Goal: Task Accomplishment & Management: Manage account settings

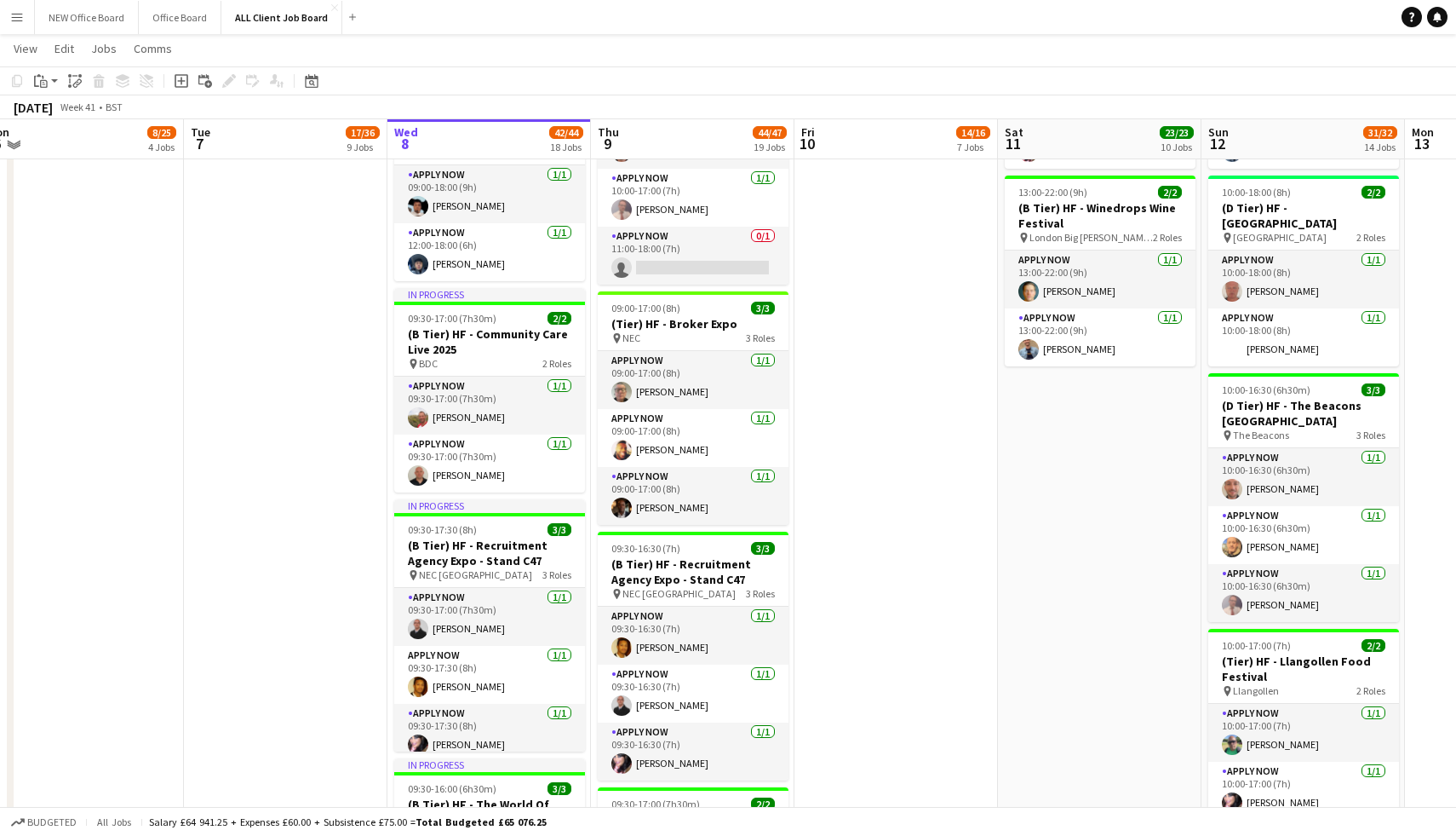
scroll to position [1840, 0]
click at [22, 15] on app-icon "Menu" at bounding box center [17, 17] width 13 height 13
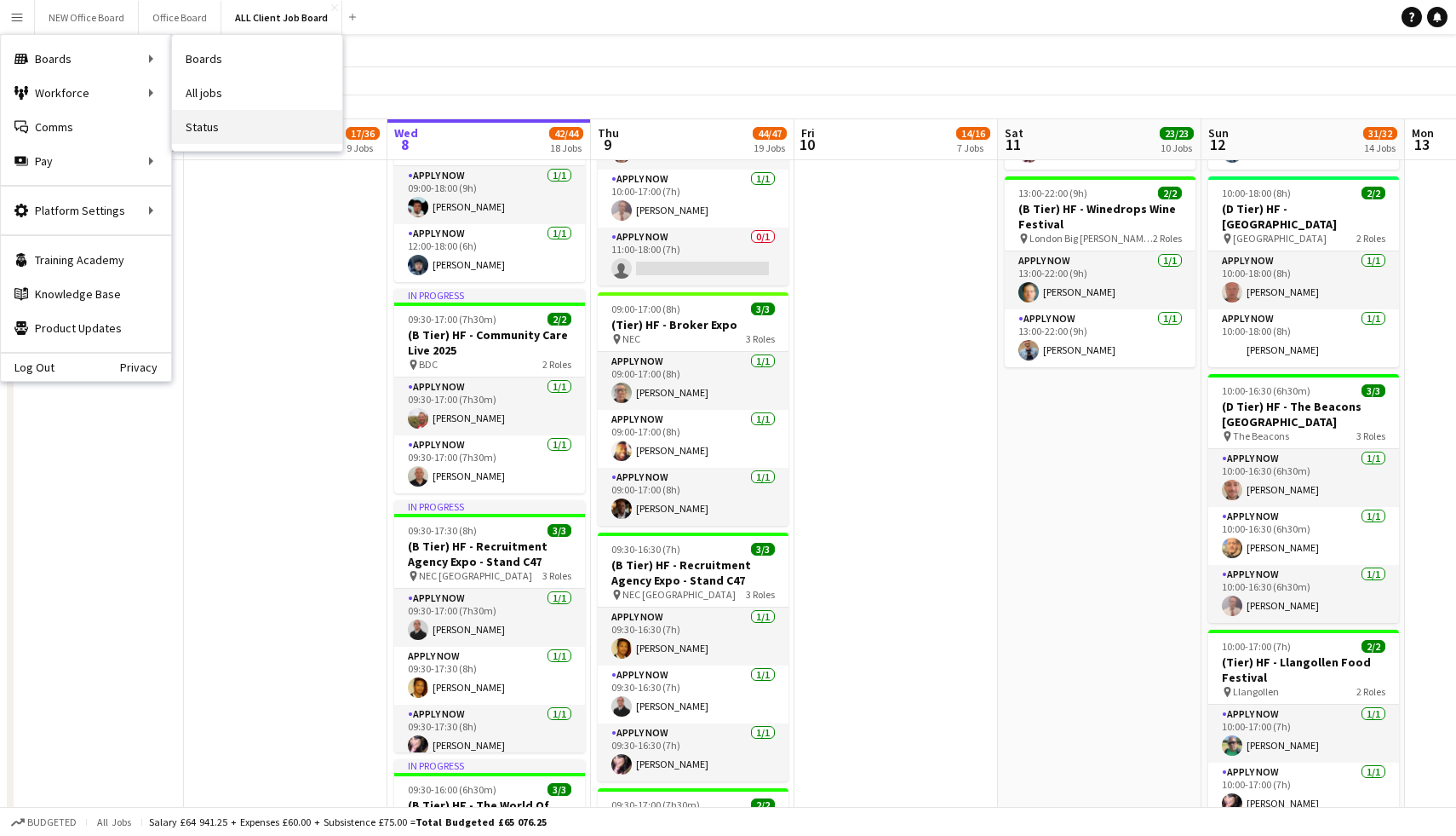
click at [213, 121] on link "Status" at bounding box center [257, 127] width 170 height 34
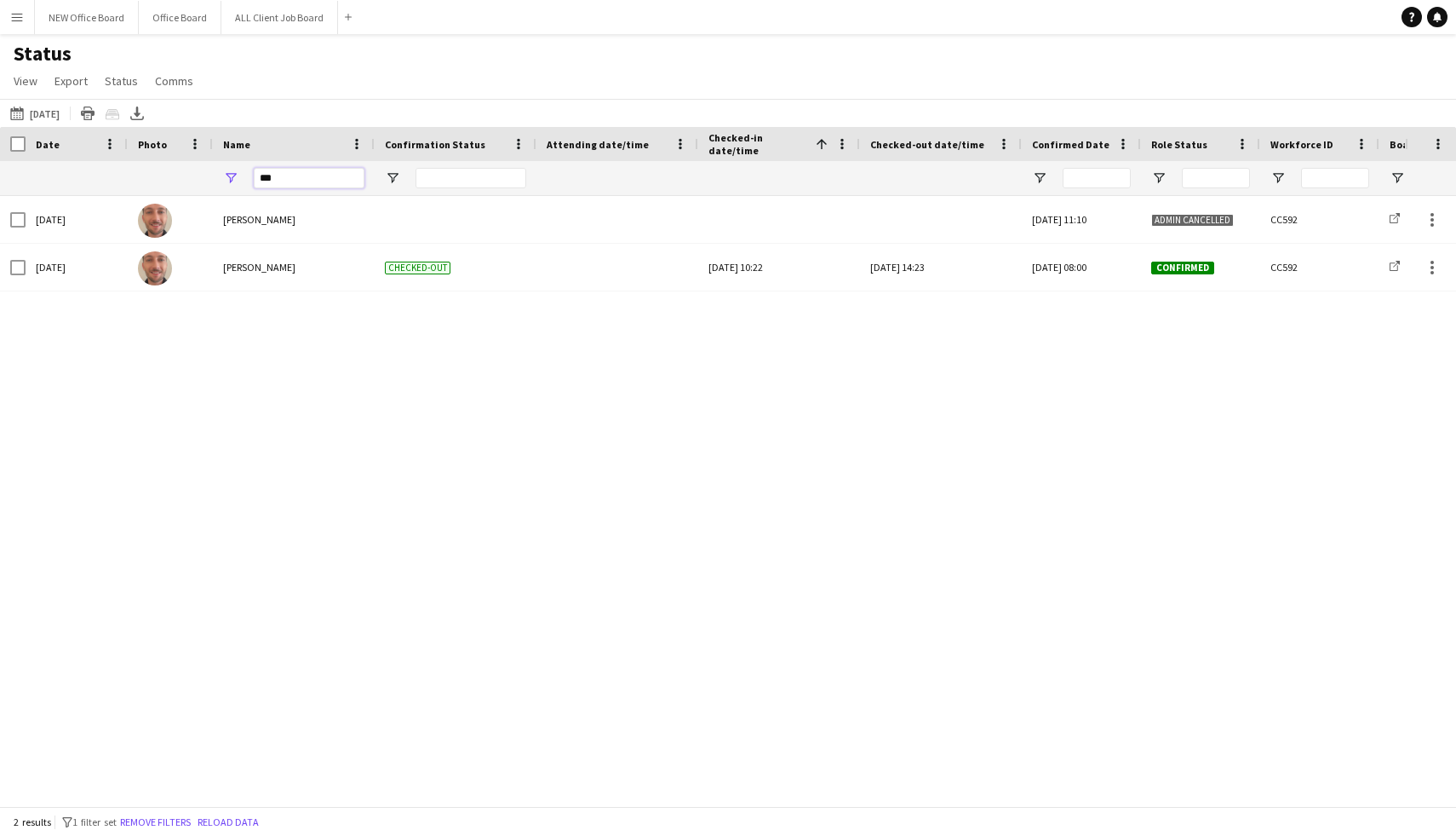
drag, startPoint x: 286, startPoint y: 179, endPoint x: 249, endPoint y: 174, distance: 37.3
click at [249, 174] on div "***" at bounding box center [293, 178] width 162 height 34
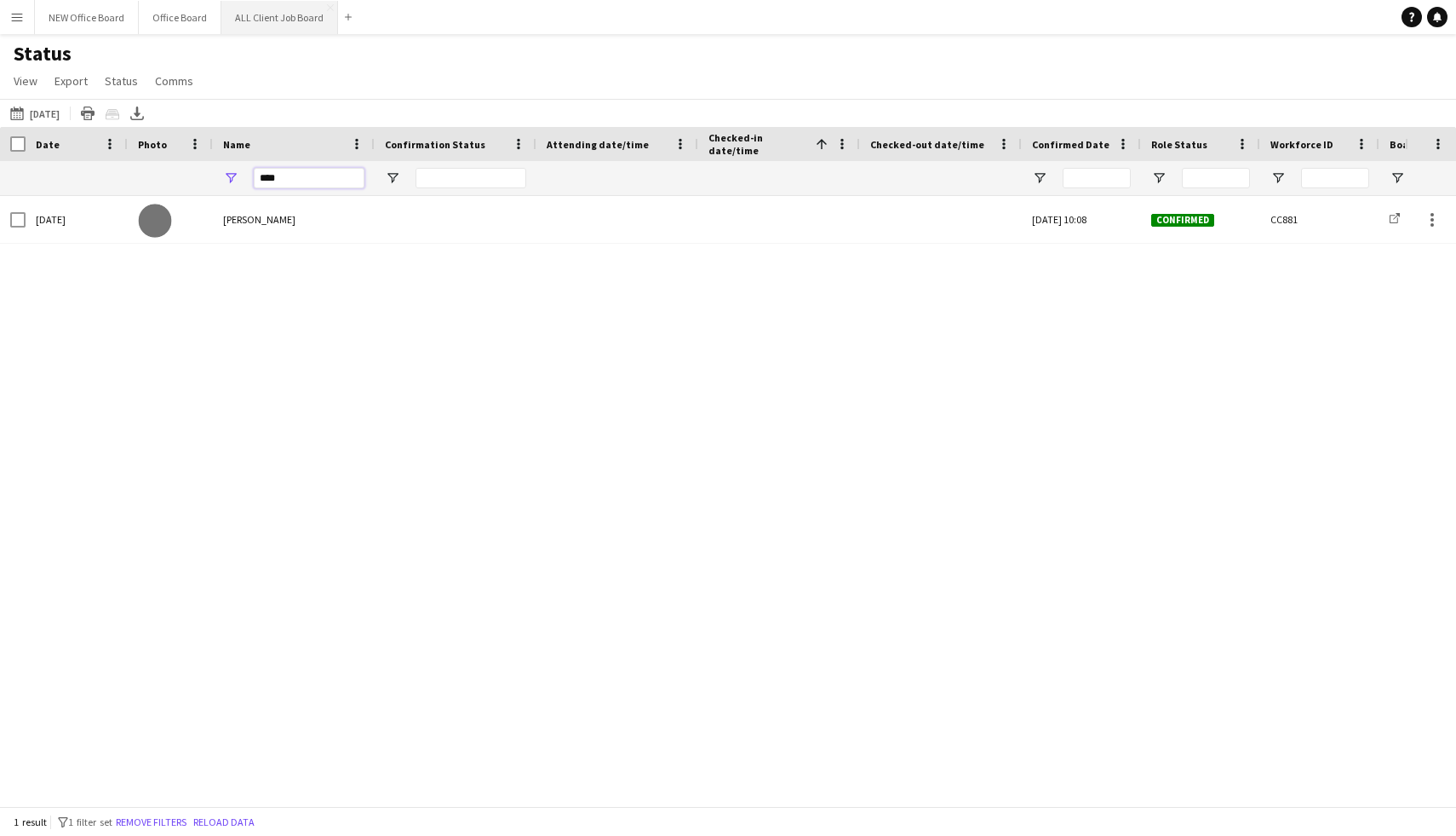
type input "****"
click at [254, 15] on button "ALL Client Job Board Close" at bounding box center [280, 17] width 117 height 33
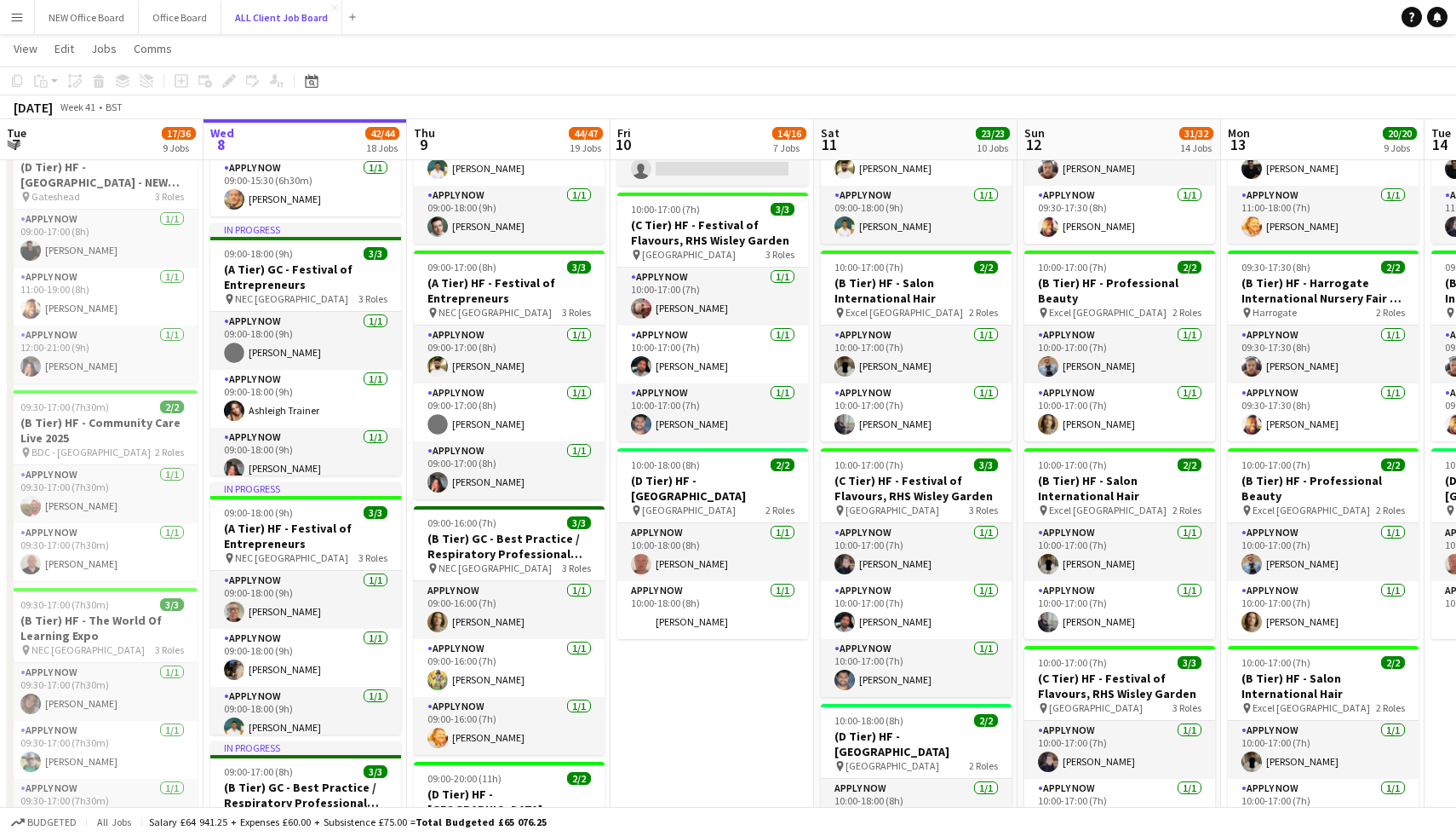
scroll to position [11, 0]
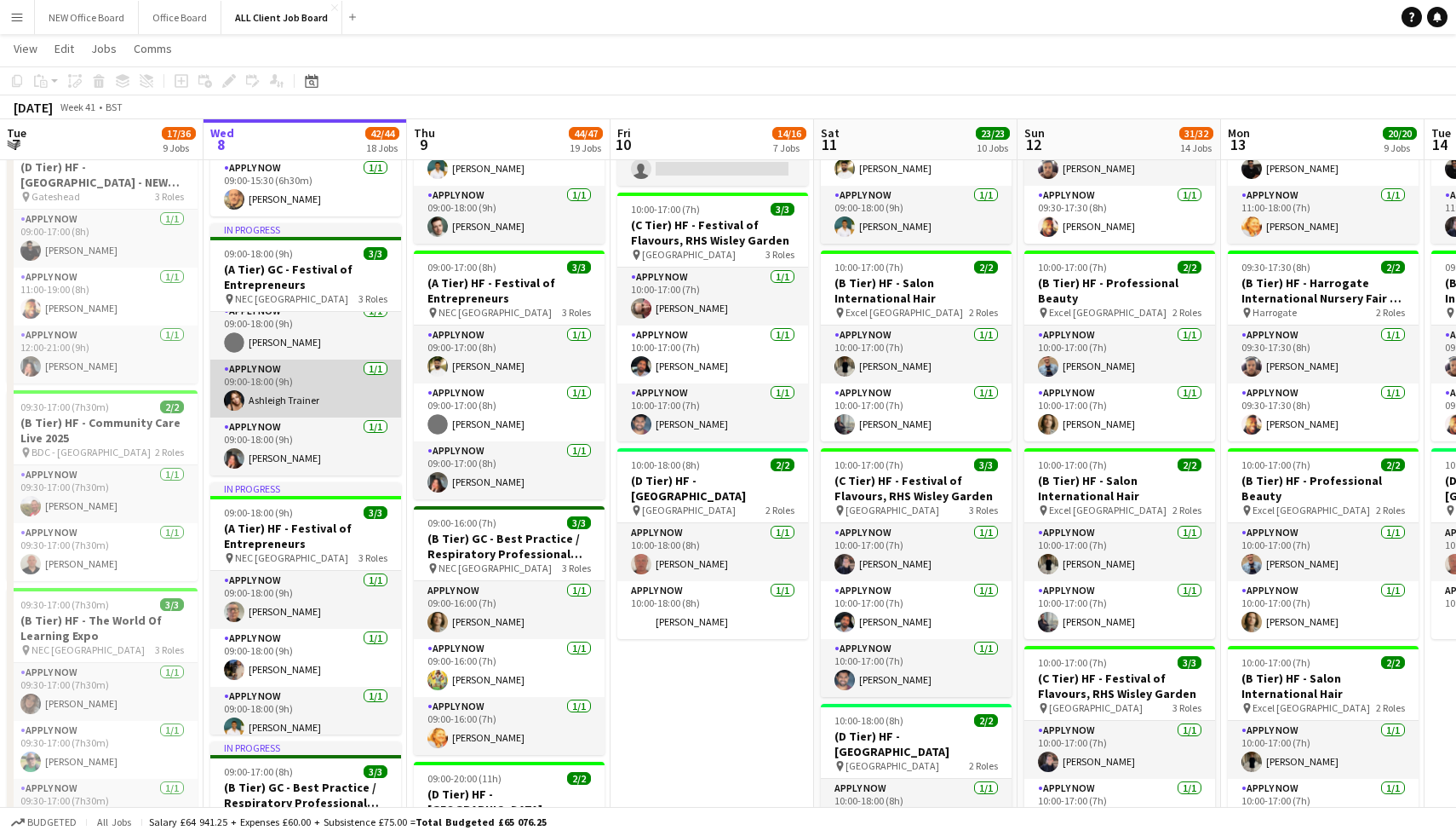
click at [269, 397] on app-card-role "APPLY NOW 1/1 09:00-18:00 (9h) Ashleigh Trainer" at bounding box center [305, 388] width 191 height 58
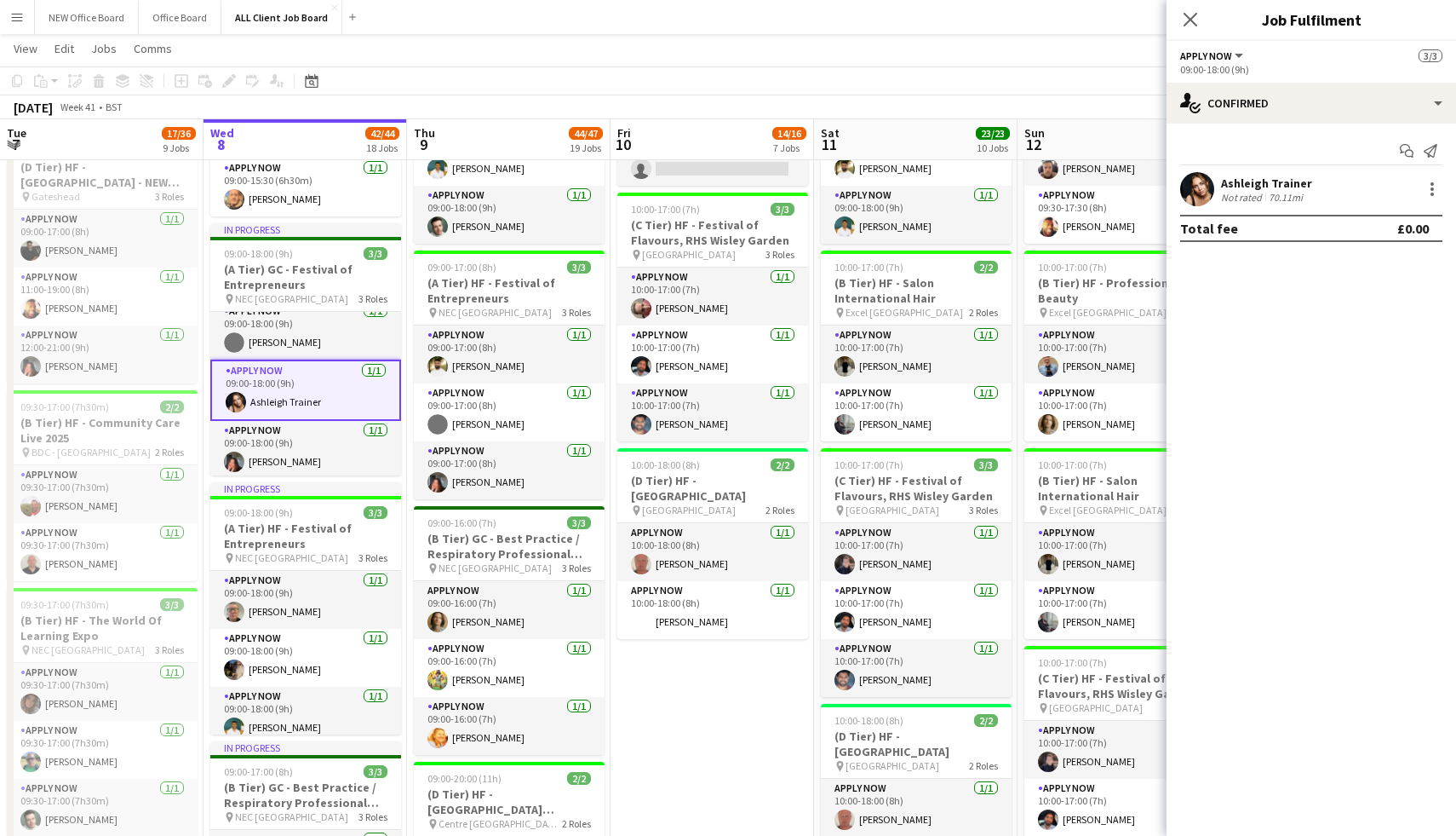
click at [1194, 196] on app-user-avatar at bounding box center [1197, 189] width 34 height 34
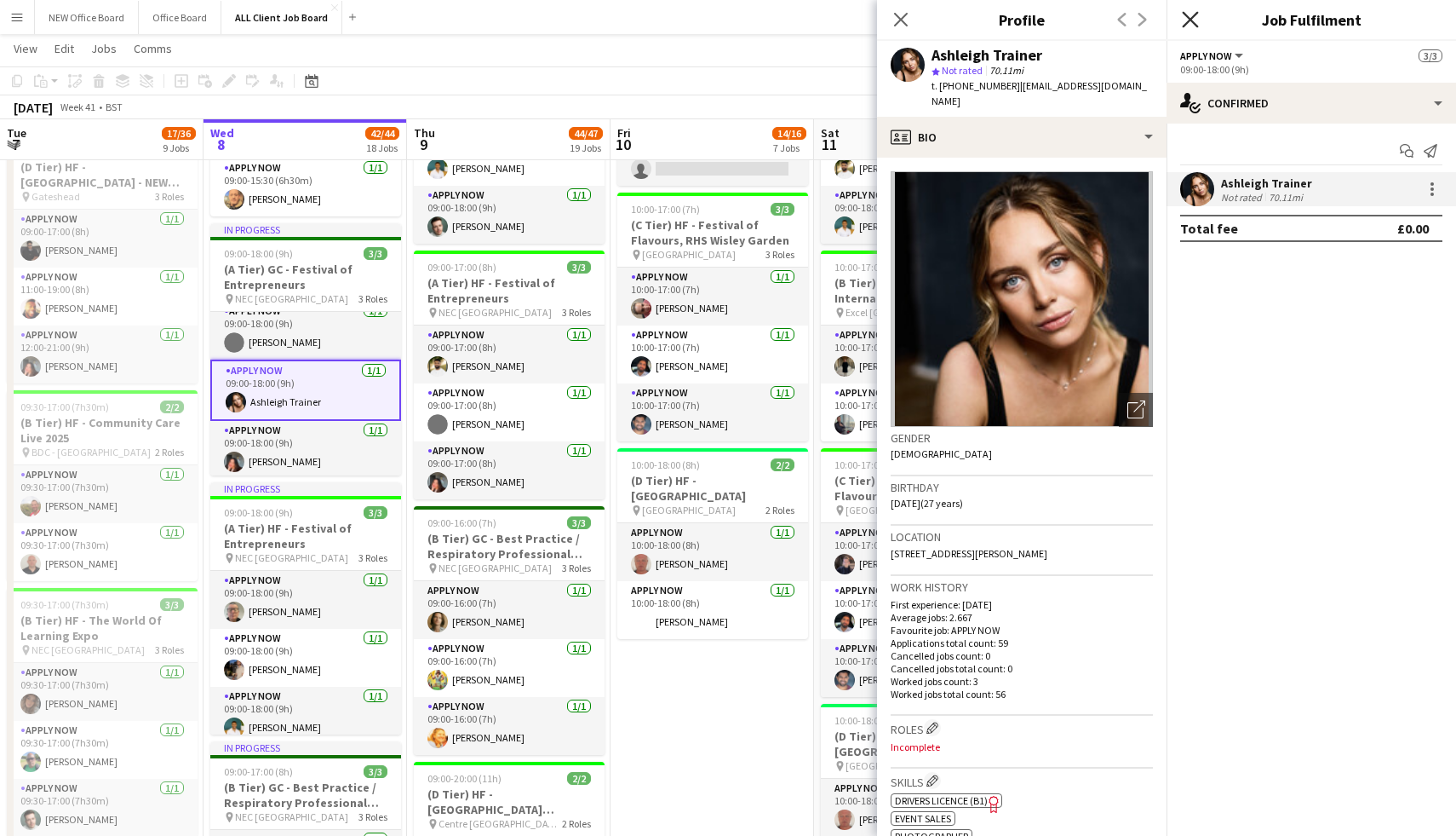
click at [1184, 14] on icon "Close pop-in" at bounding box center [1190, 19] width 16 height 16
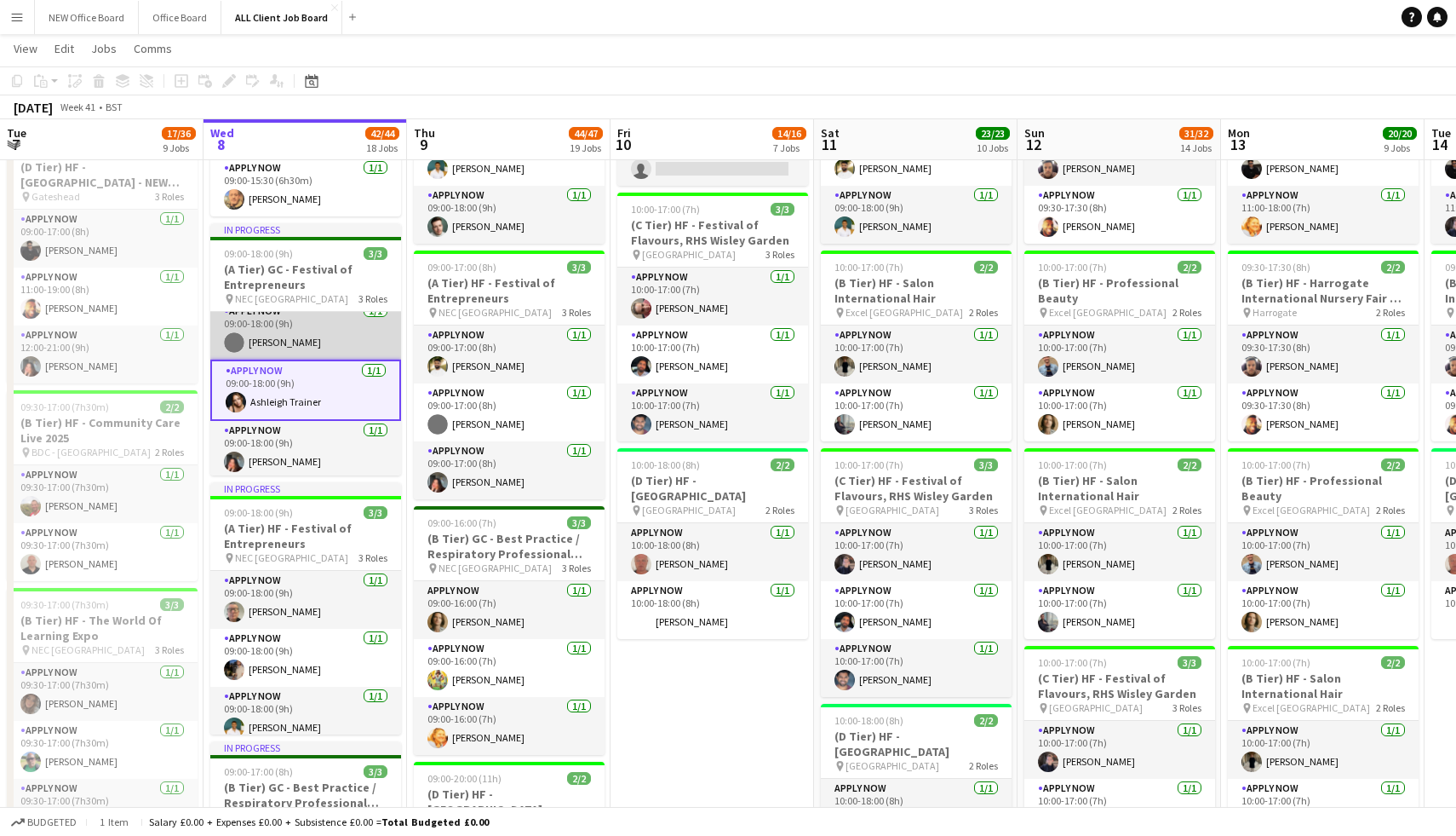
click at [283, 316] on app-card-role "APPLY NOW 1/1 09:00-18:00 (9h) leon jordaan-nicholls" at bounding box center [305, 330] width 191 height 58
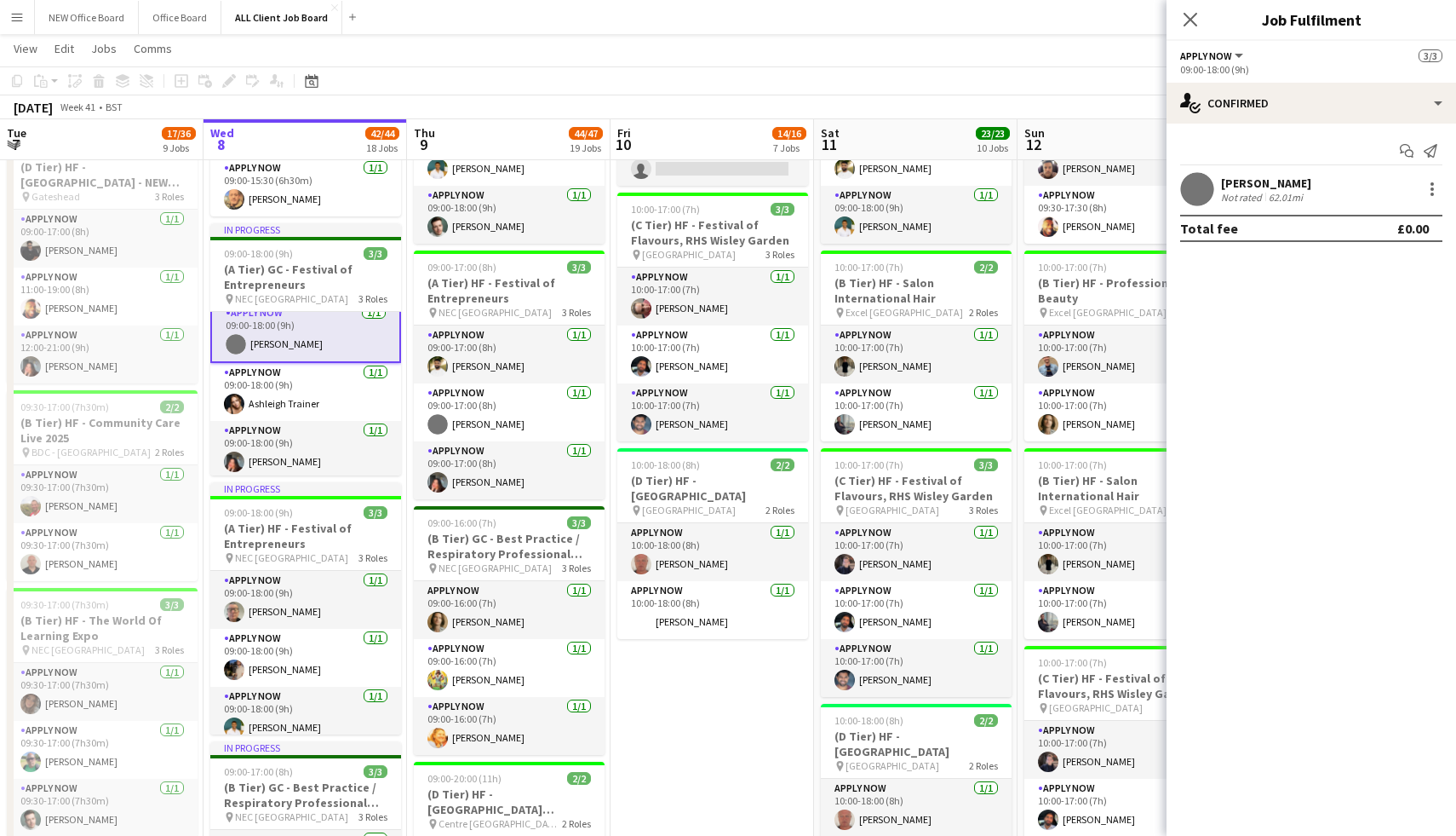
scroll to position [12, 0]
click at [1429, 195] on div at bounding box center [1432, 189] width 20 height 20
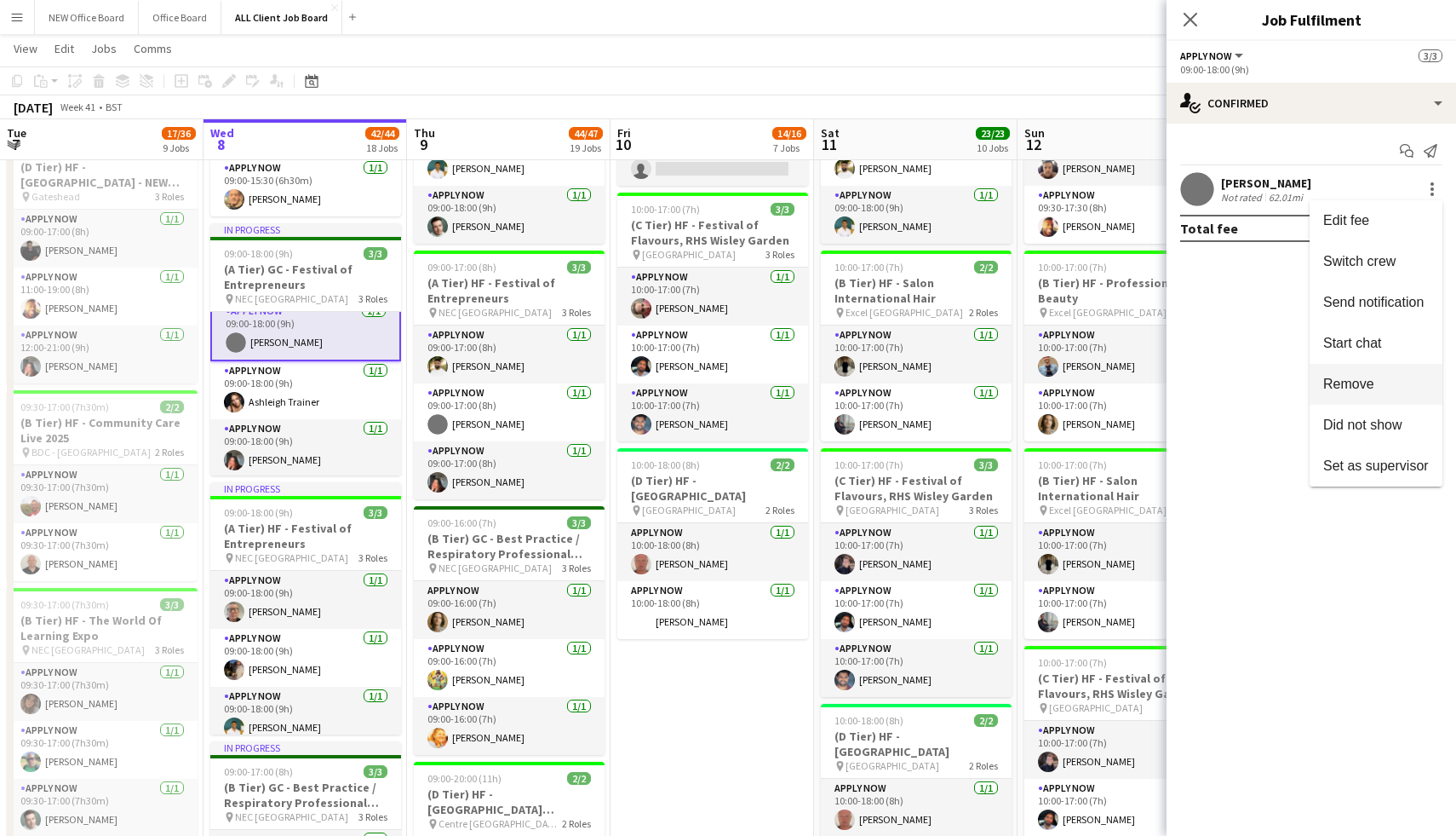
click at [1371, 387] on span "Remove" at bounding box center [1349, 384] width 51 height 14
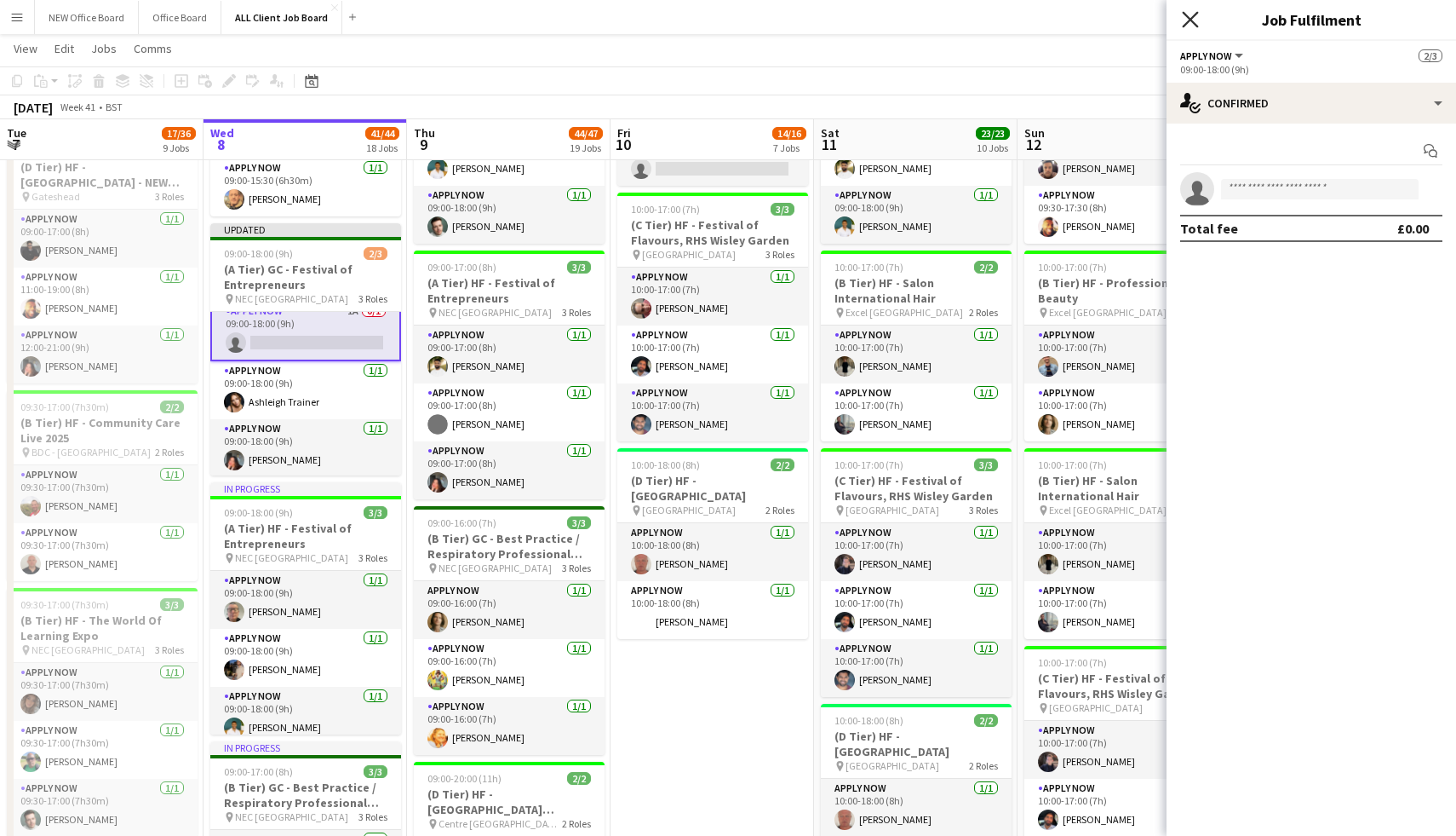
click at [1191, 22] on icon "Close pop-in" at bounding box center [1190, 19] width 16 height 16
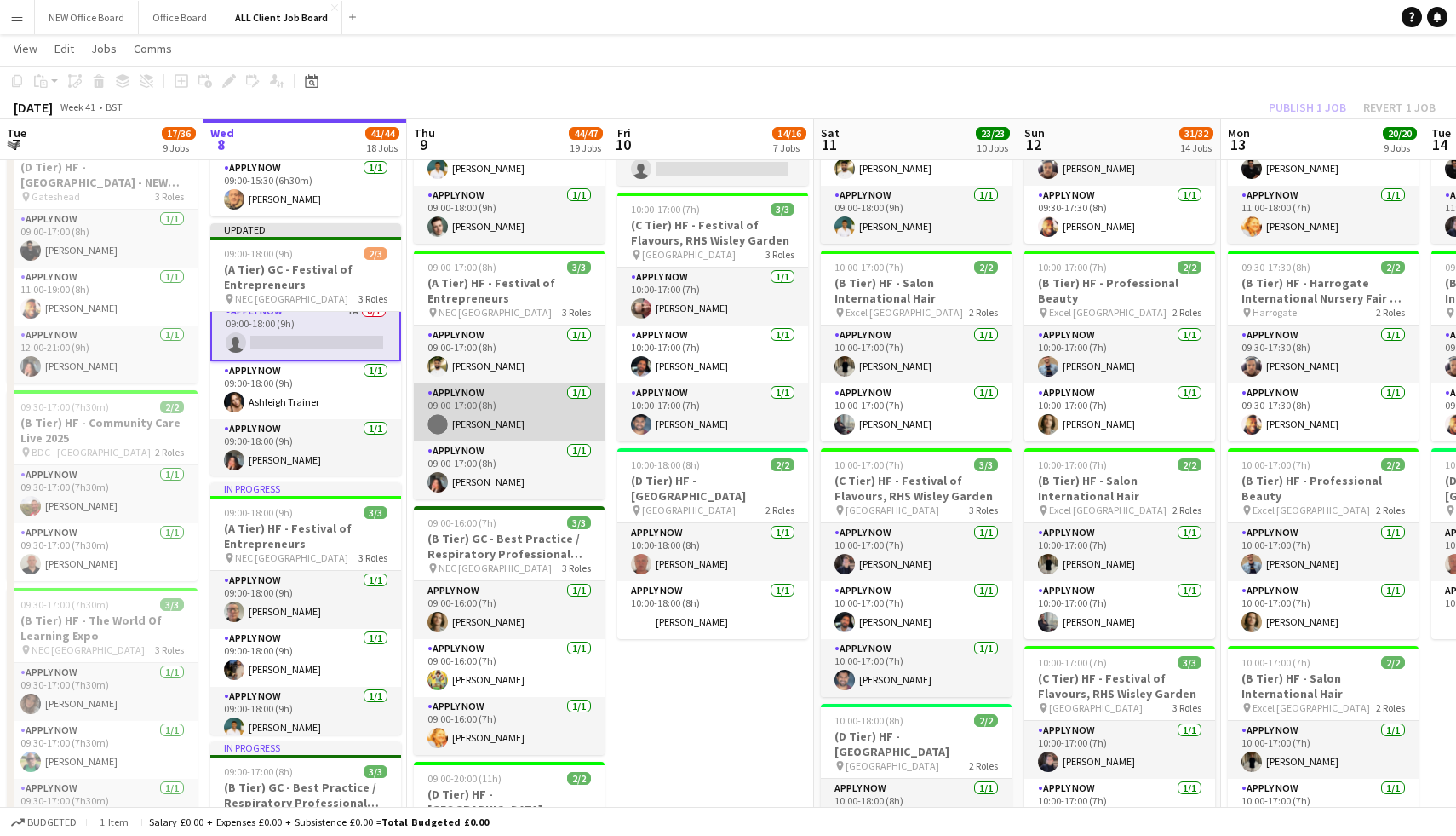
click at [517, 419] on app-card-role "APPLY NOW 1/1 09:00-17:00 (8h) leon jordaan-nicholls" at bounding box center [509, 411] width 191 height 58
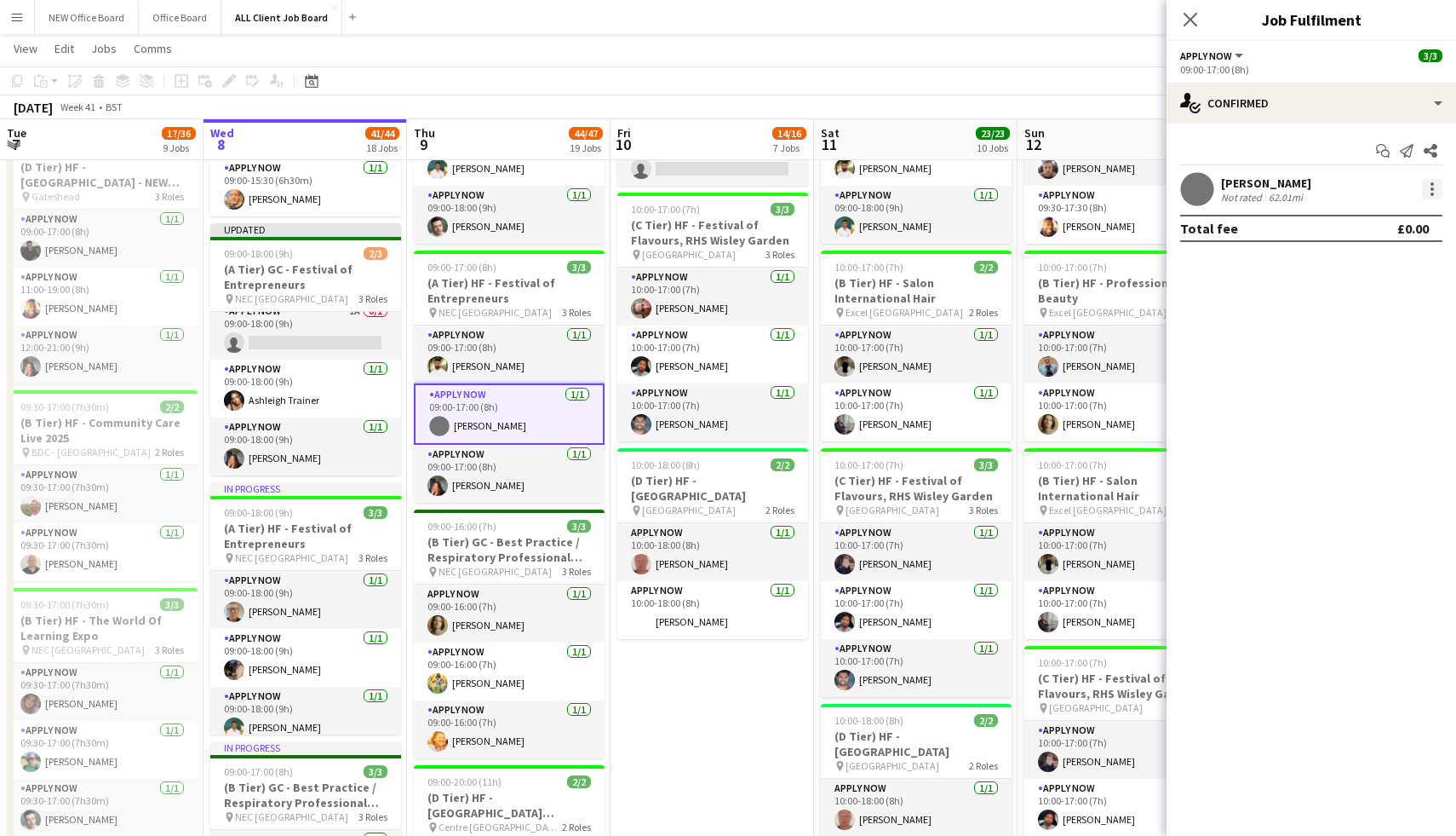
click at [1429, 185] on div at bounding box center [1432, 189] width 20 height 20
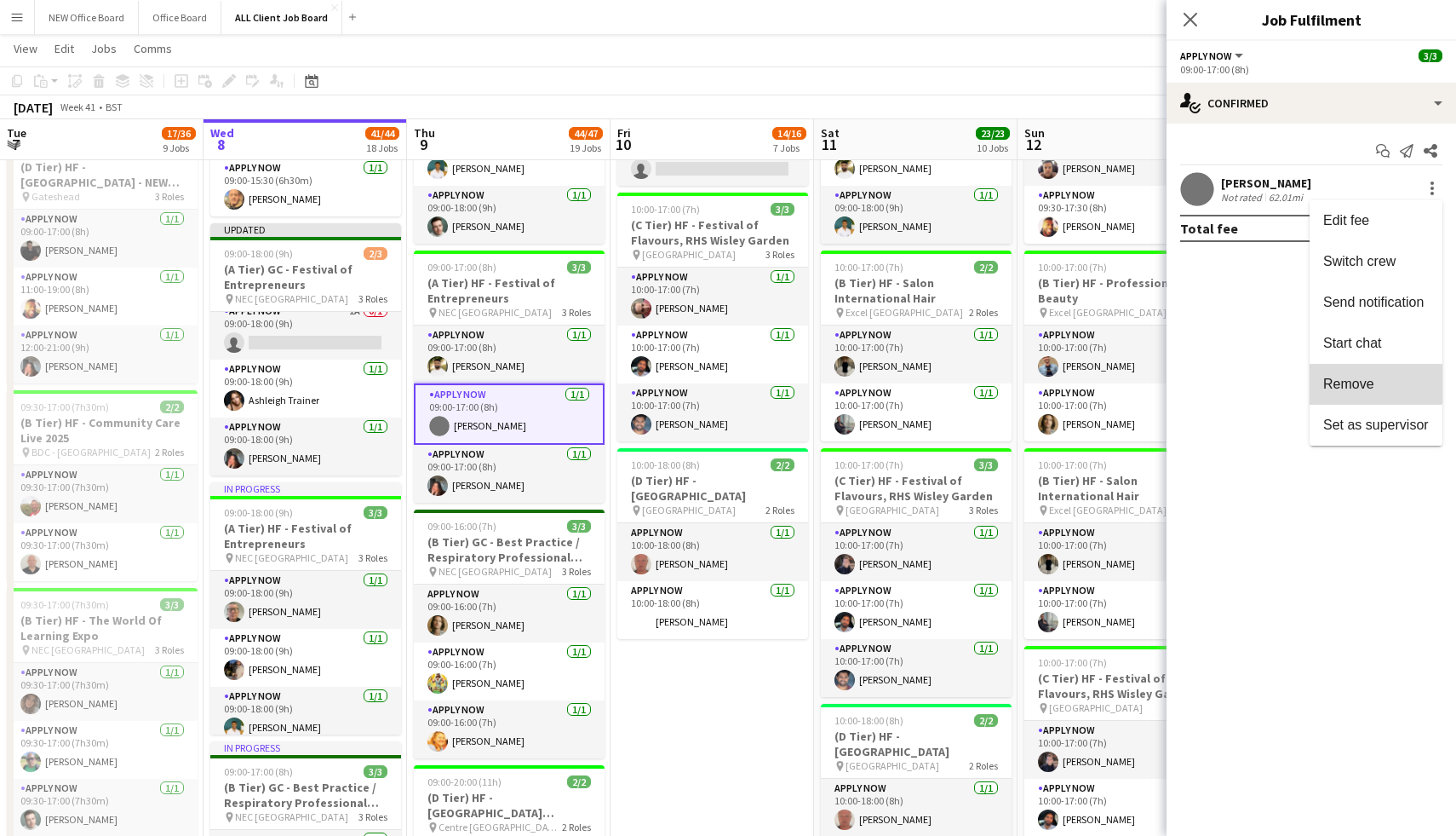
click at [1359, 379] on span "Remove" at bounding box center [1349, 384] width 51 height 14
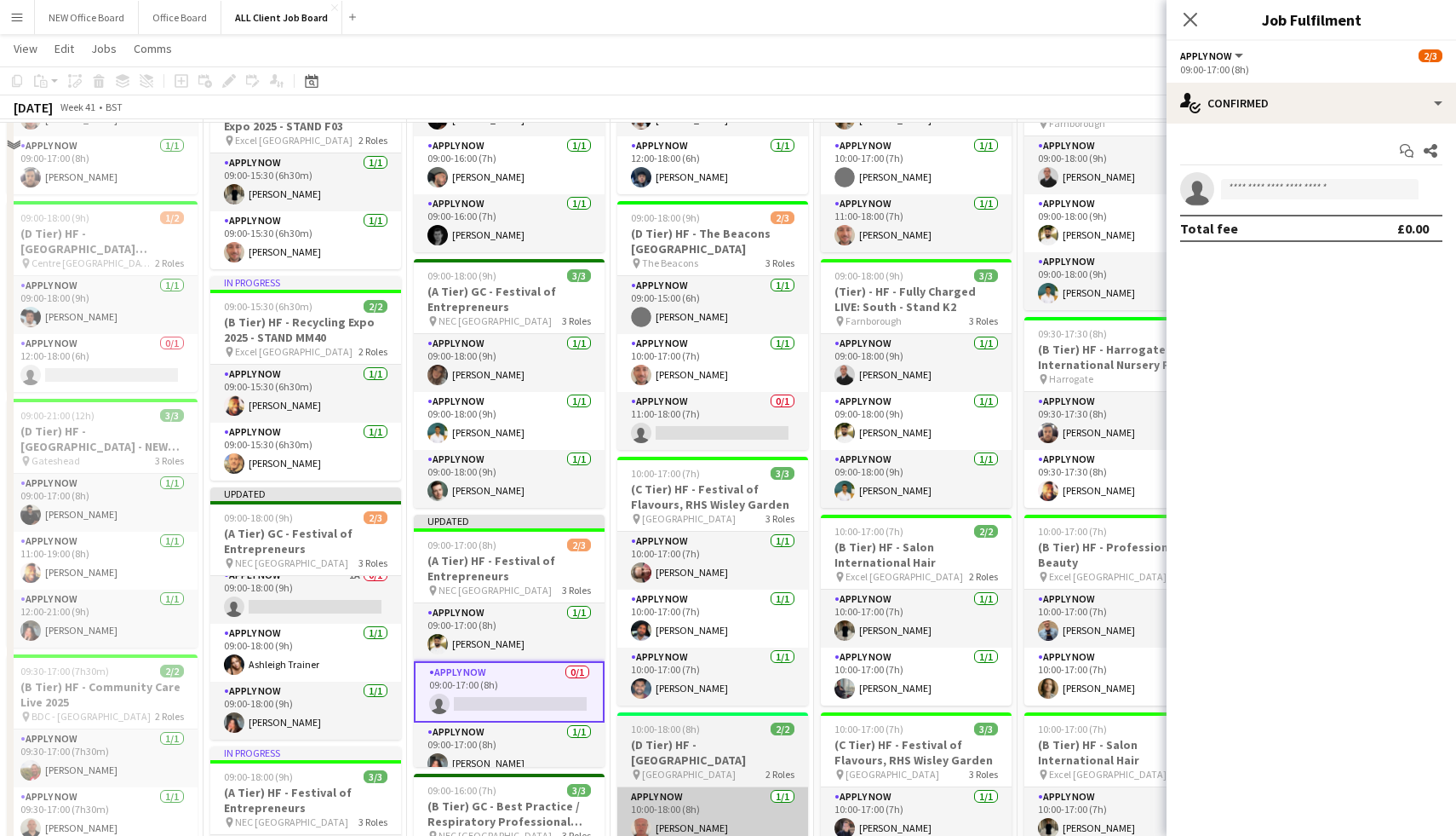
scroll to position [596, 0]
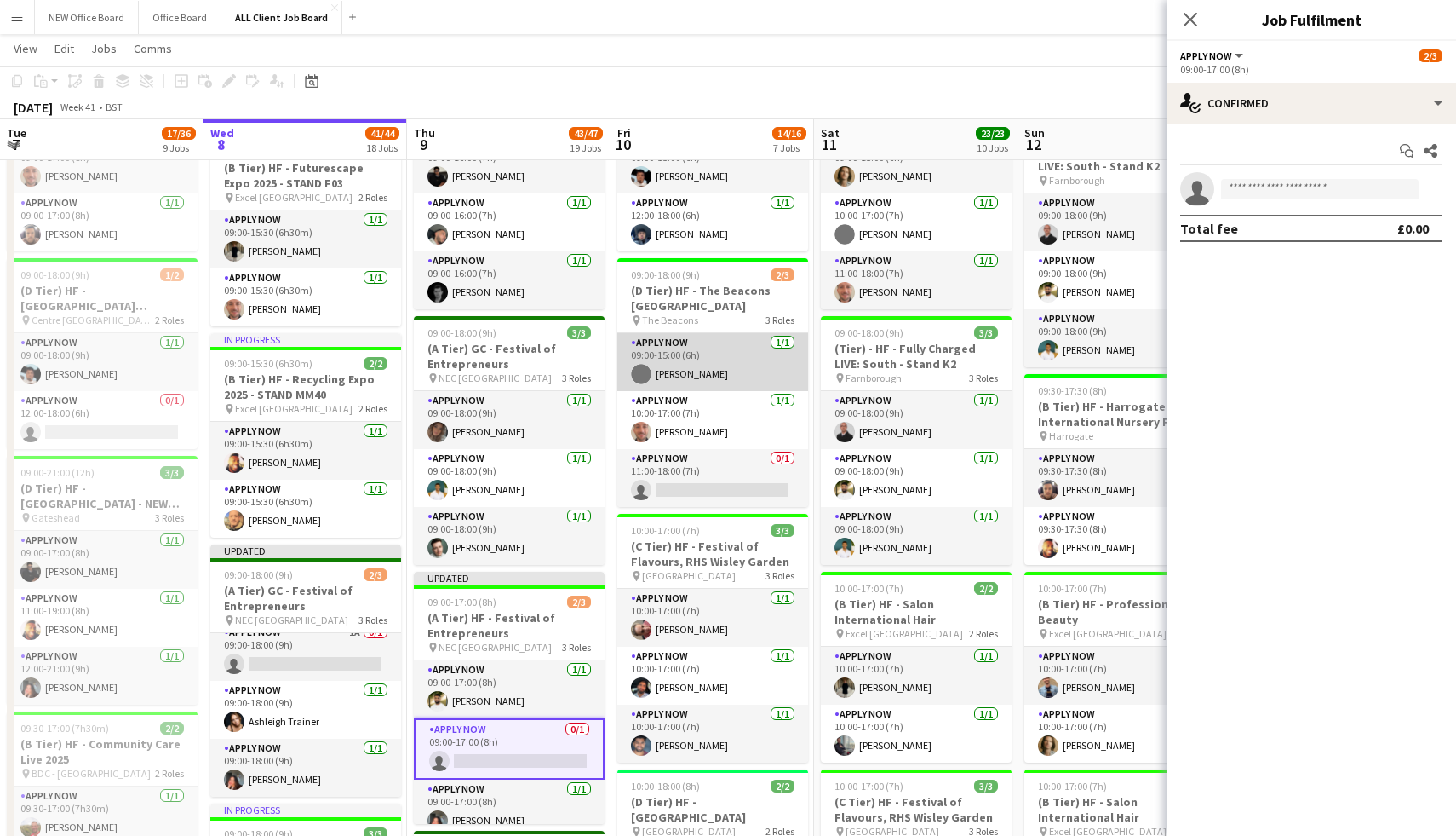
click at [699, 379] on app-card-role "APPLY NOW 1/1 09:00-15:00 (6h) leon jordaan-nicholls" at bounding box center [712, 362] width 191 height 58
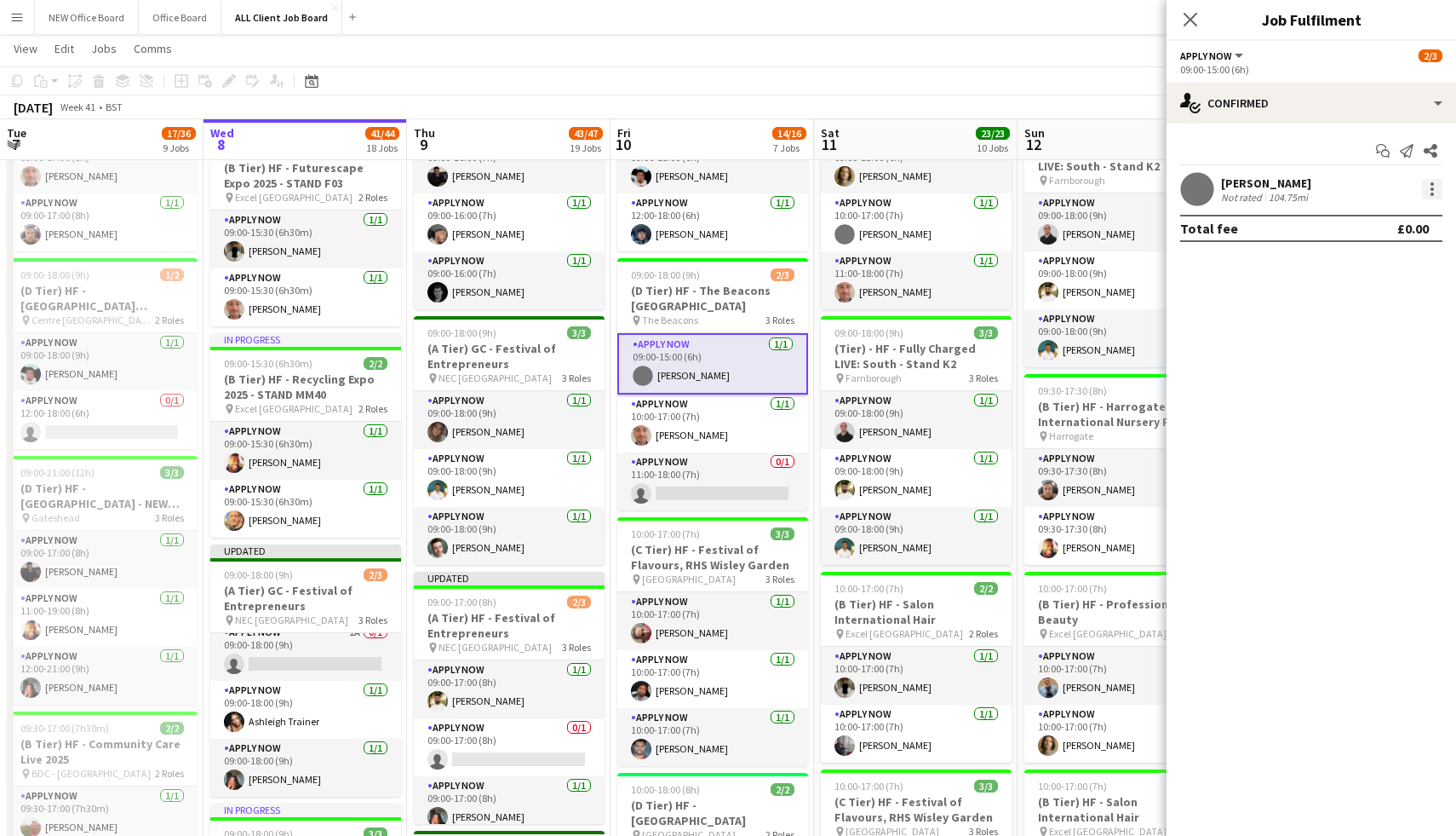
click at [1424, 195] on div at bounding box center [1432, 189] width 20 height 20
click at [1357, 381] on span "Remove" at bounding box center [1349, 384] width 51 height 14
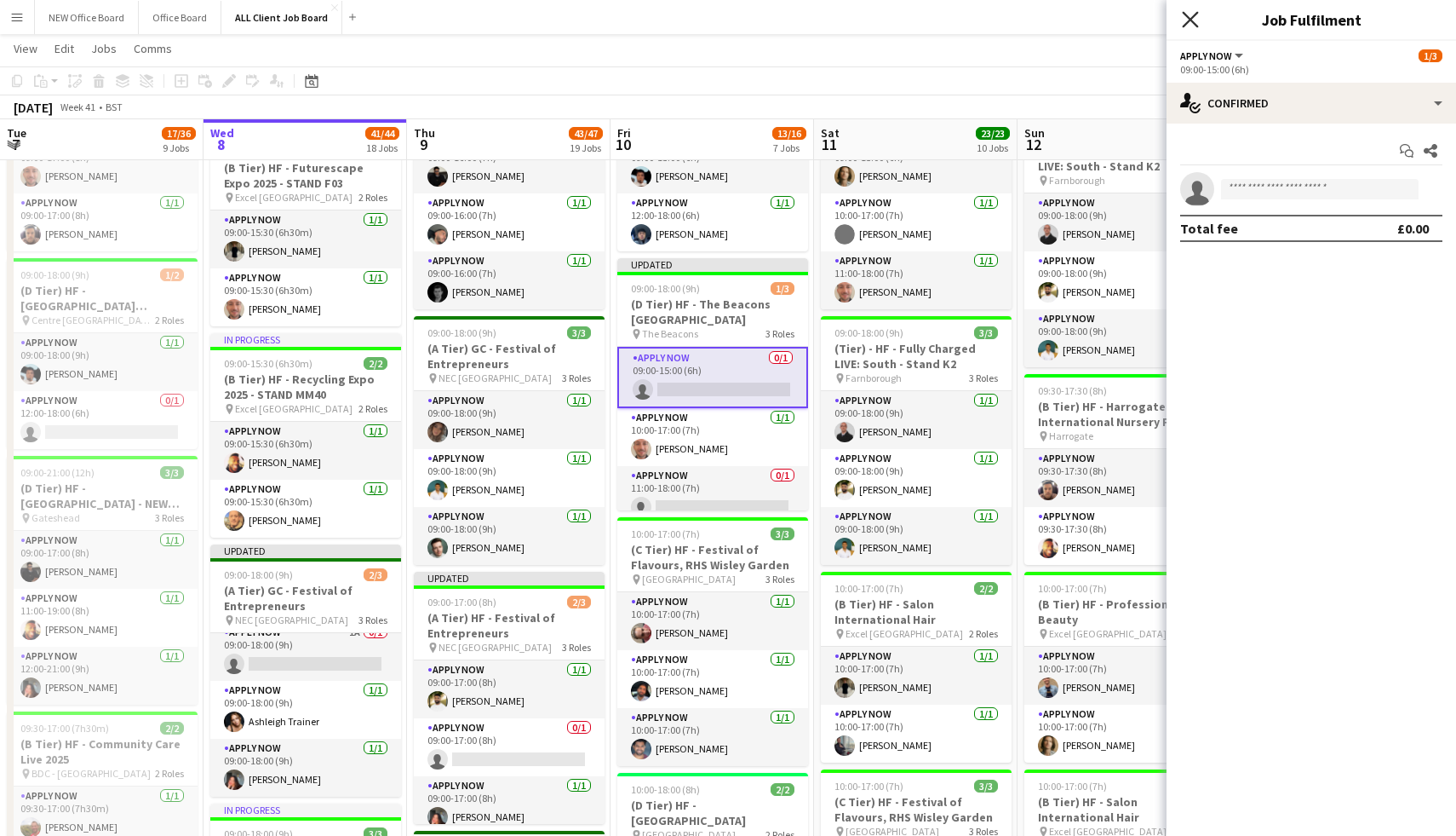
click at [1188, 20] on icon "Close pop-in" at bounding box center [1190, 19] width 16 height 16
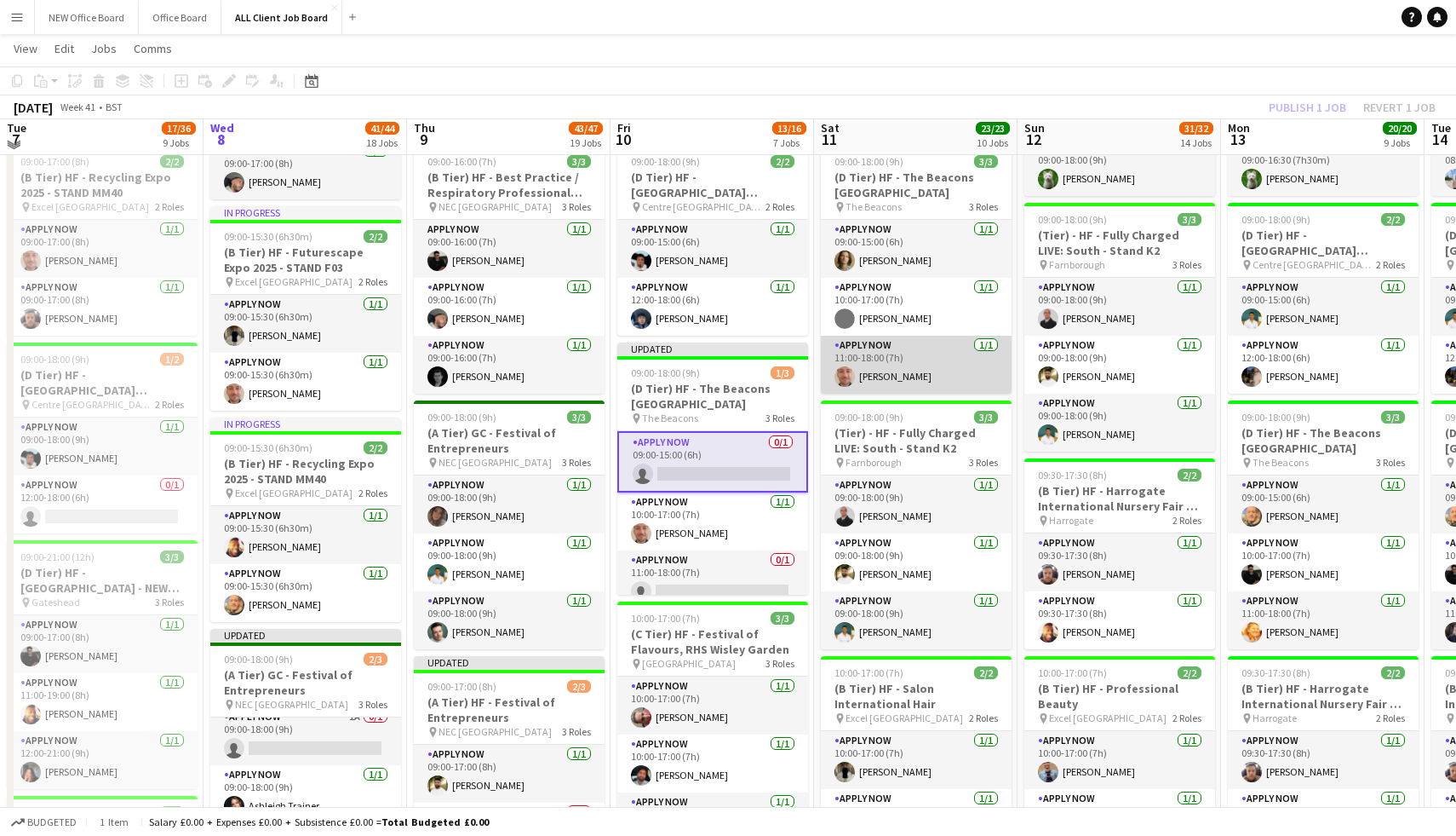
scroll to position [506, 0]
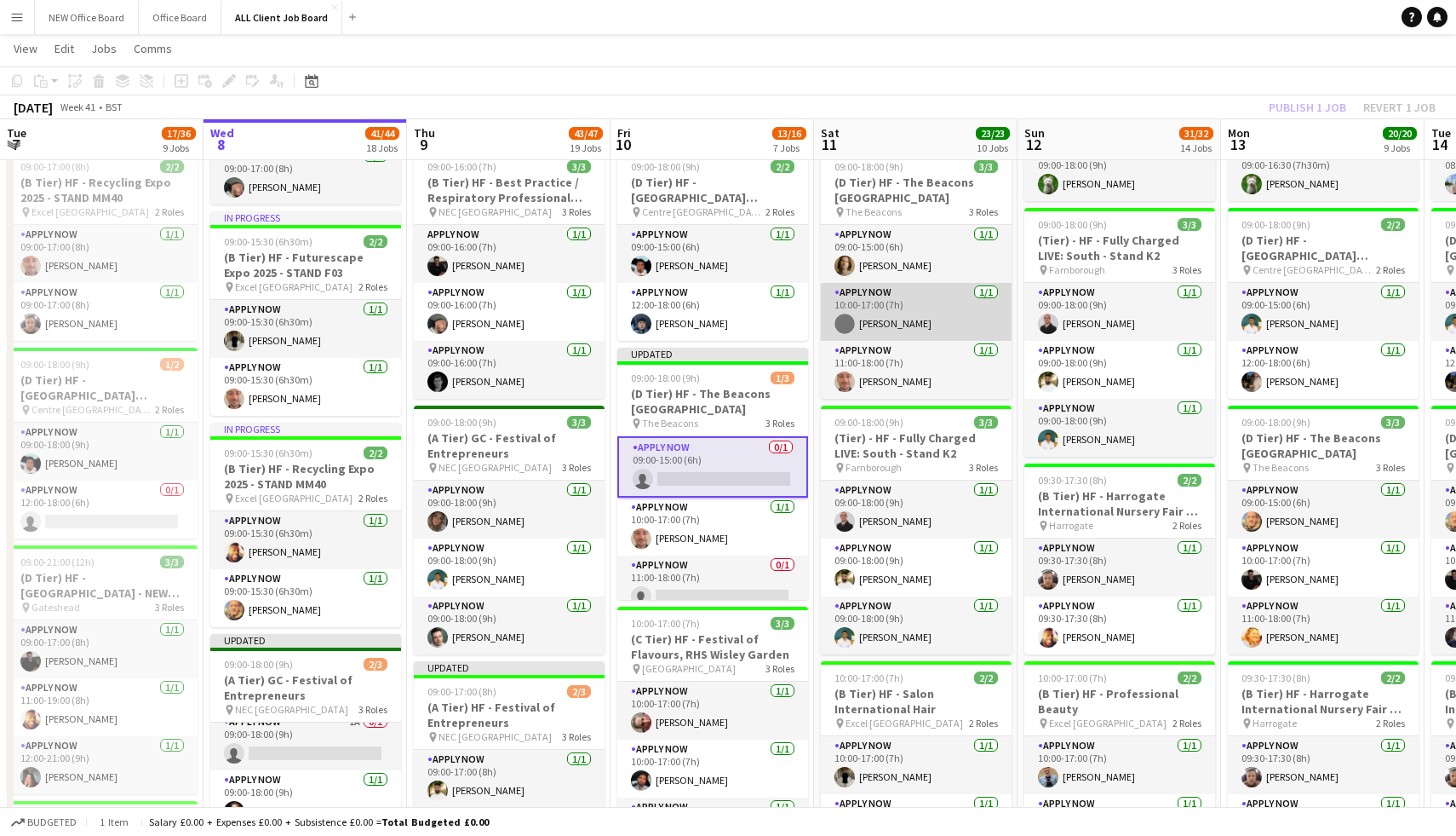
click at [899, 310] on app-card-role "APPLY NOW 1/1 10:00-17:00 (7h) leon jordaan-nicholls" at bounding box center [915, 311] width 191 height 58
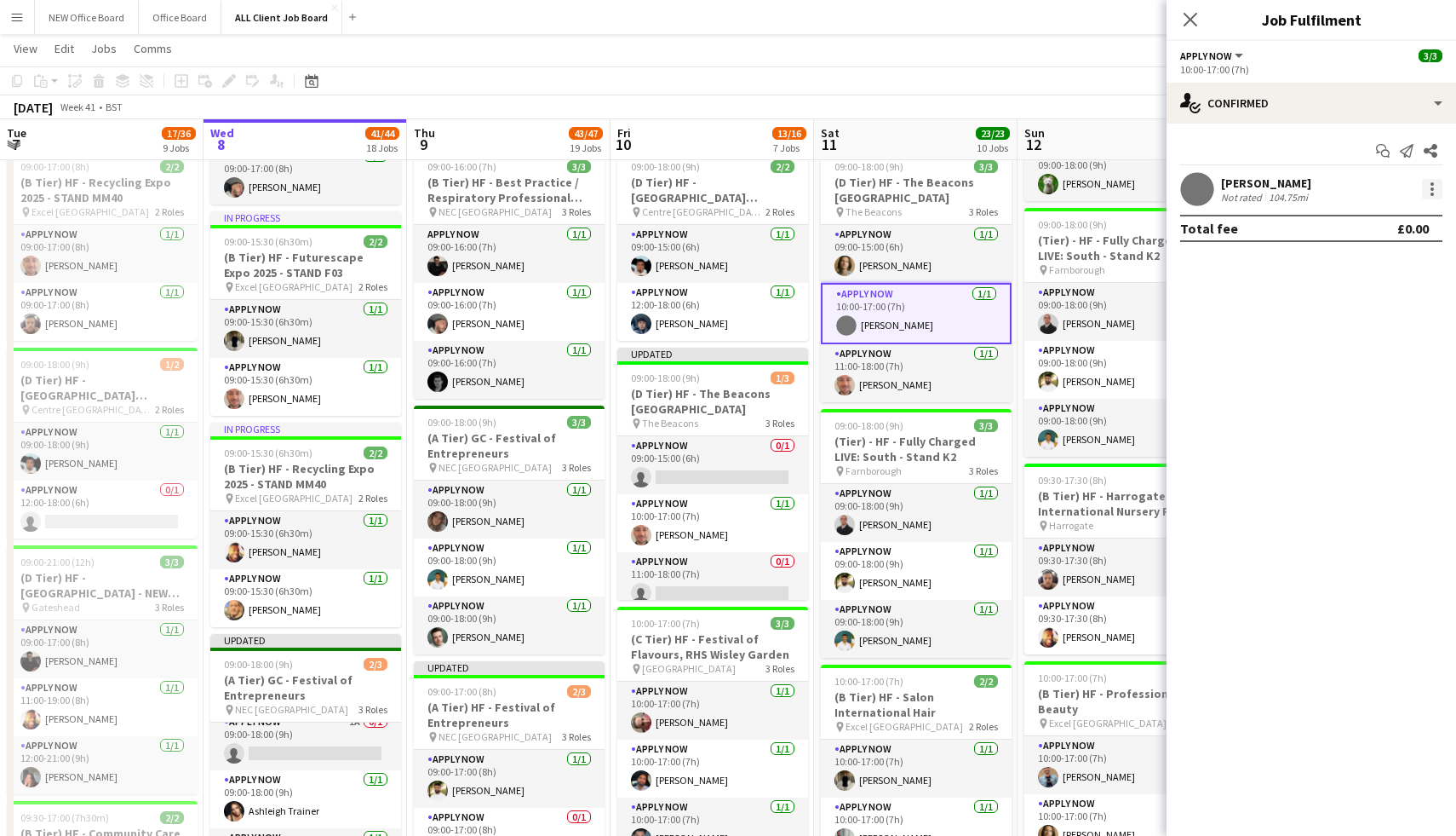
click at [1429, 191] on div at bounding box center [1432, 189] width 20 height 20
click at [1355, 395] on button "Remove" at bounding box center [1376, 384] width 133 height 41
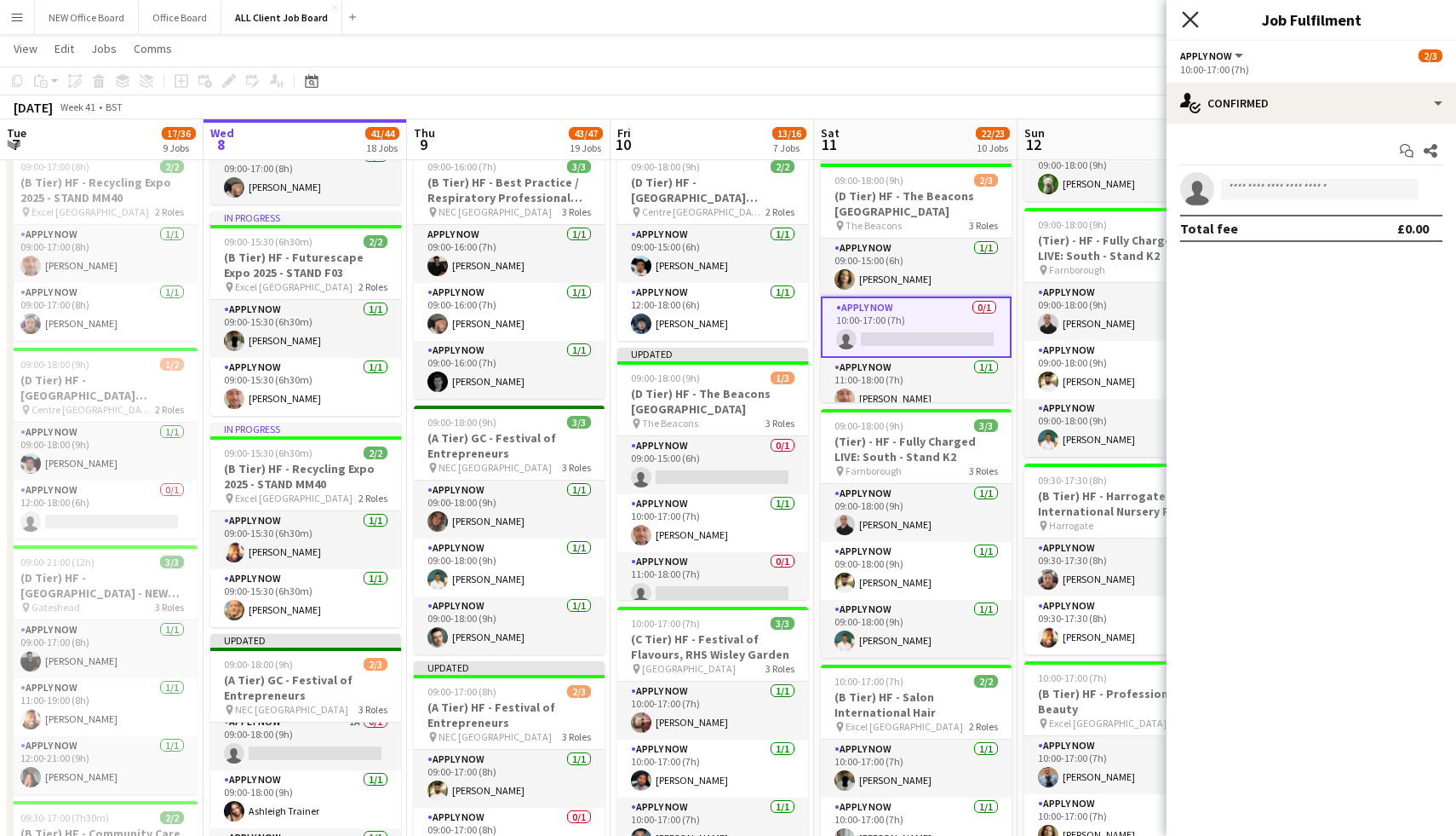
click at [1187, 19] on icon "Close pop-in" at bounding box center [1190, 19] width 16 height 16
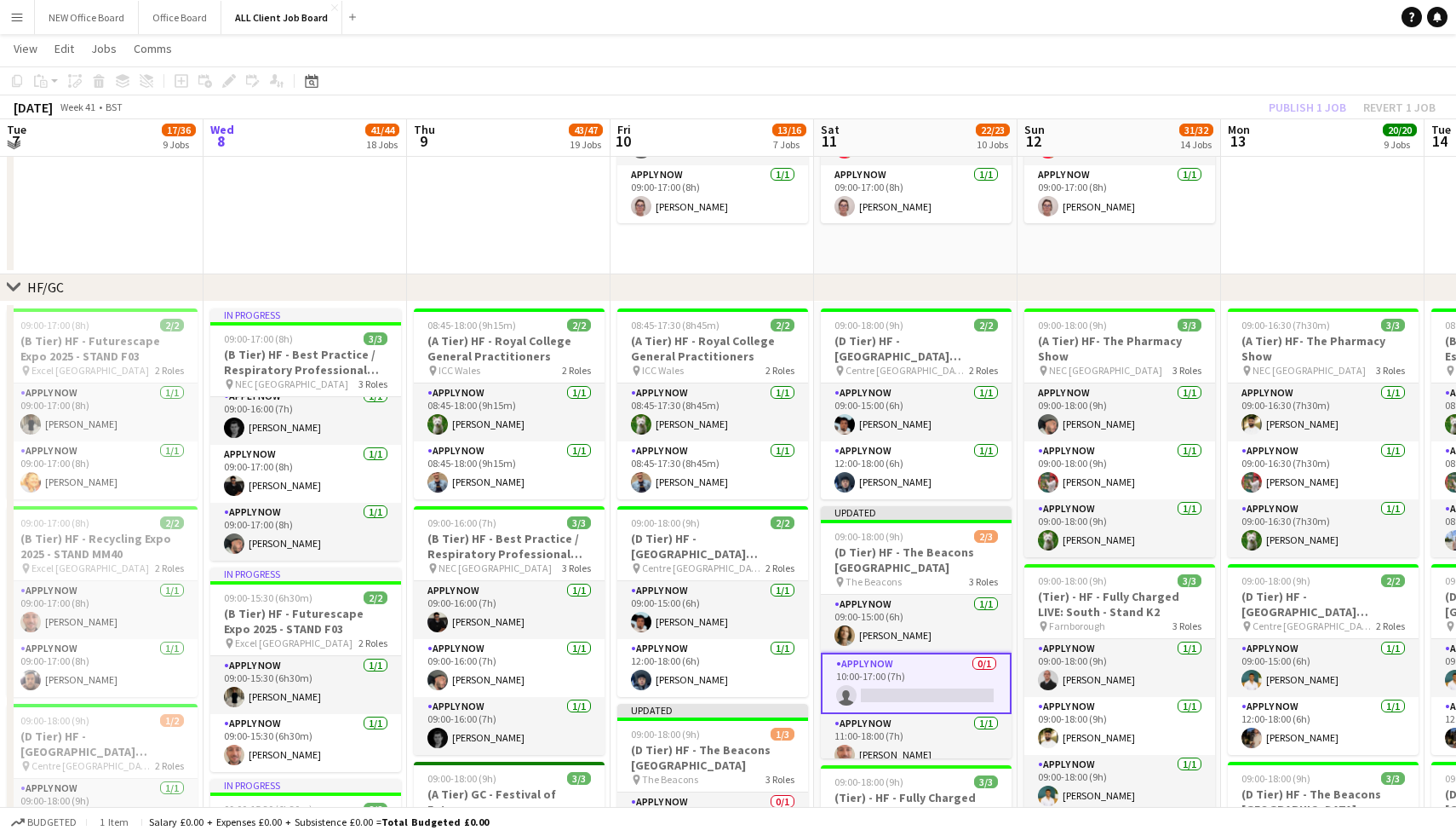
scroll to position [146, 0]
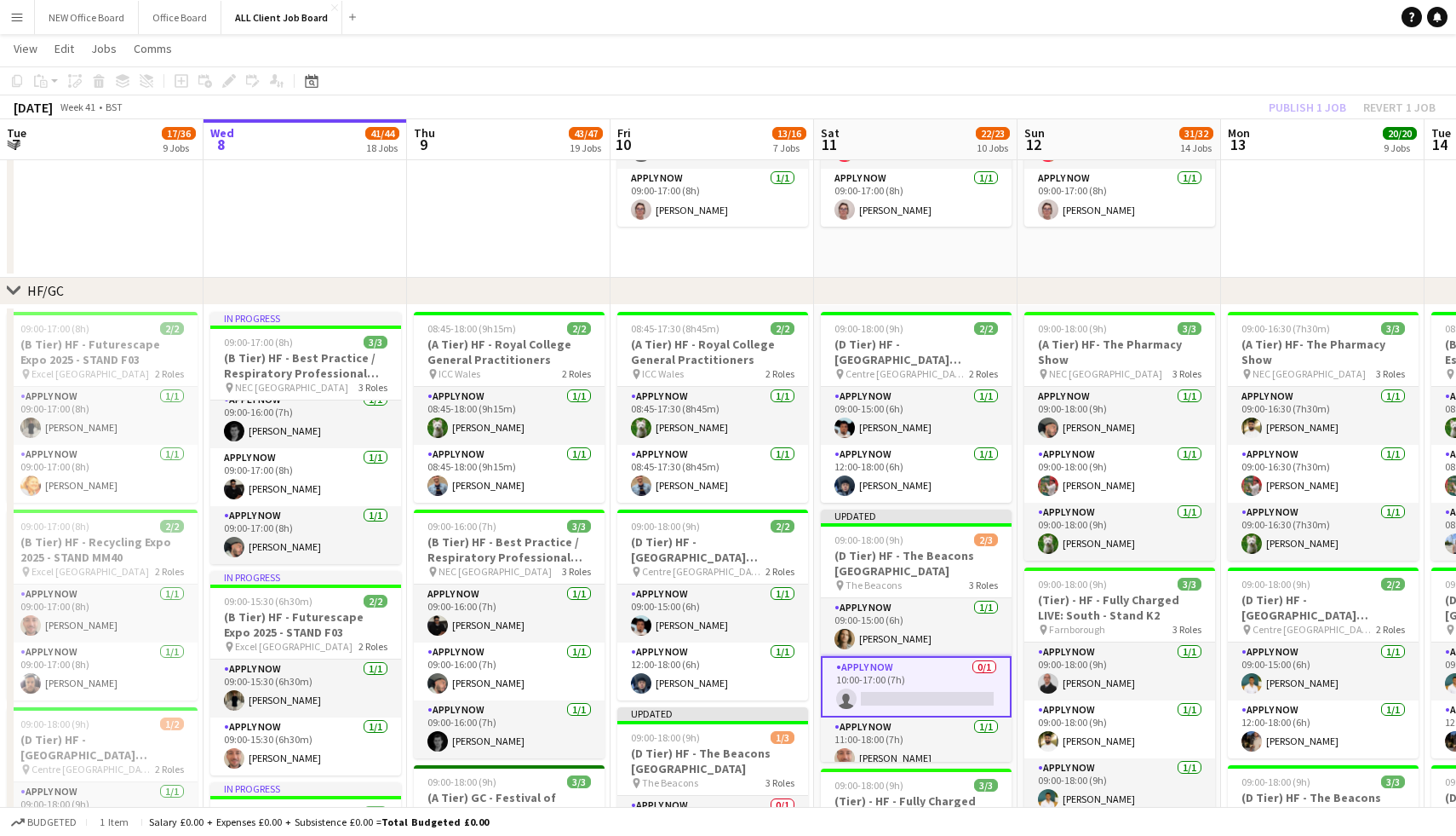
click at [1305, 254] on app-date-cell at bounding box center [1323, 160] width 204 height 233
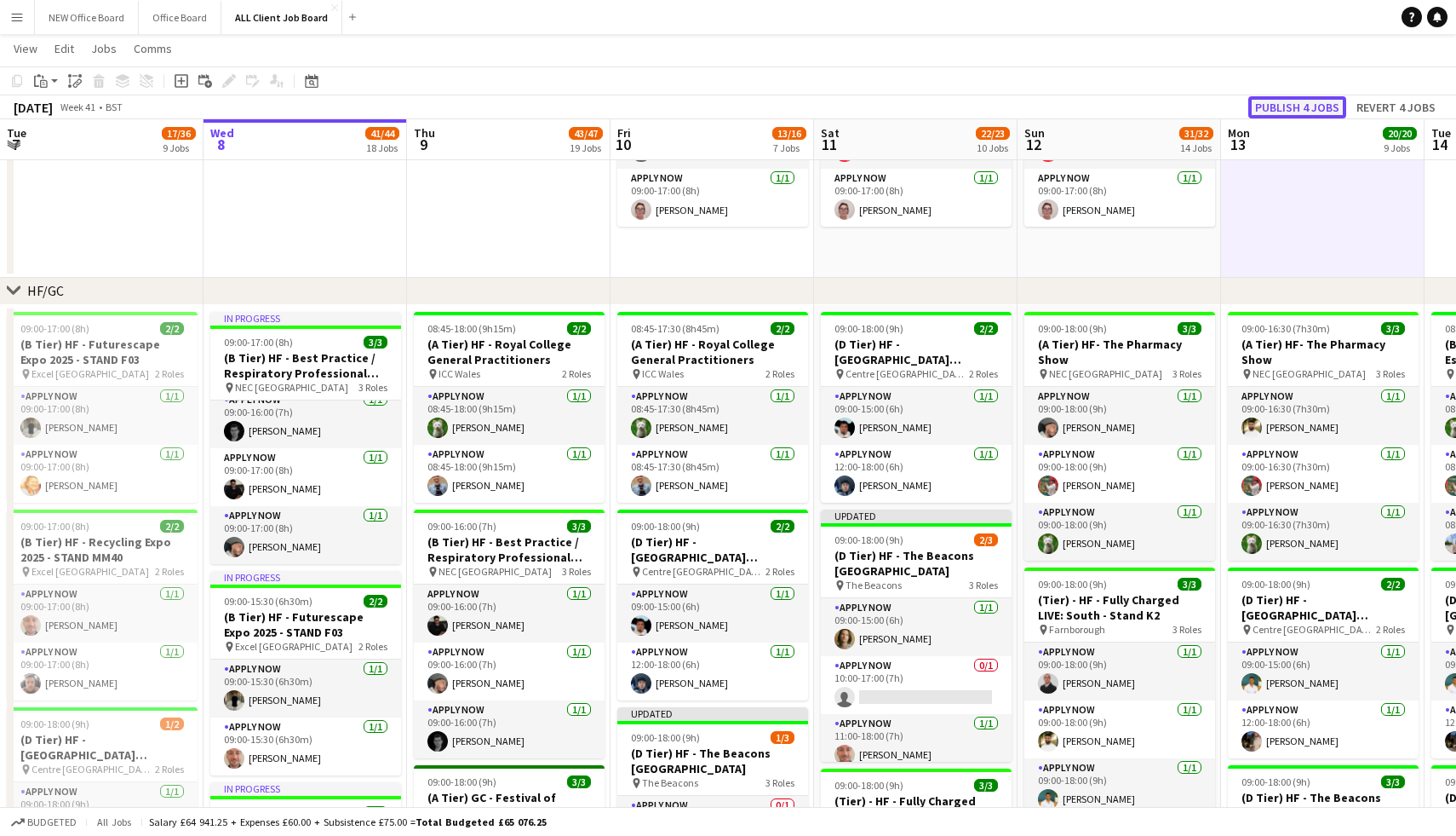
click at [1310, 110] on button "Publish 4 jobs" at bounding box center [1297, 107] width 98 height 22
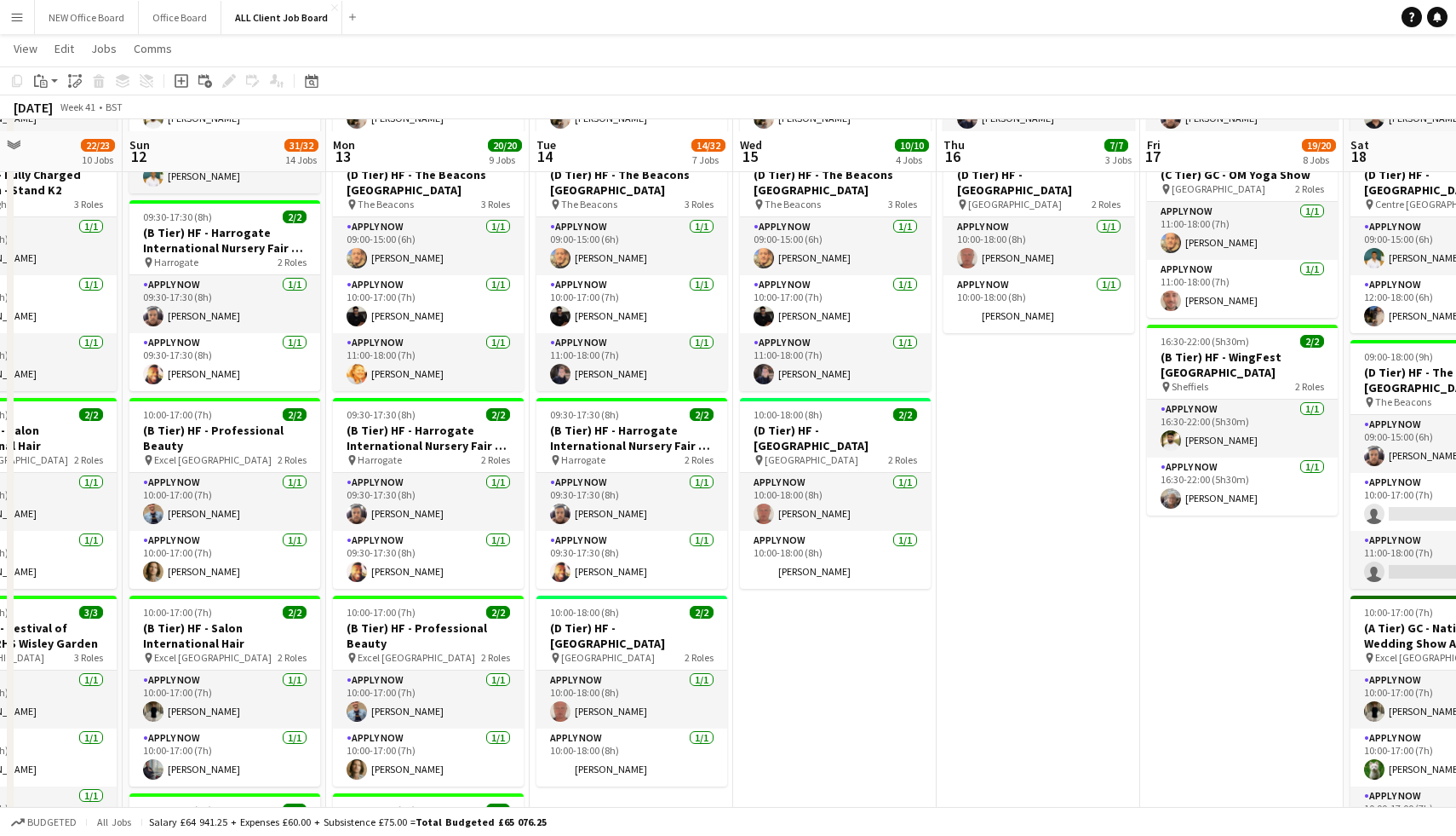
scroll to position [754, 0]
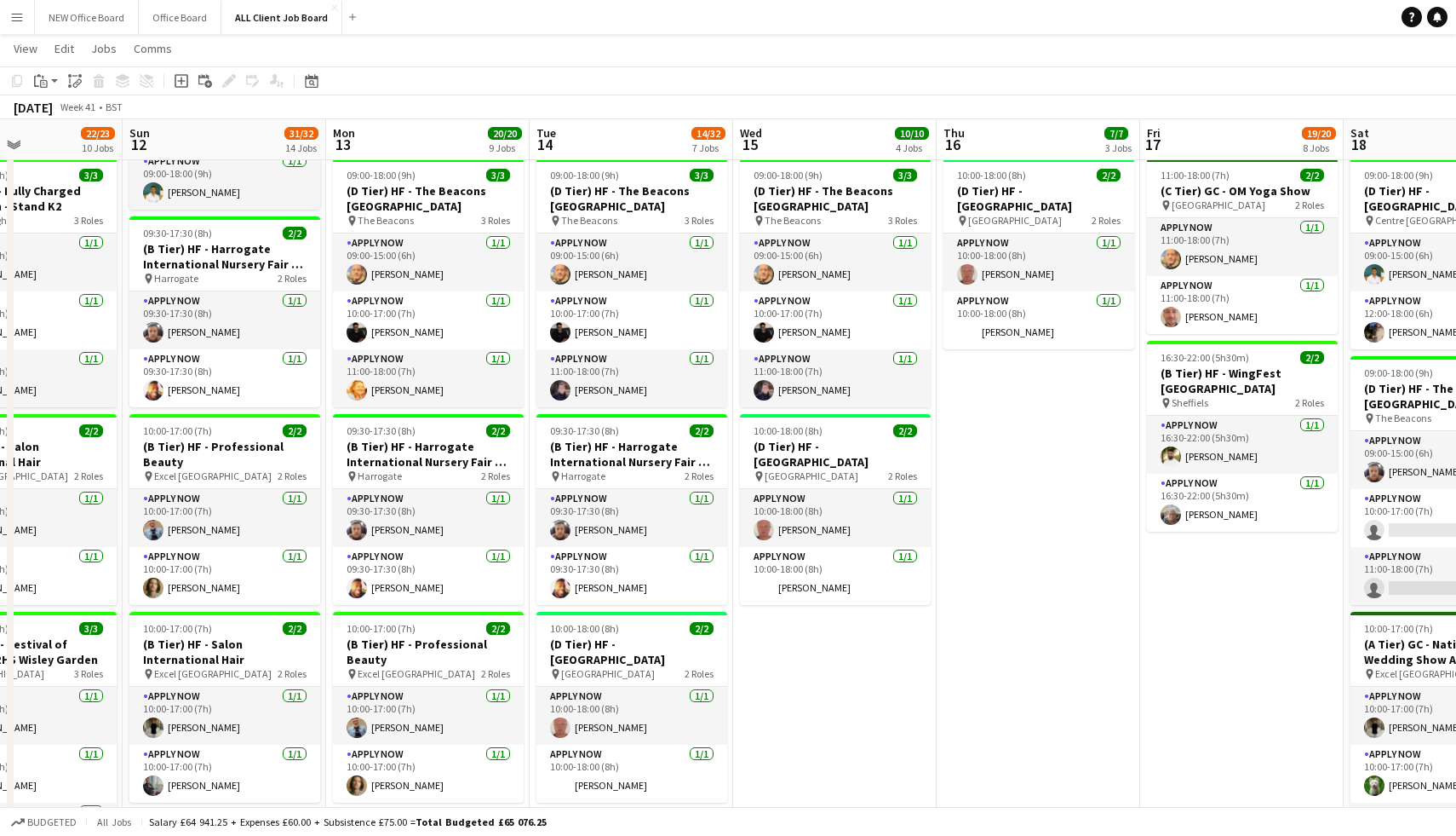
click at [20, 20] on app-icon "Menu" at bounding box center [17, 17] width 13 height 13
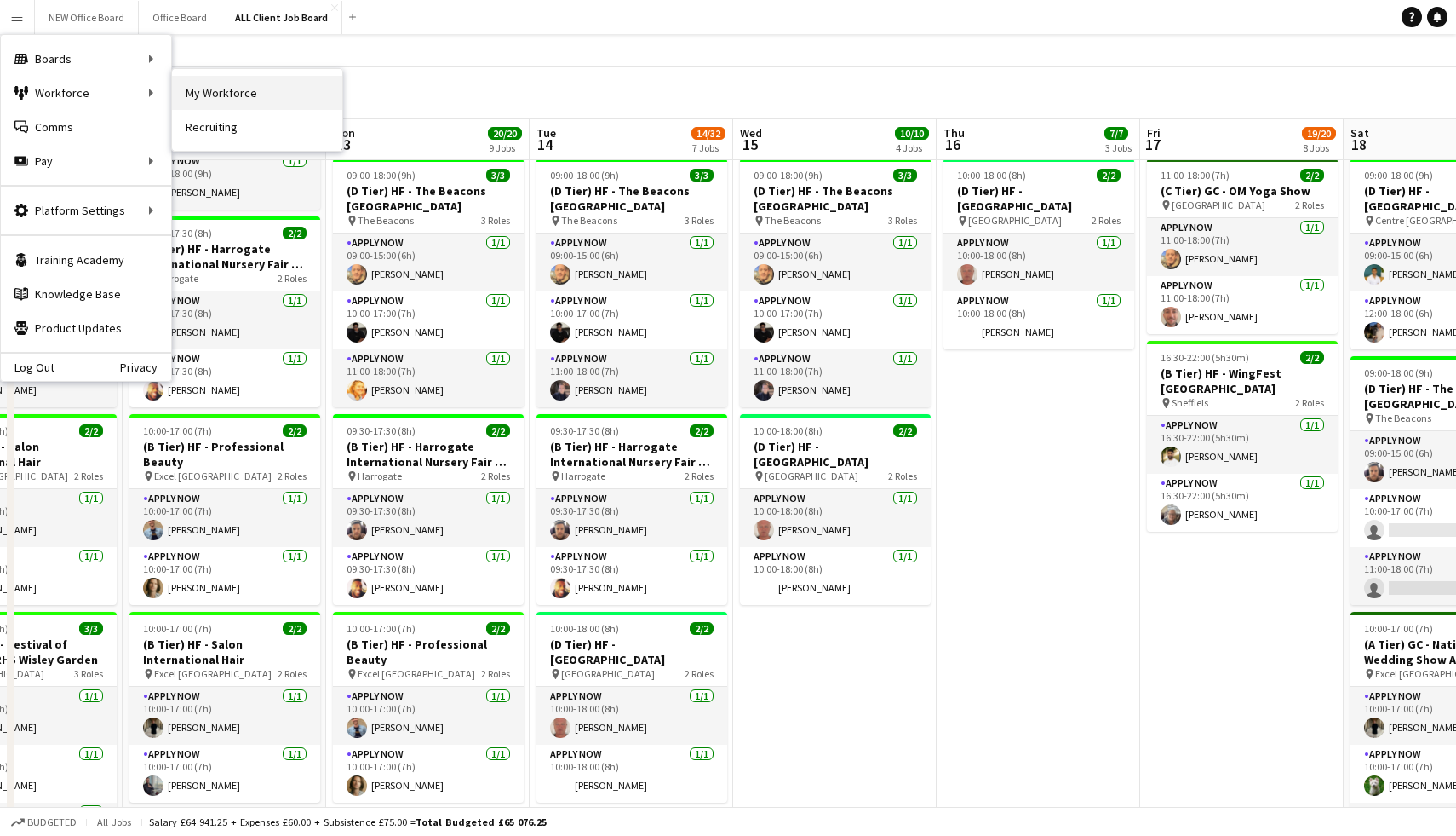
click at [251, 98] on link "My Workforce" at bounding box center [257, 93] width 170 height 34
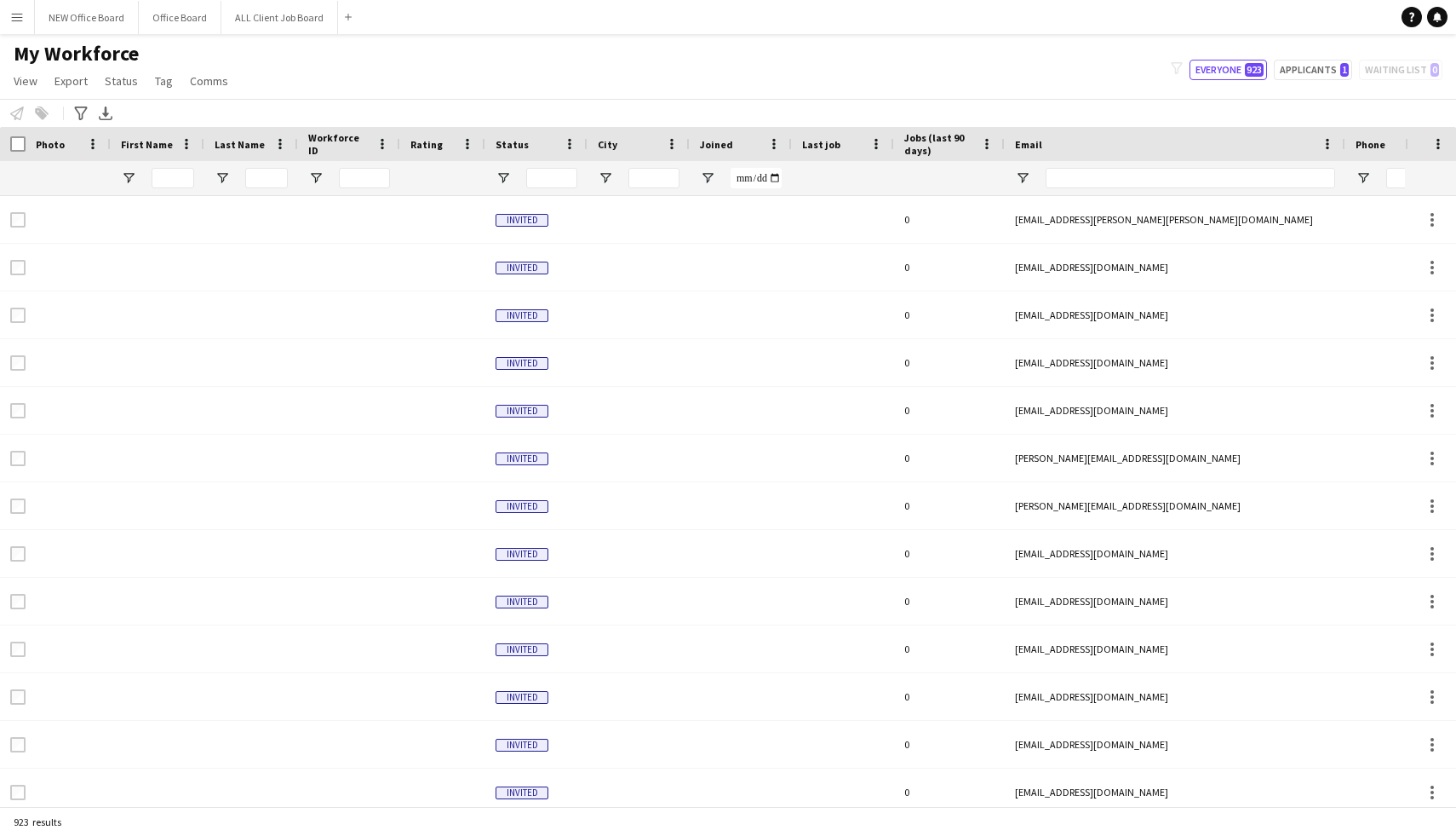
type input "****"
type input "**********"
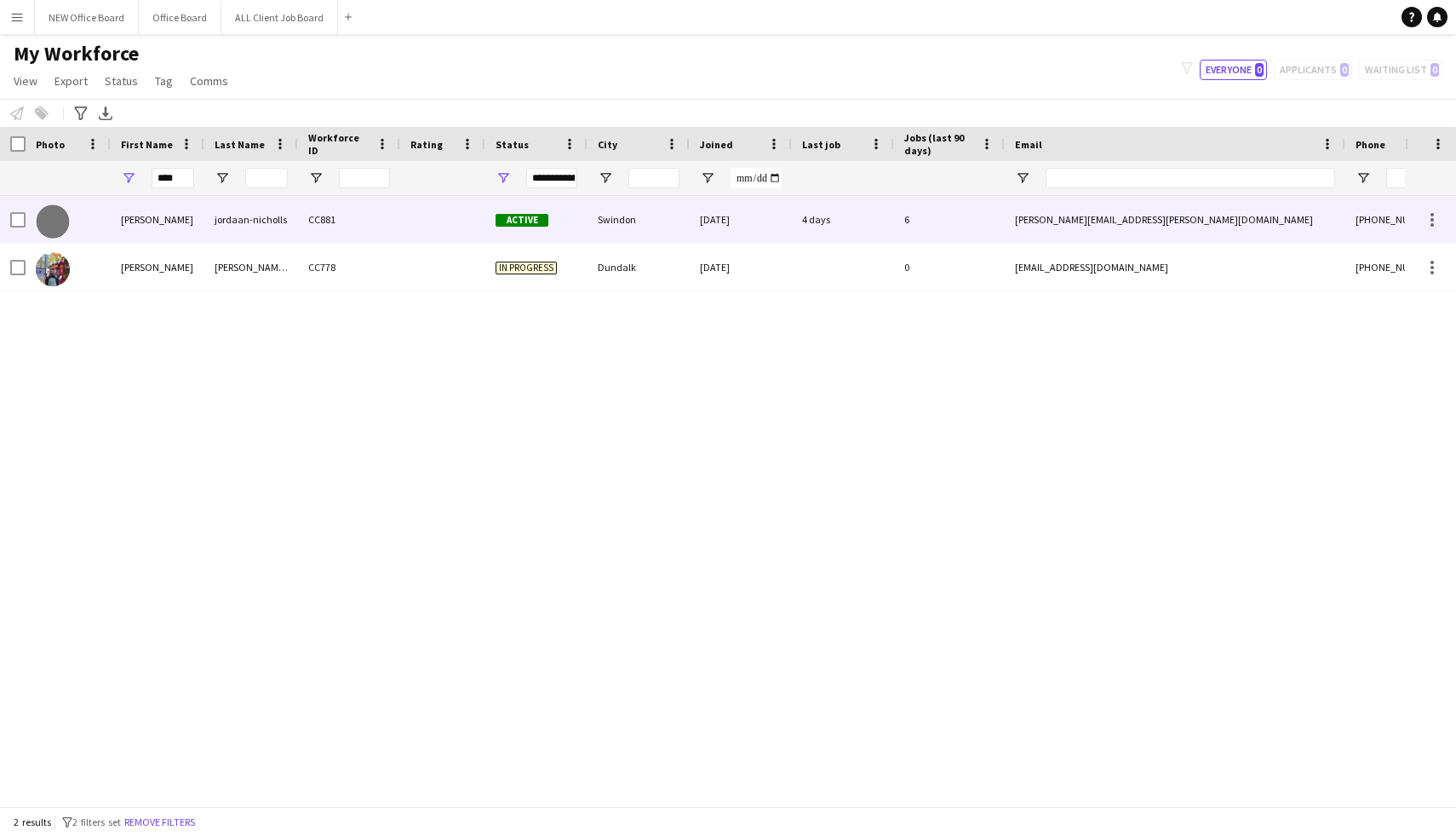
click at [186, 222] on div "leon" at bounding box center [158, 219] width 94 height 47
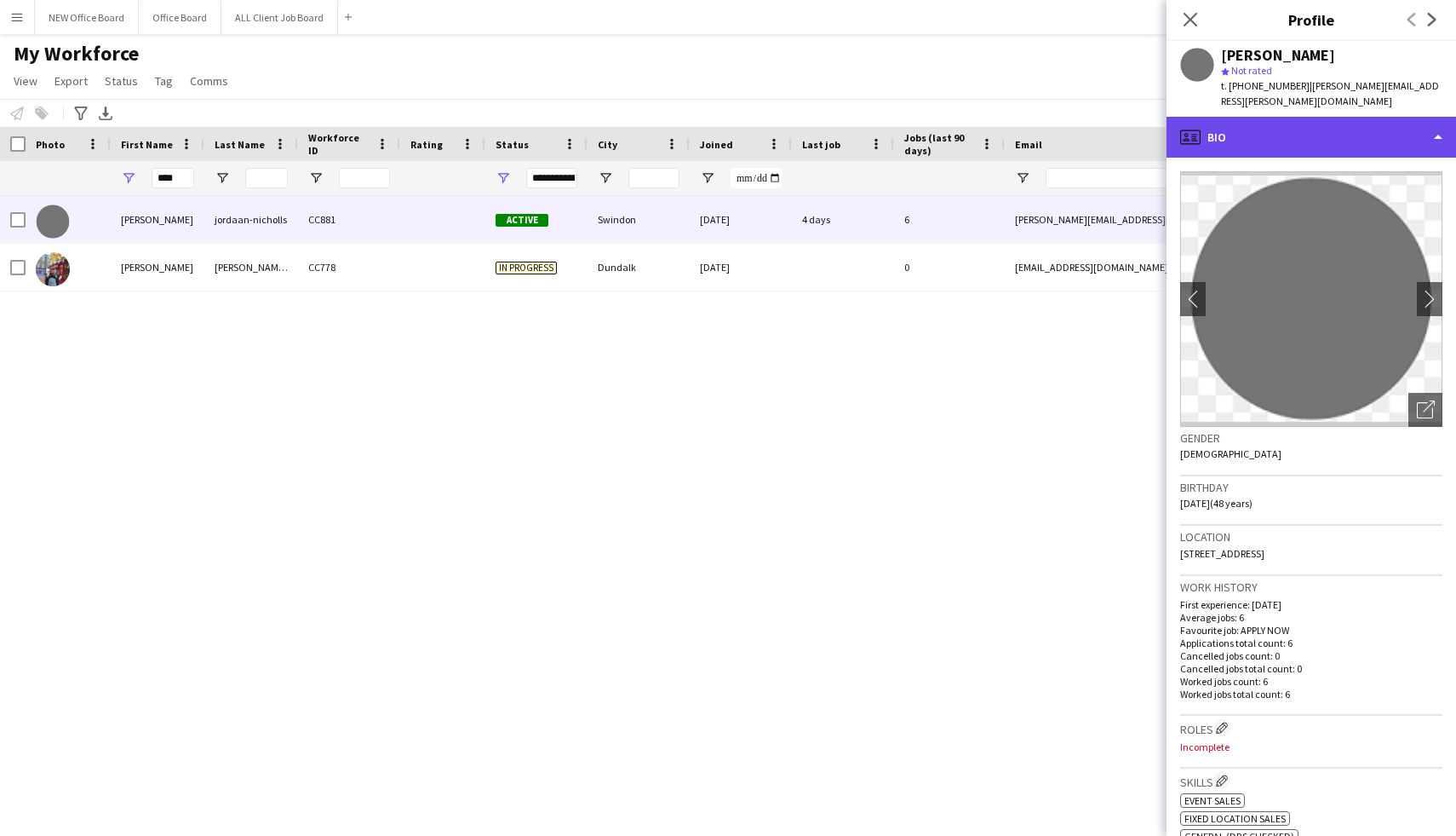
click at [1431, 117] on div "profile Bio" at bounding box center [1312, 137] width 290 height 41
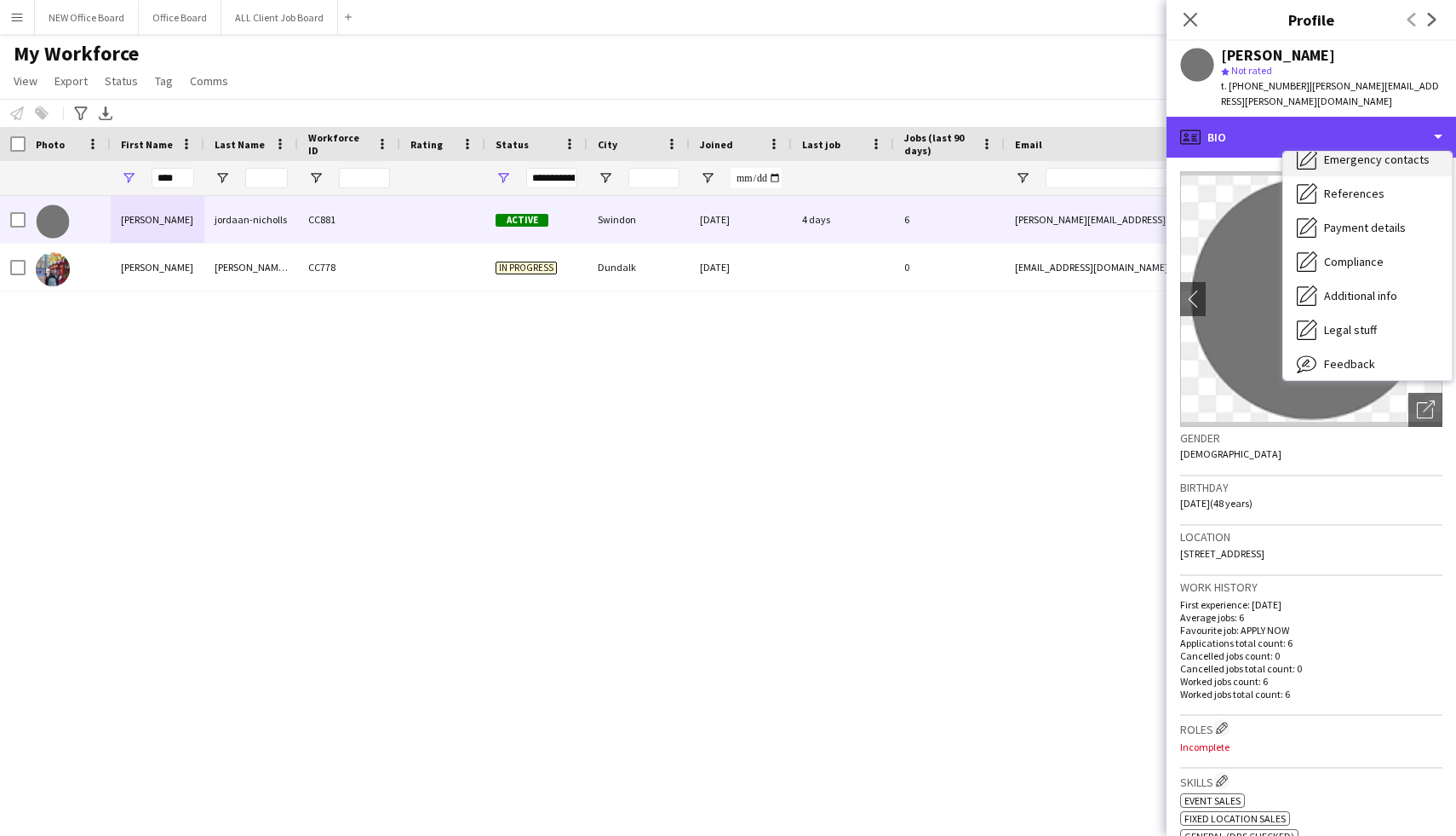
scroll to position [194, 0]
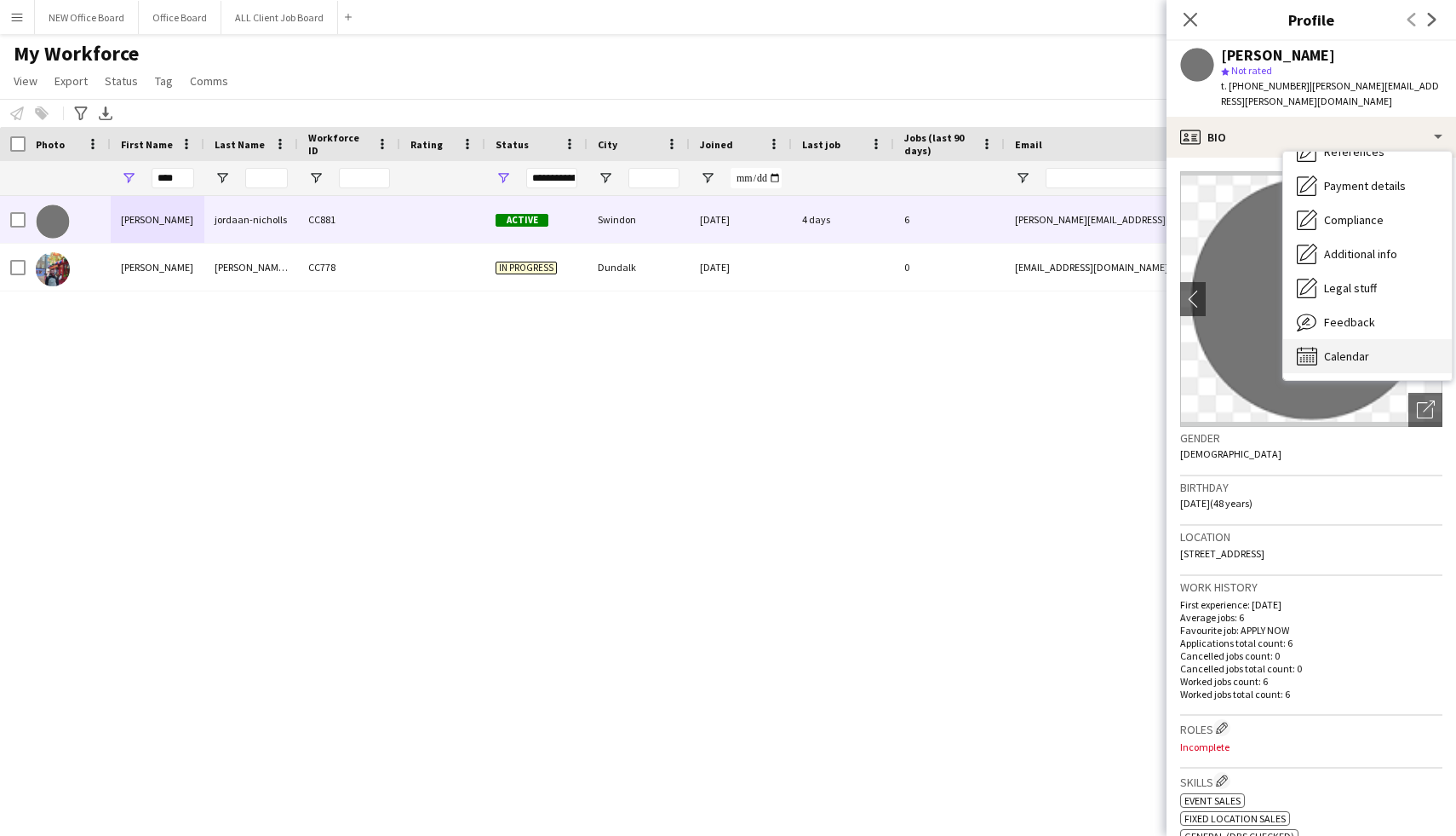
click at [1328, 350] on div "Calendar Calendar" at bounding box center [1367, 355] width 168 height 34
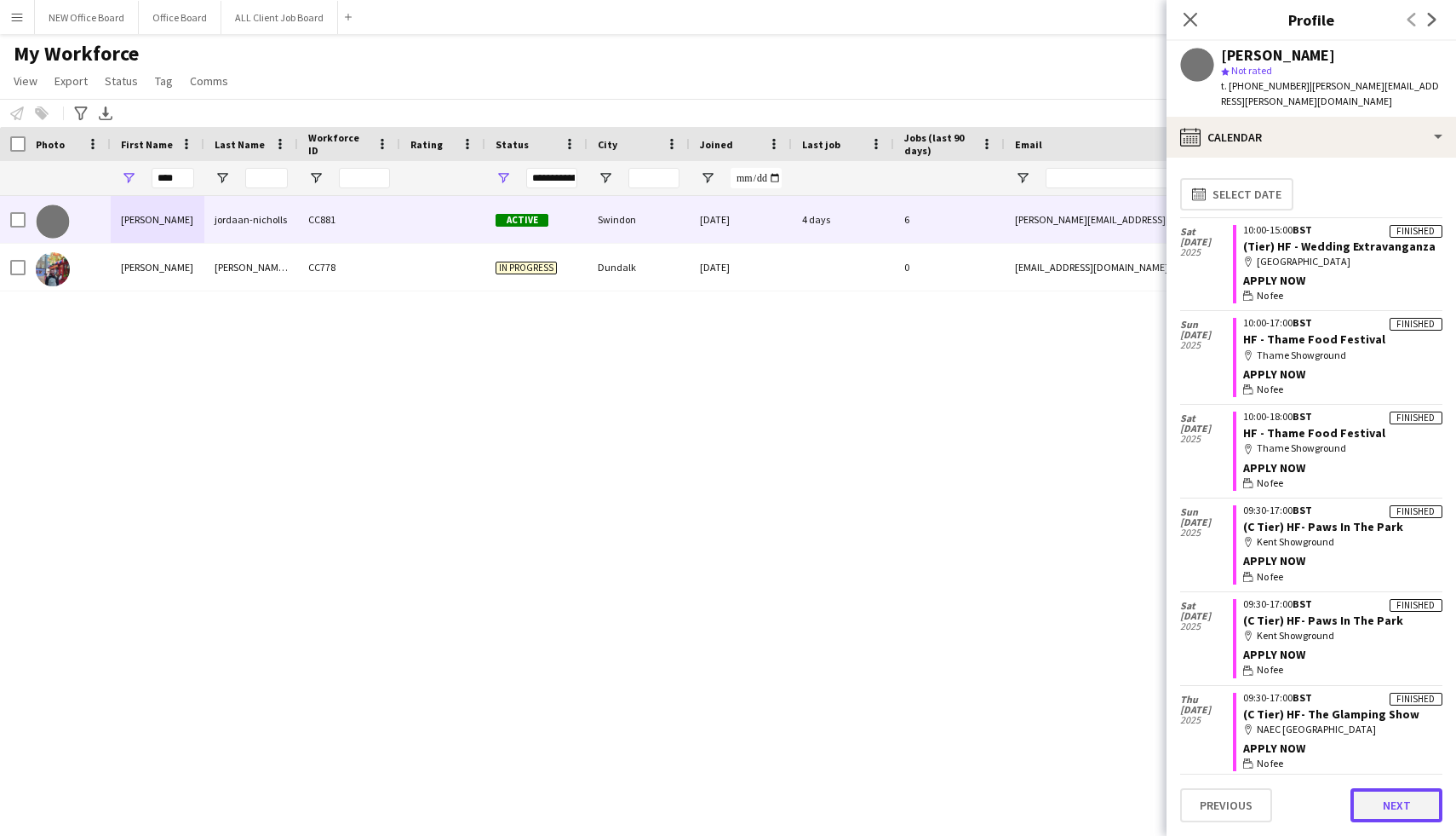
click at [1381, 800] on button "Next" at bounding box center [1397, 805] width 92 height 34
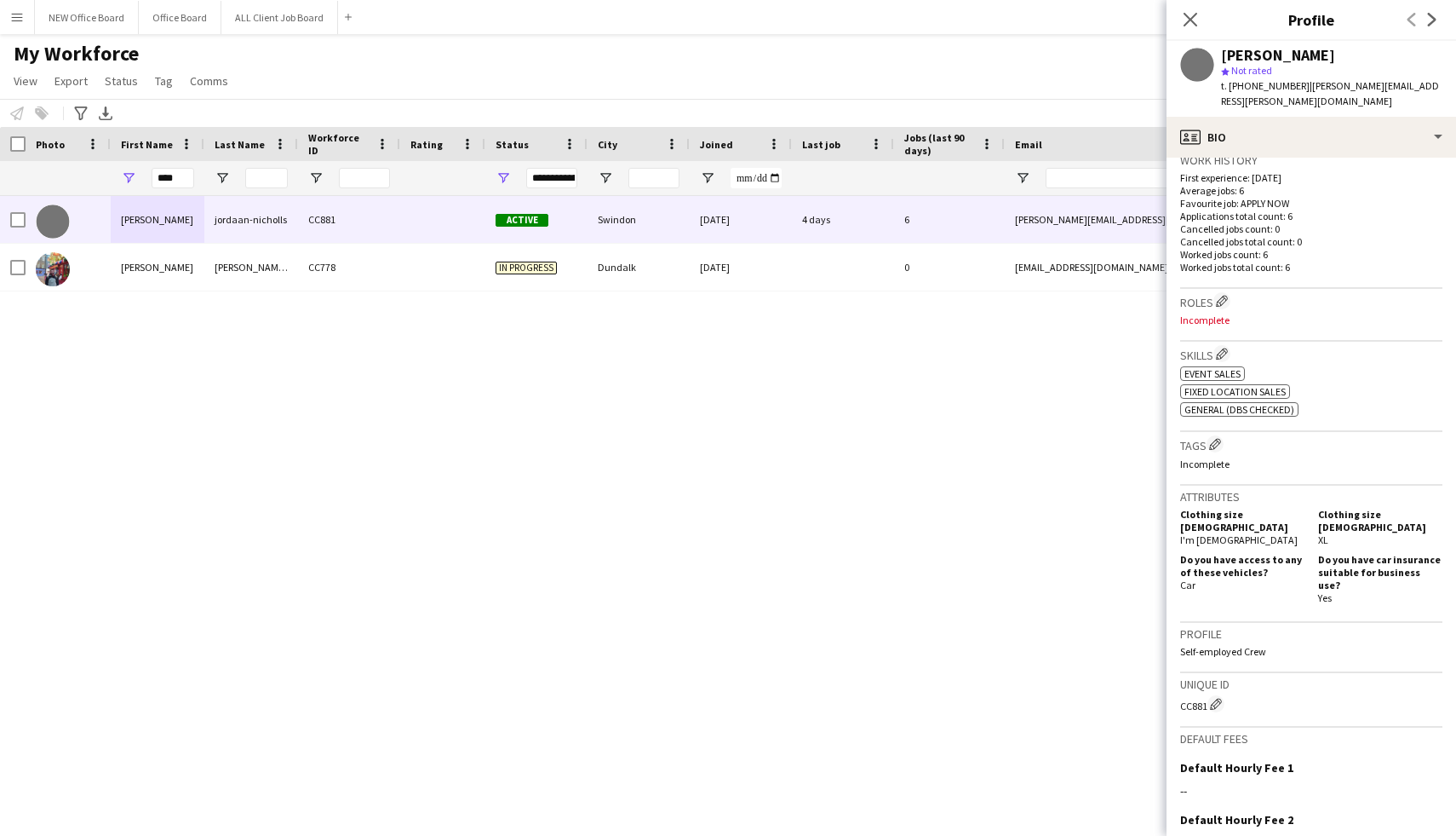
scroll to position [445, 0]
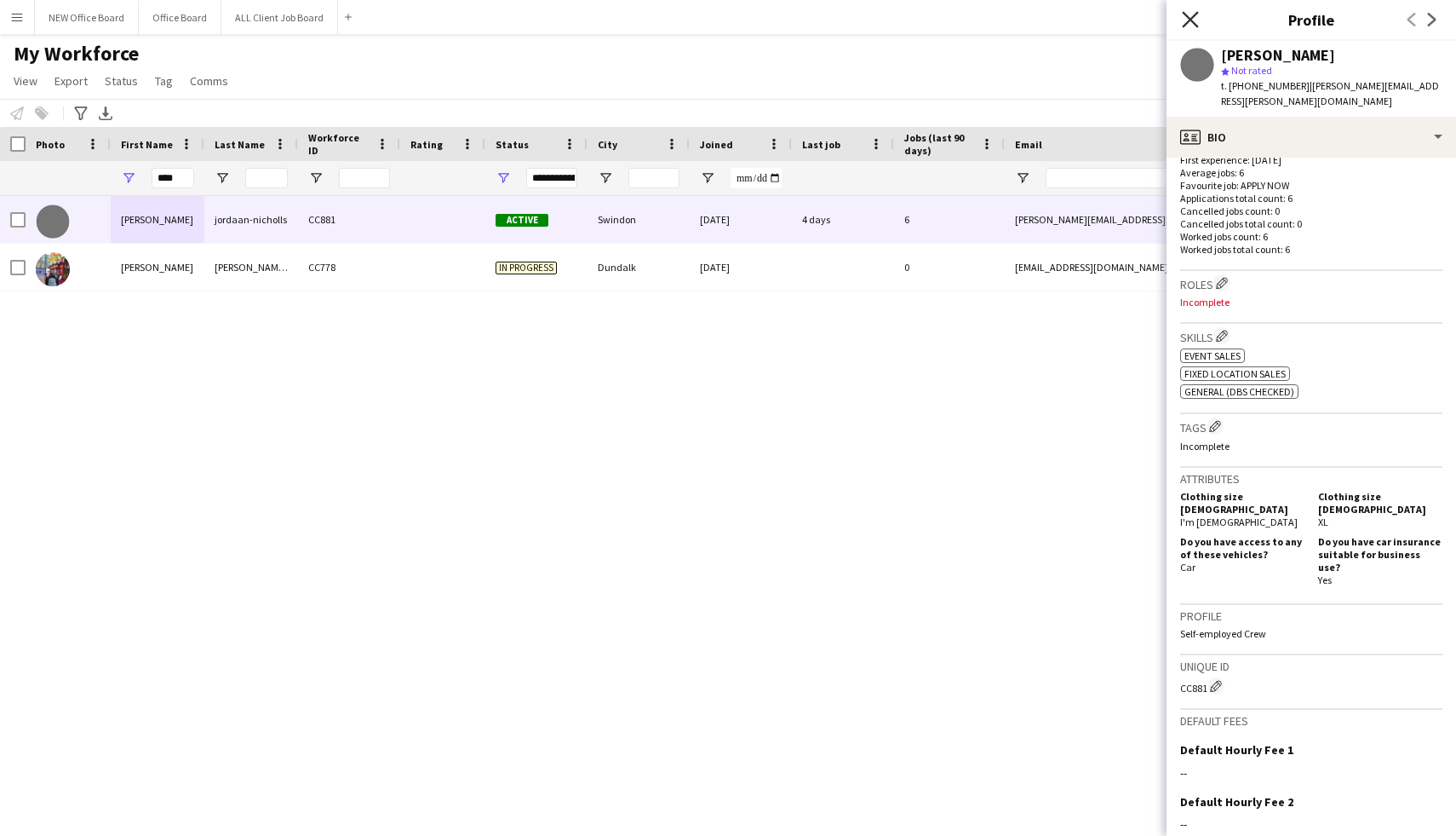
click at [1188, 14] on icon "Close pop-in" at bounding box center [1190, 19] width 16 height 16
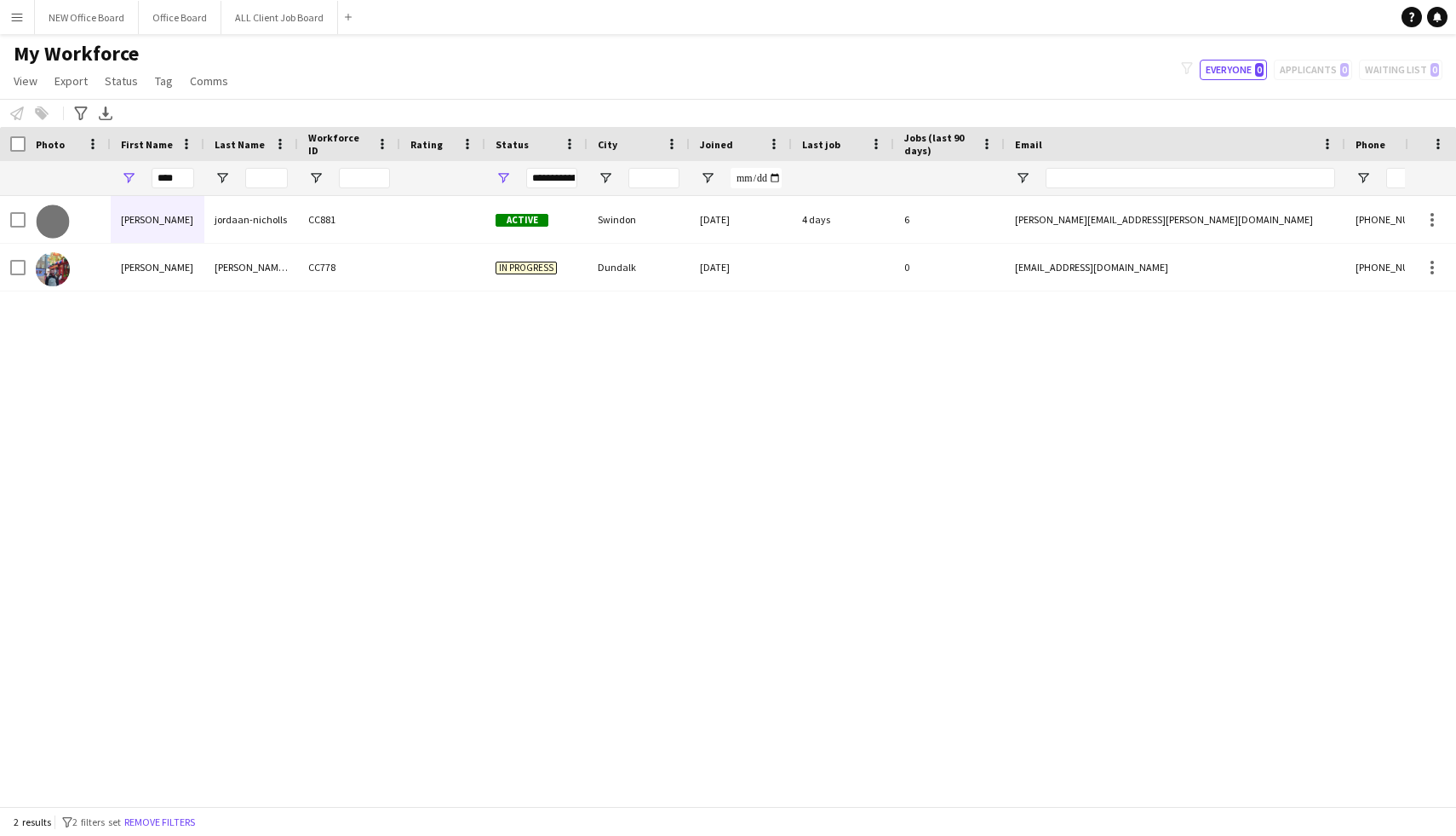
click at [901, 531] on div "leon jordaan-nicholls CC881 Active Swindon 09-09-2025 4 days 6 leon.b.nicholls@…" at bounding box center [703, 501] width 1405 height 610
click at [226, 17] on button "ALL Client Job Board Close" at bounding box center [280, 17] width 117 height 33
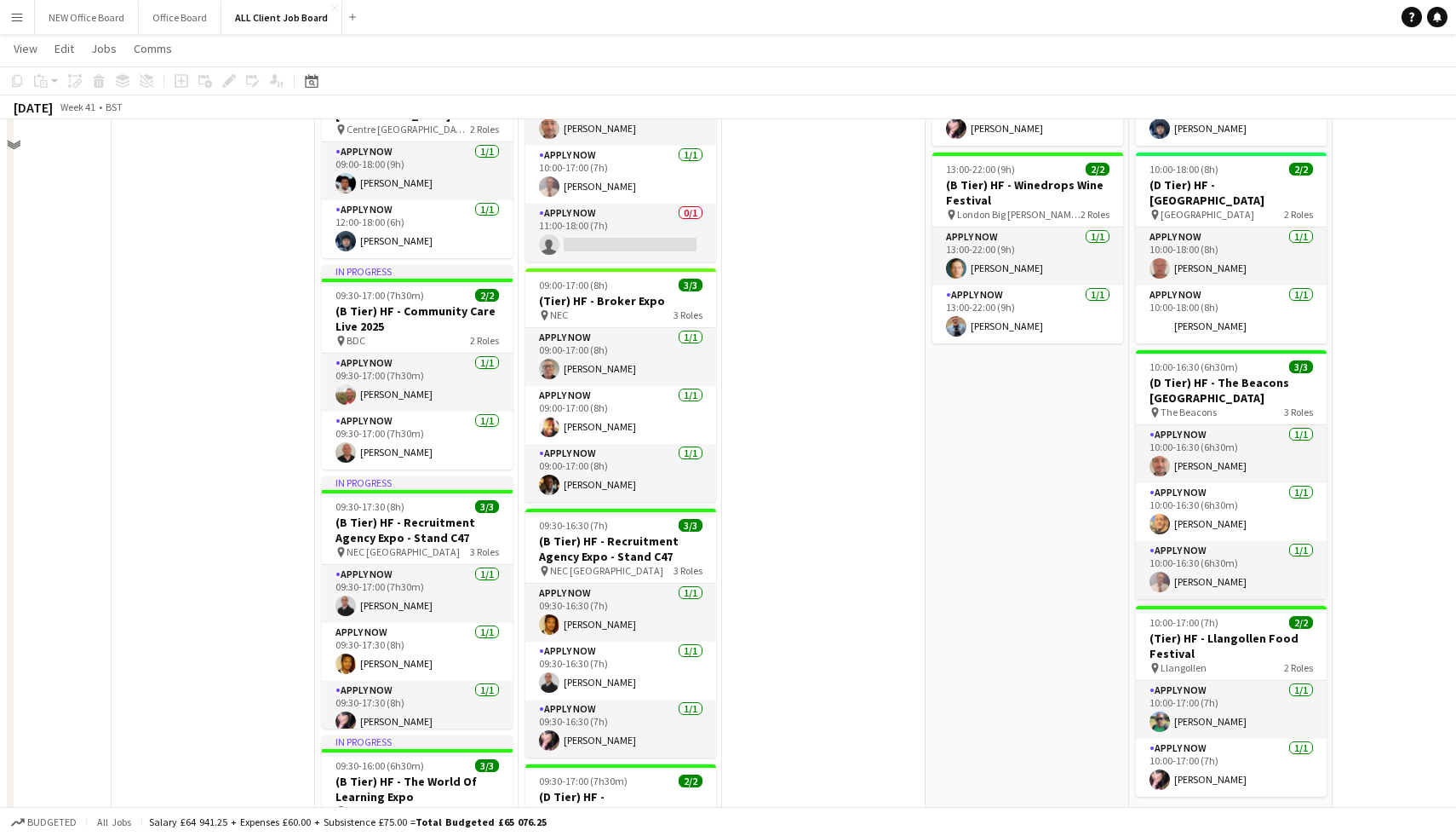
scroll to position [1864, 0]
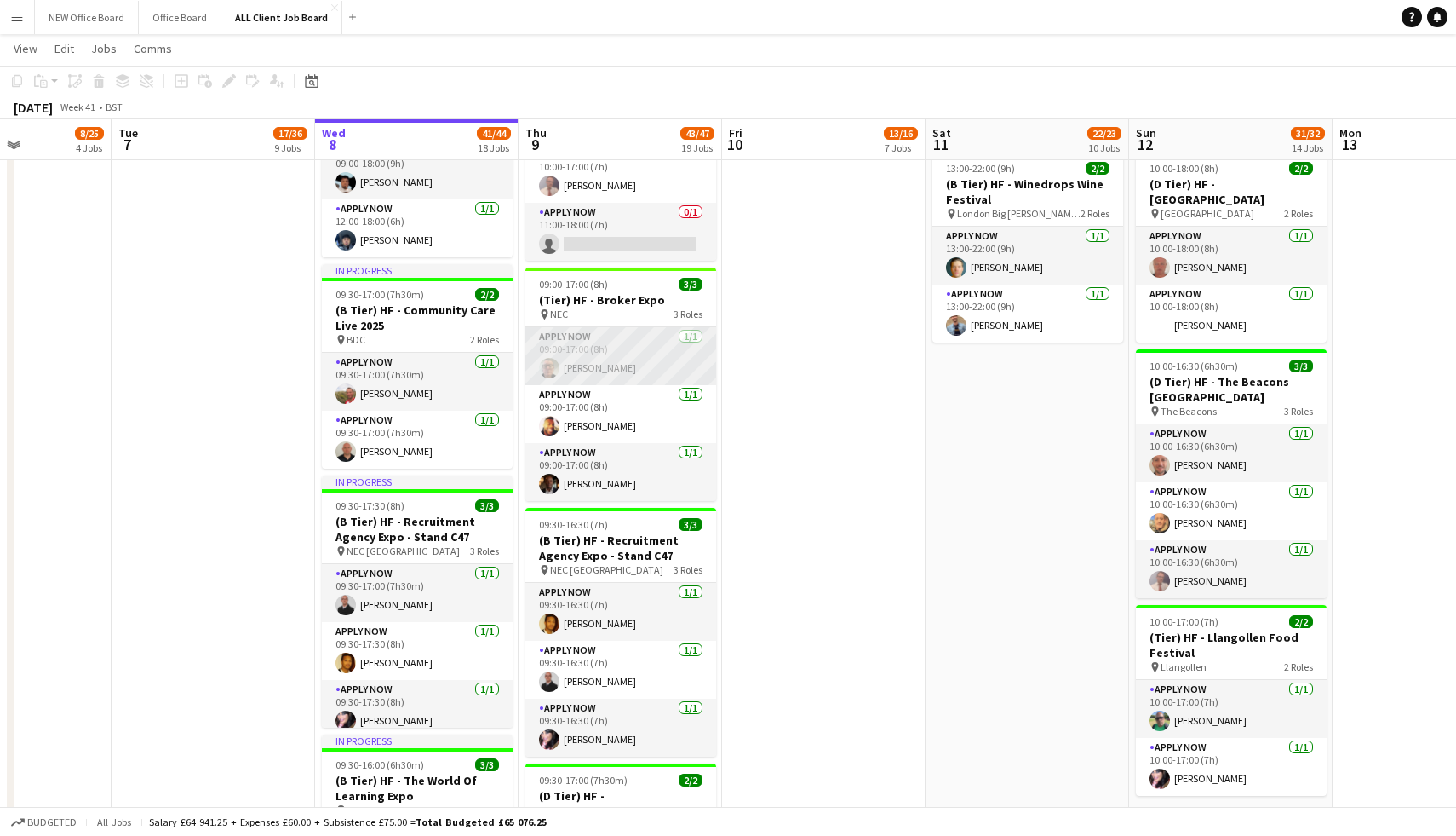
click at [571, 366] on app-card-role "APPLY NOW 1/1 09:00-17:00 (8h) Gary Sargeant" at bounding box center [620, 355] width 191 height 58
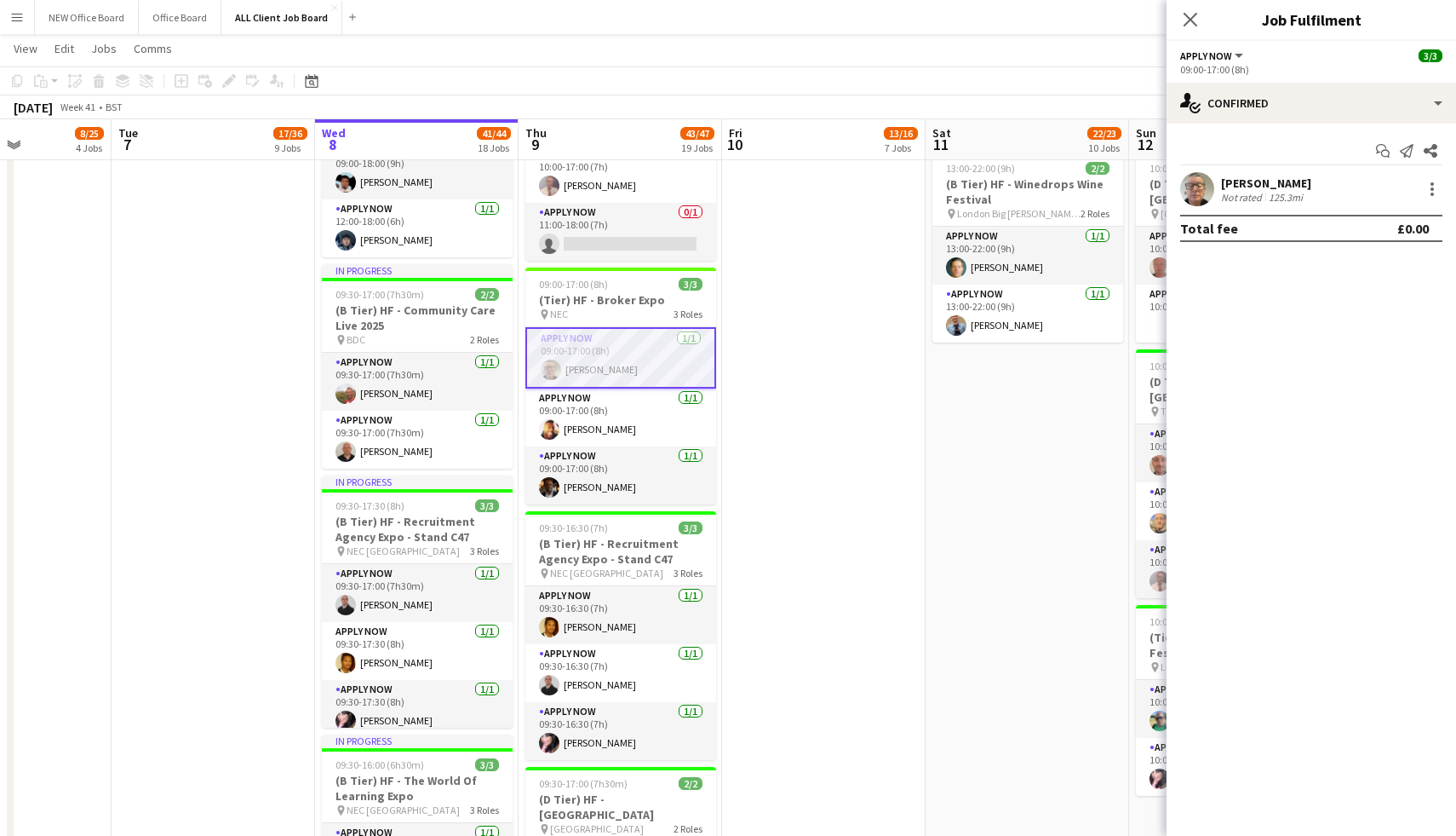
click at [1207, 193] on app-user-avatar at bounding box center [1197, 189] width 34 height 34
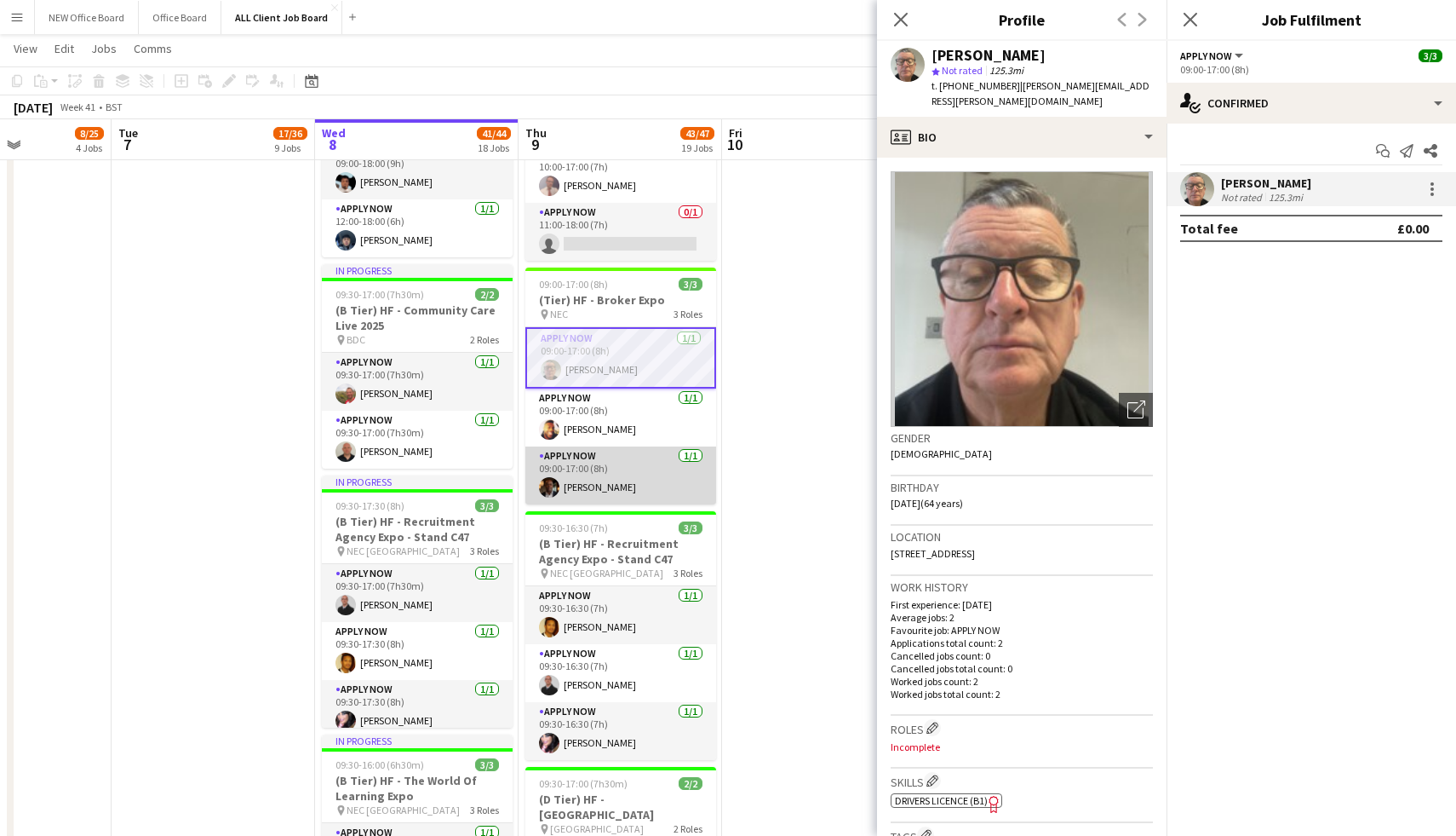
click at [555, 481] on app-user-avatar at bounding box center [549, 487] width 20 height 20
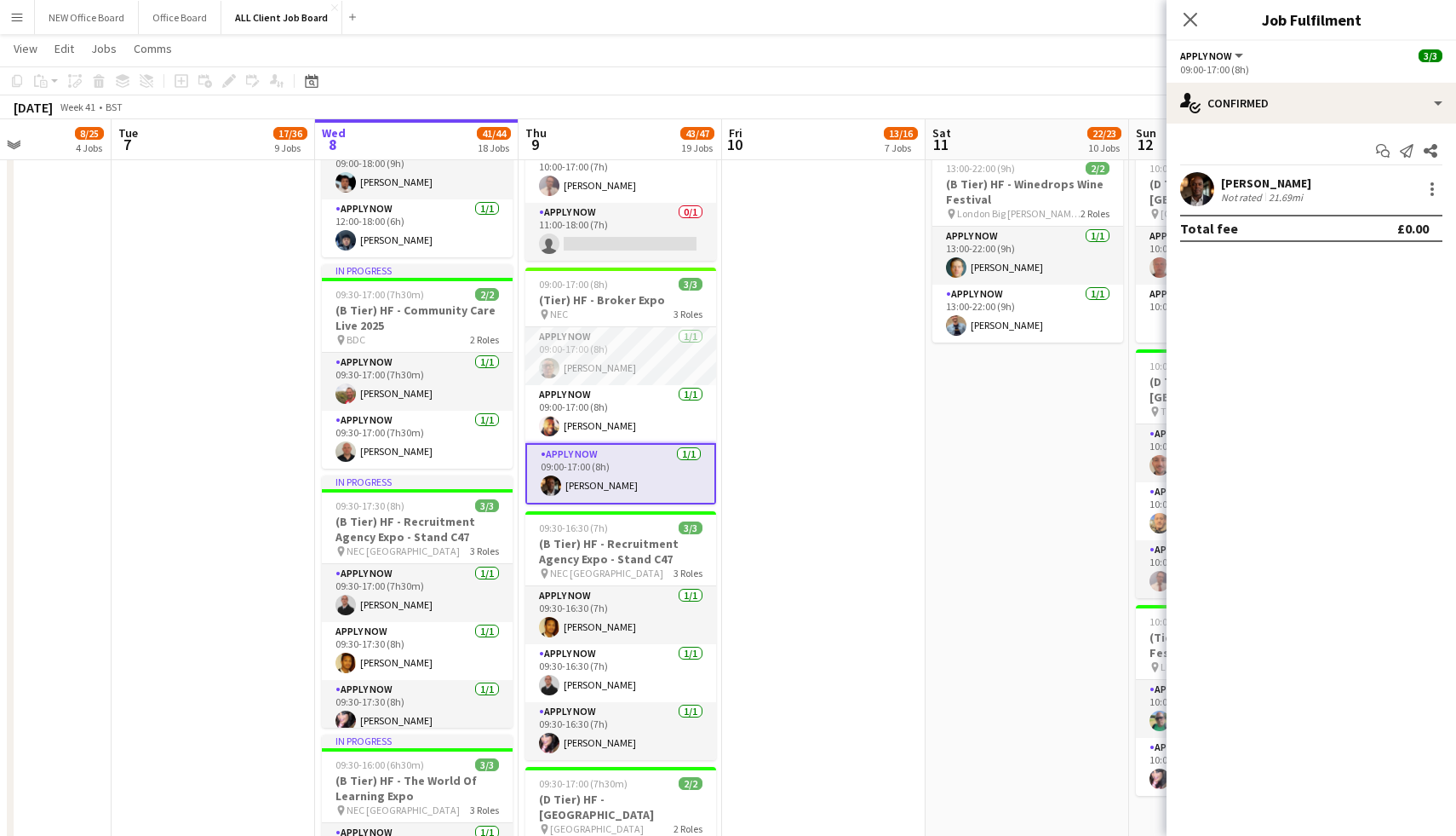
click at [1195, 186] on app-user-avatar at bounding box center [1197, 189] width 34 height 34
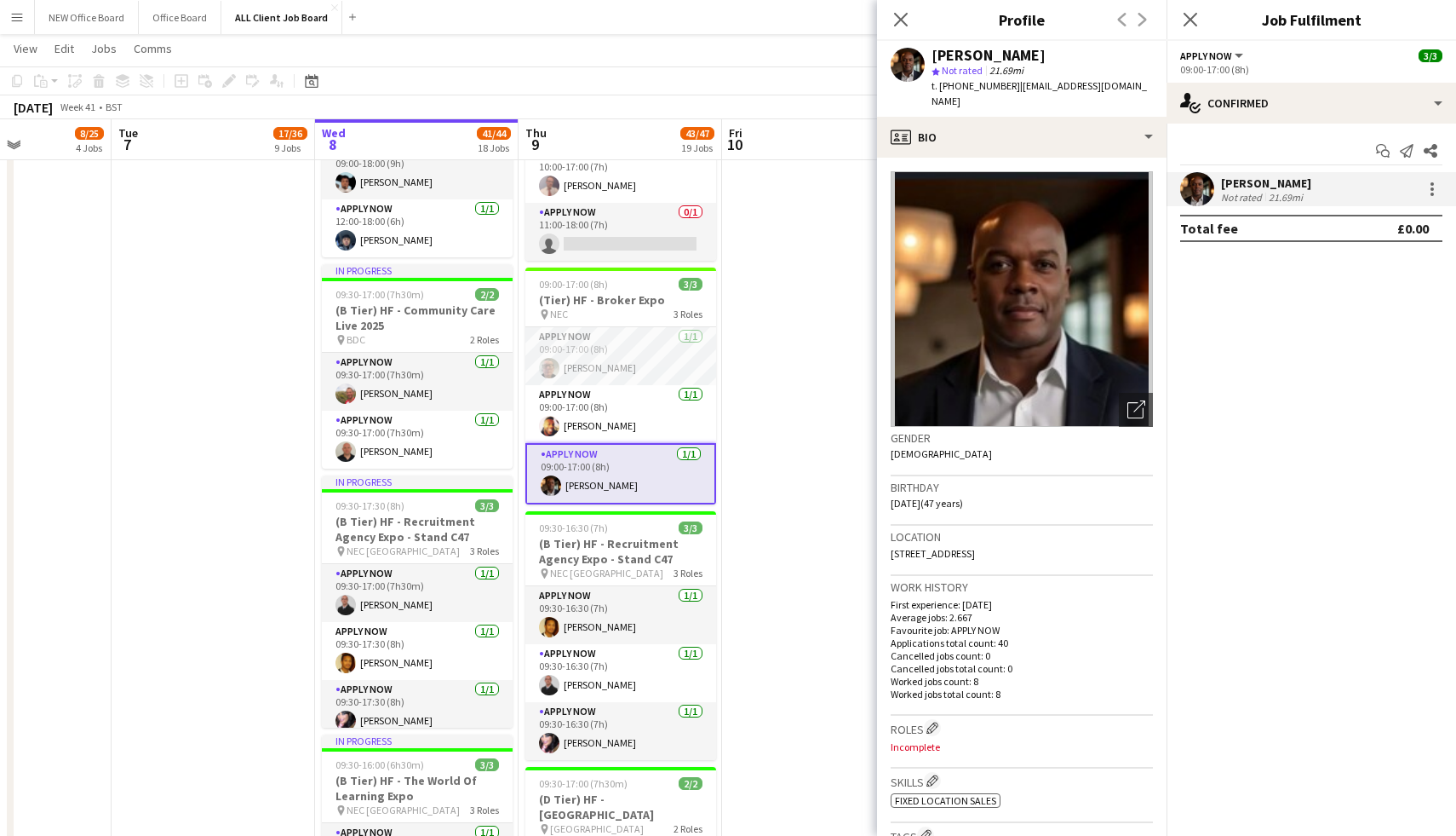
scroll to position [98, 0]
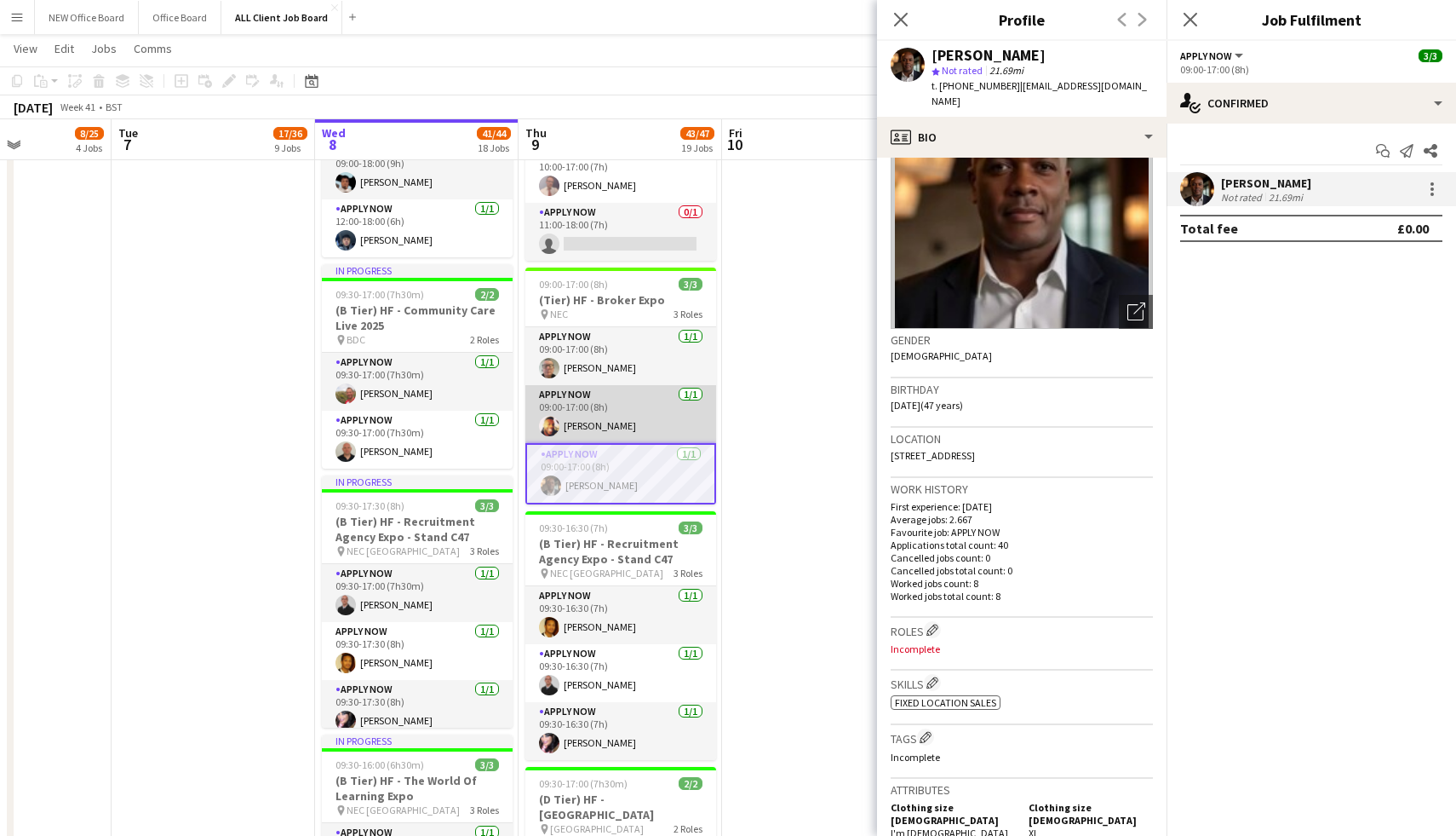
click at [581, 412] on app-card-role "APPLY NOW 1/1 09:00-17:00 (8h) Austin Currithers" at bounding box center [620, 413] width 191 height 58
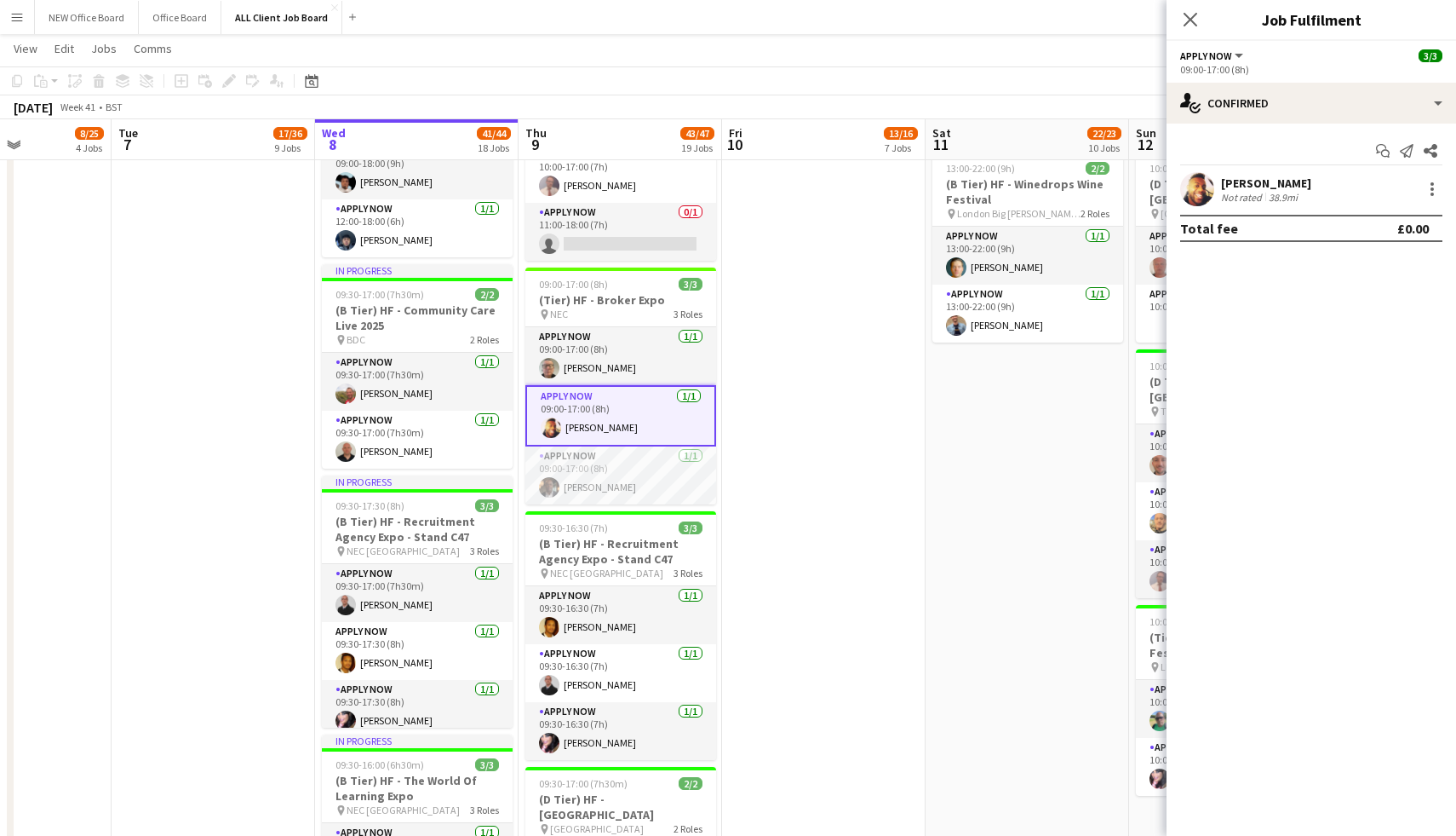
click at [1201, 189] on app-user-avatar at bounding box center [1197, 189] width 34 height 34
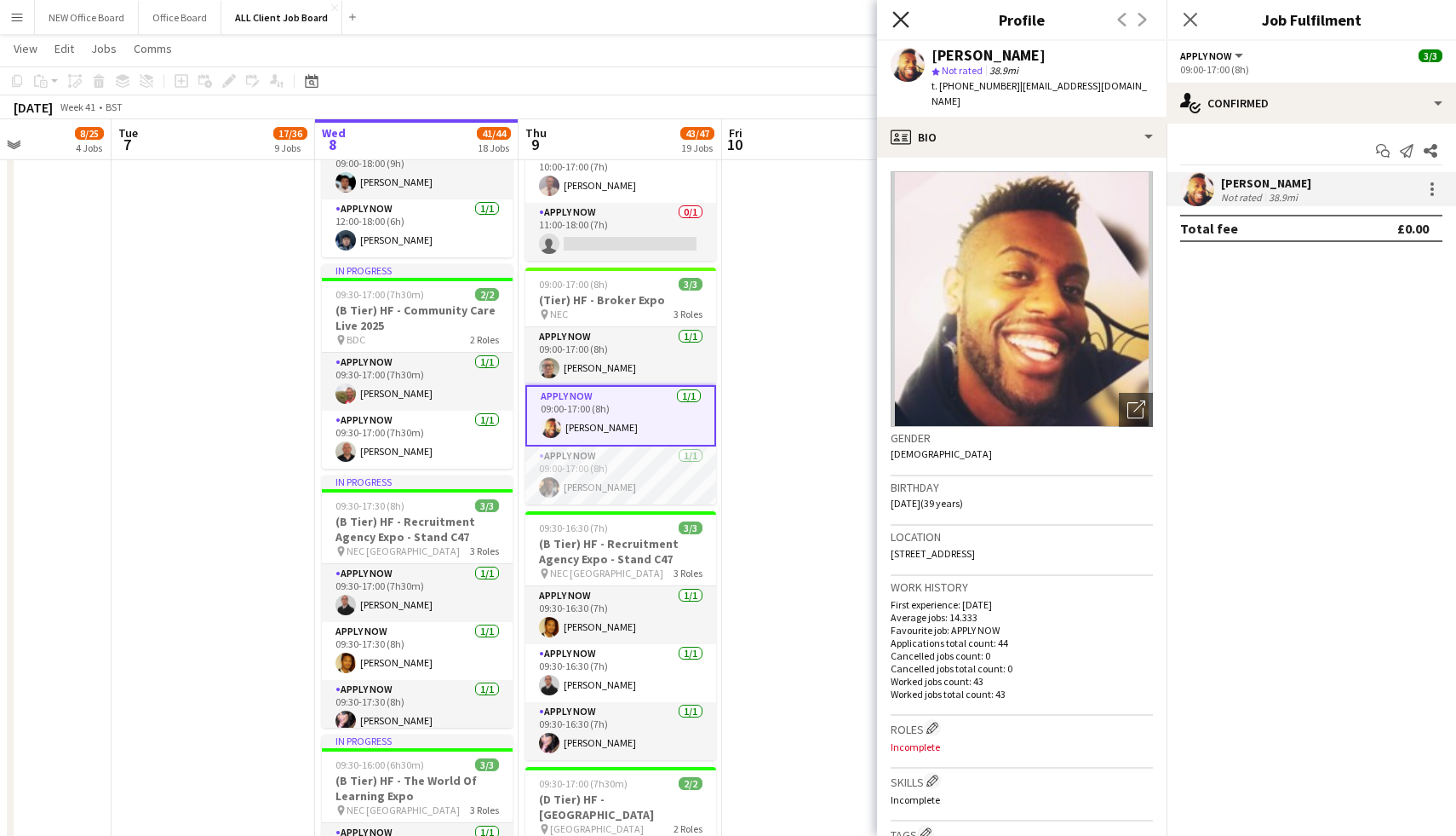
click at [899, 18] on icon at bounding box center [900, 19] width 16 height 16
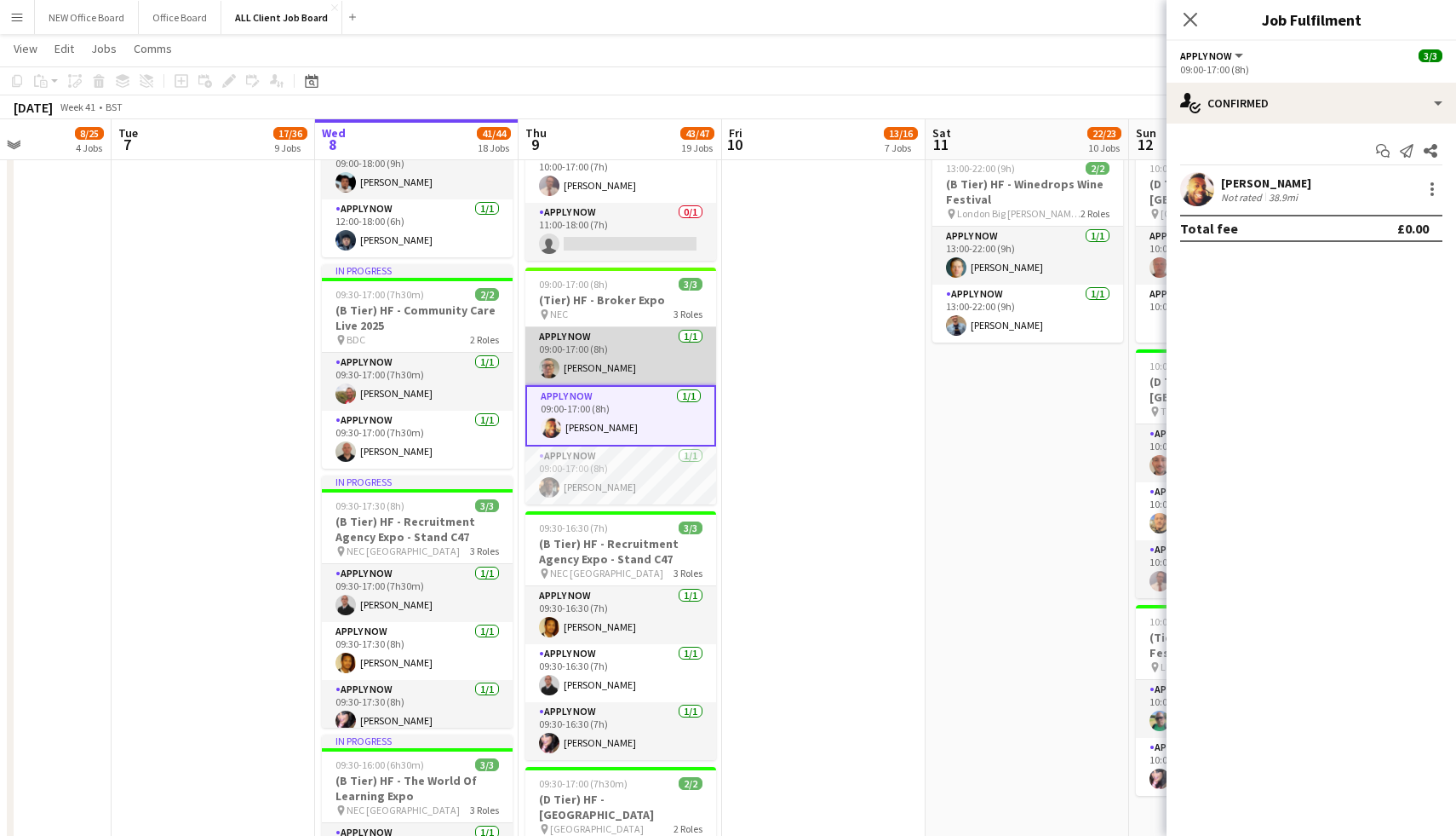
click at [602, 360] on app-card-role "APPLY NOW 1/1 09:00-17:00 (8h) Gary Sargeant" at bounding box center [620, 355] width 191 height 58
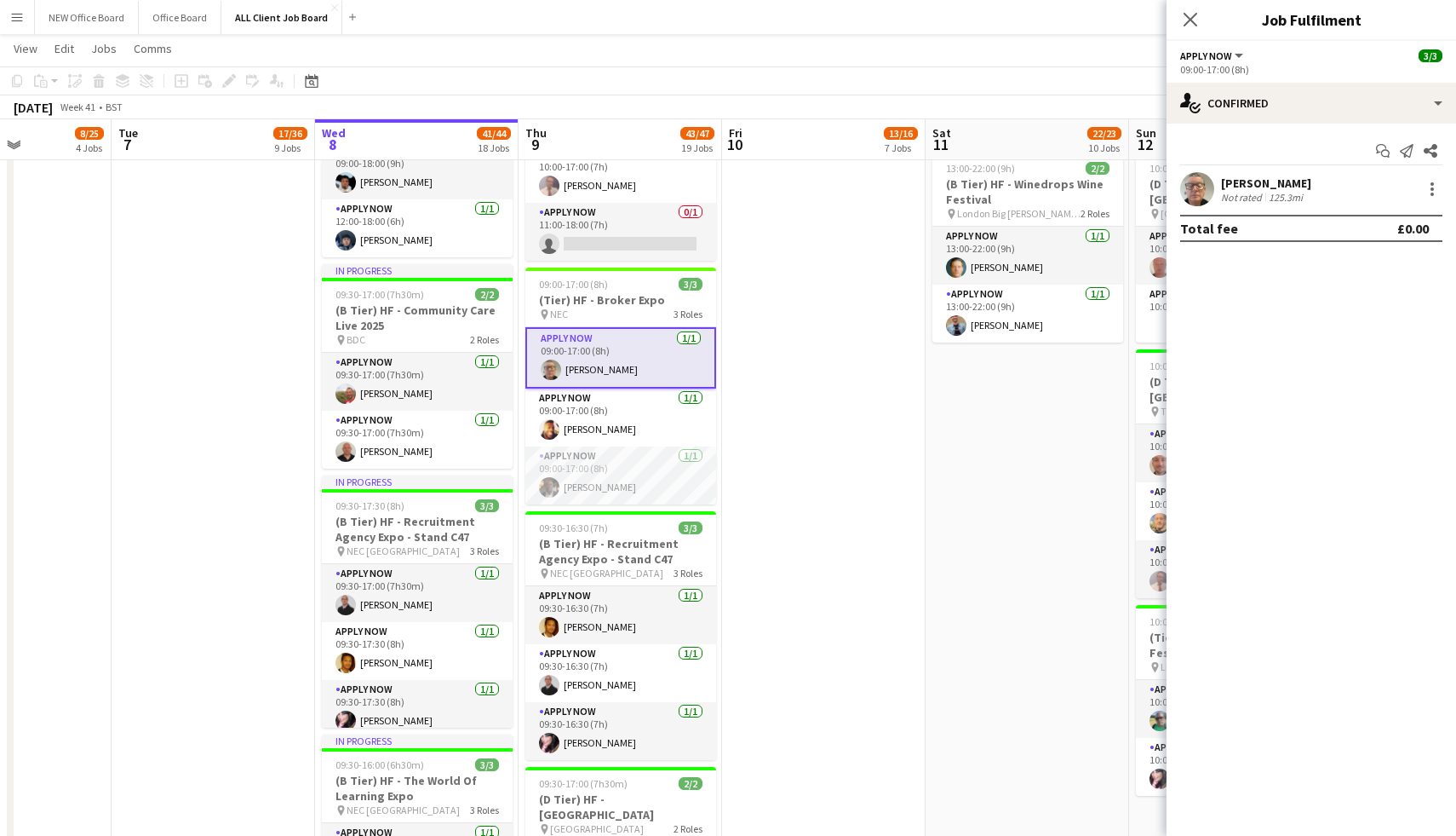
click at [1195, 188] on app-user-avatar at bounding box center [1197, 189] width 34 height 34
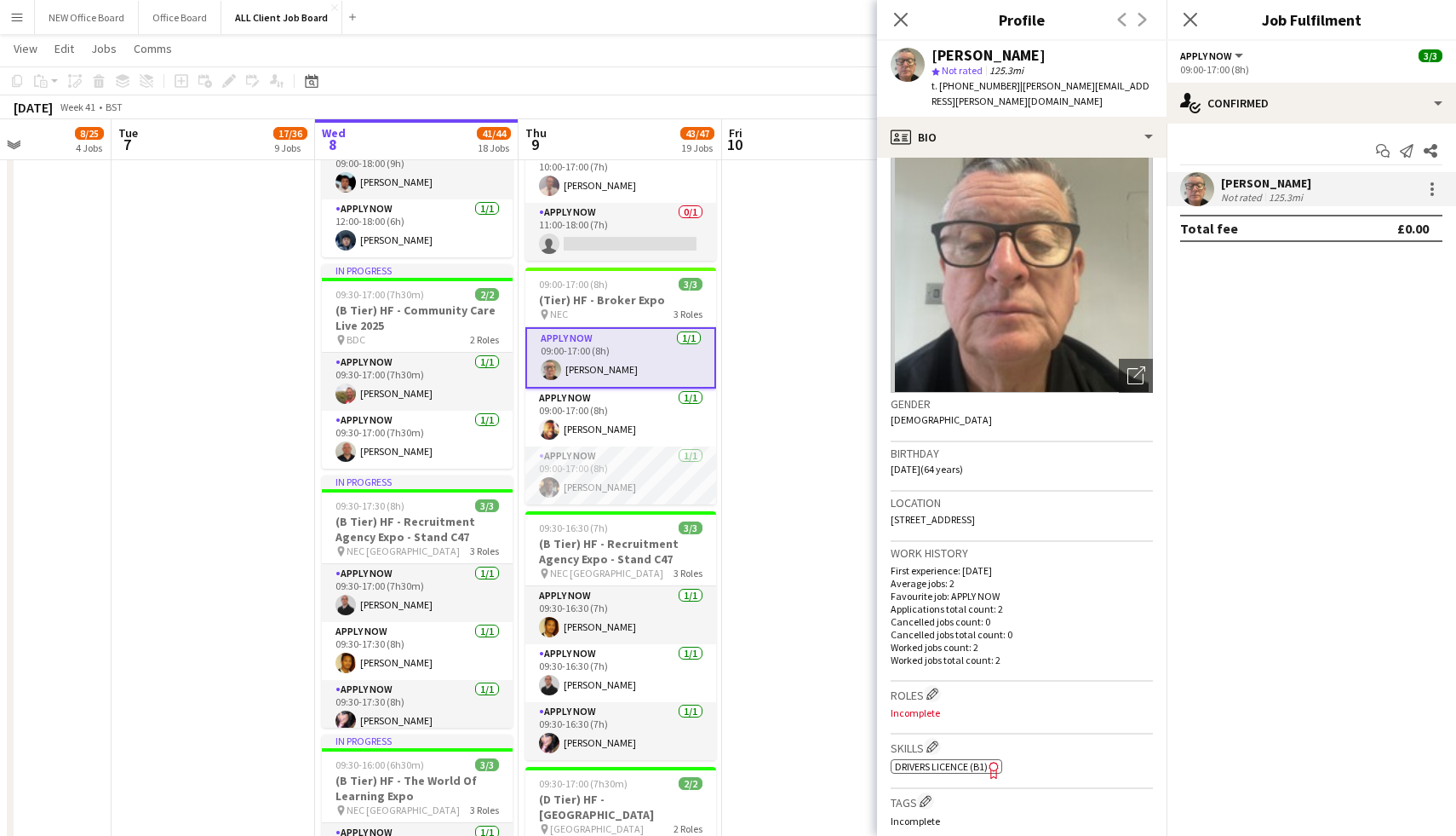
scroll to position [35, 0]
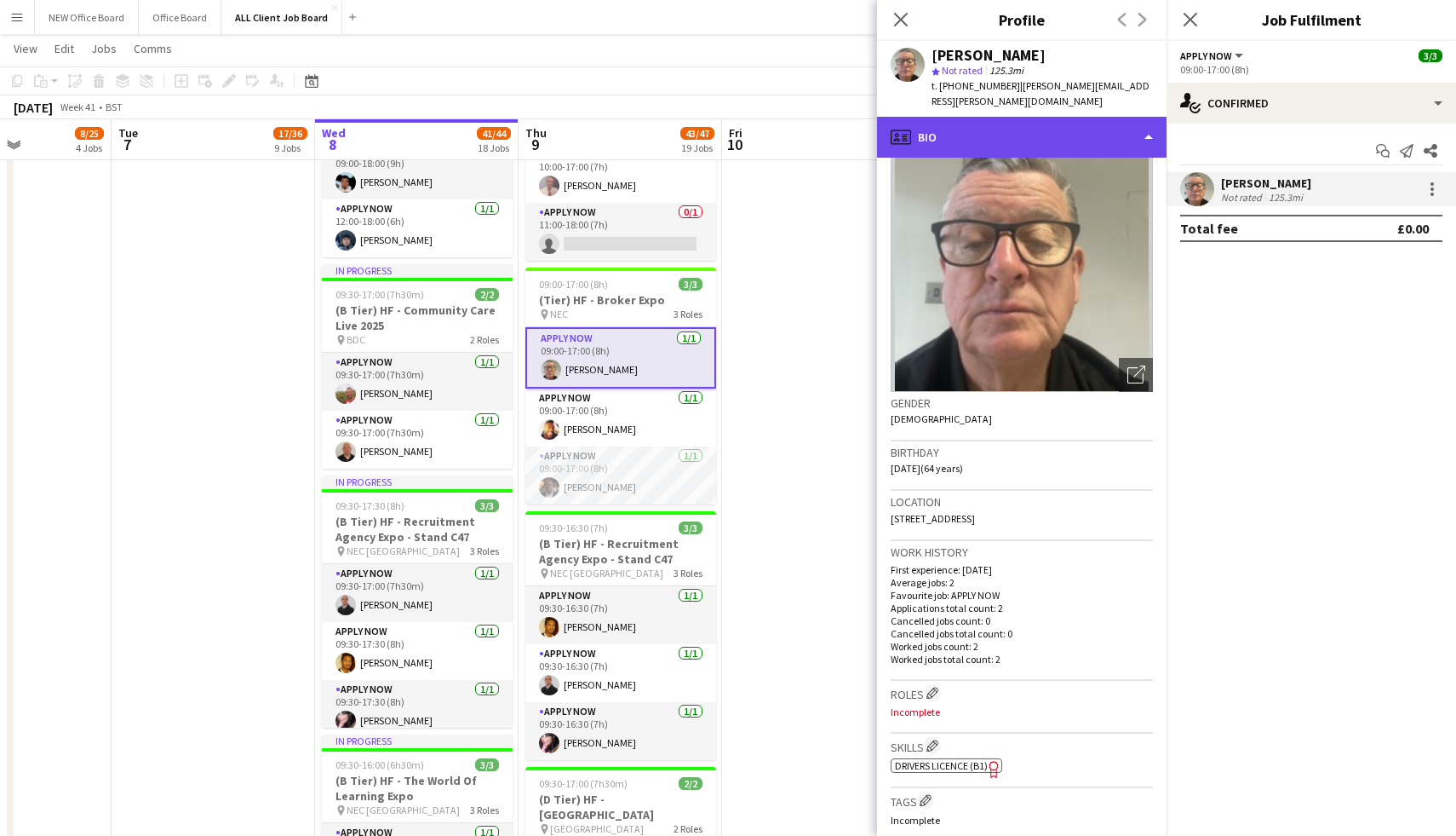
click at [1107, 121] on div "profile Bio" at bounding box center [1022, 137] width 290 height 41
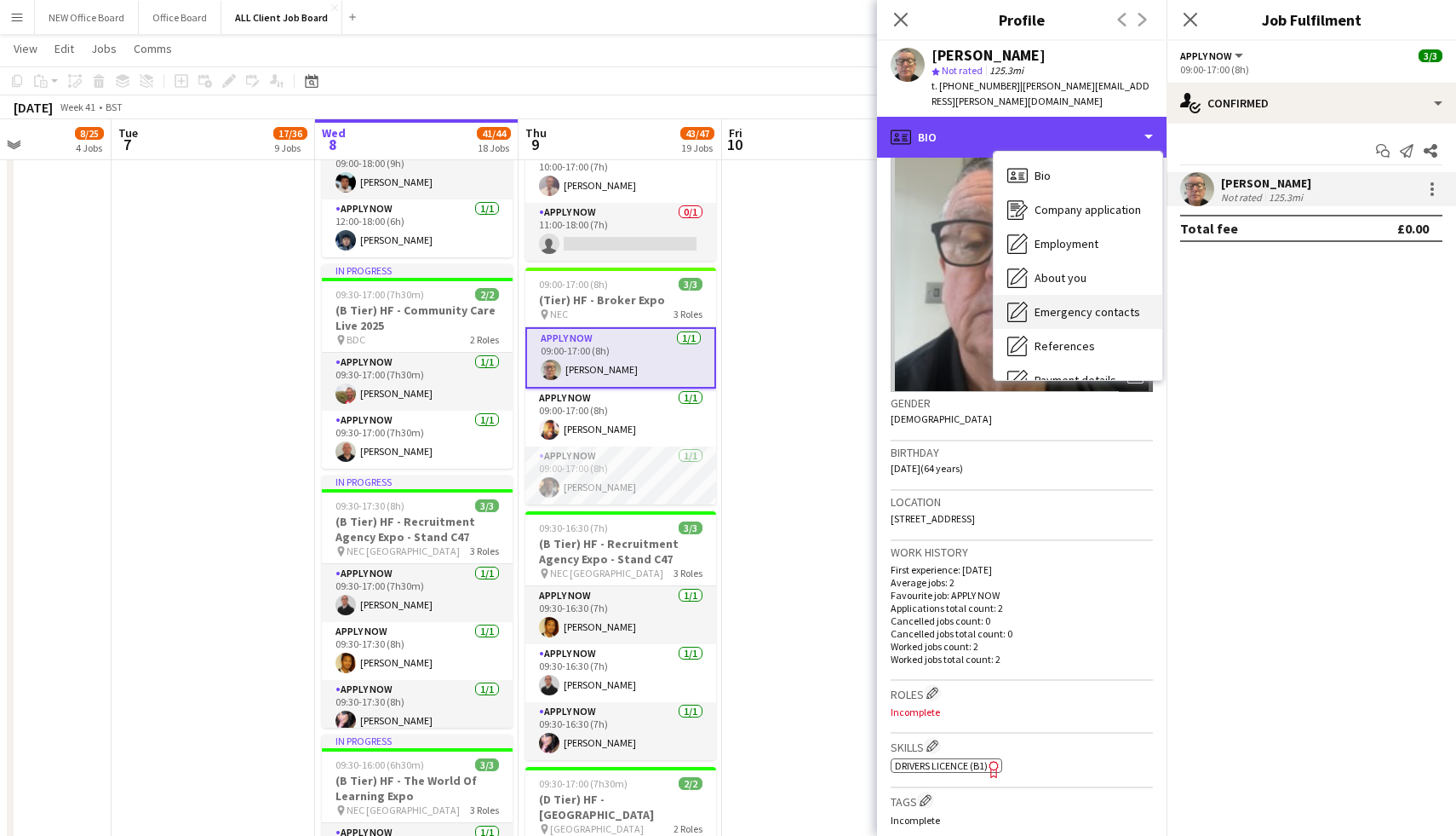
scroll to position [194, 0]
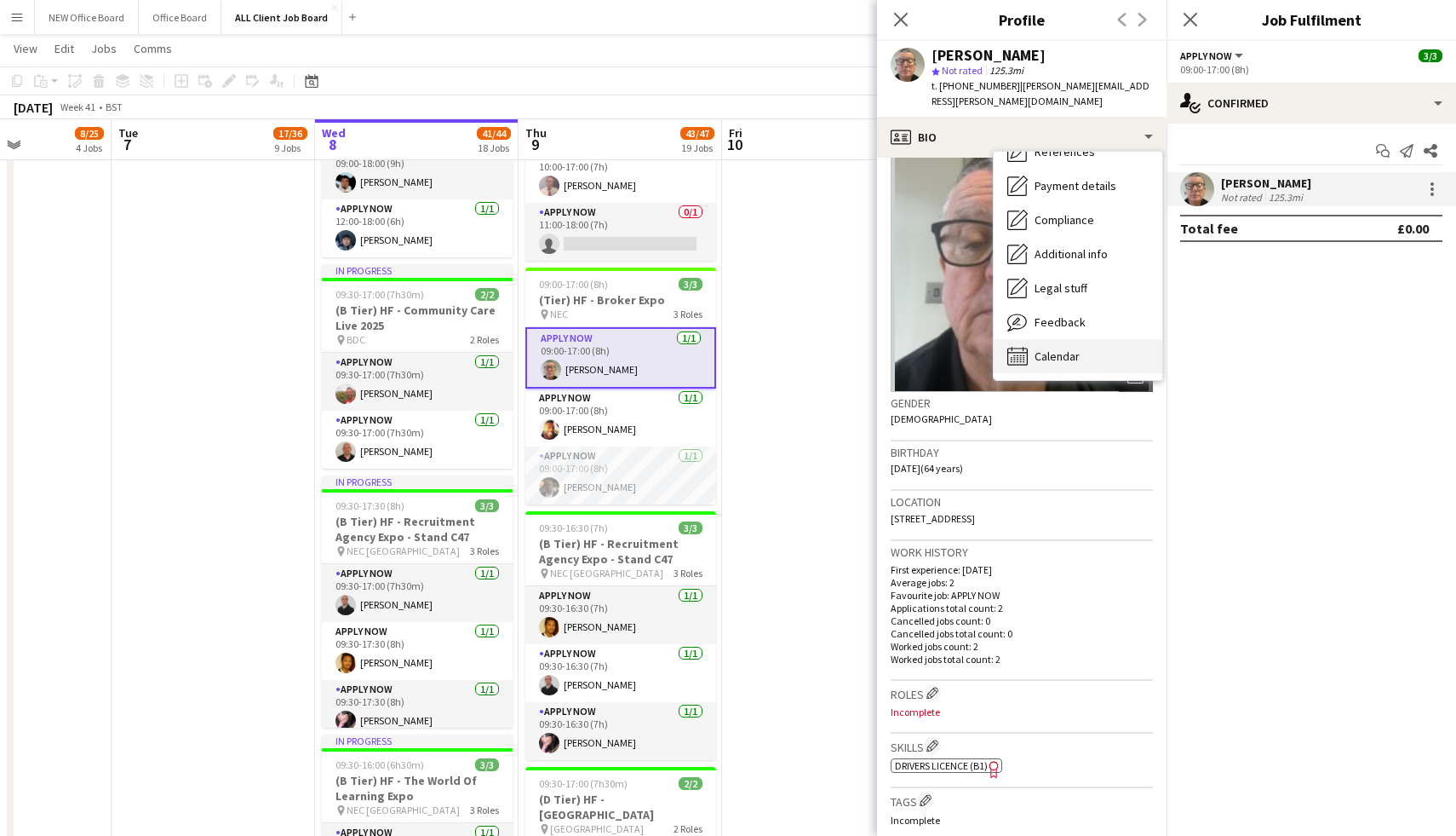
click at [1072, 348] on span "Calendar" at bounding box center [1057, 355] width 45 height 15
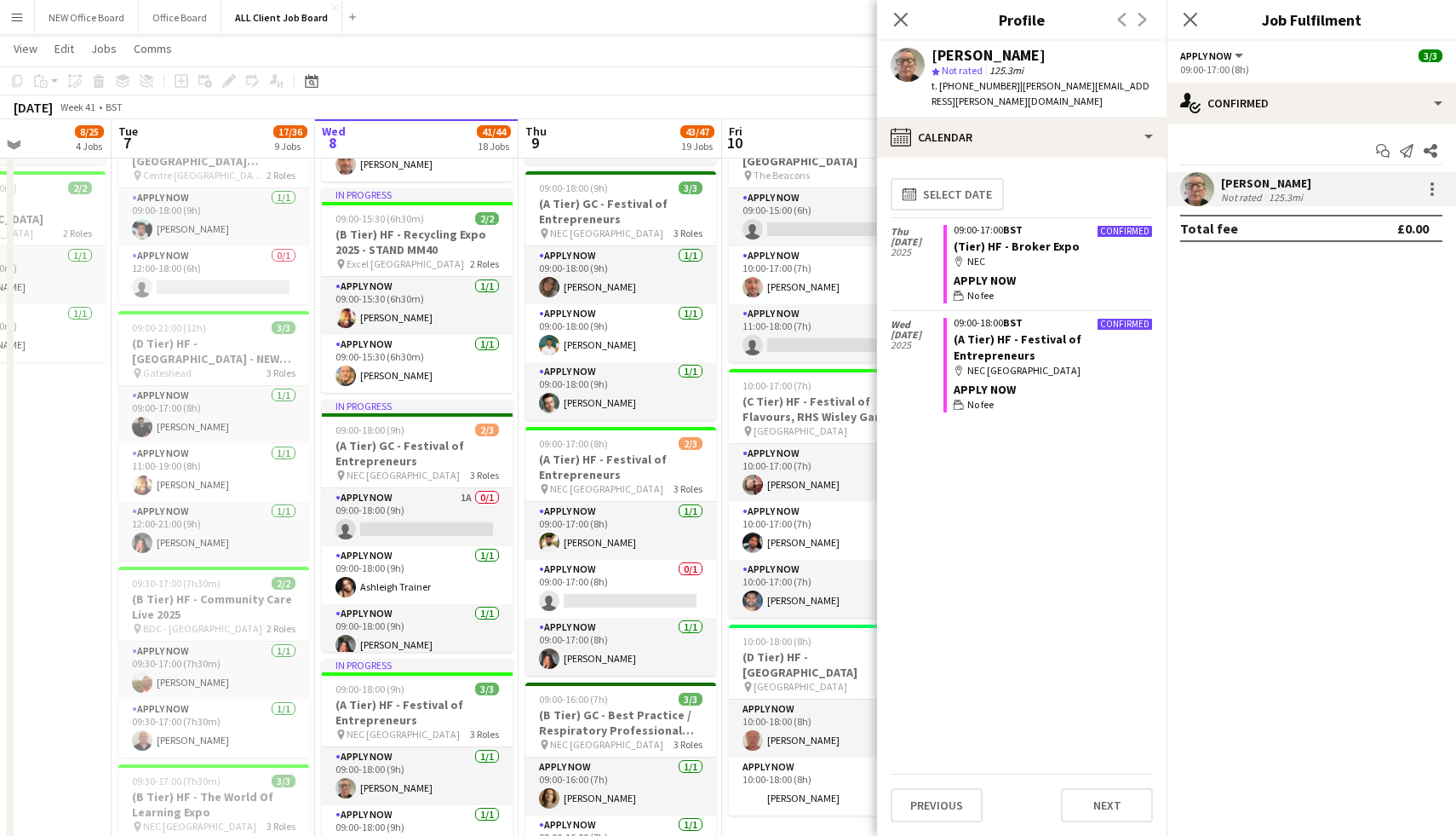
scroll to position [741, 0]
click at [905, 16] on icon at bounding box center [900, 19] width 16 height 16
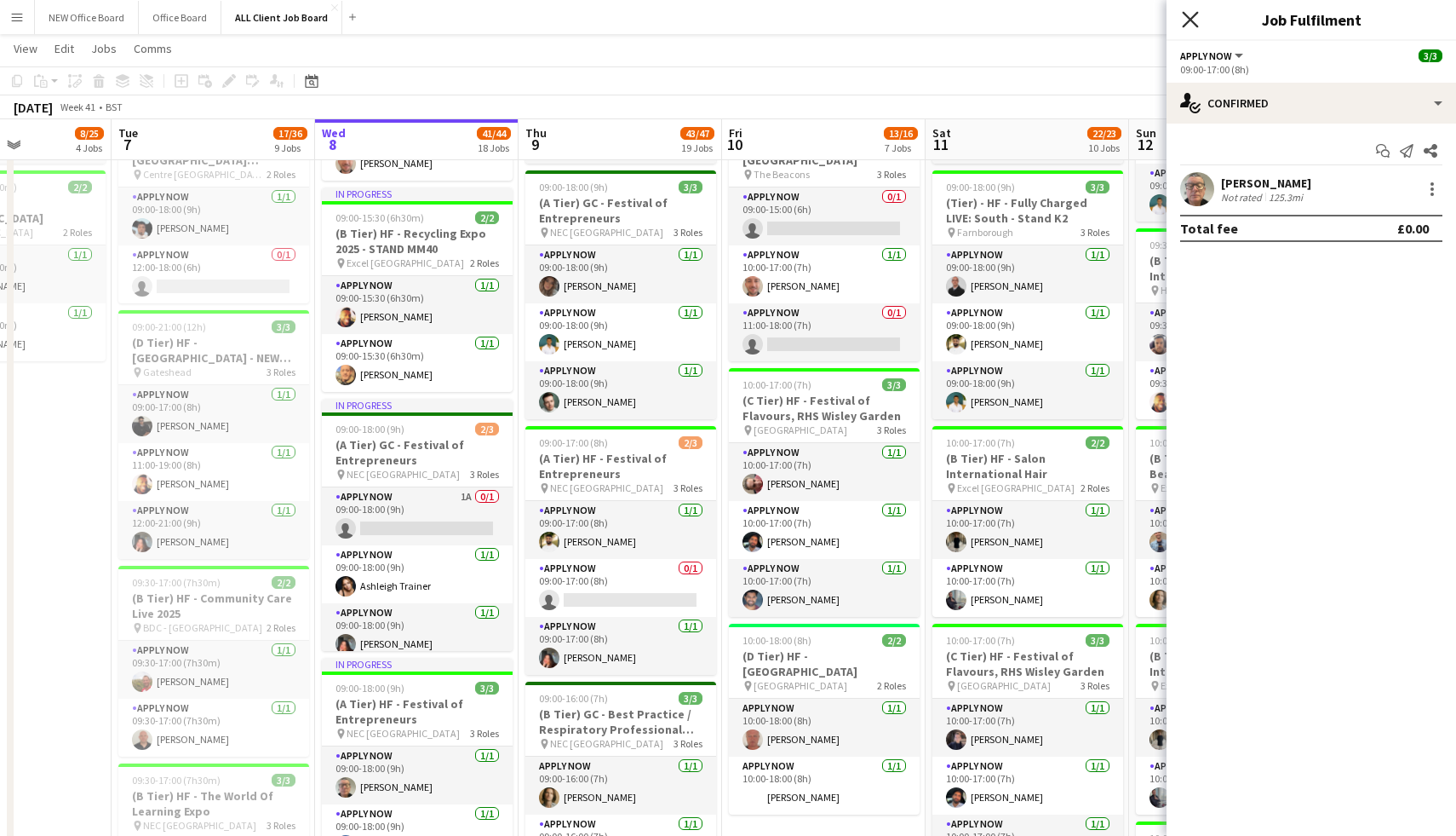
click at [1196, 19] on icon "Close pop-in" at bounding box center [1190, 19] width 16 height 16
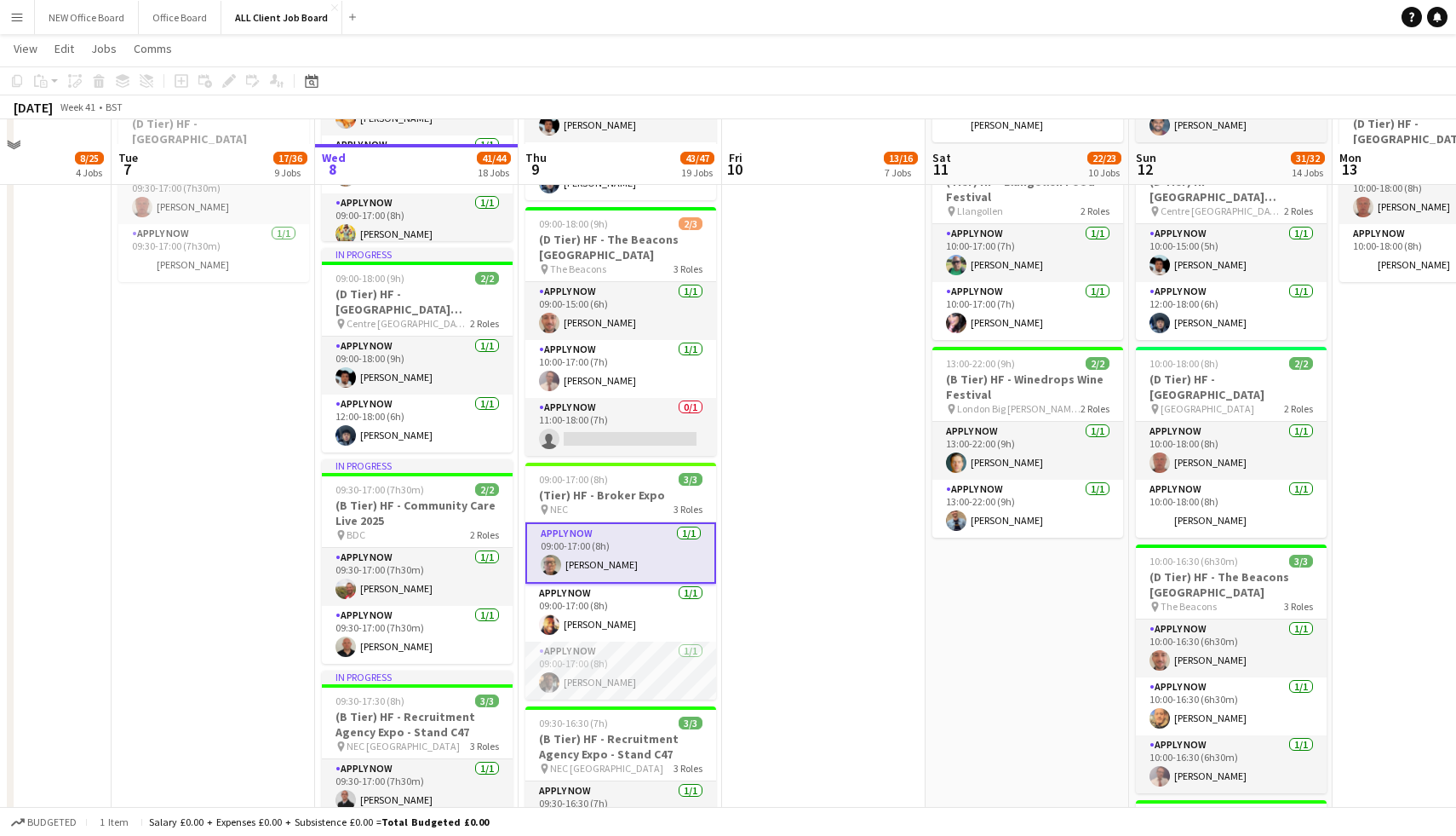
scroll to position [1693, 0]
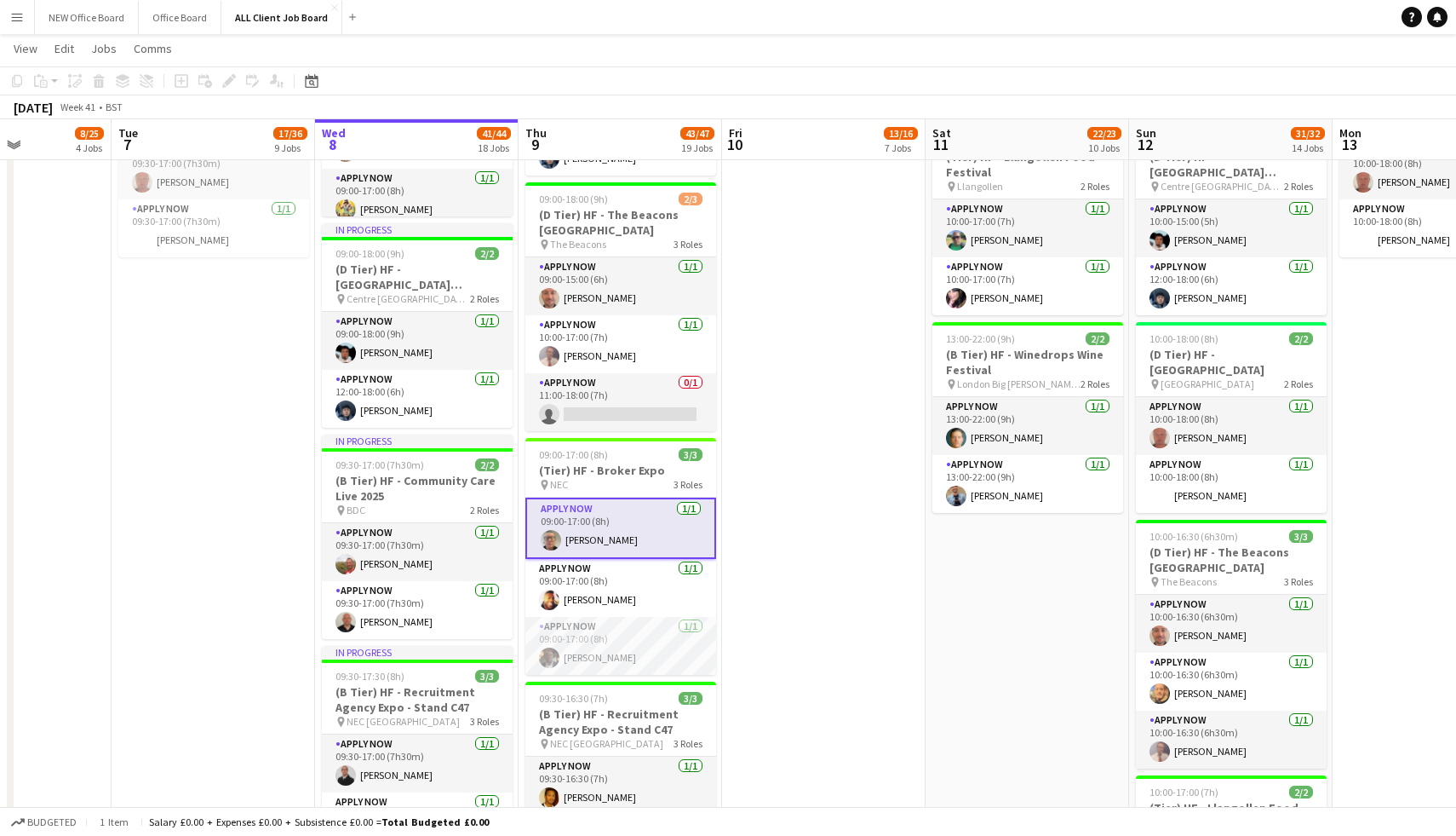
click at [568, 523] on app-card-role "APPLY NOW 1/1 09:00-17:00 (8h) Gary Sargeant" at bounding box center [620, 527] width 191 height 61
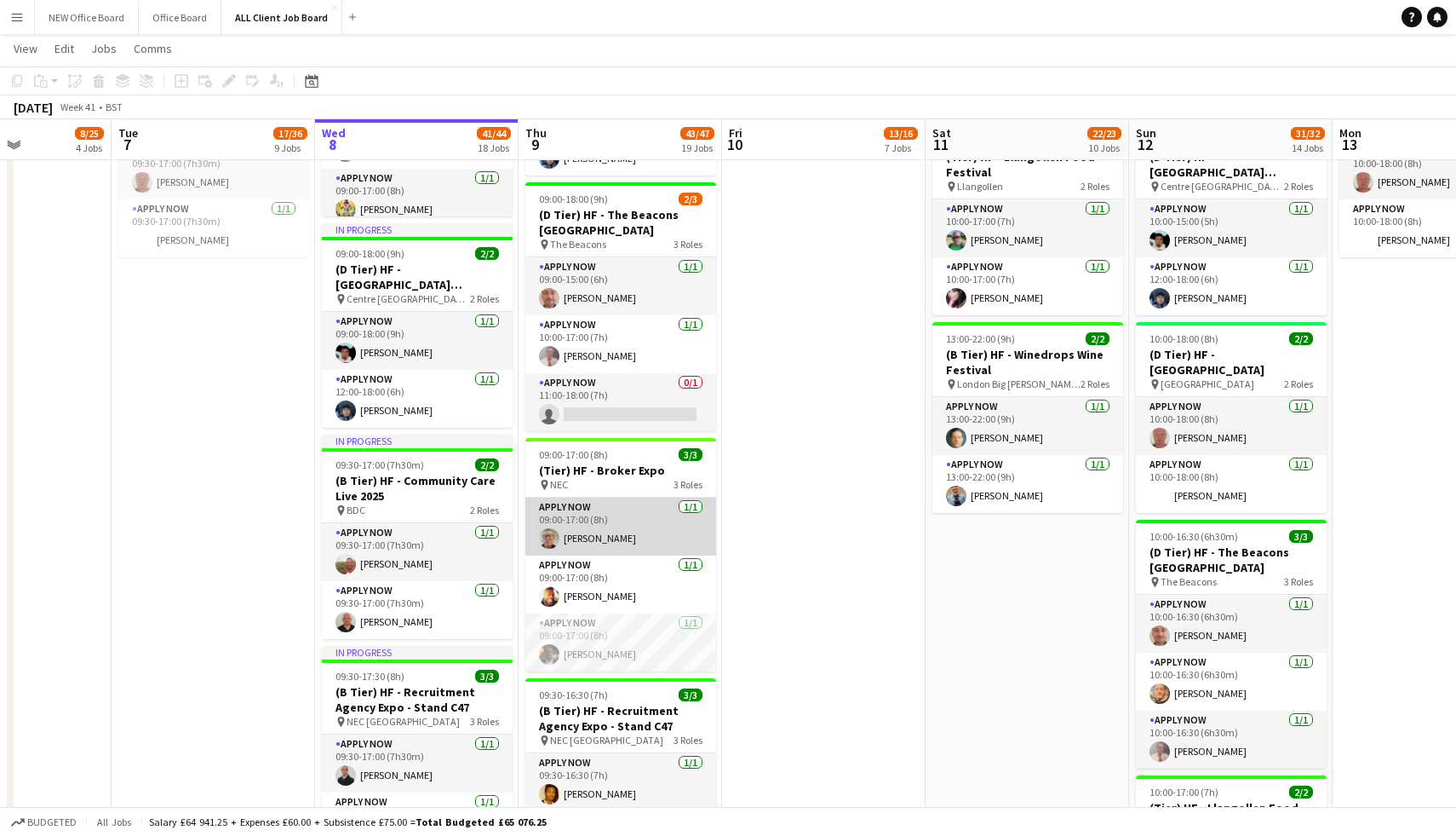
click at [584, 531] on app-card-role "APPLY NOW 1/1 09:00-17:00 (8h) Gary Sargeant" at bounding box center [620, 526] width 191 height 58
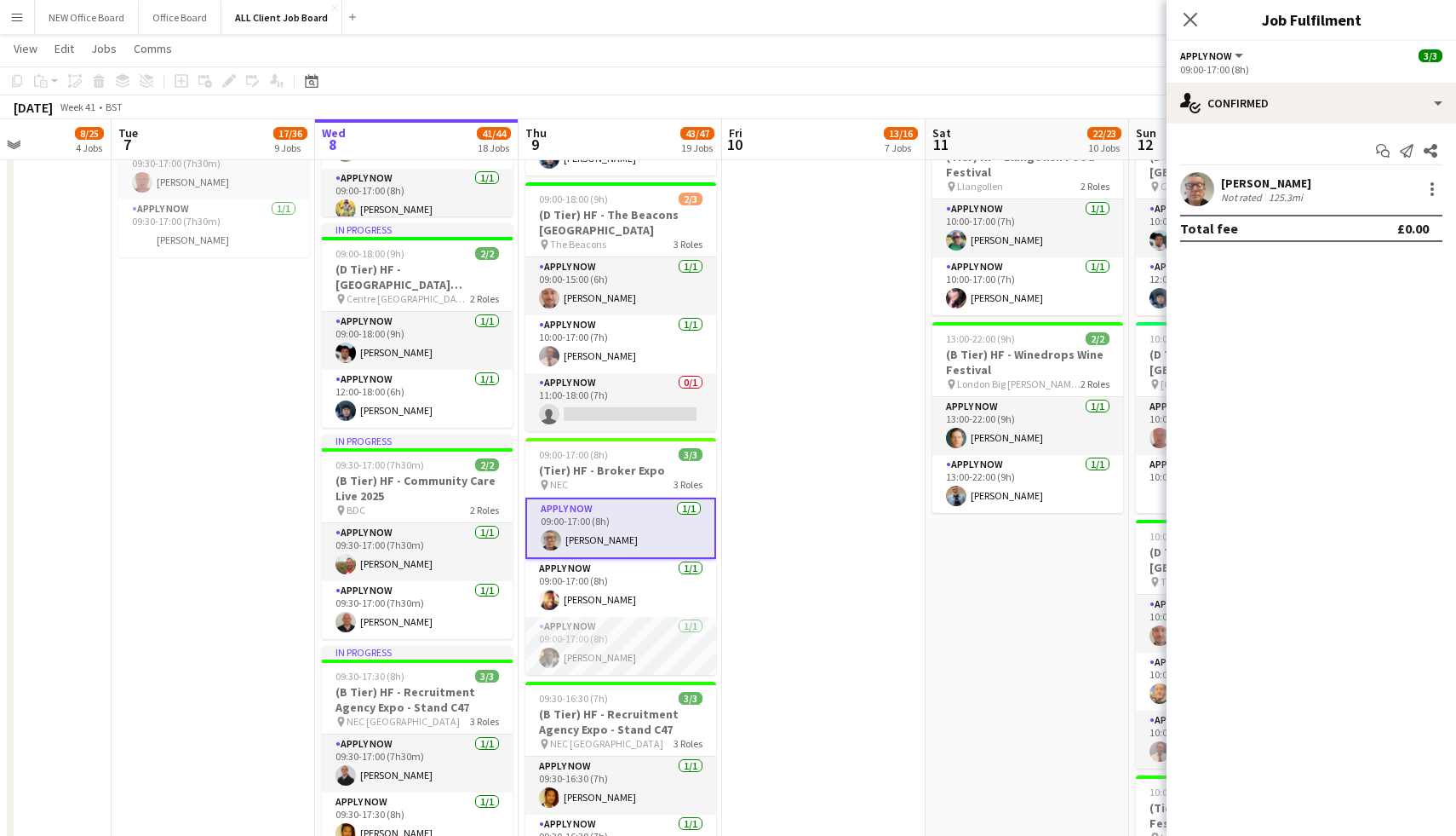
click at [1279, 191] on div "125.3mi" at bounding box center [1286, 197] width 41 height 12
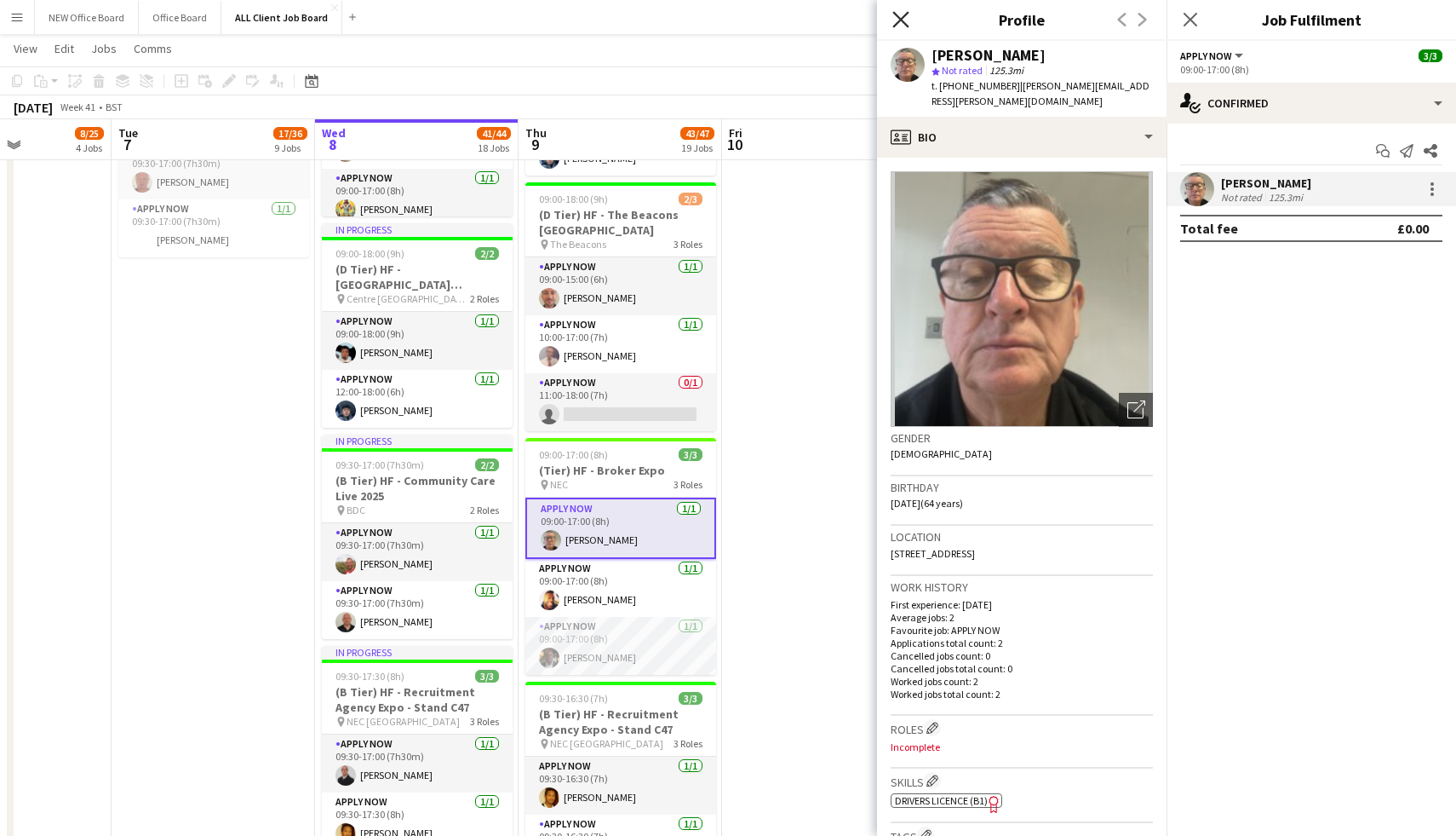
click at [905, 23] on icon at bounding box center [900, 19] width 16 height 16
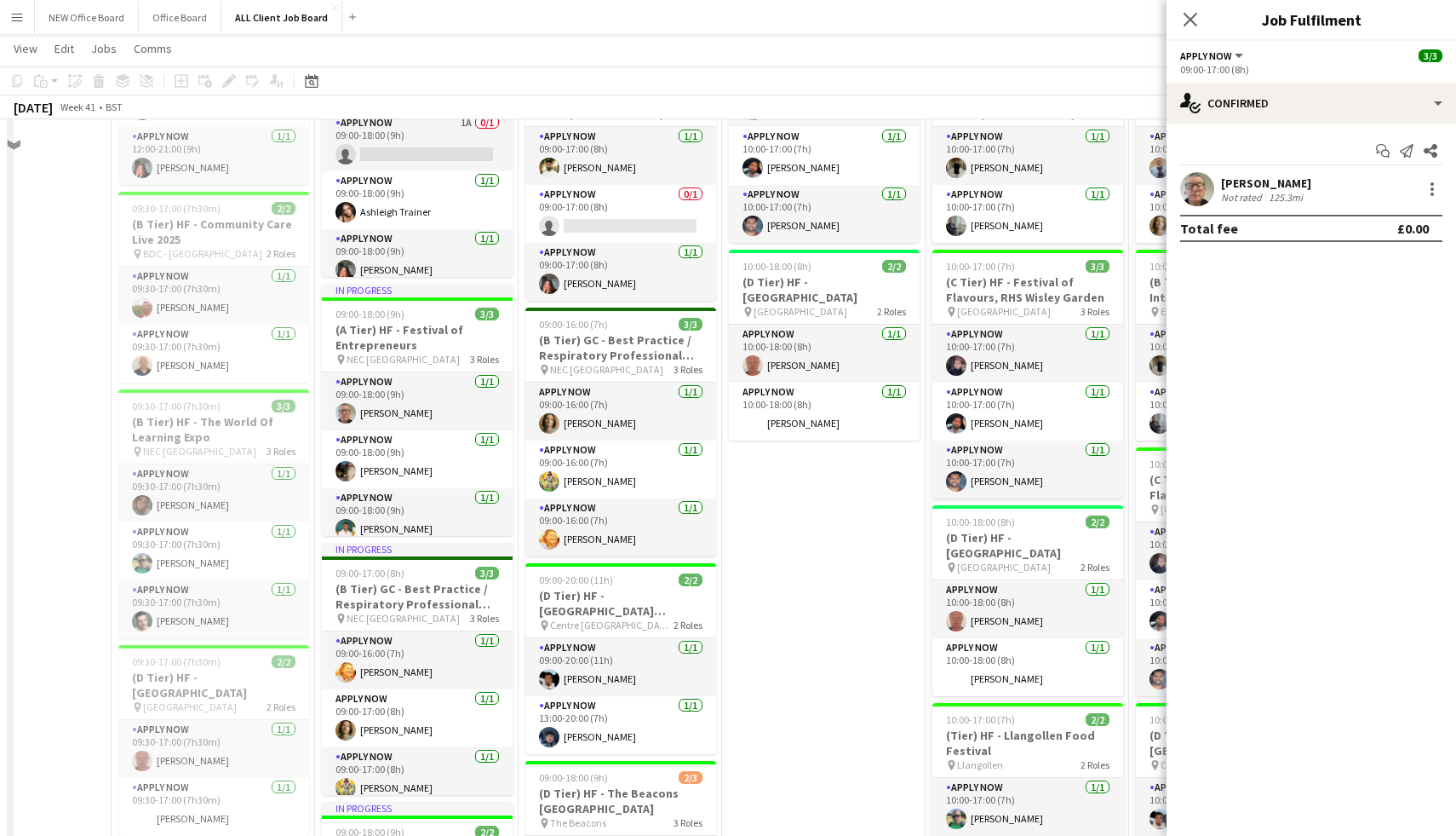
scroll to position [1135, 0]
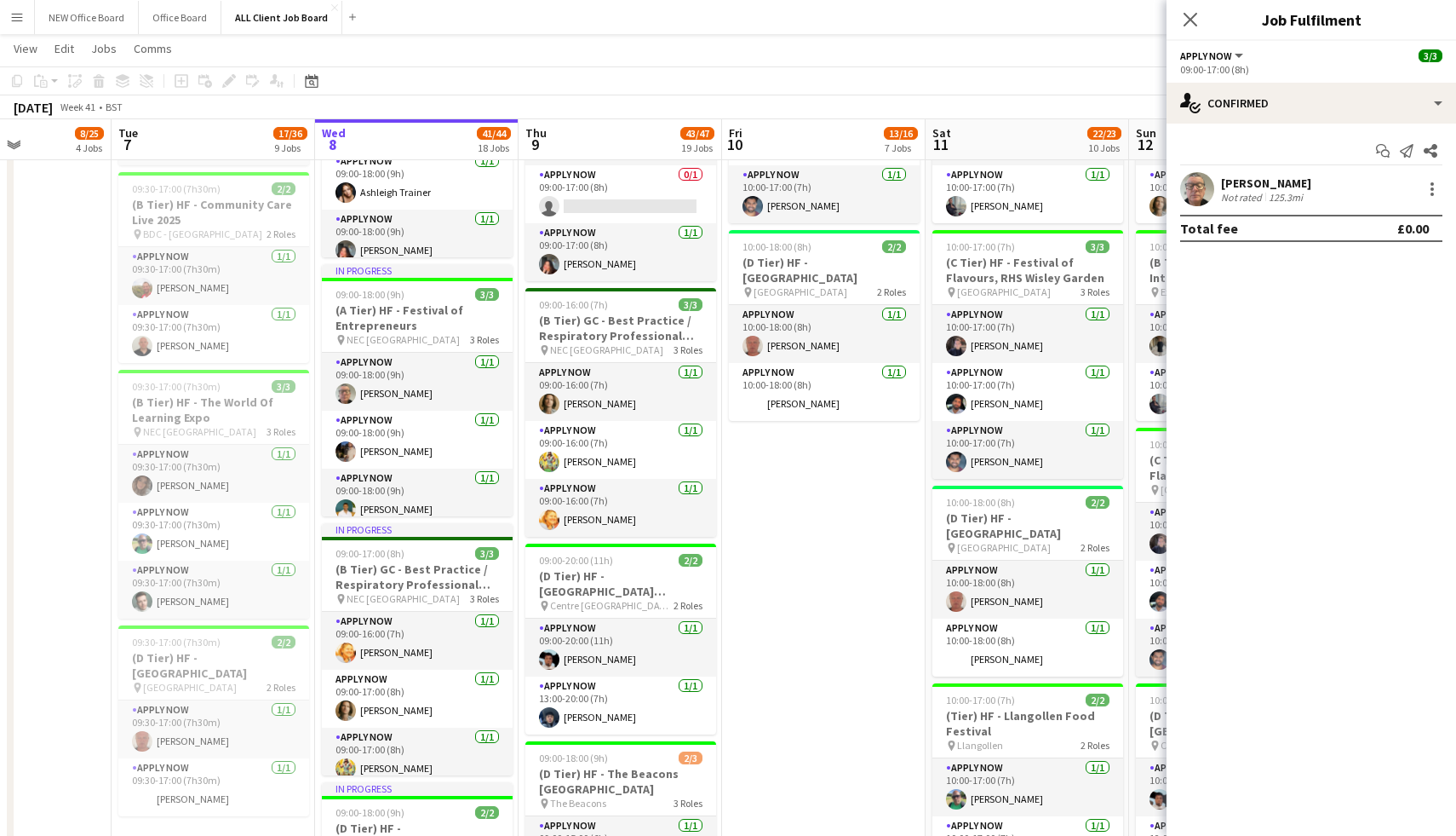
click at [1233, 199] on div "Not rated" at bounding box center [1243, 197] width 44 height 12
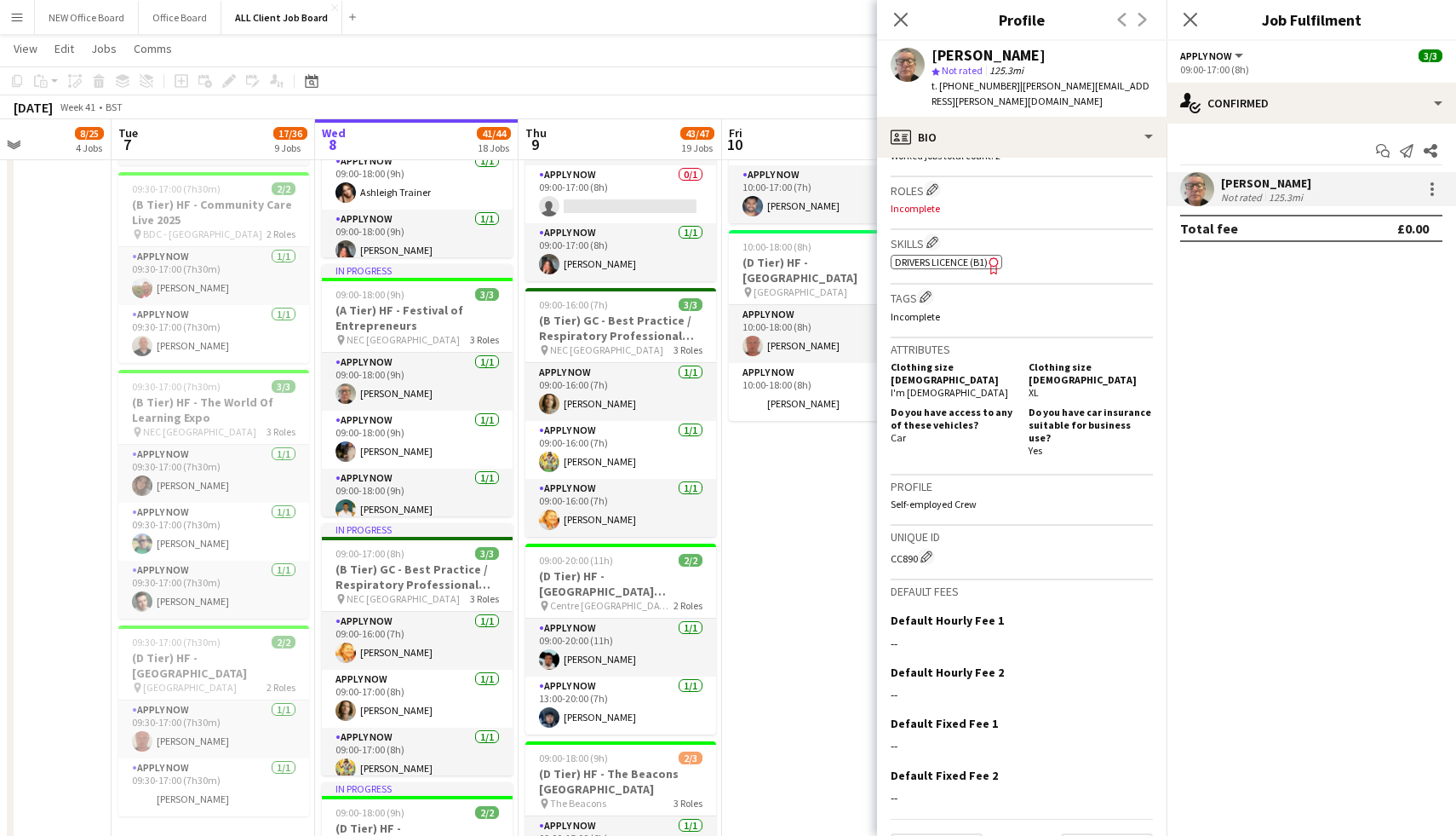
scroll to position [543, 0]
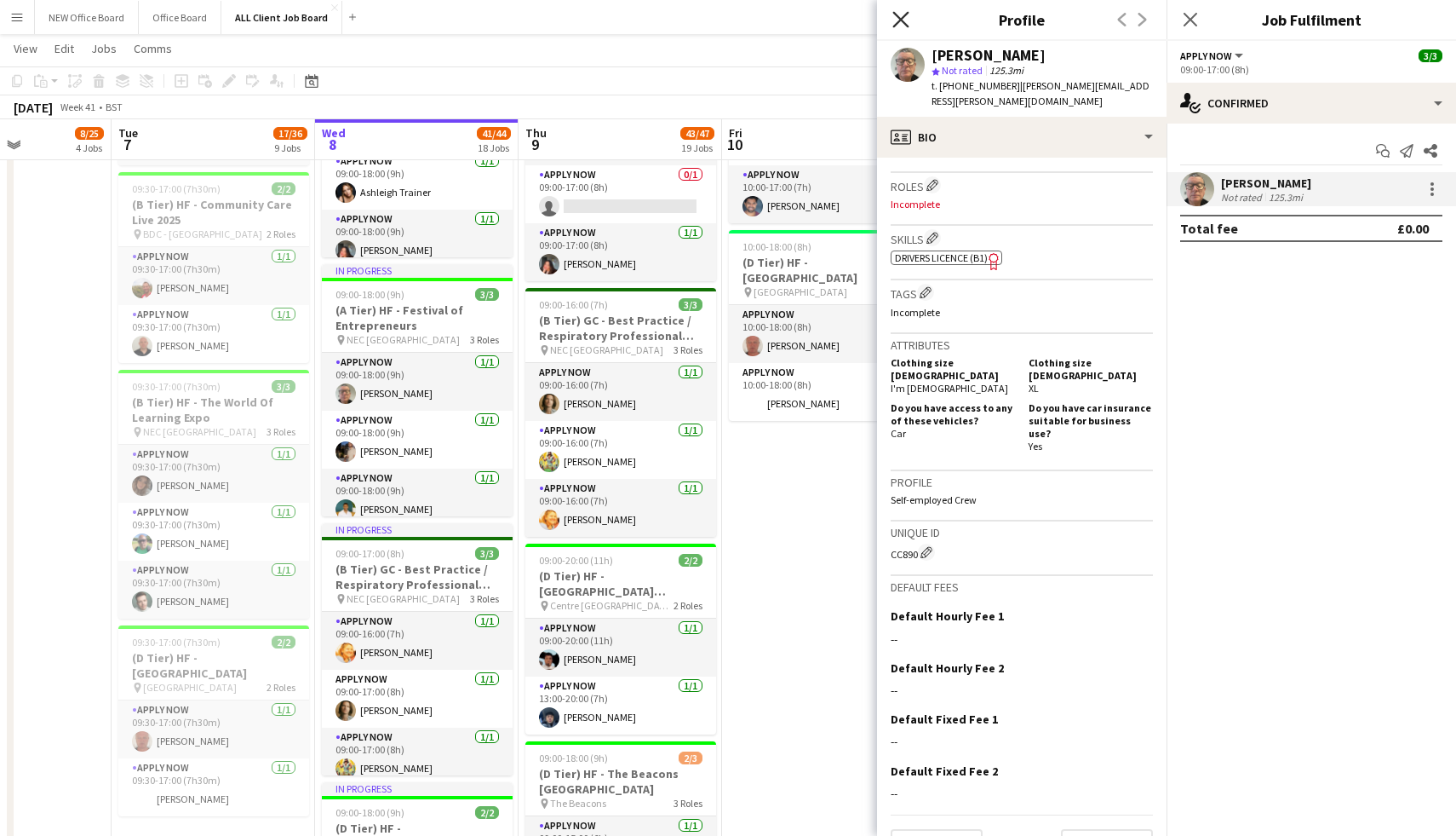
click at [898, 12] on icon "Close pop-in" at bounding box center [900, 19] width 16 height 16
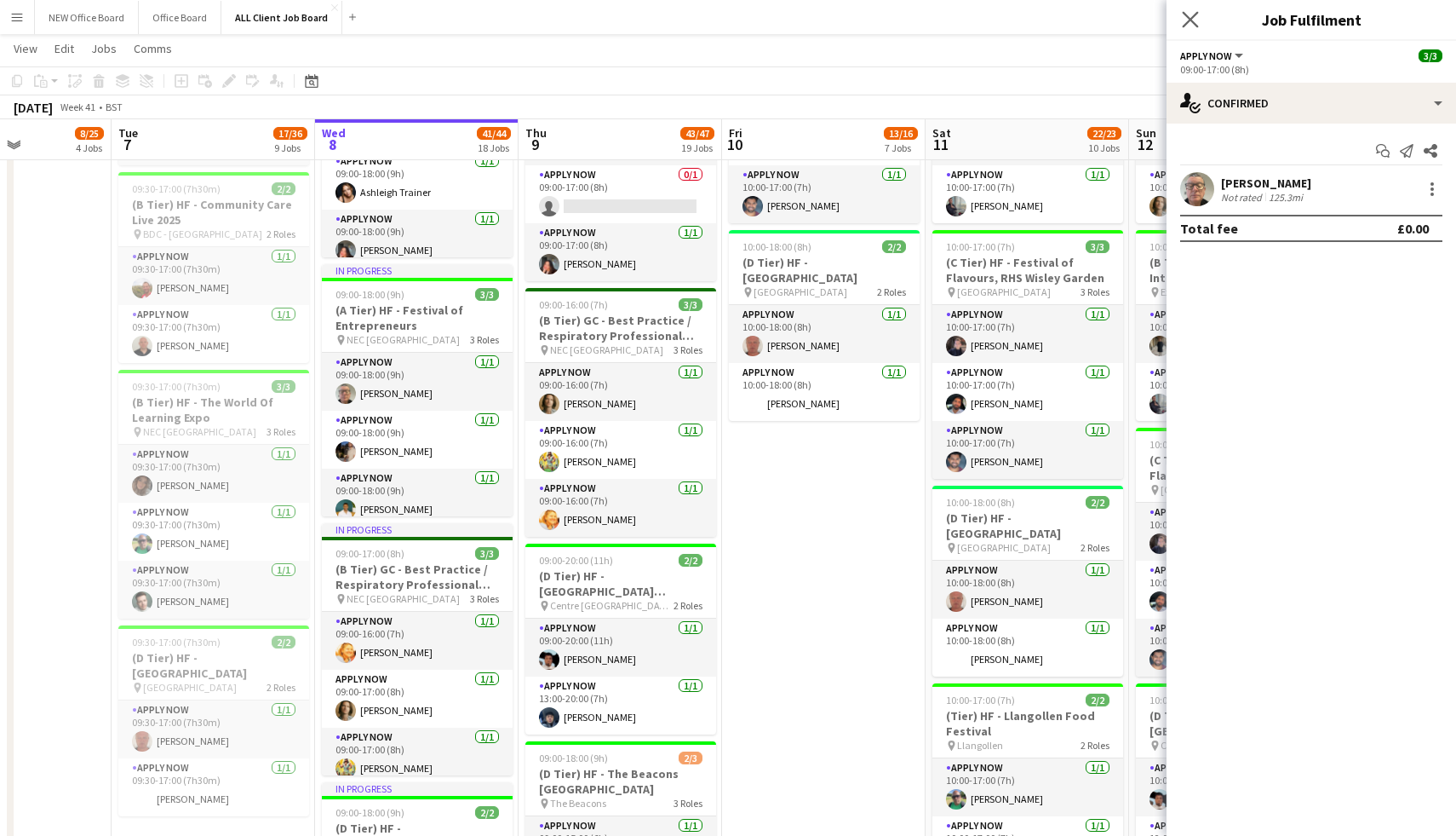
click at [1183, 9] on app-icon "Close pop-in" at bounding box center [1191, 20] width 25 height 25
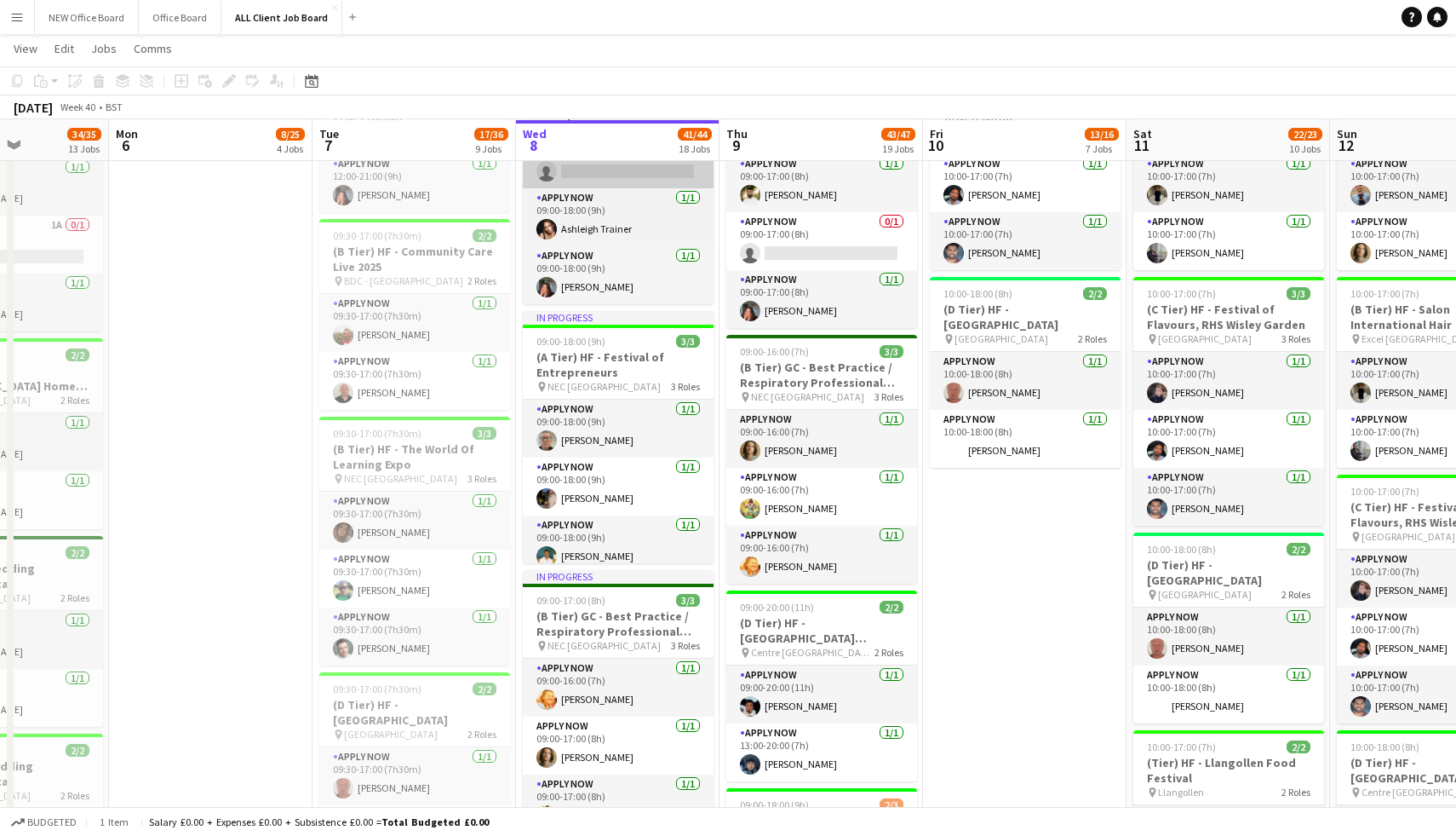
scroll to position [1089, 0]
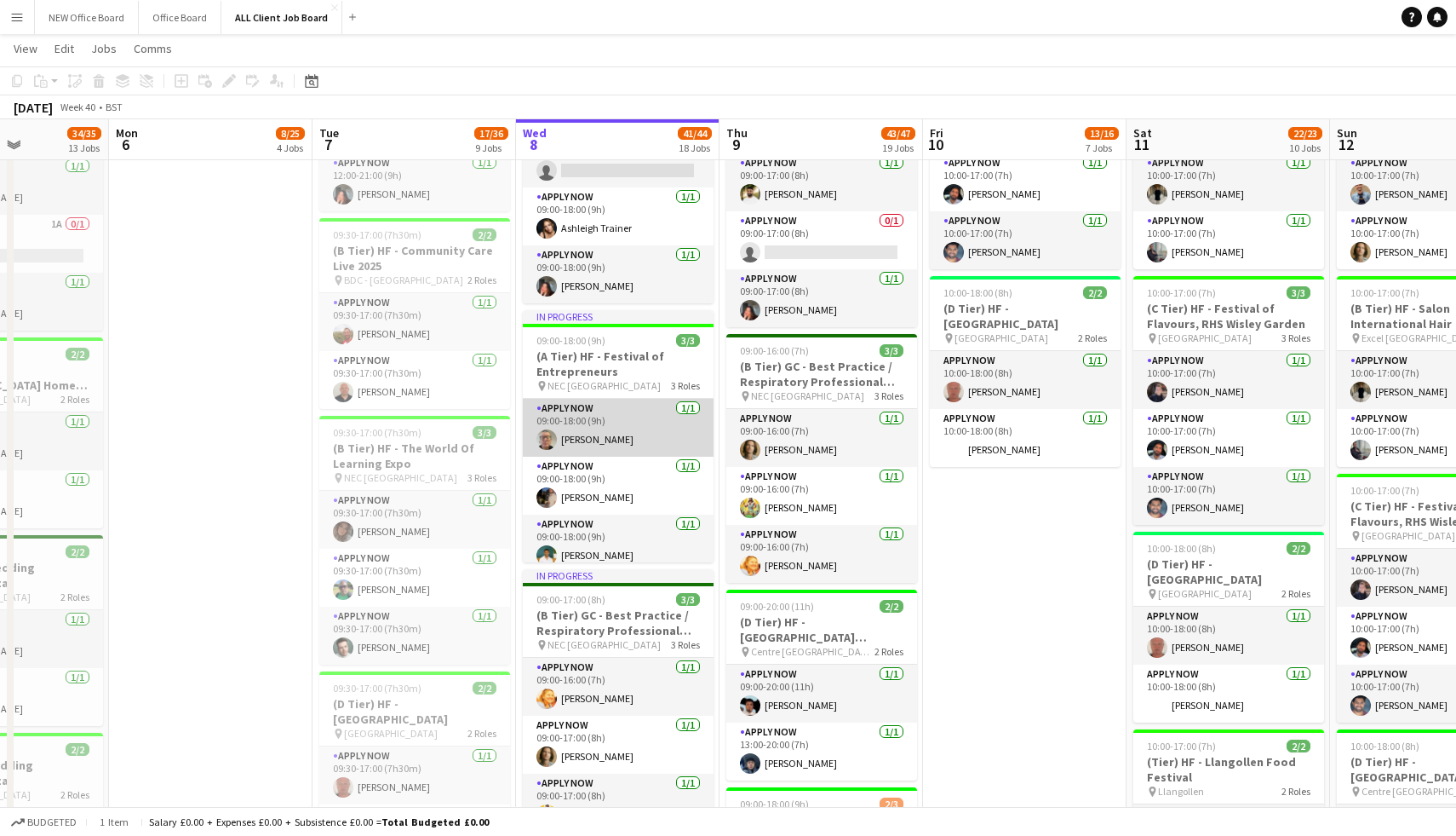
click at [604, 419] on app-card-role "APPLY NOW 1/1 09:00-18:00 (9h) Gary Sargeant" at bounding box center [618, 427] width 191 height 58
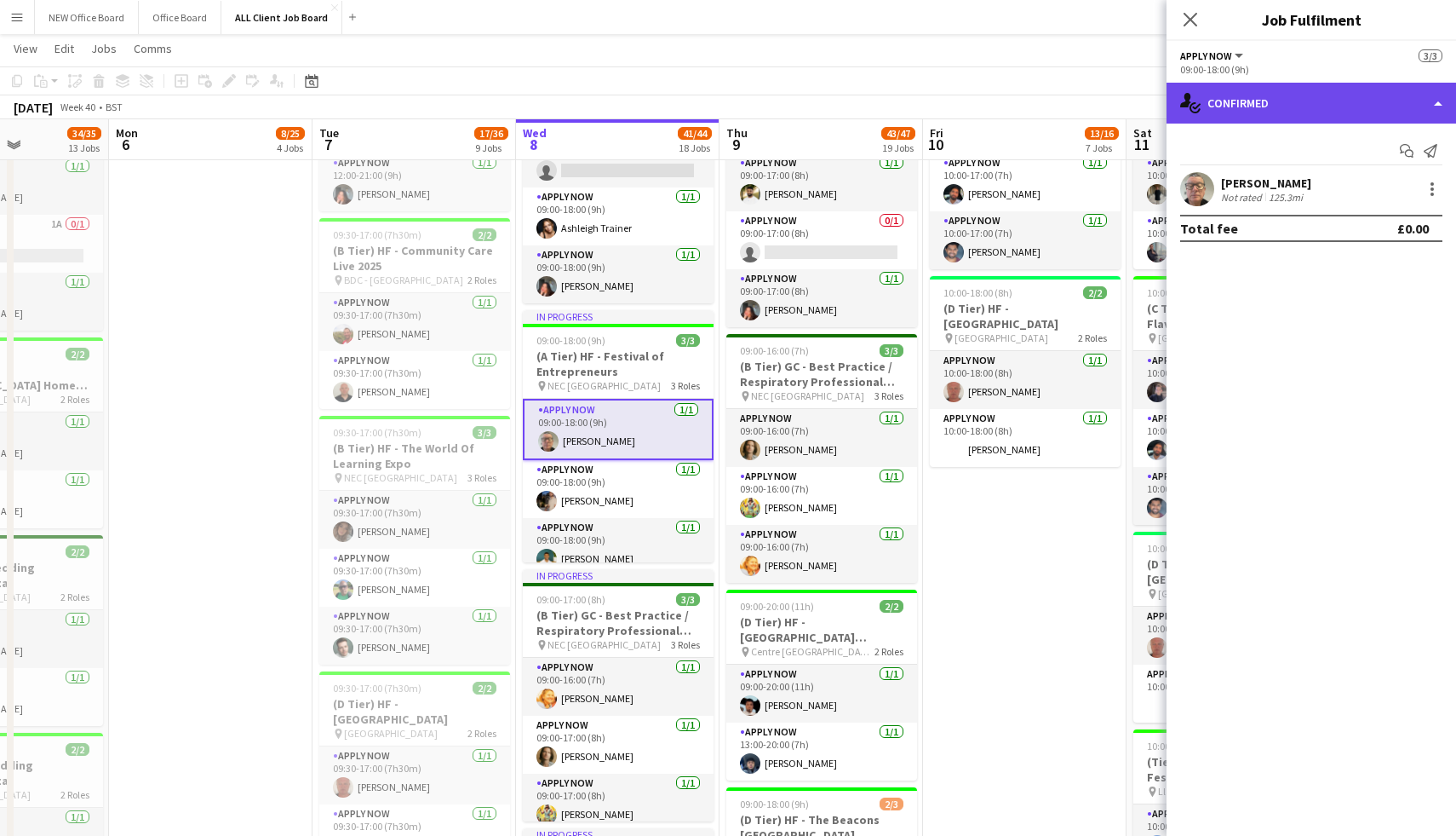
click at [1344, 100] on div "single-neutral-actions-check-2 Confirmed" at bounding box center [1312, 103] width 290 height 41
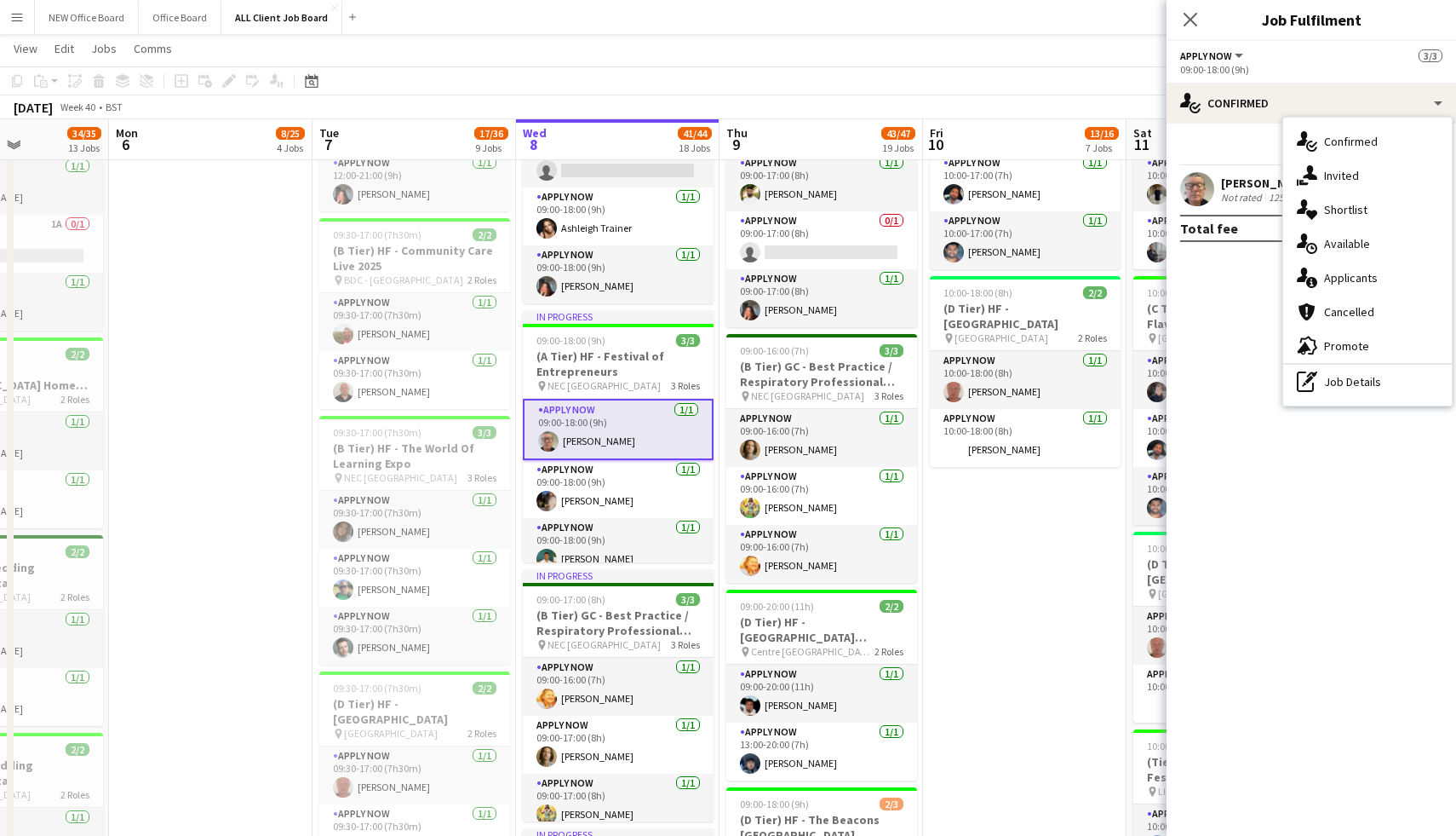
click at [1232, 326] on mat-expansion-panel "check Confirmed Start chat Send notification Gary Sargeant Not rated 125.3mi To…" at bounding box center [1312, 479] width 290 height 712
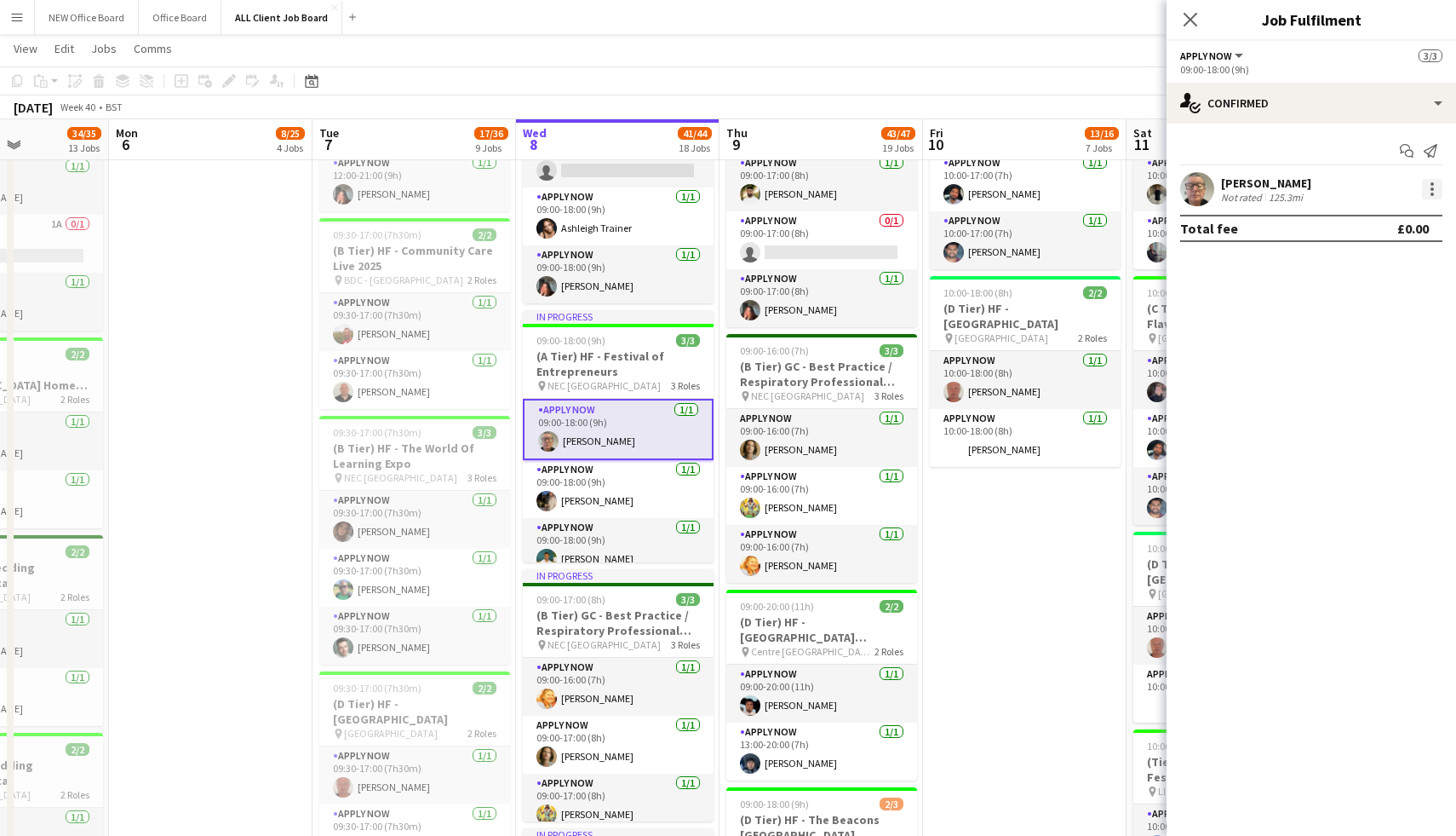
click at [1429, 197] on div at bounding box center [1432, 189] width 20 height 20
click at [1380, 382] on span "Remove" at bounding box center [1375, 384] width 105 height 15
click at [1188, 12] on icon "Close pop-in" at bounding box center [1190, 19] width 16 height 16
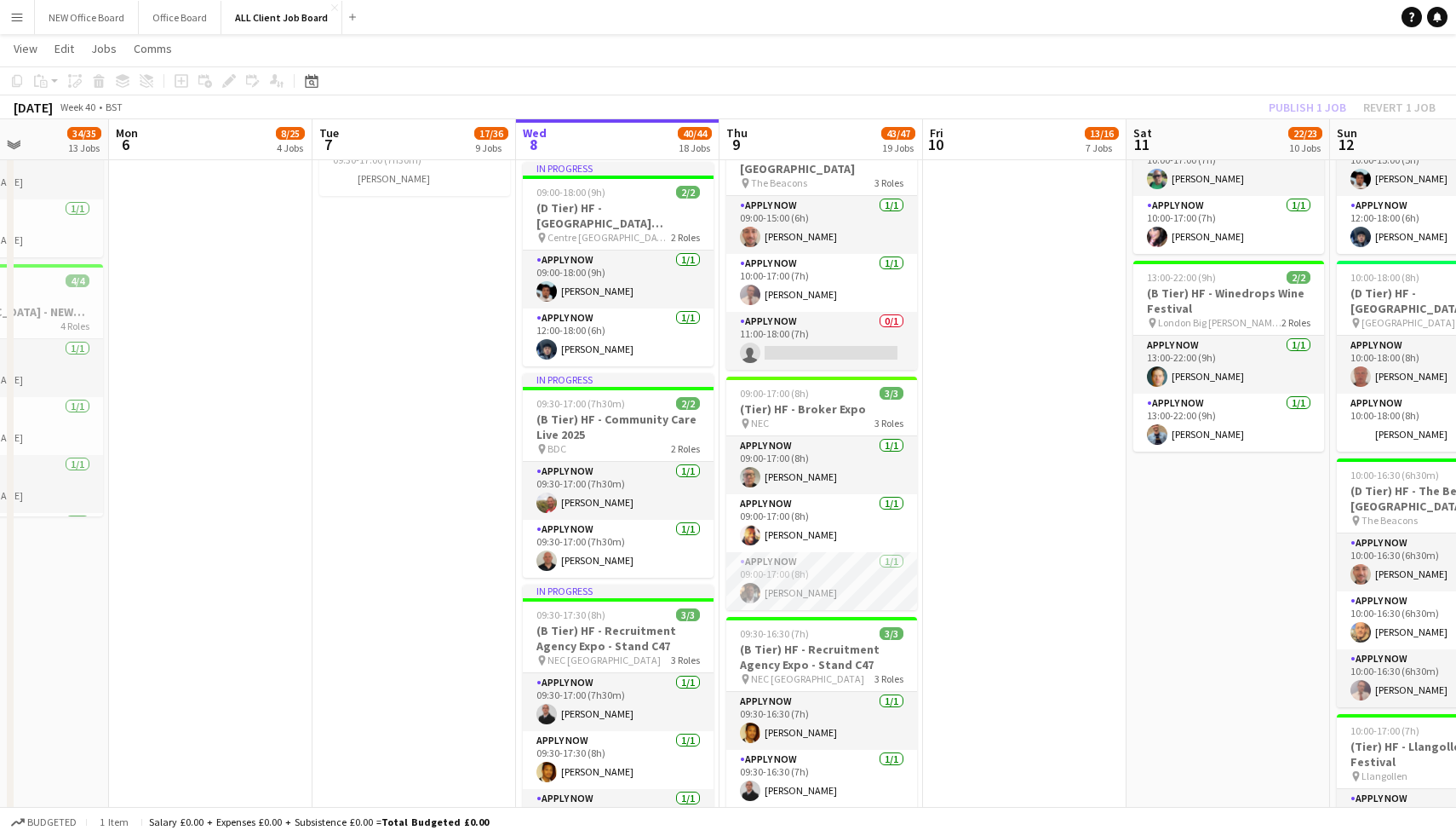
scroll to position [1754, 0]
click at [787, 463] on app-card-role "APPLY NOW 1/1 09:00-17:00 (8h) Gary Sargeant" at bounding box center [821, 465] width 191 height 58
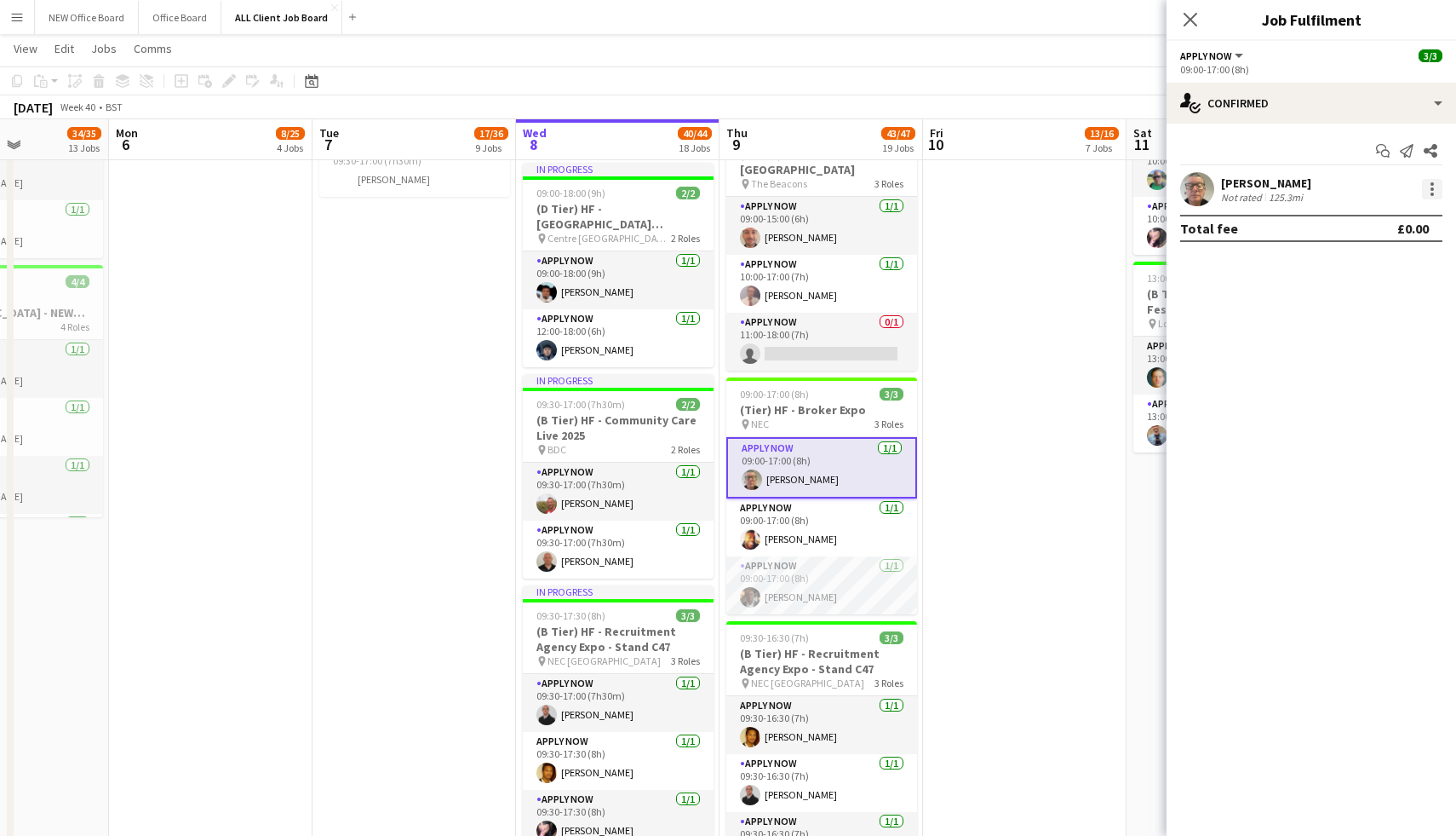
click at [1427, 188] on div at bounding box center [1432, 189] width 20 height 20
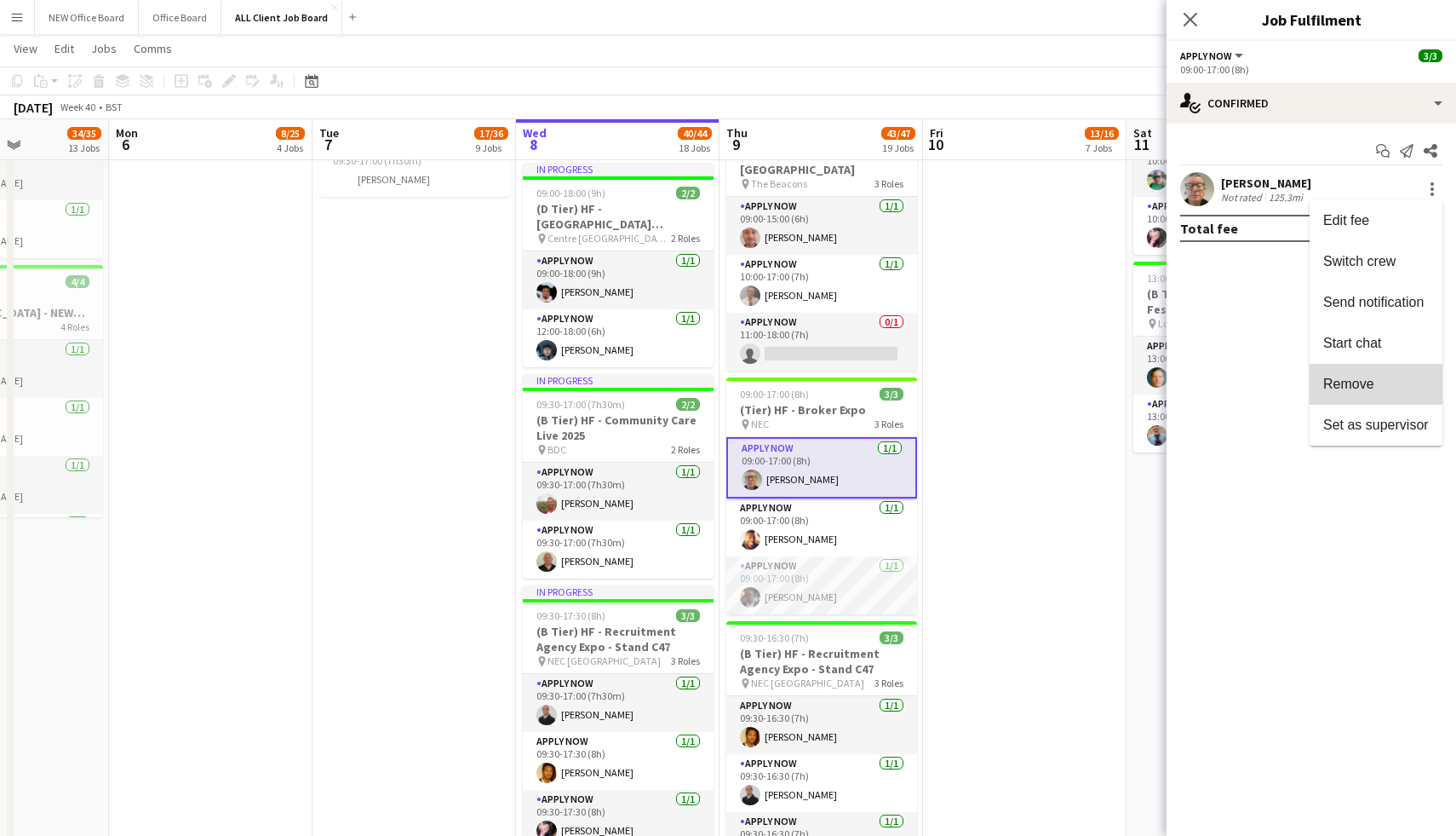
click at [1349, 382] on span "Remove" at bounding box center [1349, 384] width 51 height 14
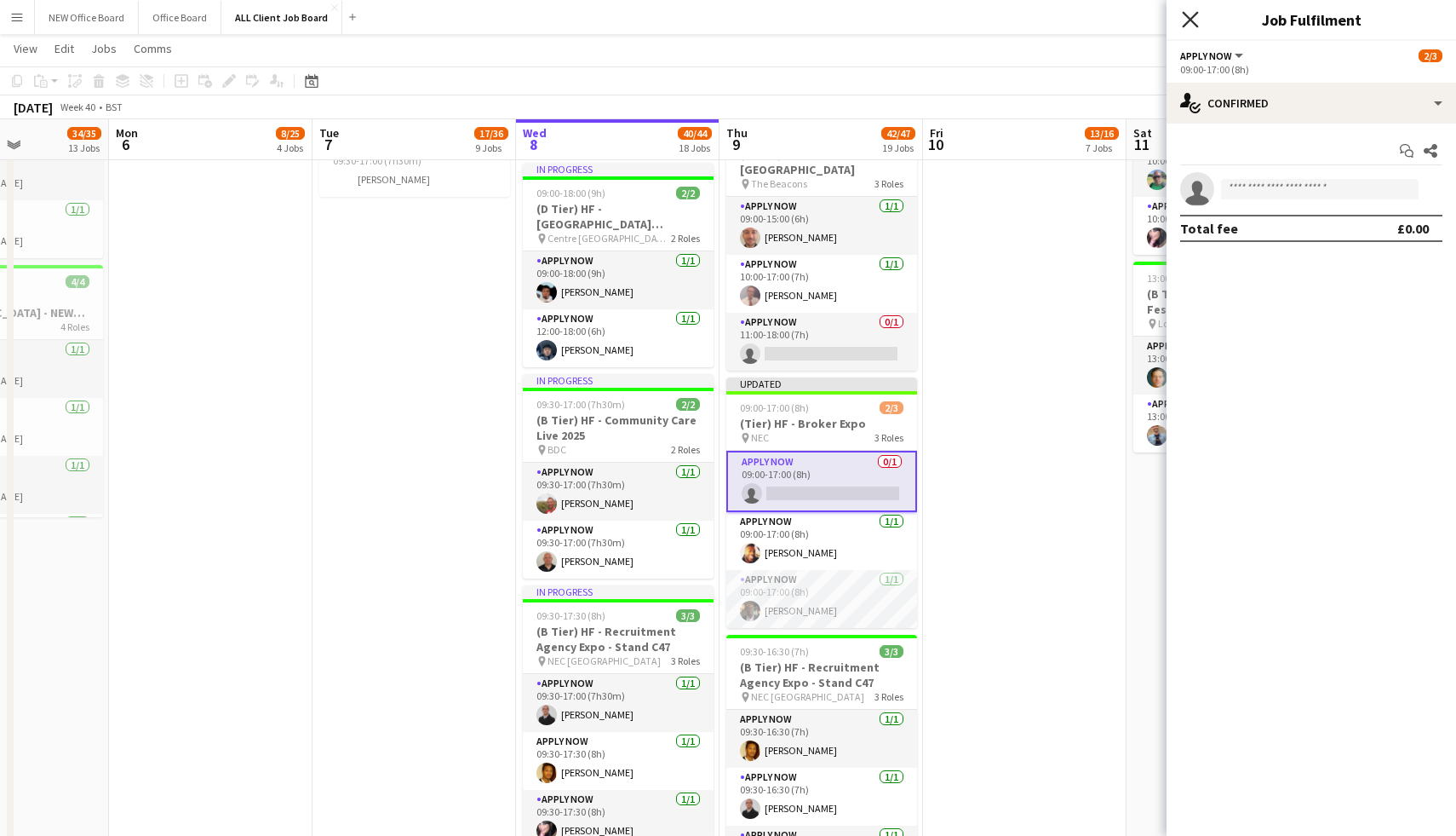
click at [1188, 17] on icon at bounding box center [1190, 19] width 16 height 16
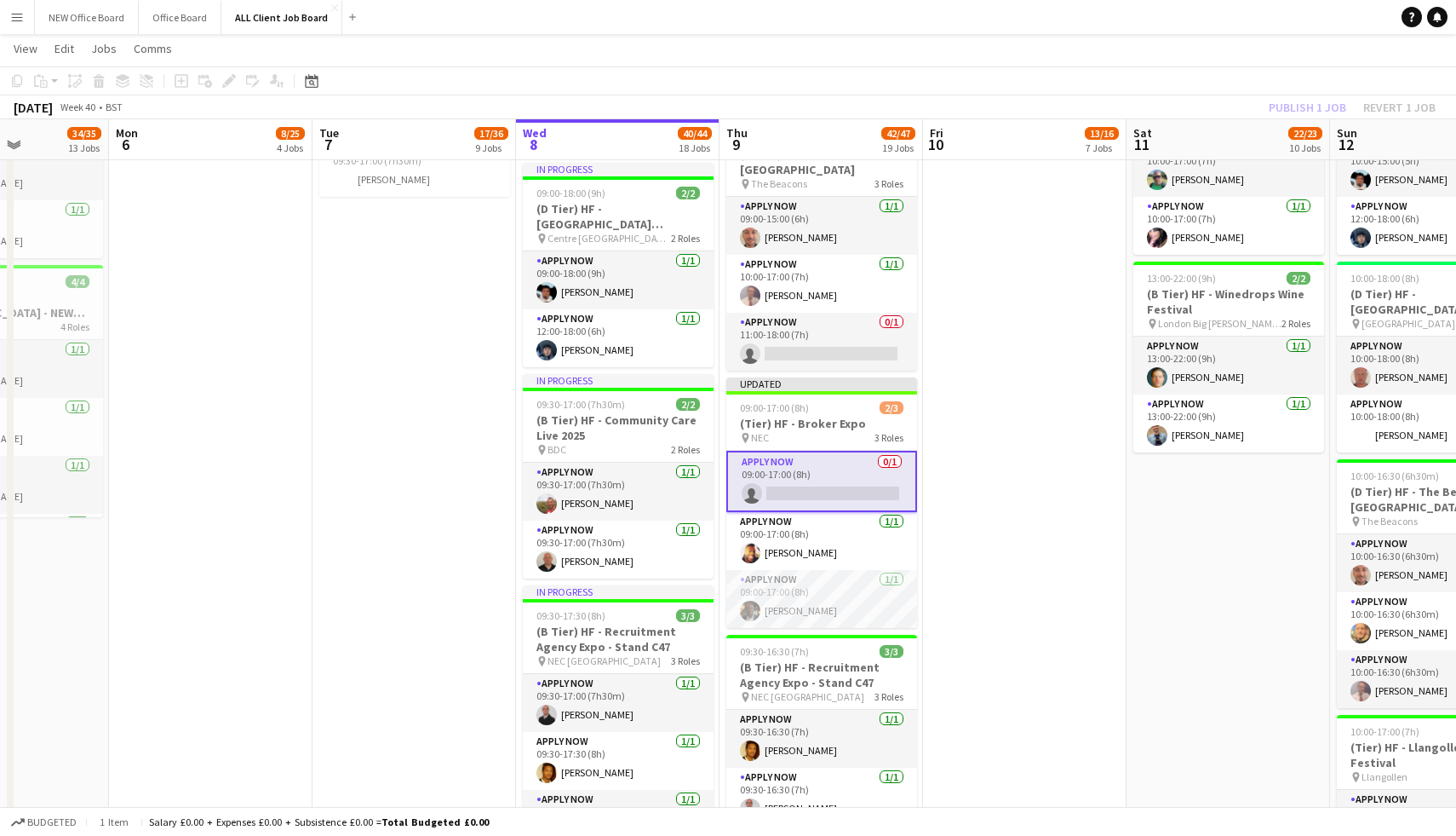
click at [23, 19] on app-icon "Menu" at bounding box center [17, 17] width 13 height 13
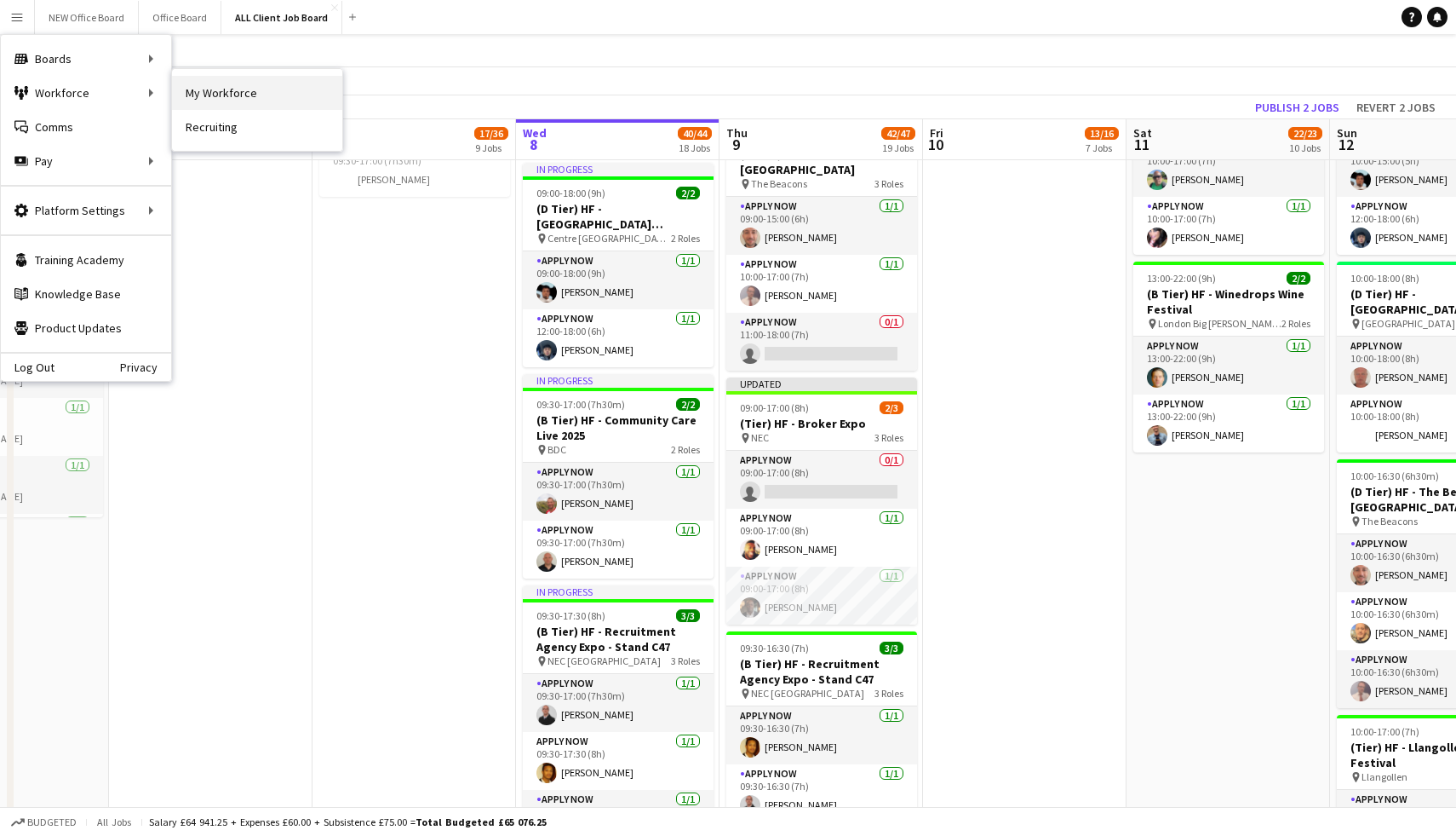
click at [224, 91] on link "My Workforce" at bounding box center [257, 93] width 170 height 34
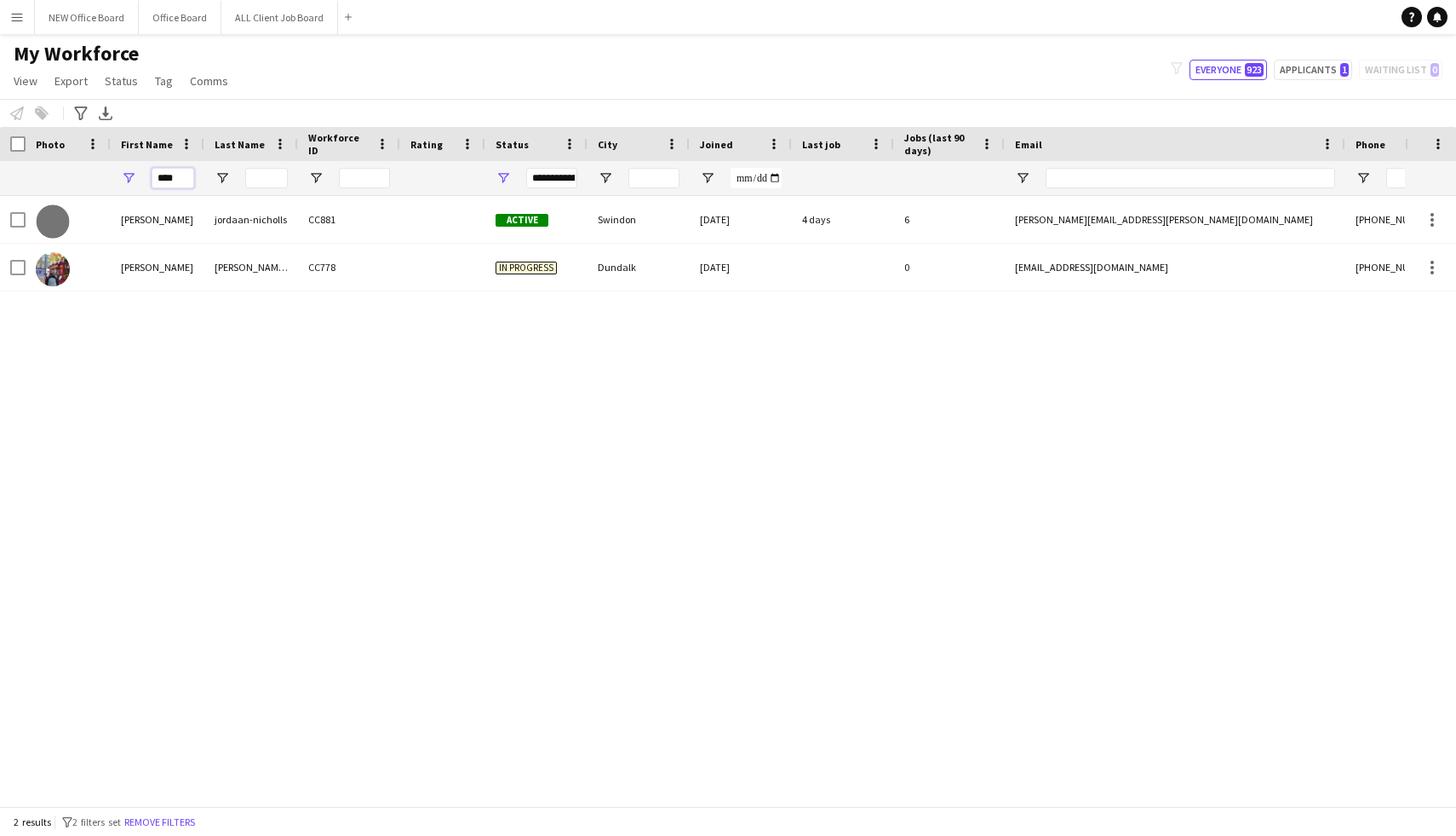
drag, startPoint x: 184, startPoint y: 175, endPoint x: 115, endPoint y: 174, distance: 69.0
click at [115, 174] on div "****" at bounding box center [158, 178] width 94 height 34
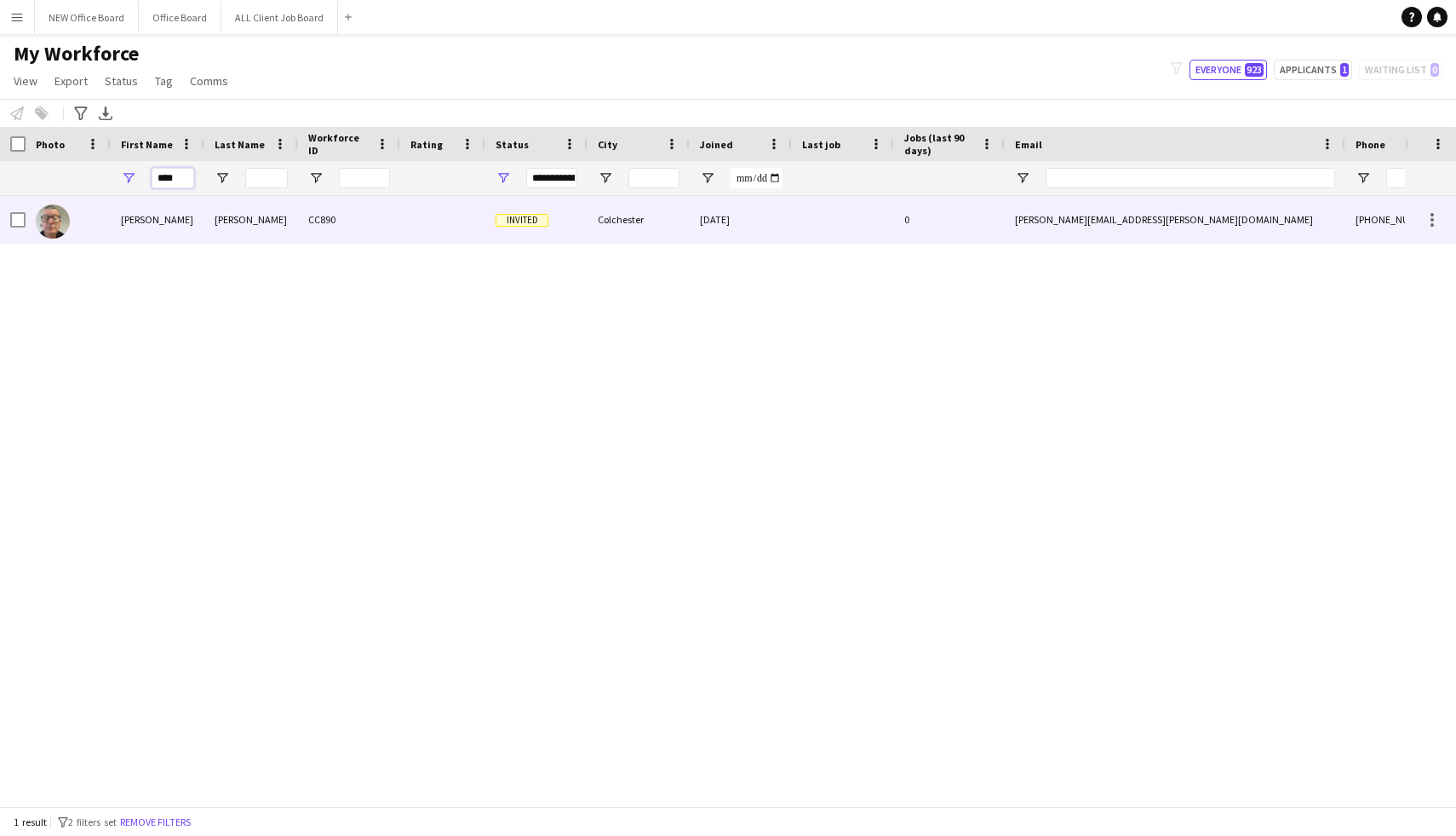
type input "****"
click at [53, 231] on img at bounding box center [52, 222] width 34 height 34
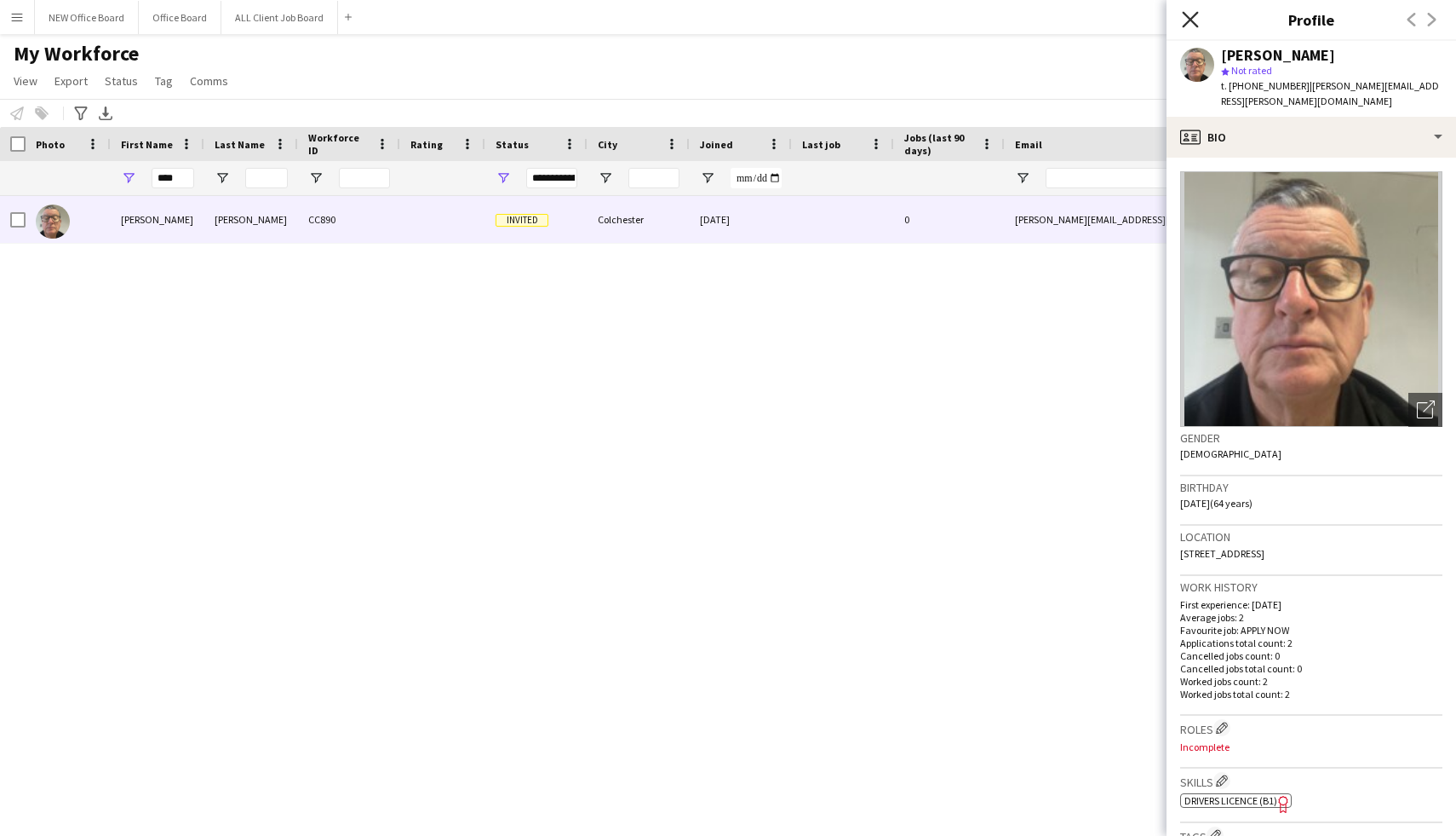
click at [1187, 14] on icon at bounding box center [1190, 19] width 16 height 16
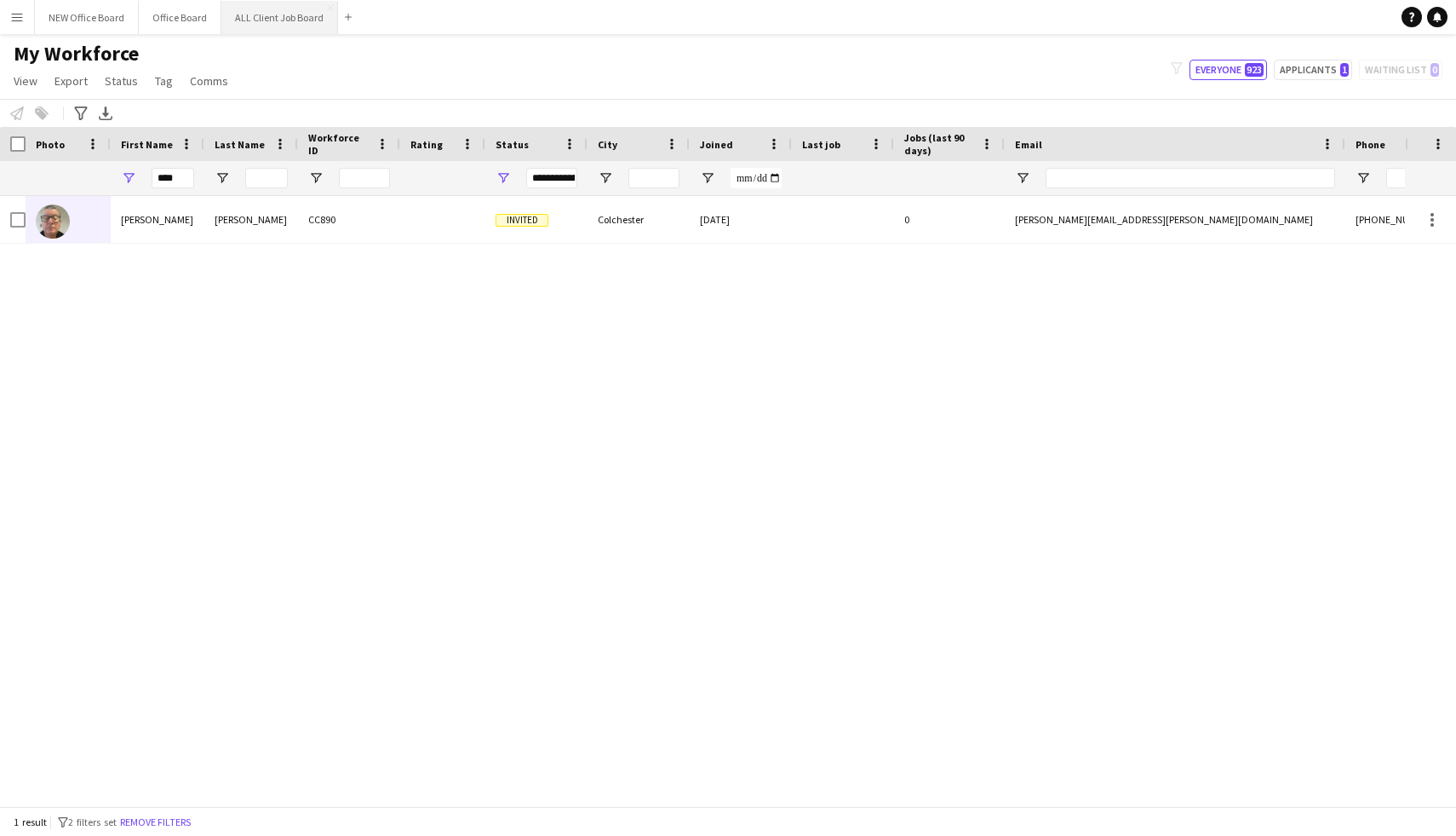
click at [288, 26] on button "ALL Client Job Board Close" at bounding box center [280, 17] width 117 height 33
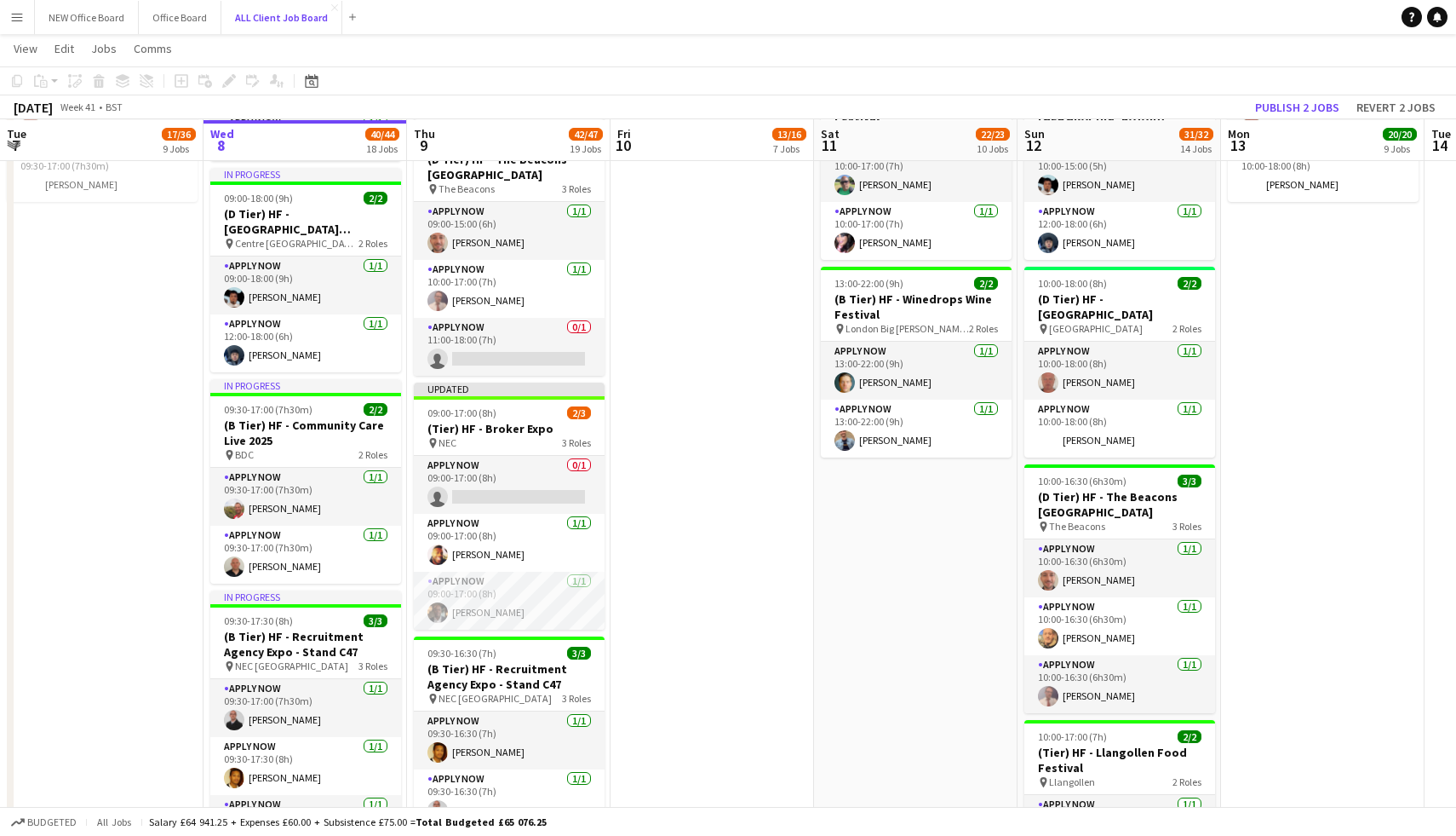
scroll to position [1751, 0]
click at [703, 642] on app-date-cell "08:45-17:30 (8h45m) 2/2 (A Tier) HF - Royal College General Practitioners pin I…" at bounding box center [712, 415] width 204 height 3428
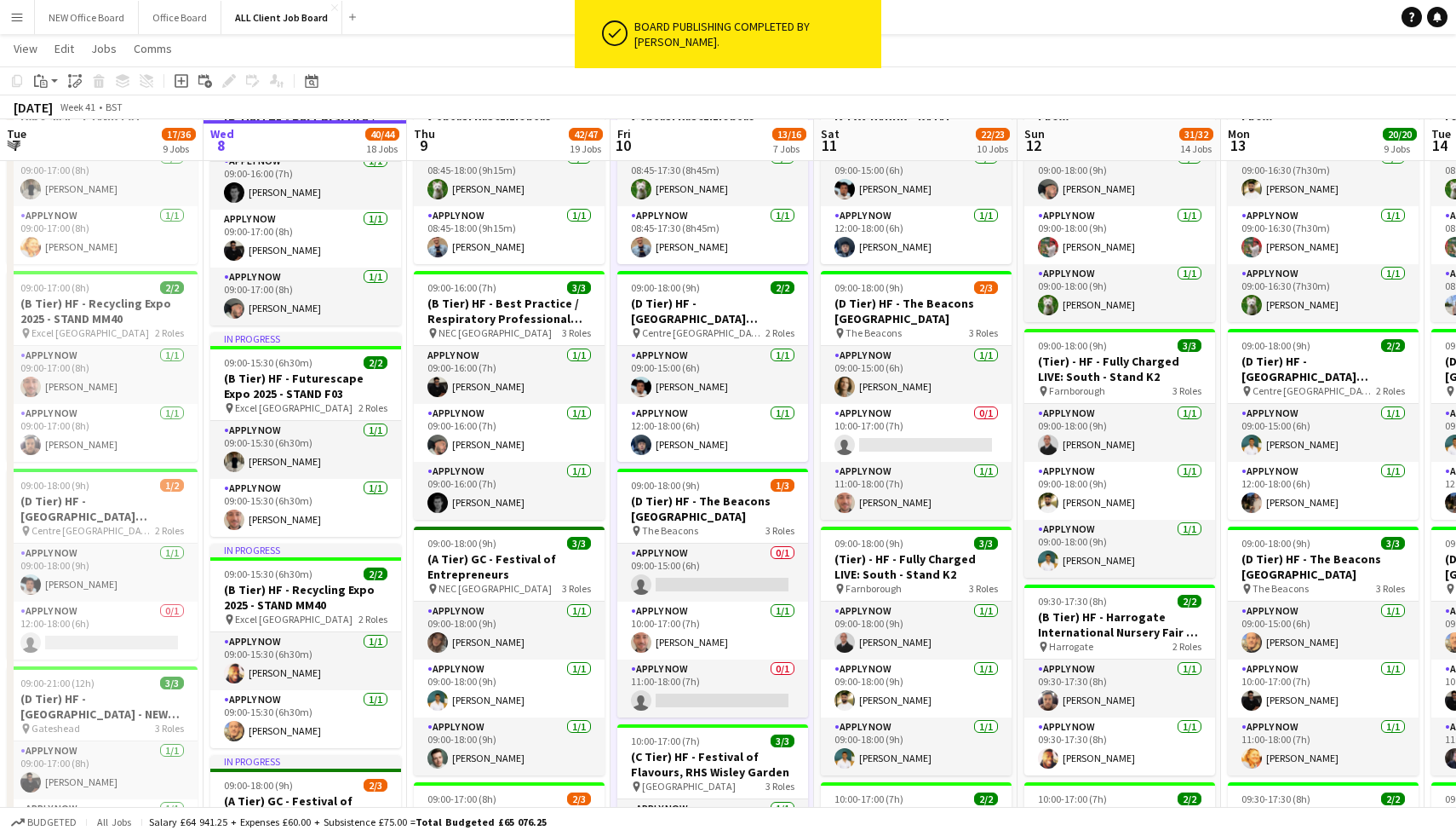
scroll to position [406, 0]
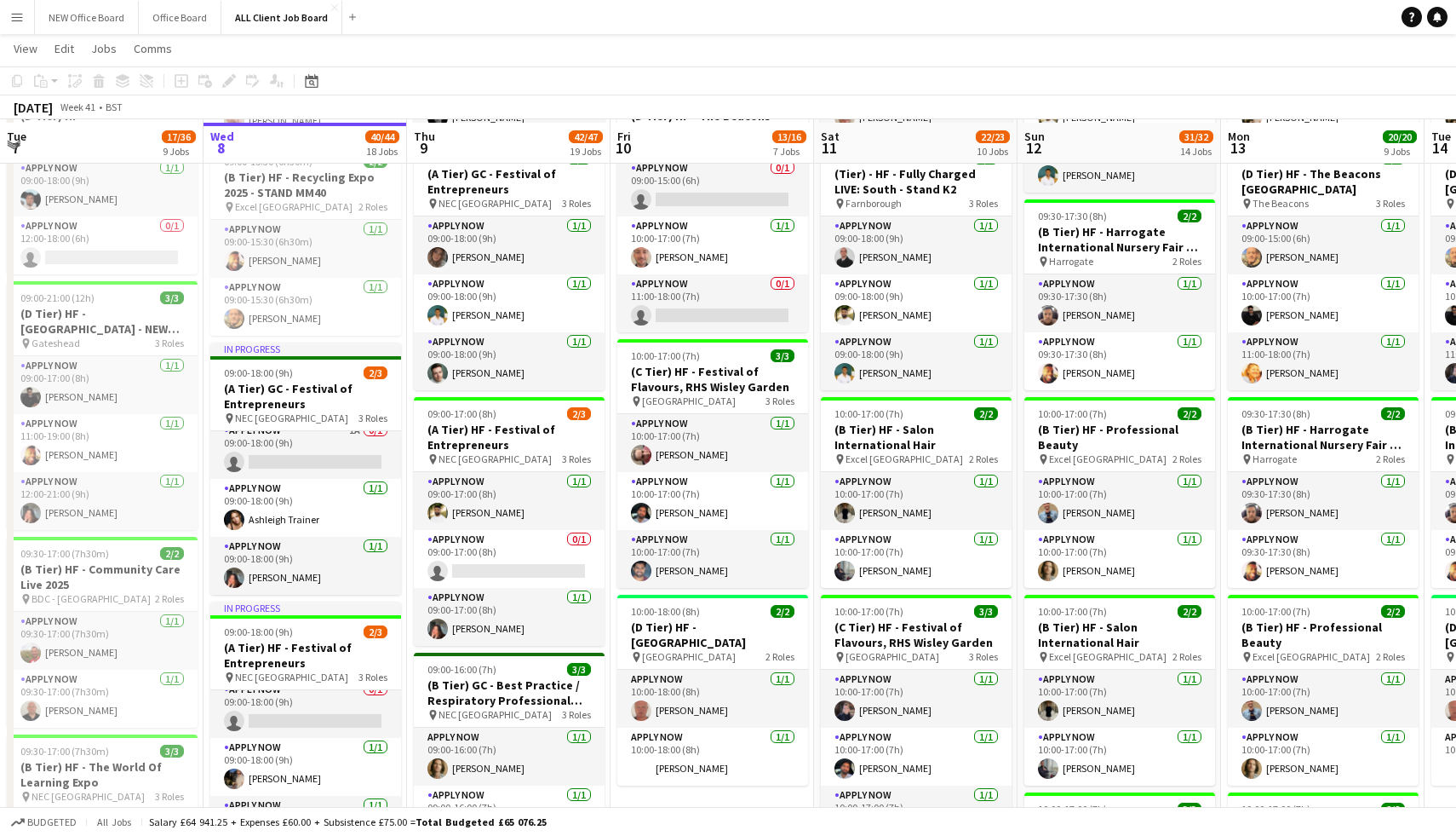
scroll to position [774, 0]
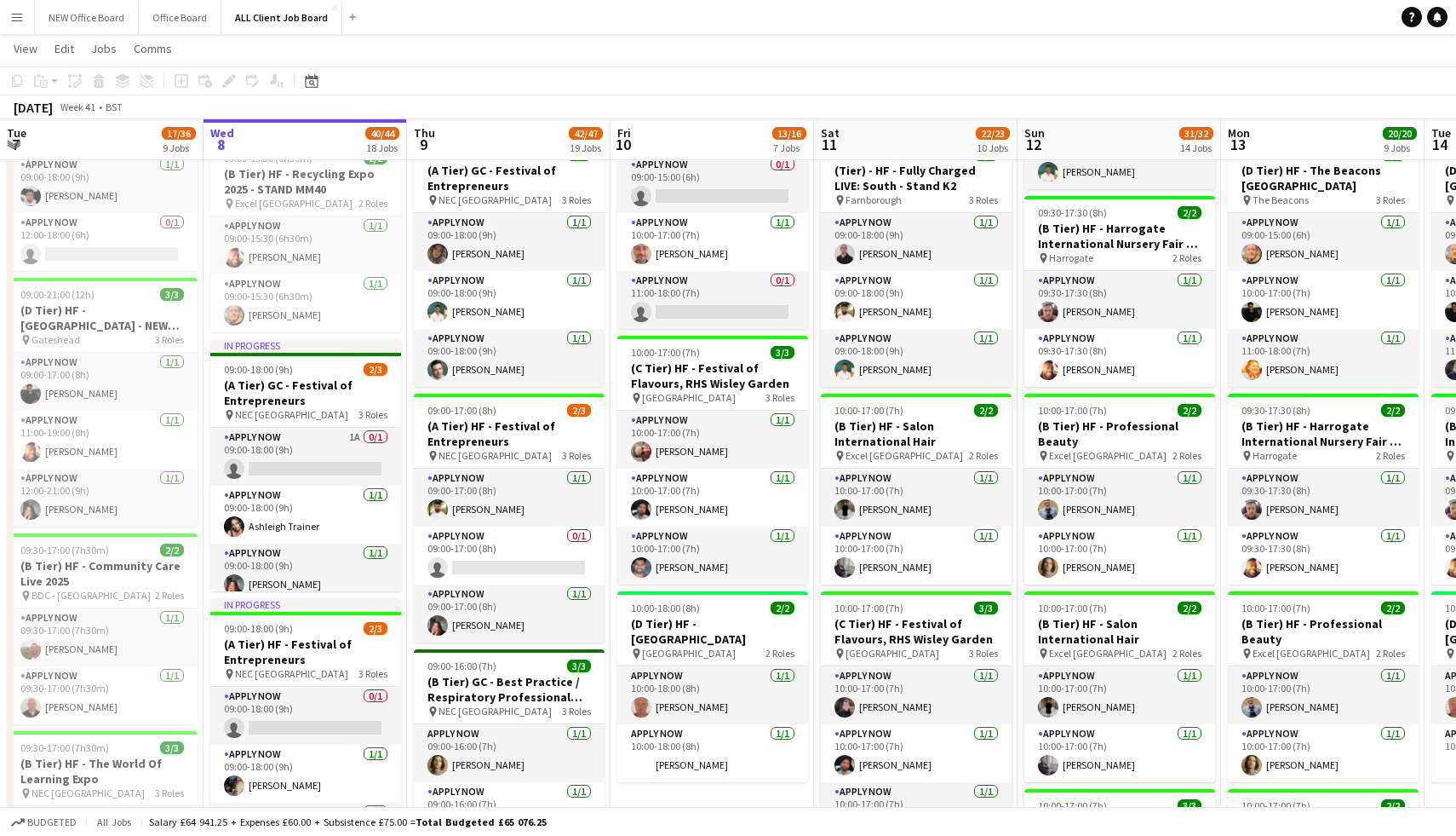
click at [24, 20] on button "Menu" at bounding box center [17, 17] width 34 height 34
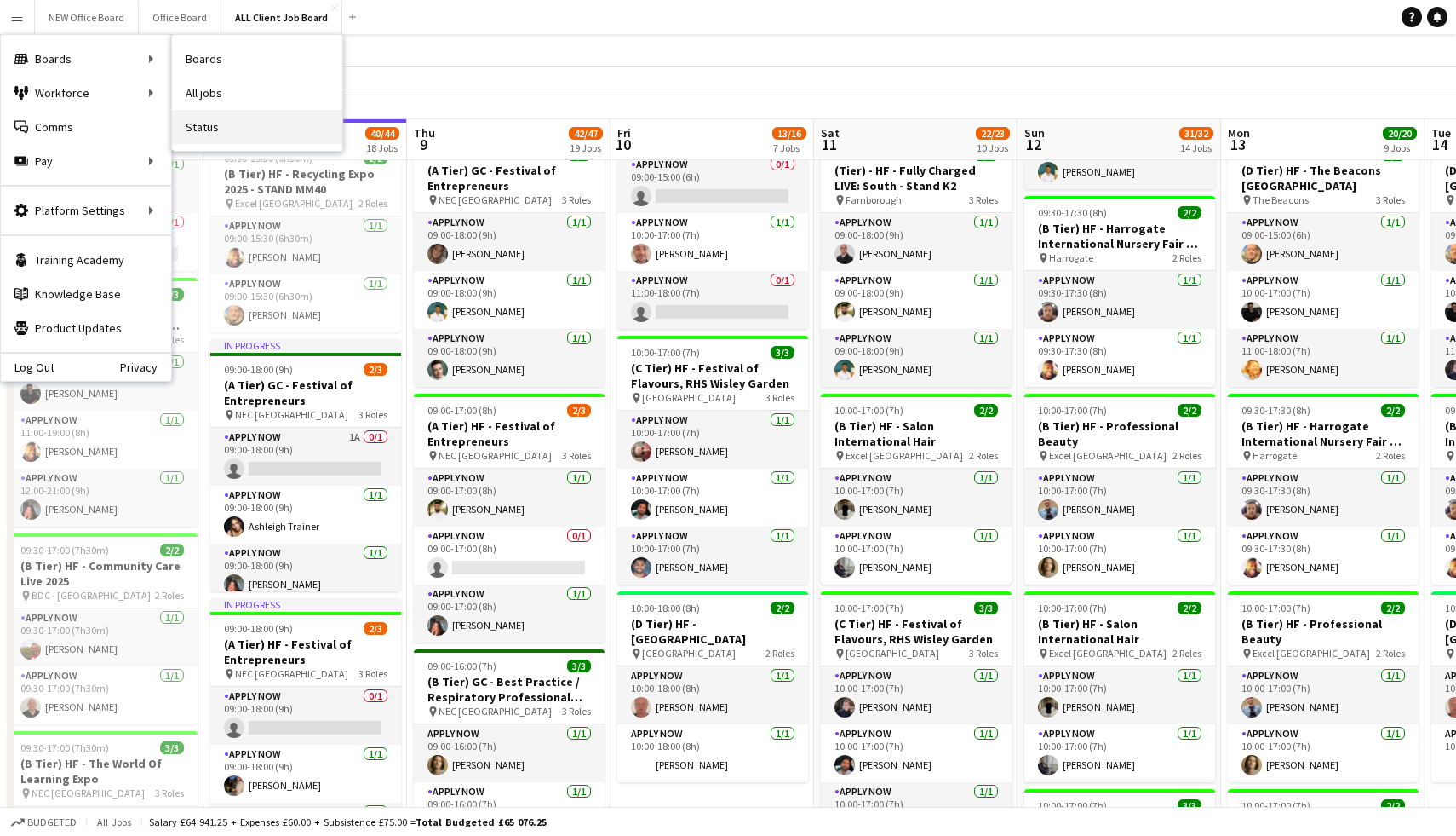
click at [217, 137] on link "Status" at bounding box center [257, 127] width 170 height 34
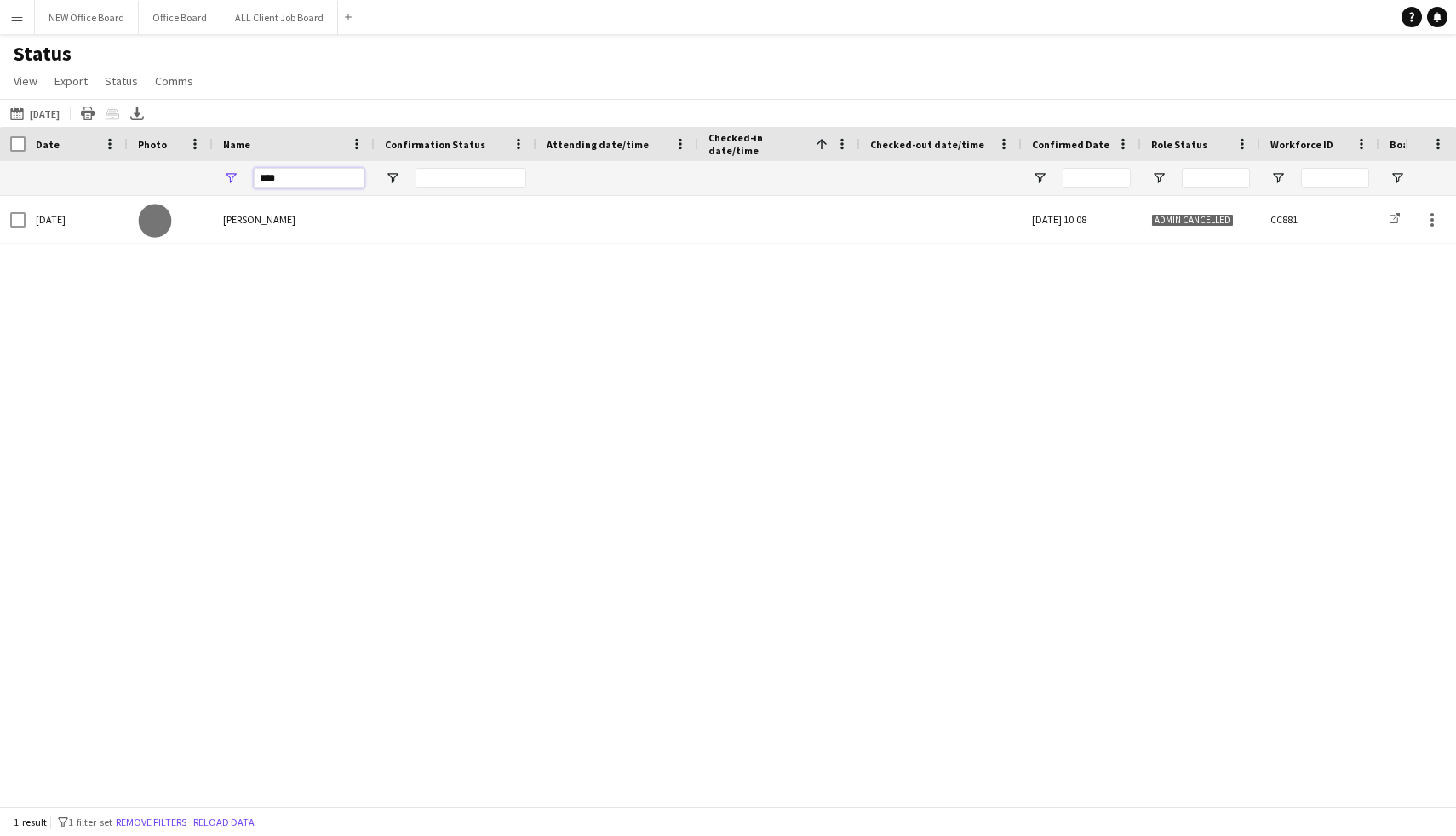
drag, startPoint x: 278, startPoint y: 178, endPoint x: 208, endPoint y: 176, distance: 70.0
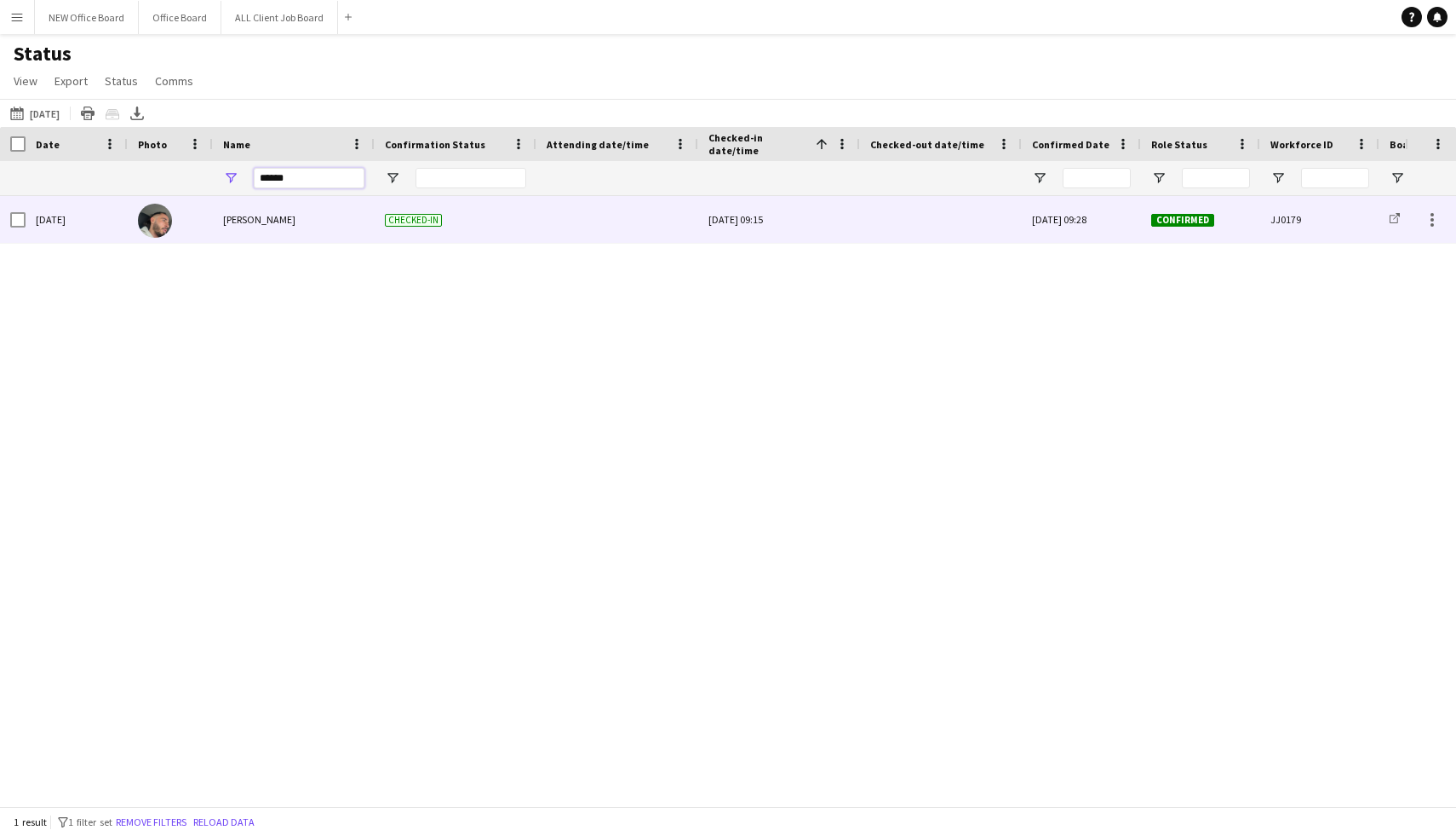
type input "******"
click at [904, 220] on div at bounding box center [941, 219] width 142 height 47
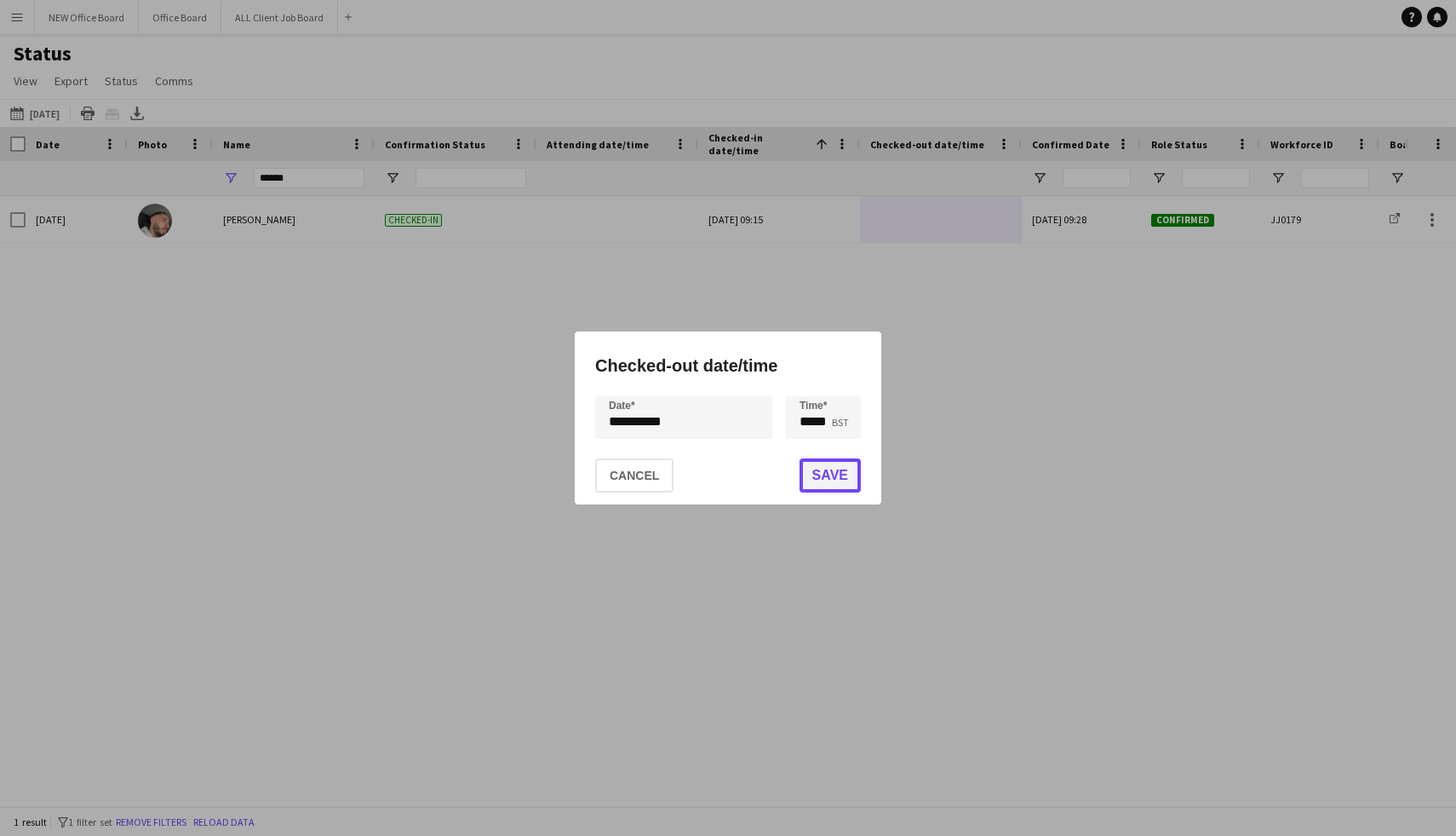
click at [846, 480] on button "Save" at bounding box center [829, 475] width 61 height 34
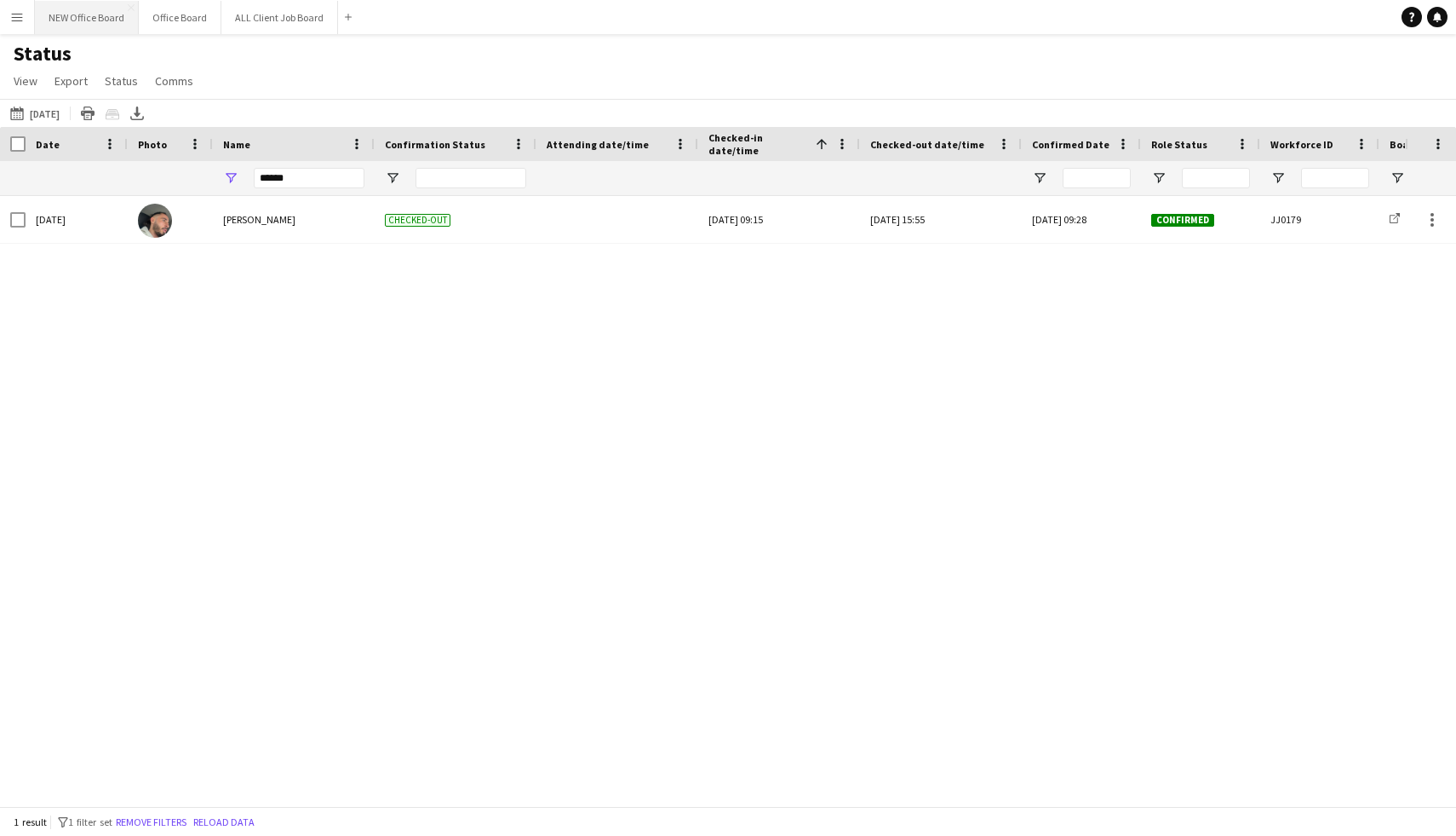
click at [113, 31] on button "NEW Office Board Close" at bounding box center [86, 17] width 104 height 33
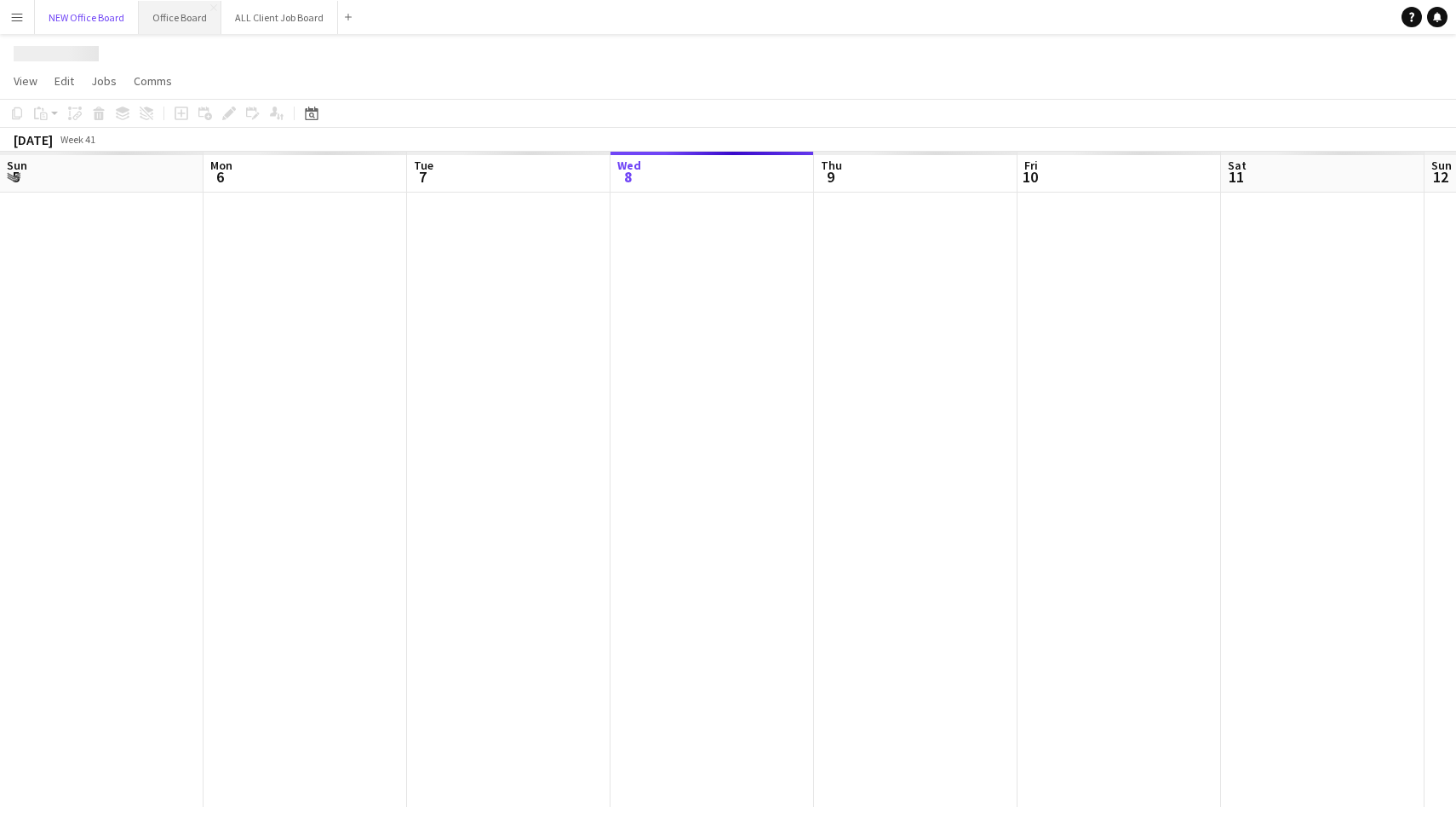
scroll to position [0, 407]
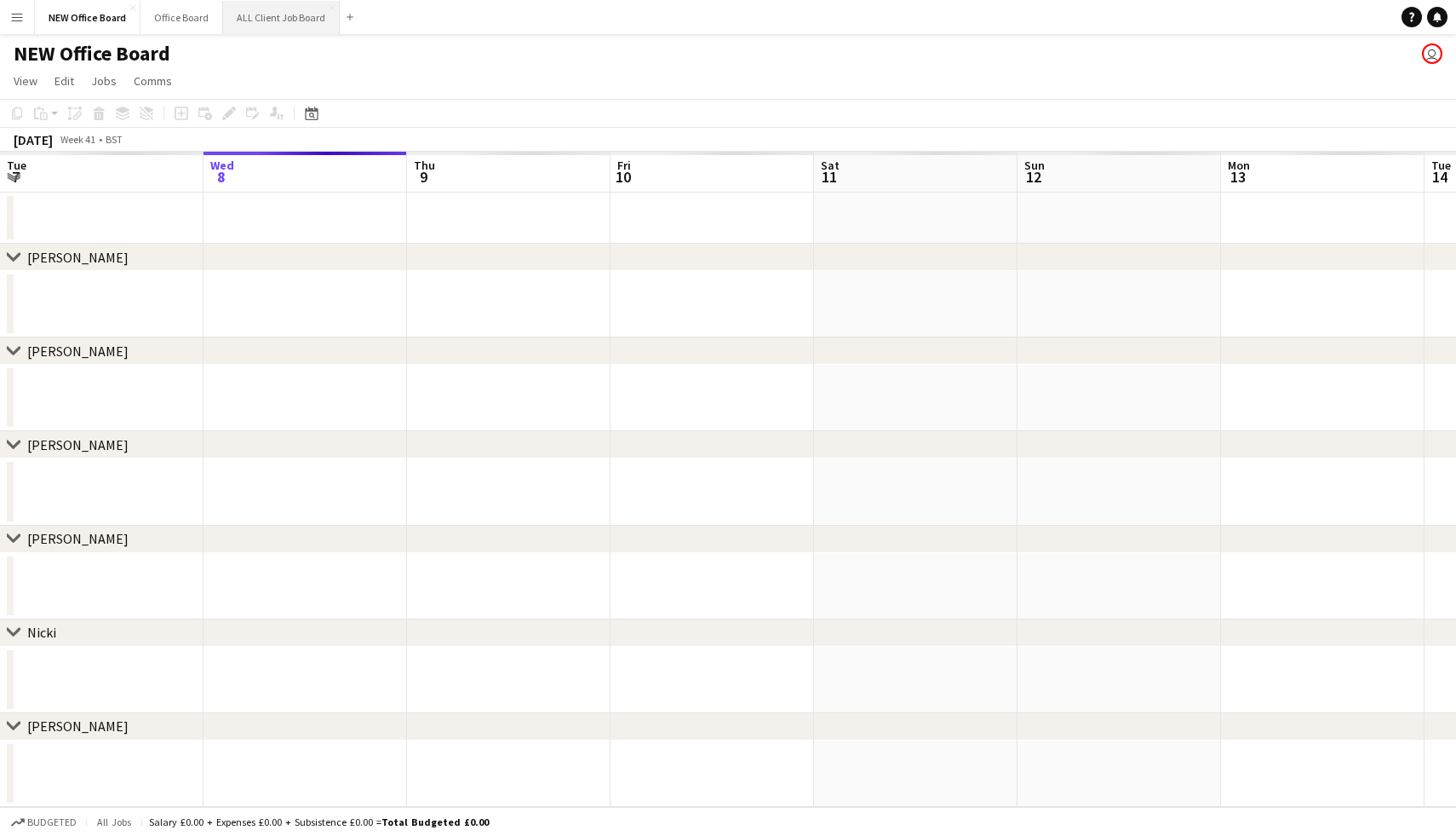
click at [223, 27] on button "ALL Client Job Board Close" at bounding box center [282, 17] width 117 height 33
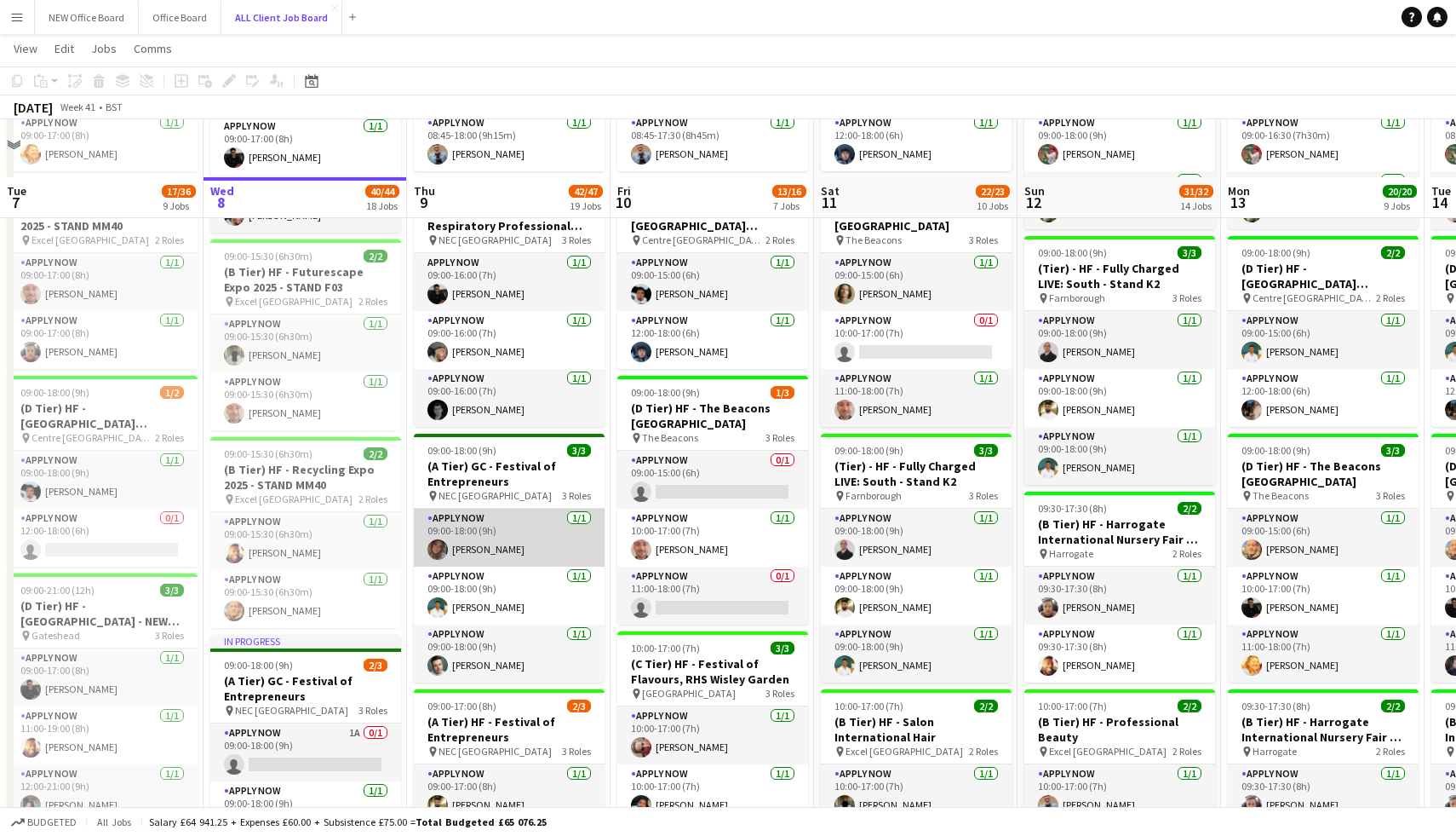
scroll to position [638, 0]
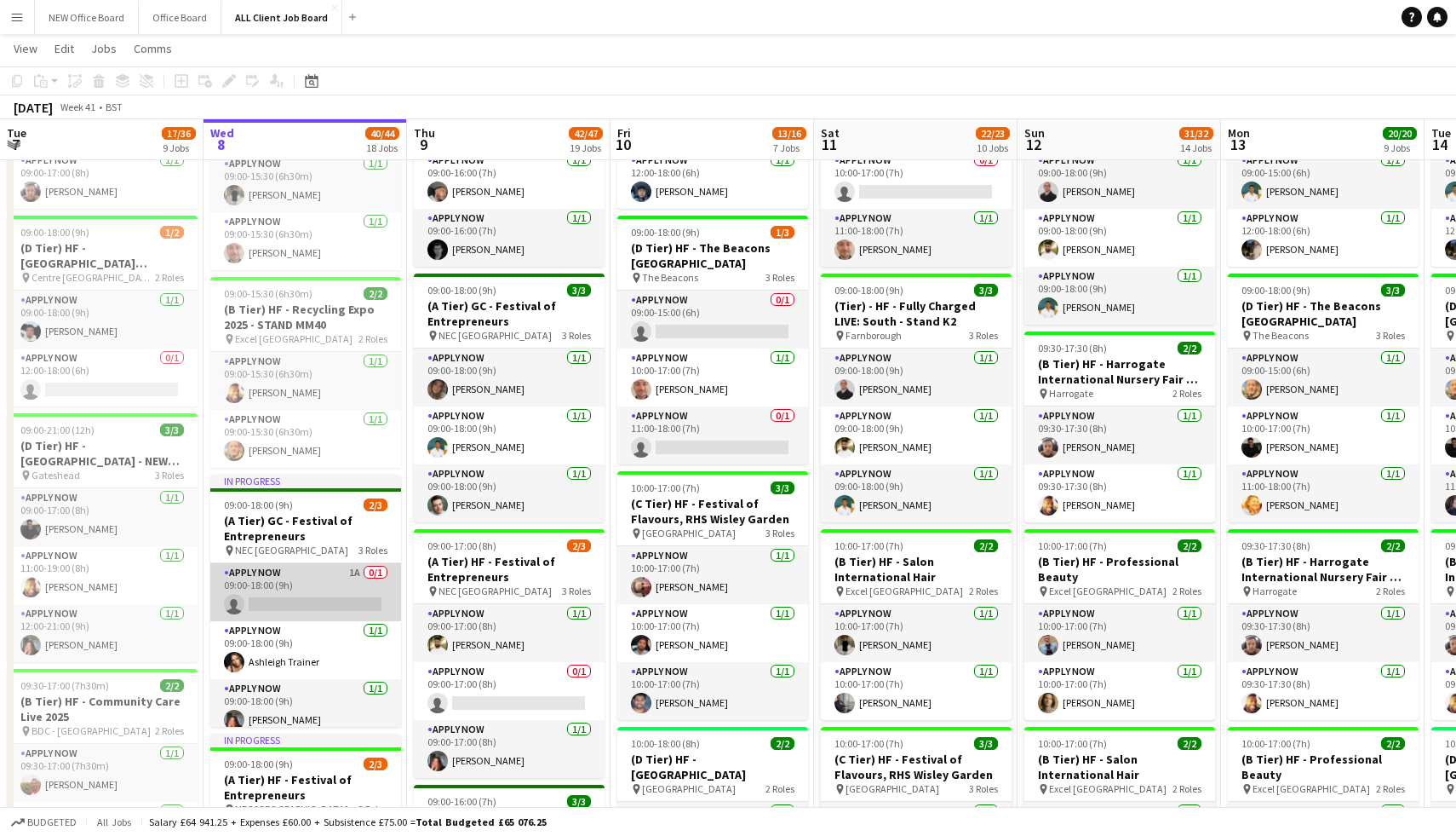
click at [304, 592] on app-card-role "APPLY NOW 1A 0/1 09:00-18:00 (9h) single-neutral-actions" at bounding box center [305, 591] width 191 height 58
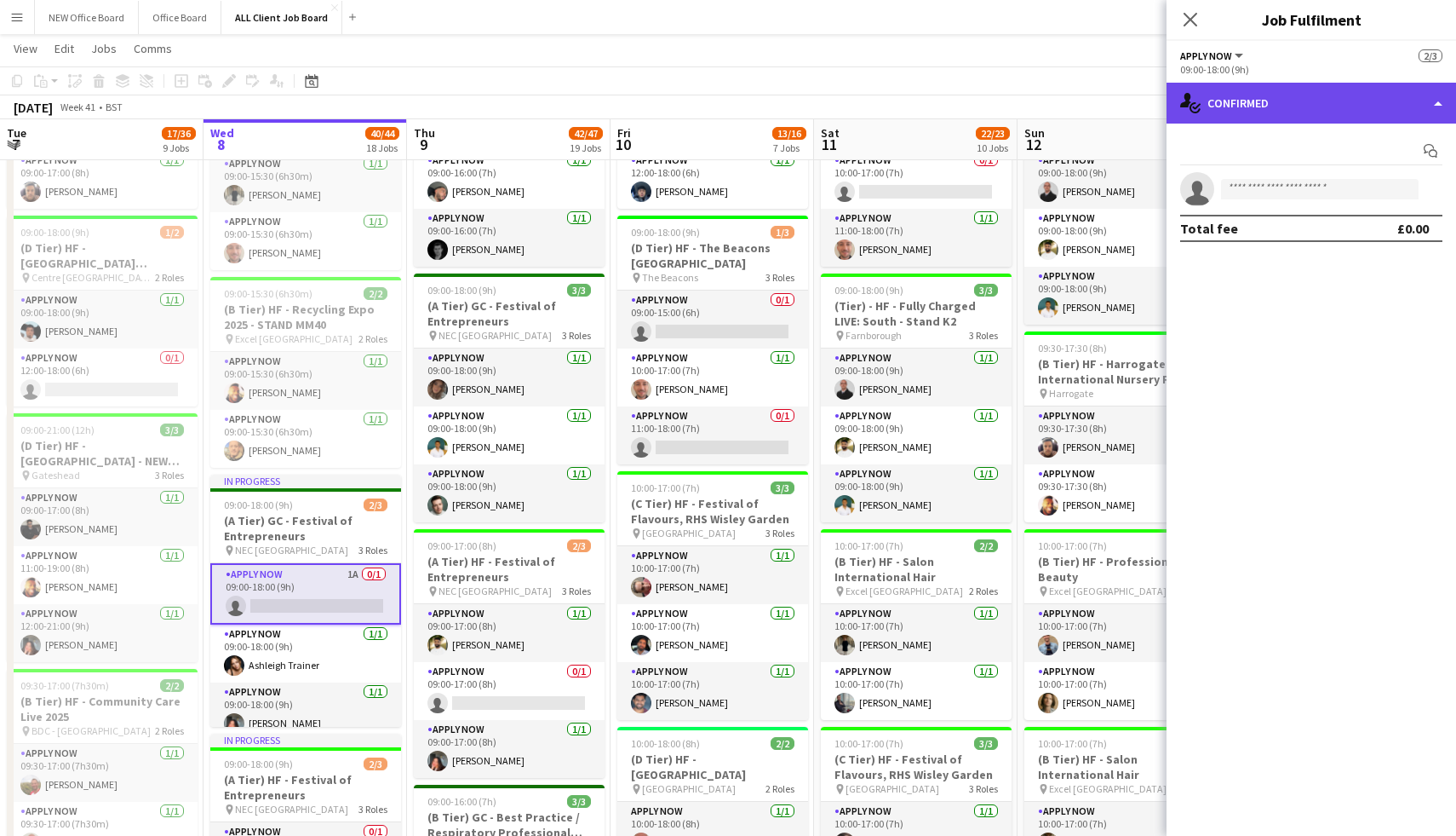
click at [1286, 103] on div "single-neutral-actions-check-2 Confirmed" at bounding box center [1312, 103] width 290 height 41
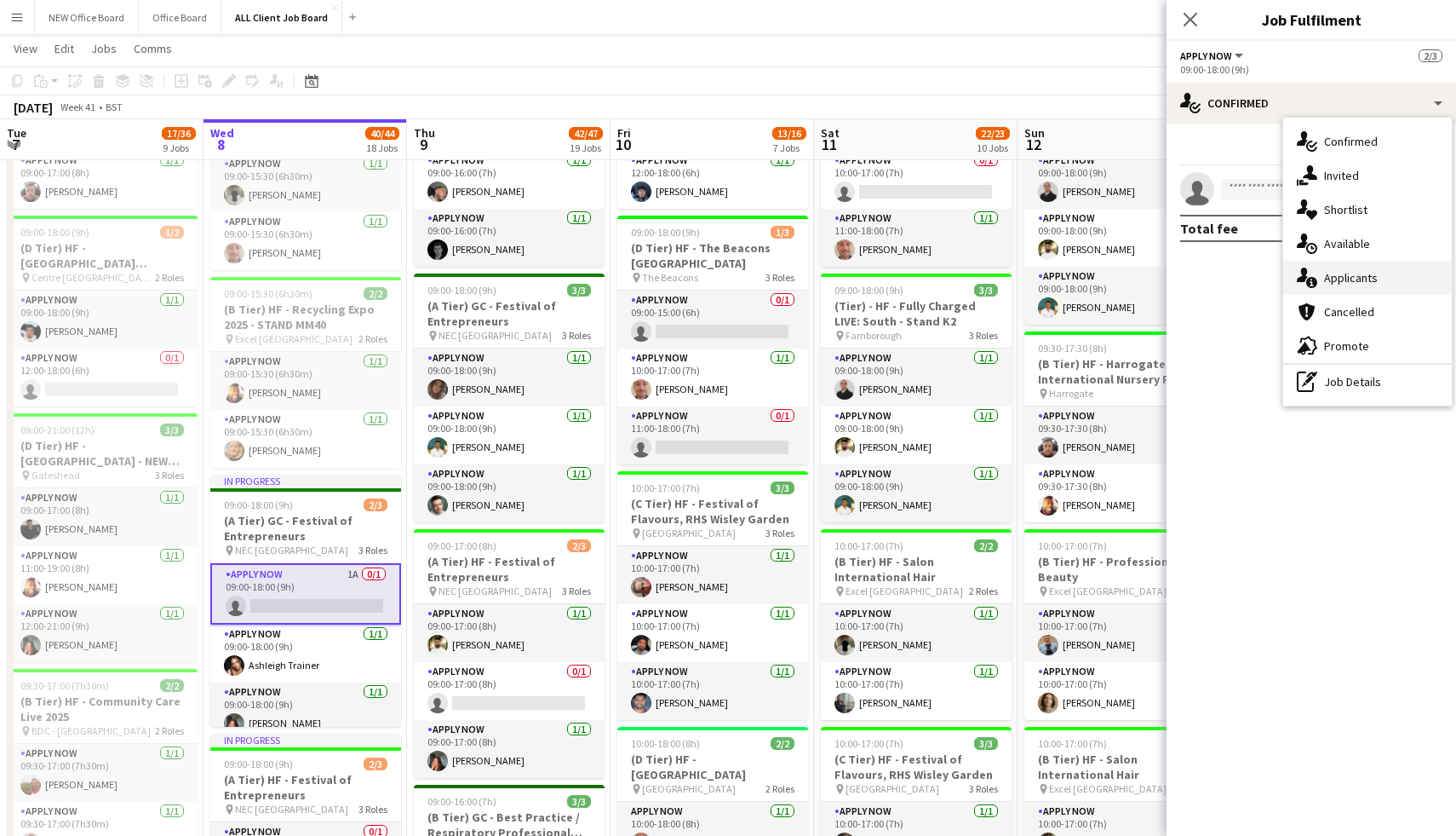
click at [1356, 272] on span "Applicants" at bounding box center [1351, 277] width 54 height 15
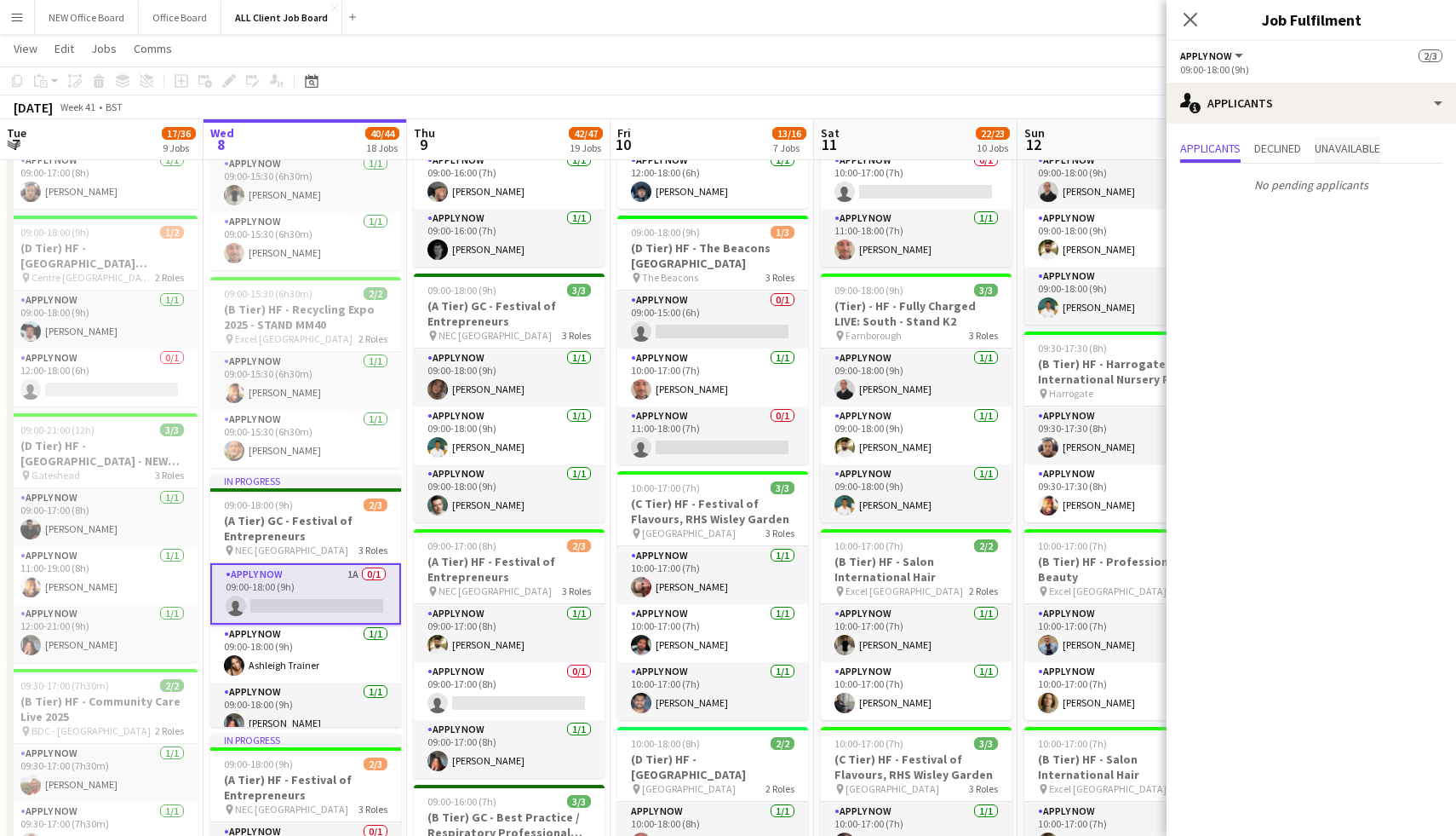
click at [1343, 148] on span "Unavailable" at bounding box center [1348, 147] width 66 height 12
click at [1191, 19] on icon at bounding box center [1190, 19] width 16 height 16
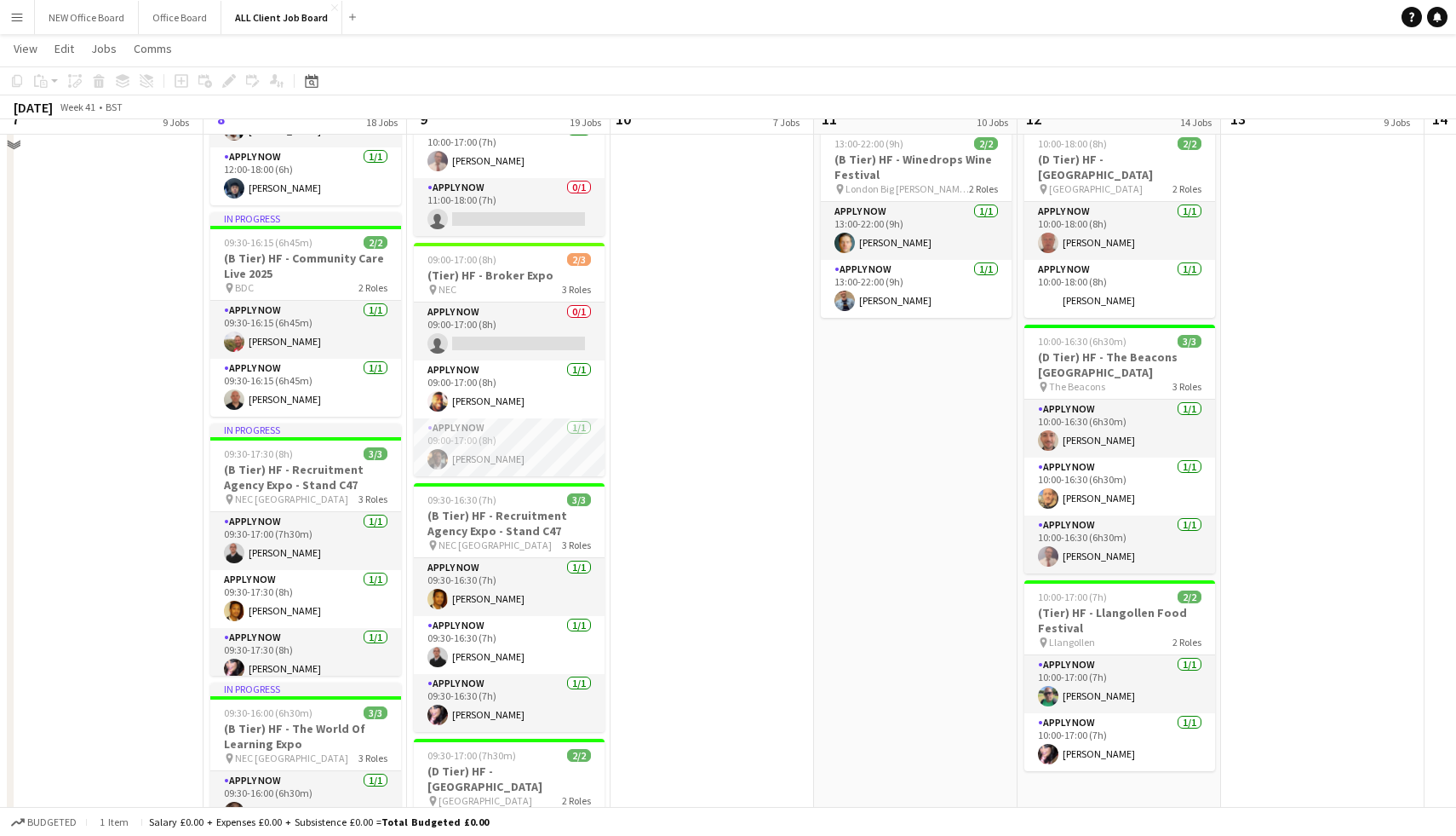
scroll to position [1860, 0]
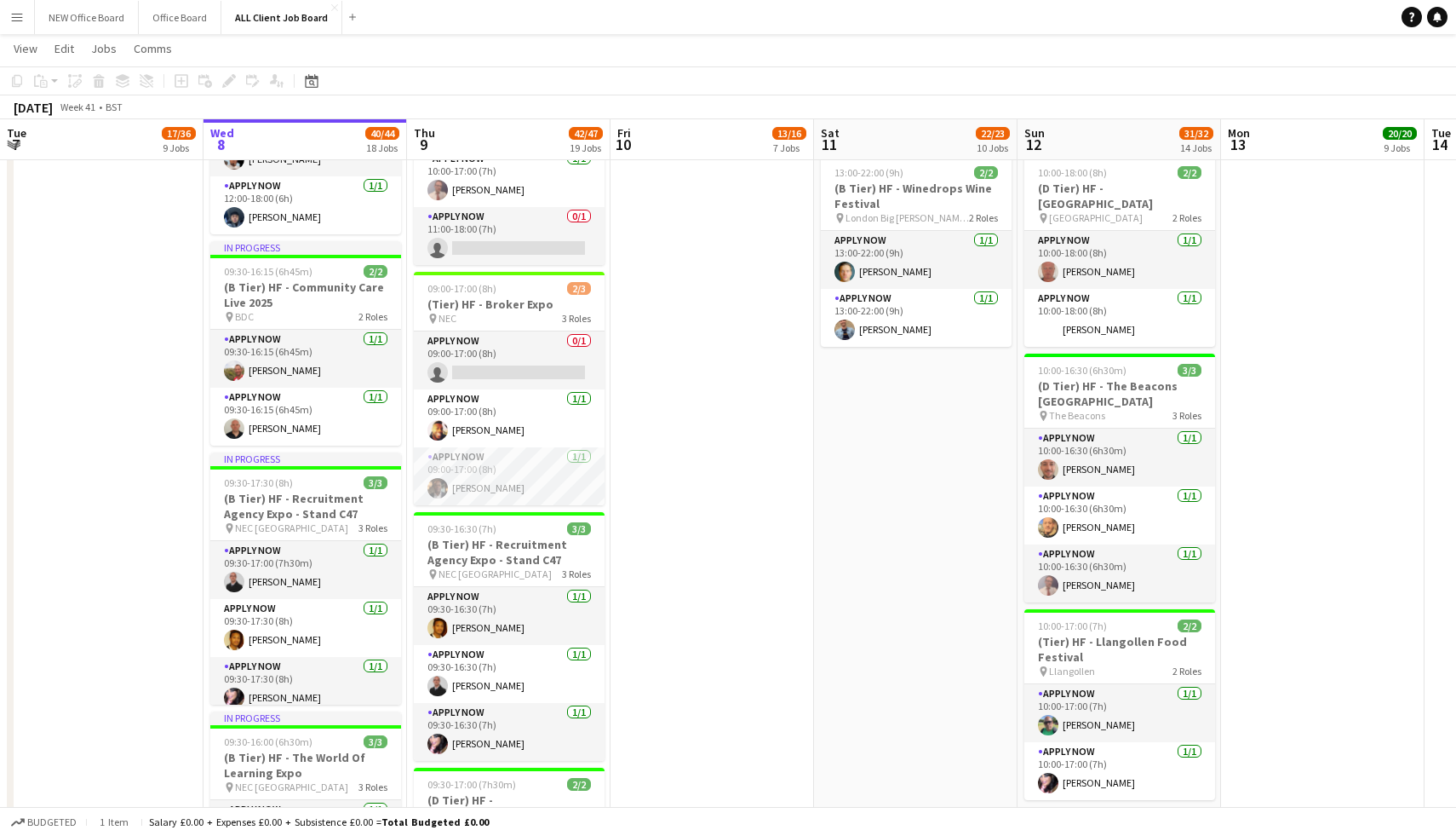
click at [679, 323] on app-date-cell "08:45-17:30 (8h45m) 2/2 (A Tier) HF - Royal College General Practitioners pin I…" at bounding box center [712, 292] width 204 height 3401
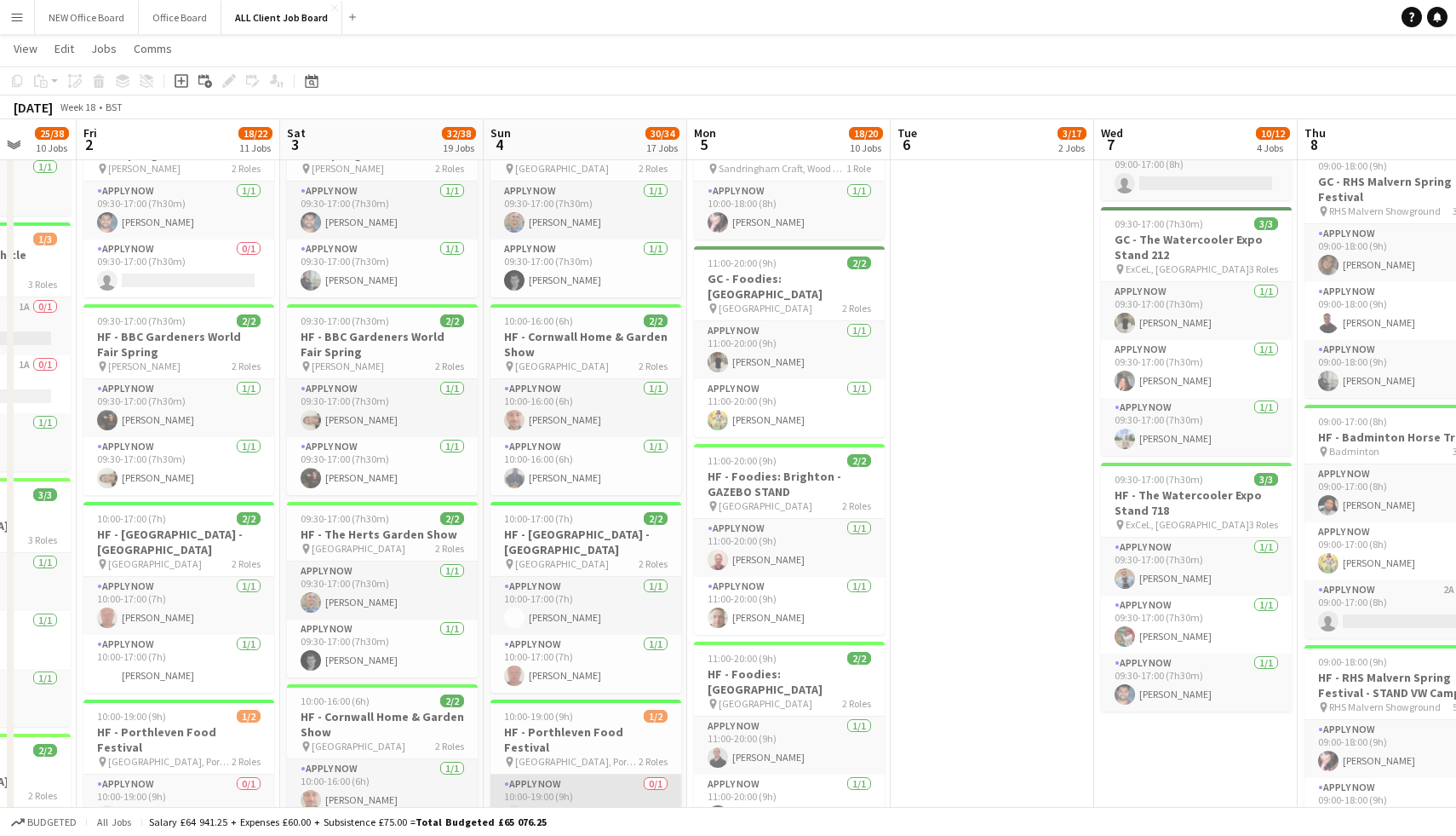
scroll to position [735, 0]
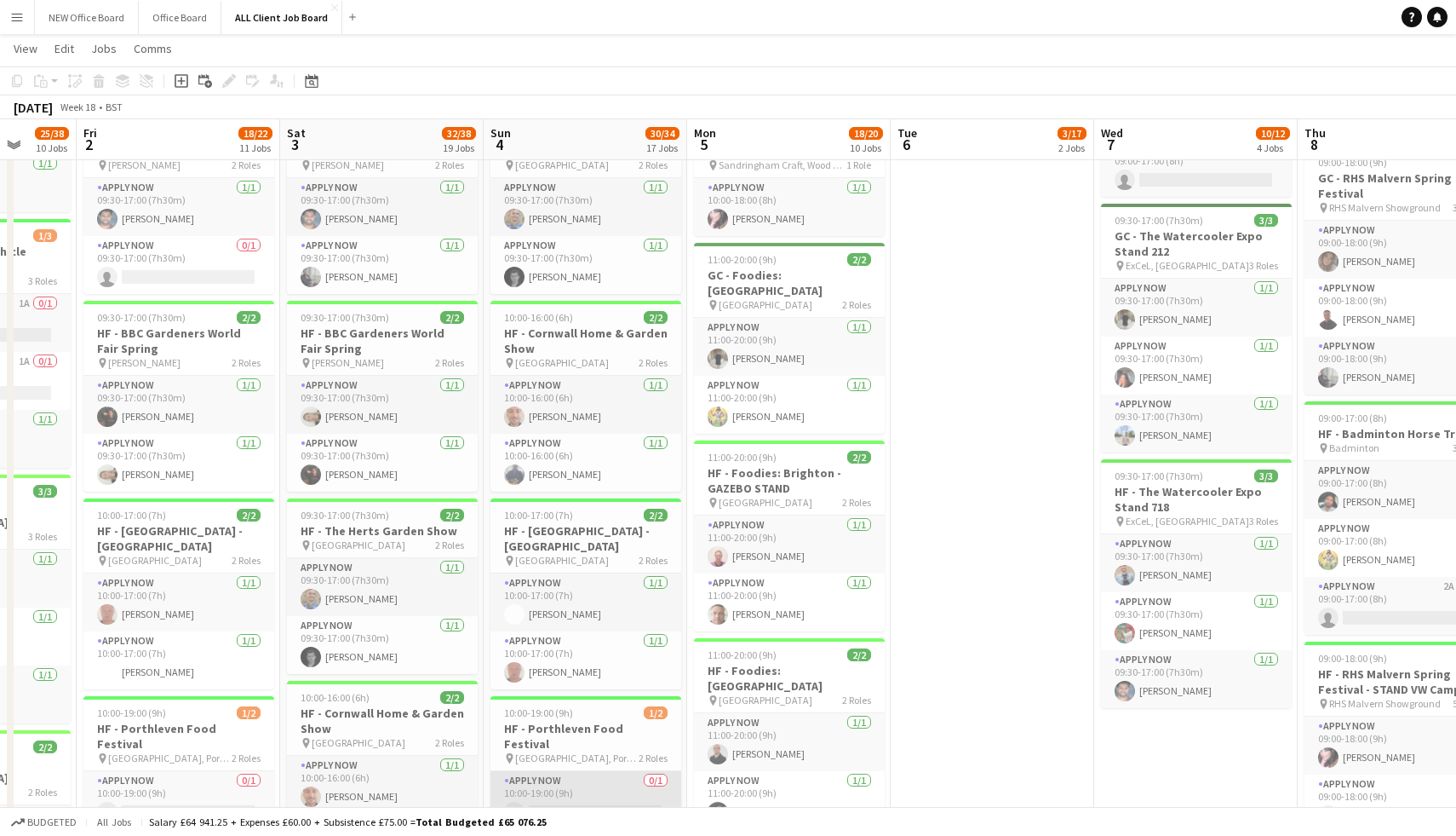
click at [543, 398] on app-card-role "APPLY NOW [DATE] 10:00-16:00 (6h) [PERSON_NAME]" at bounding box center [586, 404] width 191 height 58
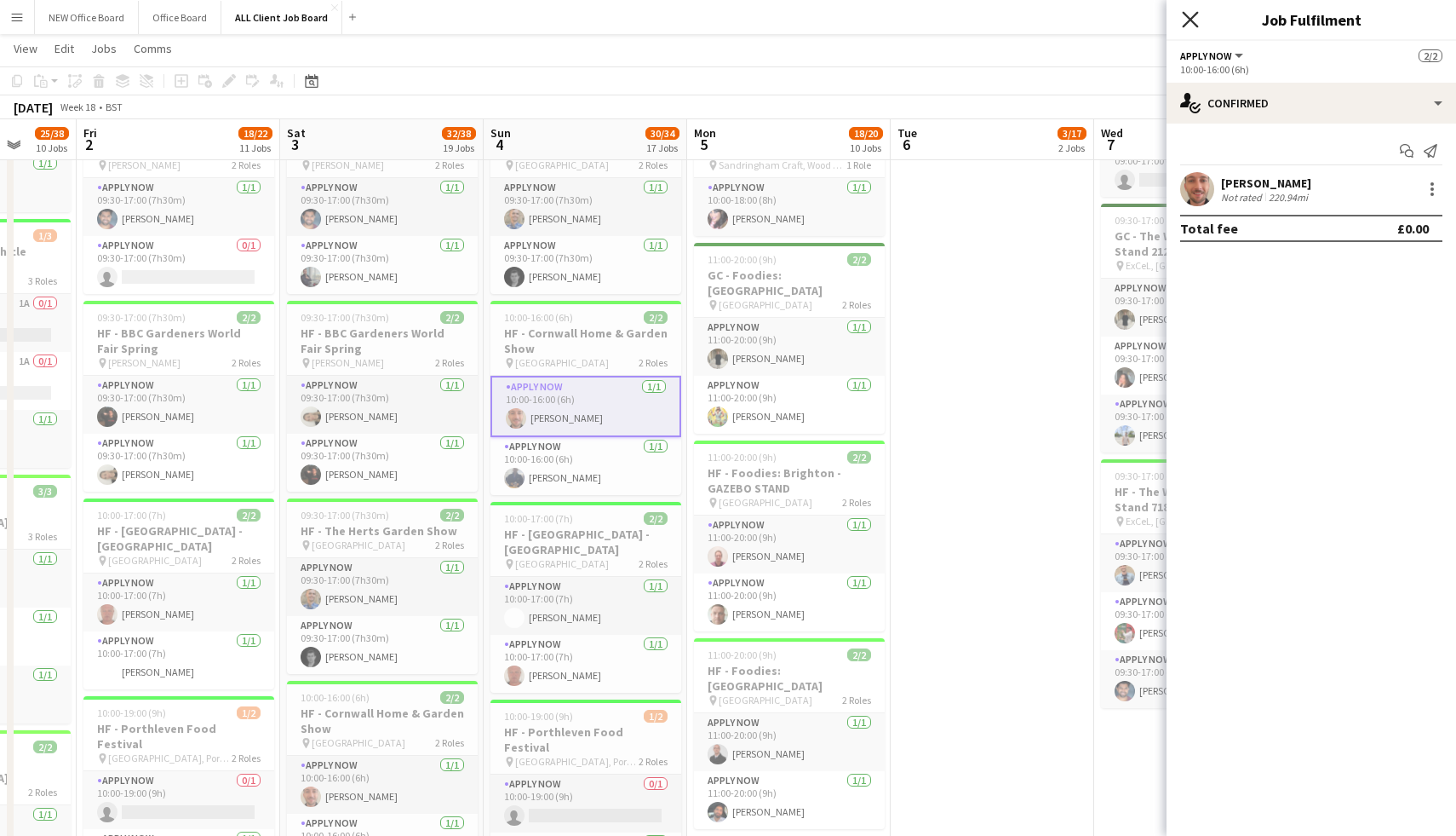
click at [1195, 19] on icon "Close pop-in" at bounding box center [1190, 19] width 16 height 16
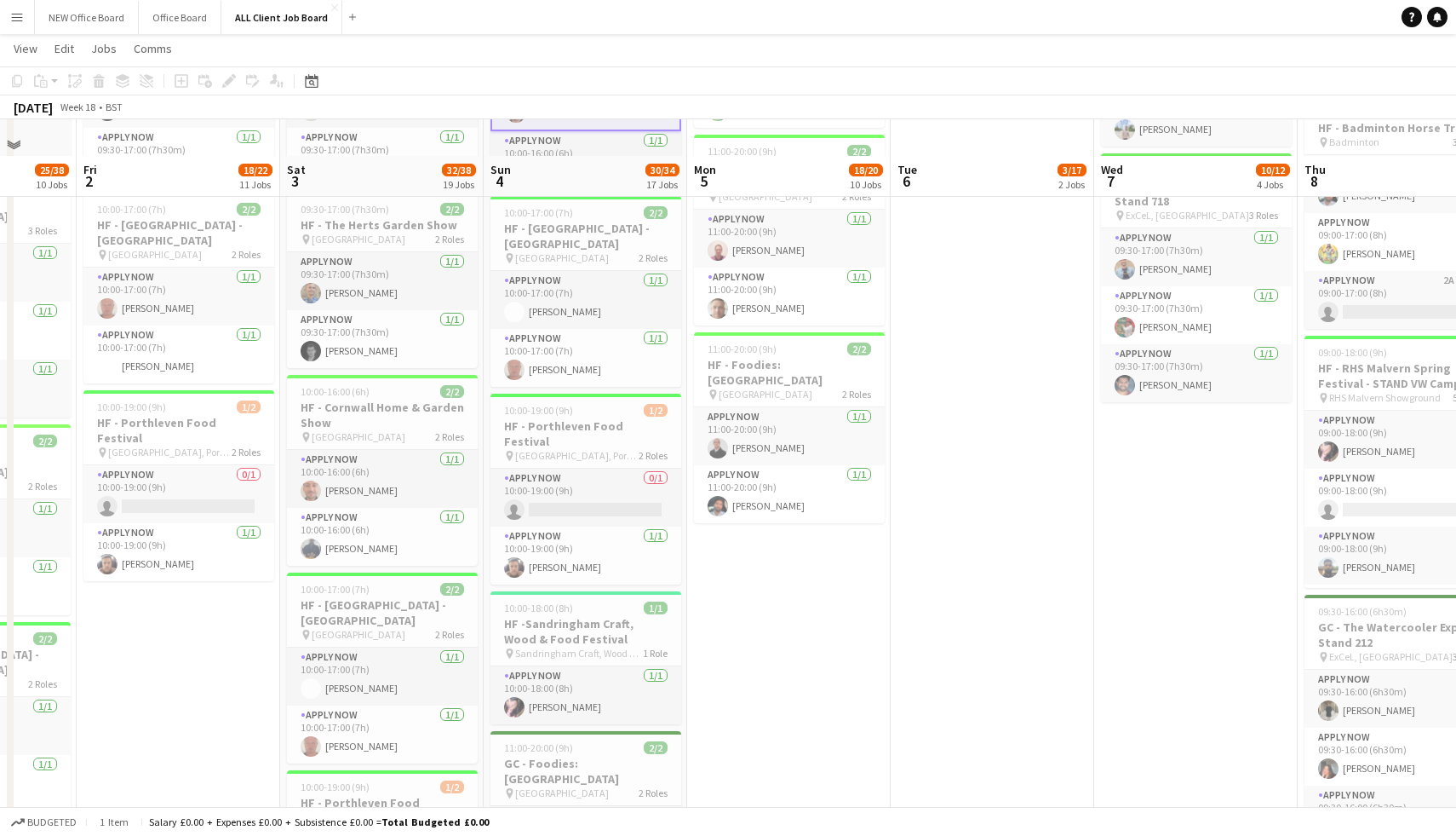
scroll to position [1092, 0]
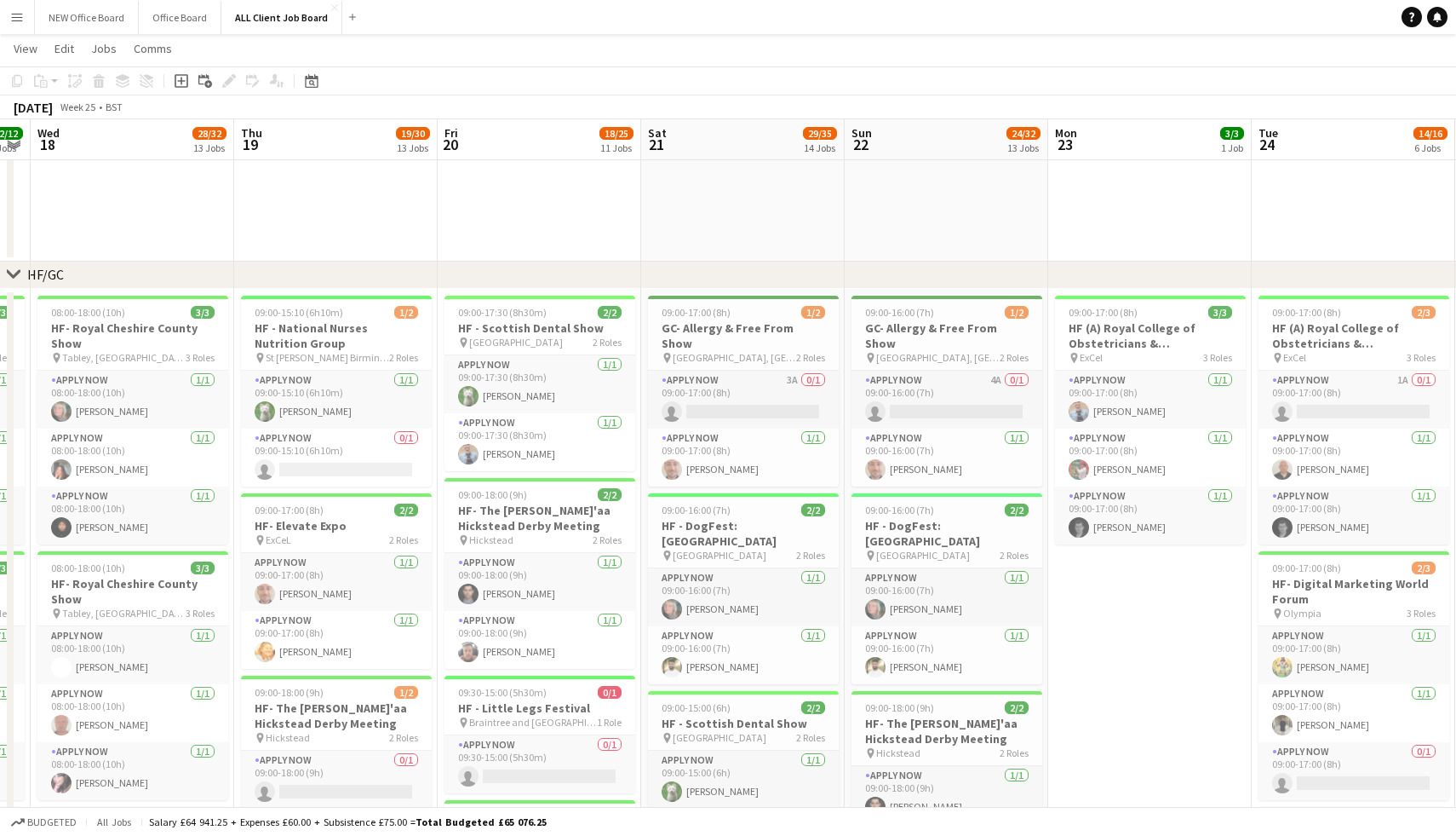
scroll to position [0, 664]
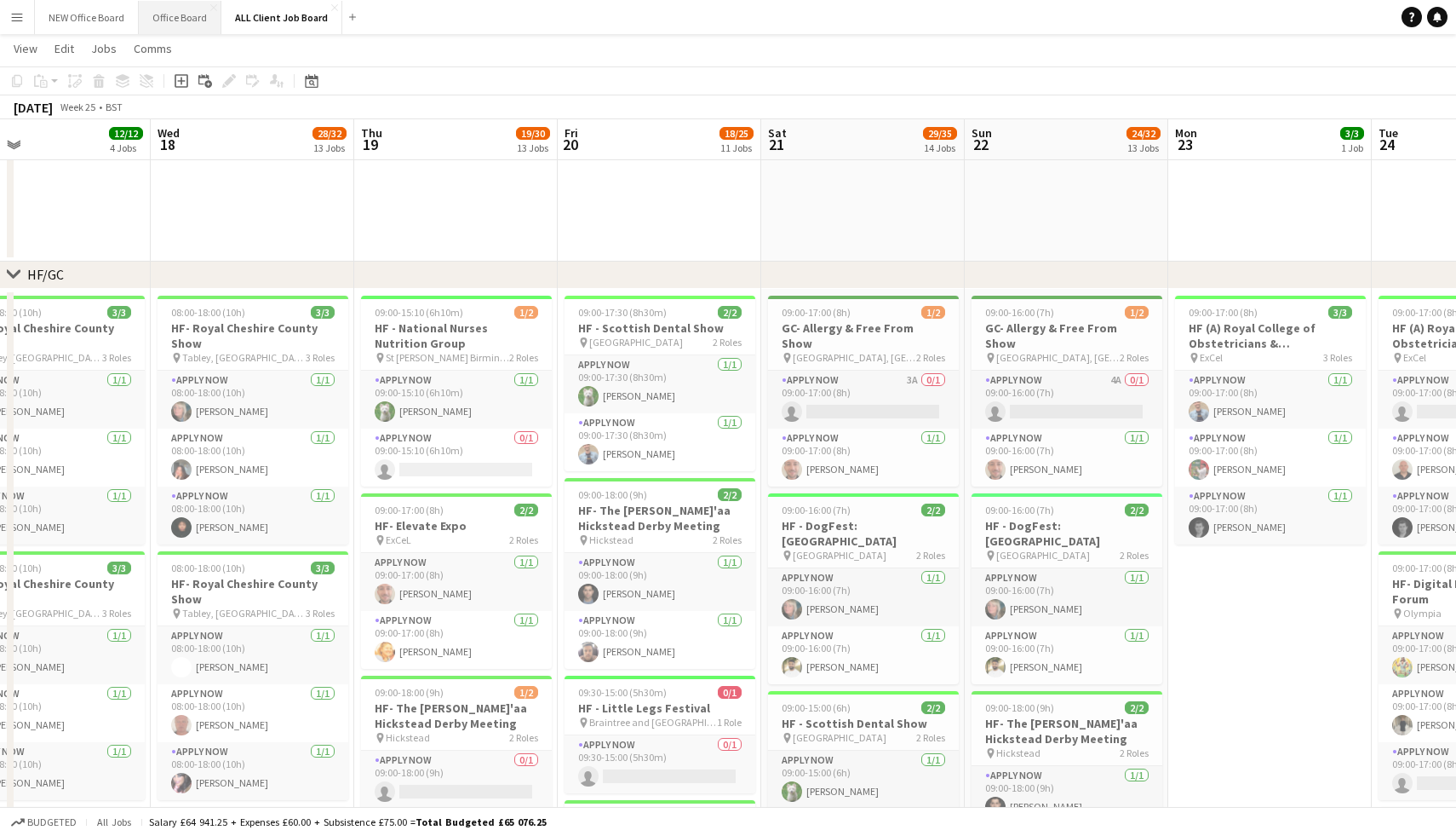
click at [188, 28] on button "Office Board Close" at bounding box center [180, 17] width 82 height 33
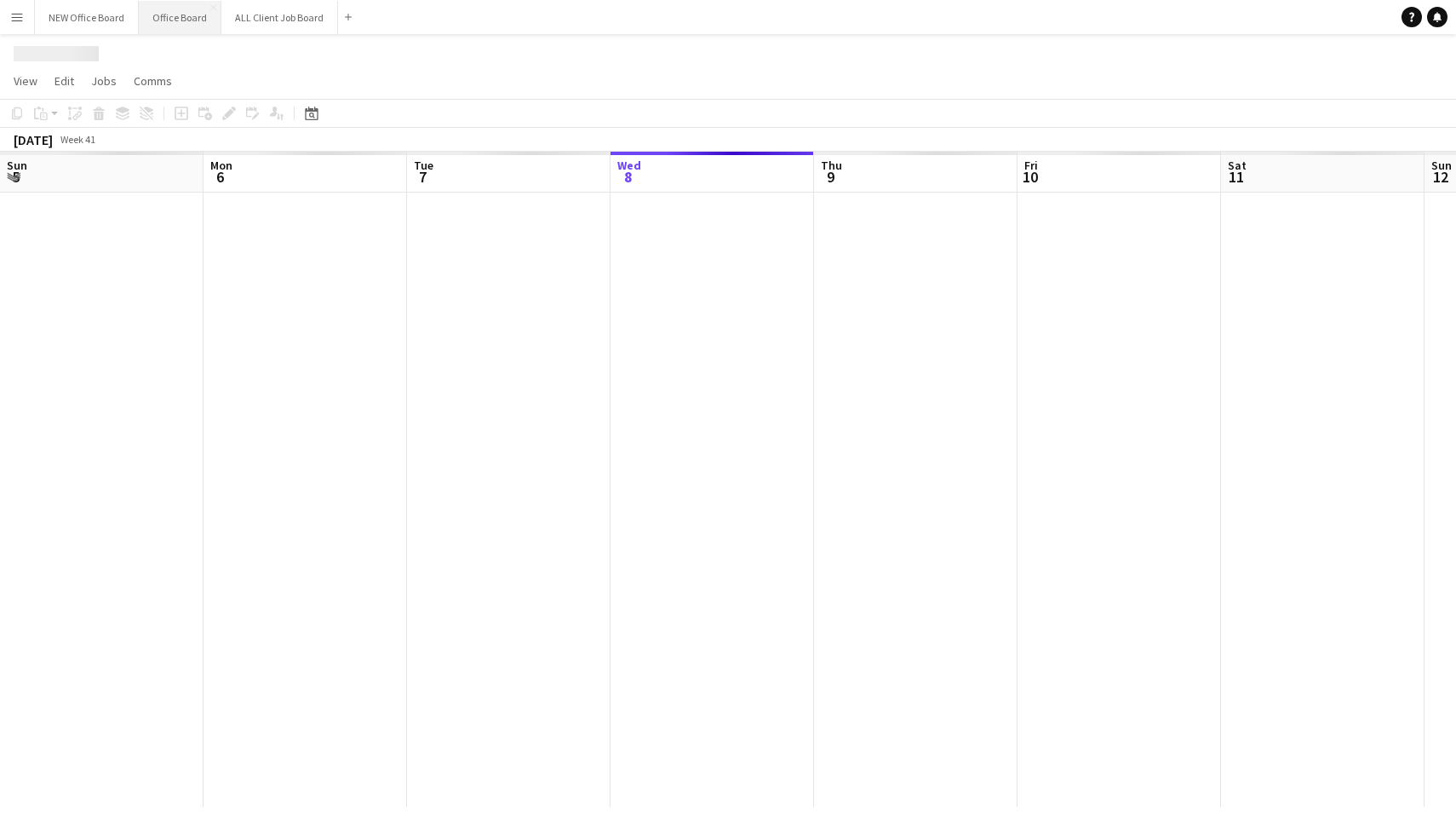
scroll to position [0, 407]
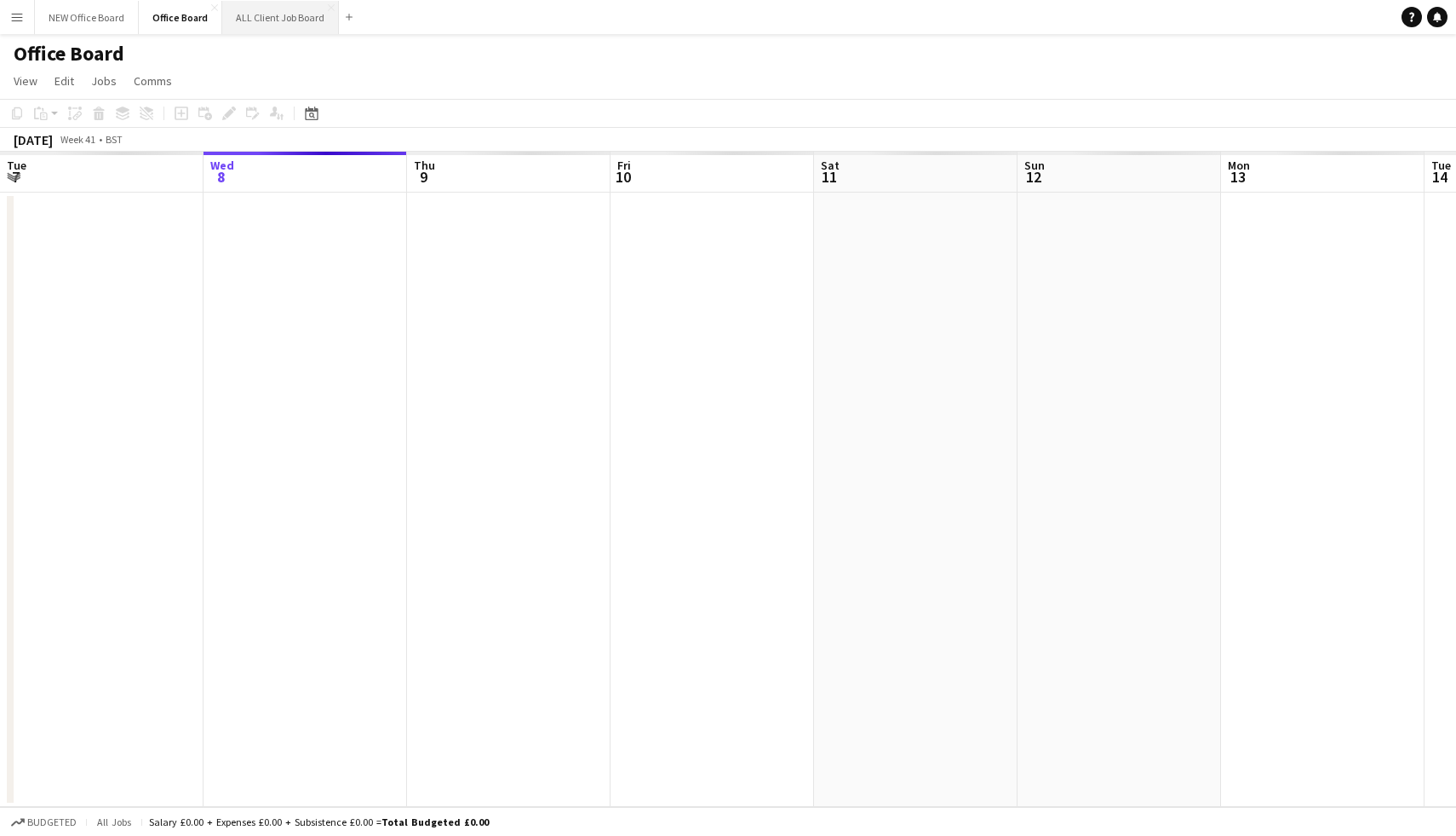
click at [259, 20] on button "ALL Client Job Board Close" at bounding box center [281, 17] width 117 height 33
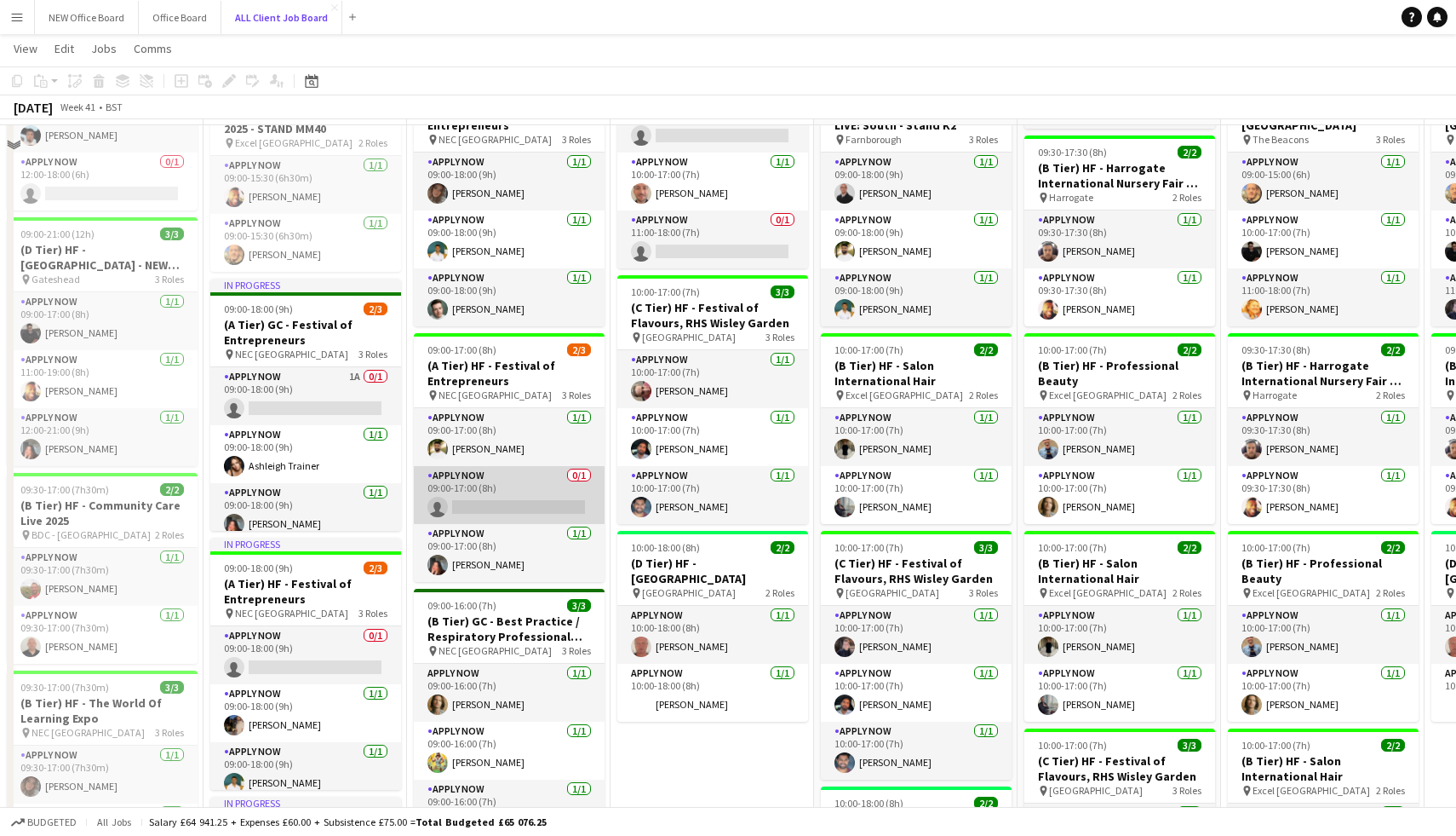
scroll to position [840, 0]
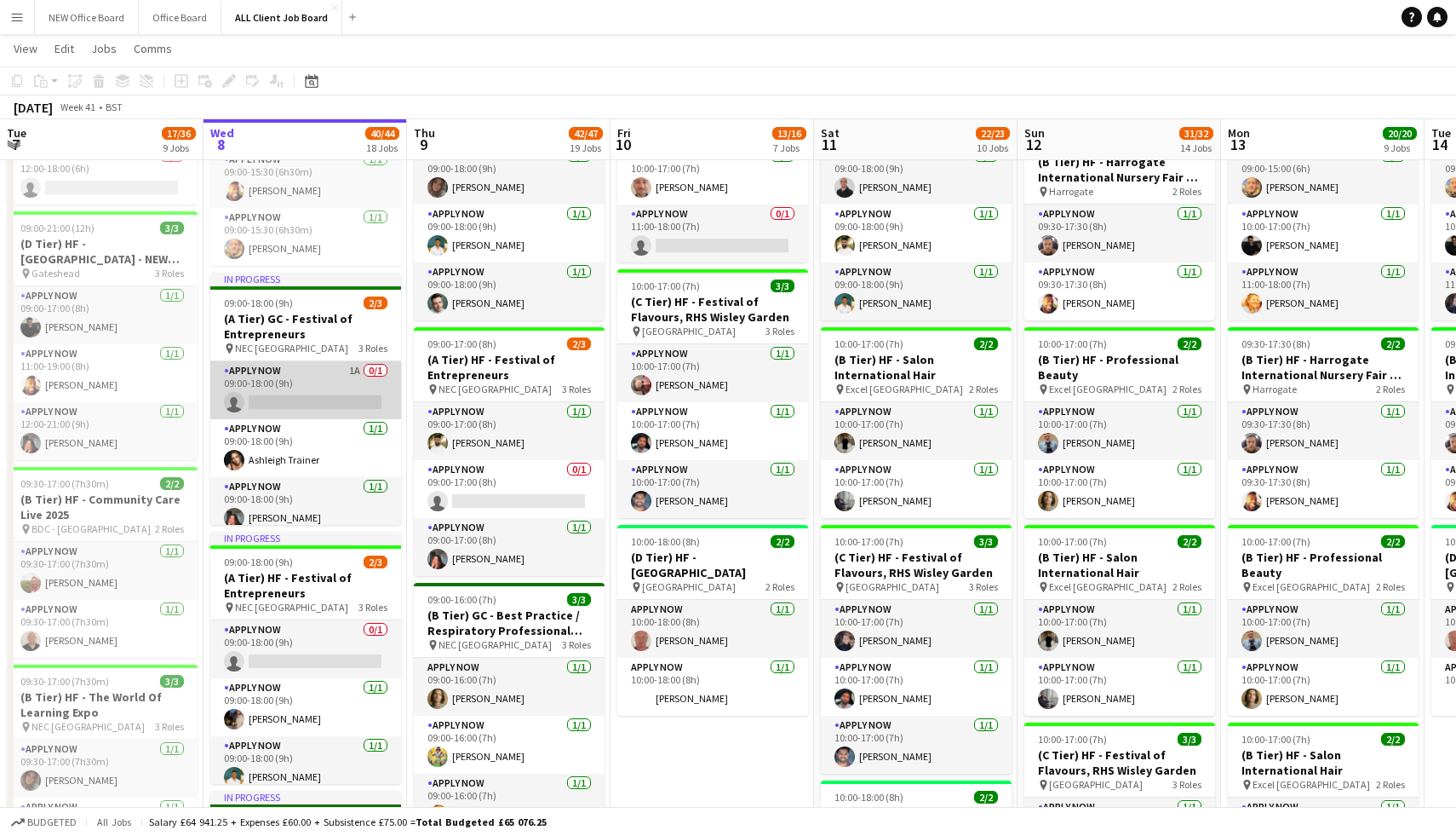
click at [354, 377] on app-card-role "APPLY NOW 1A 0/1 09:00-18:00 (9h) single-neutral-actions" at bounding box center [305, 389] width 191 height 58
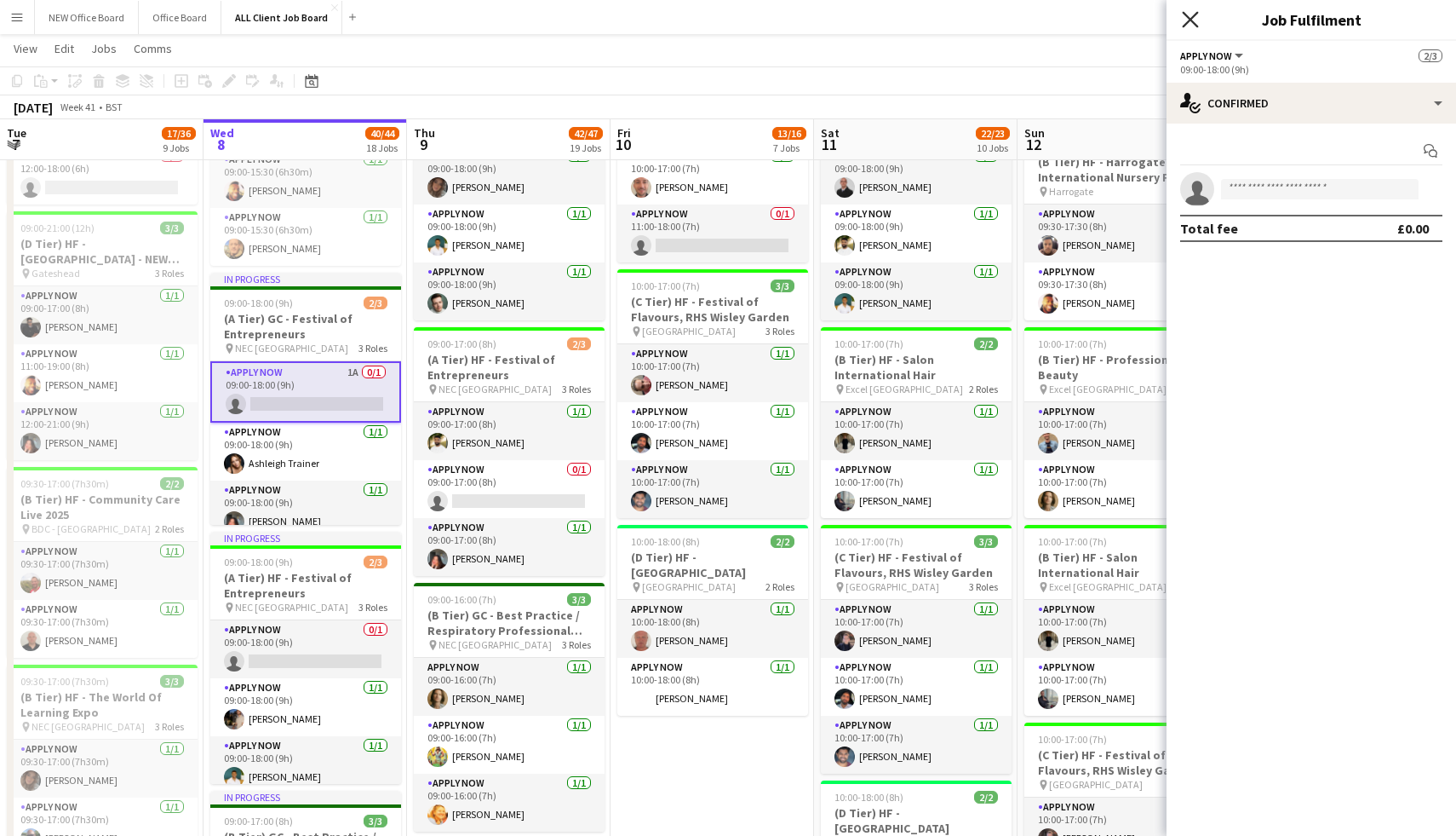
click at [1197, 27] on icon at bounding box center [1190, 19] width 16 height 16
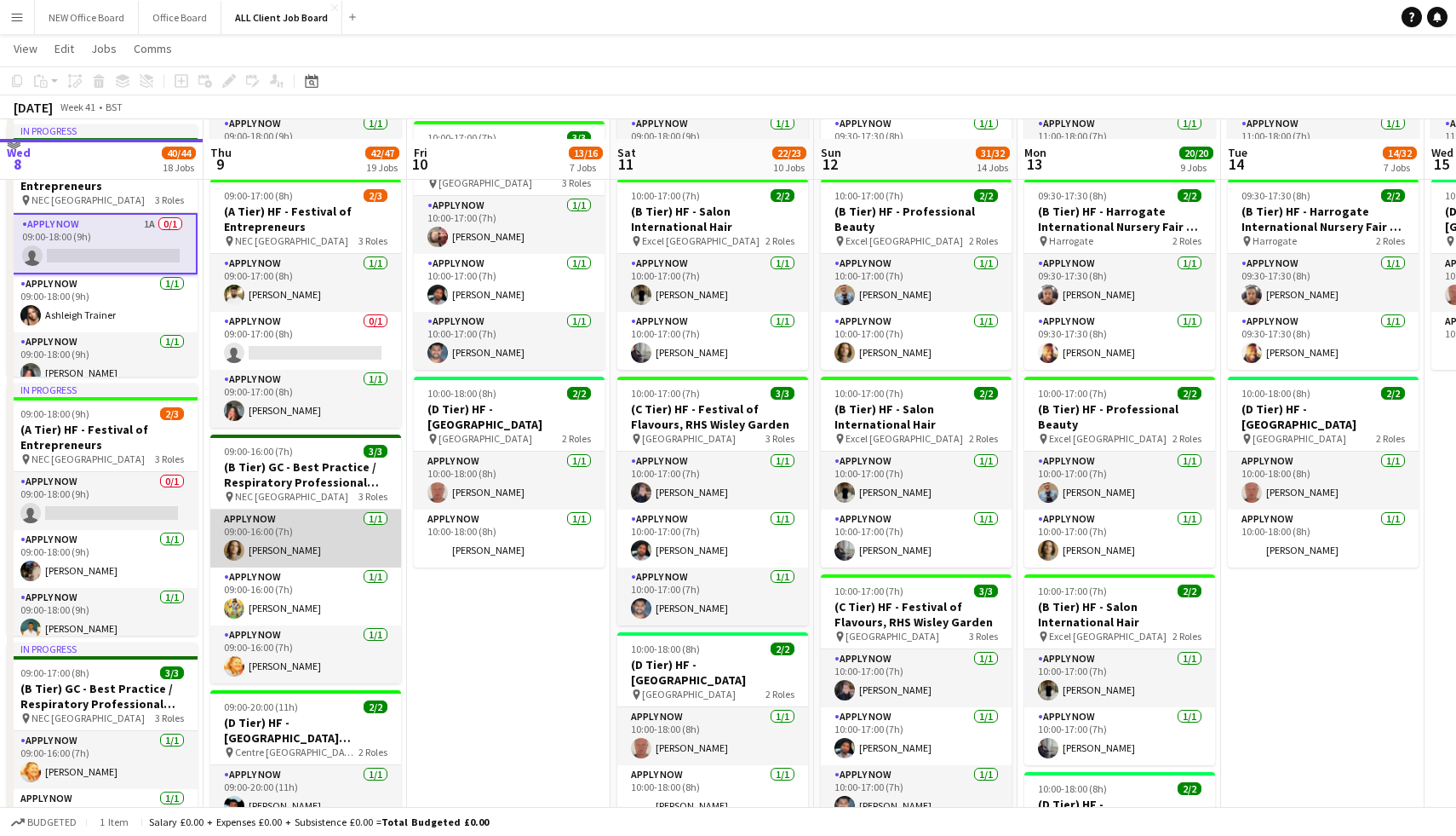
scroll to position [1008, 0]
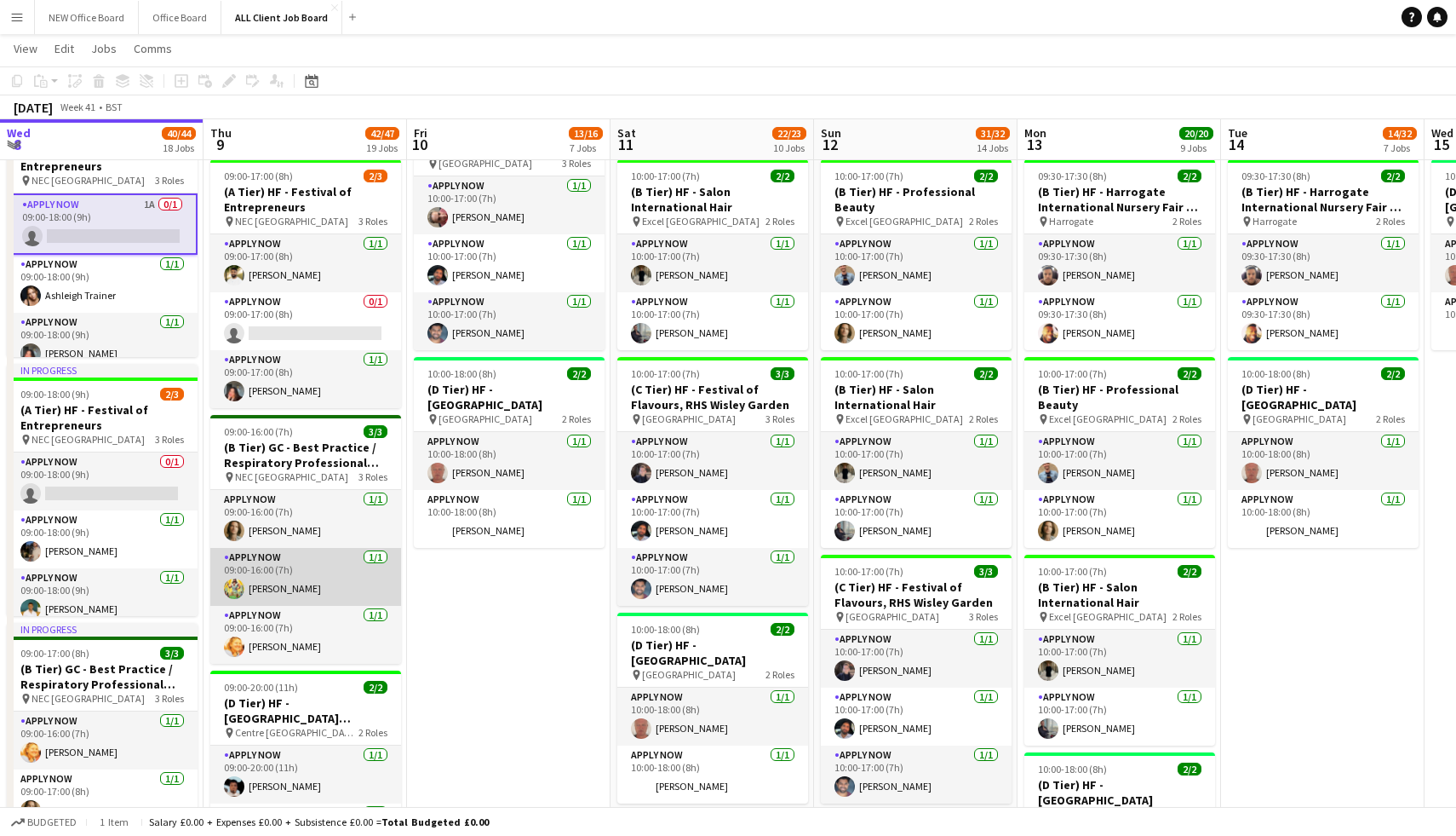
click at [238, 581] on app-user-avatar at bounding box center [234, 589] width 20 height 20
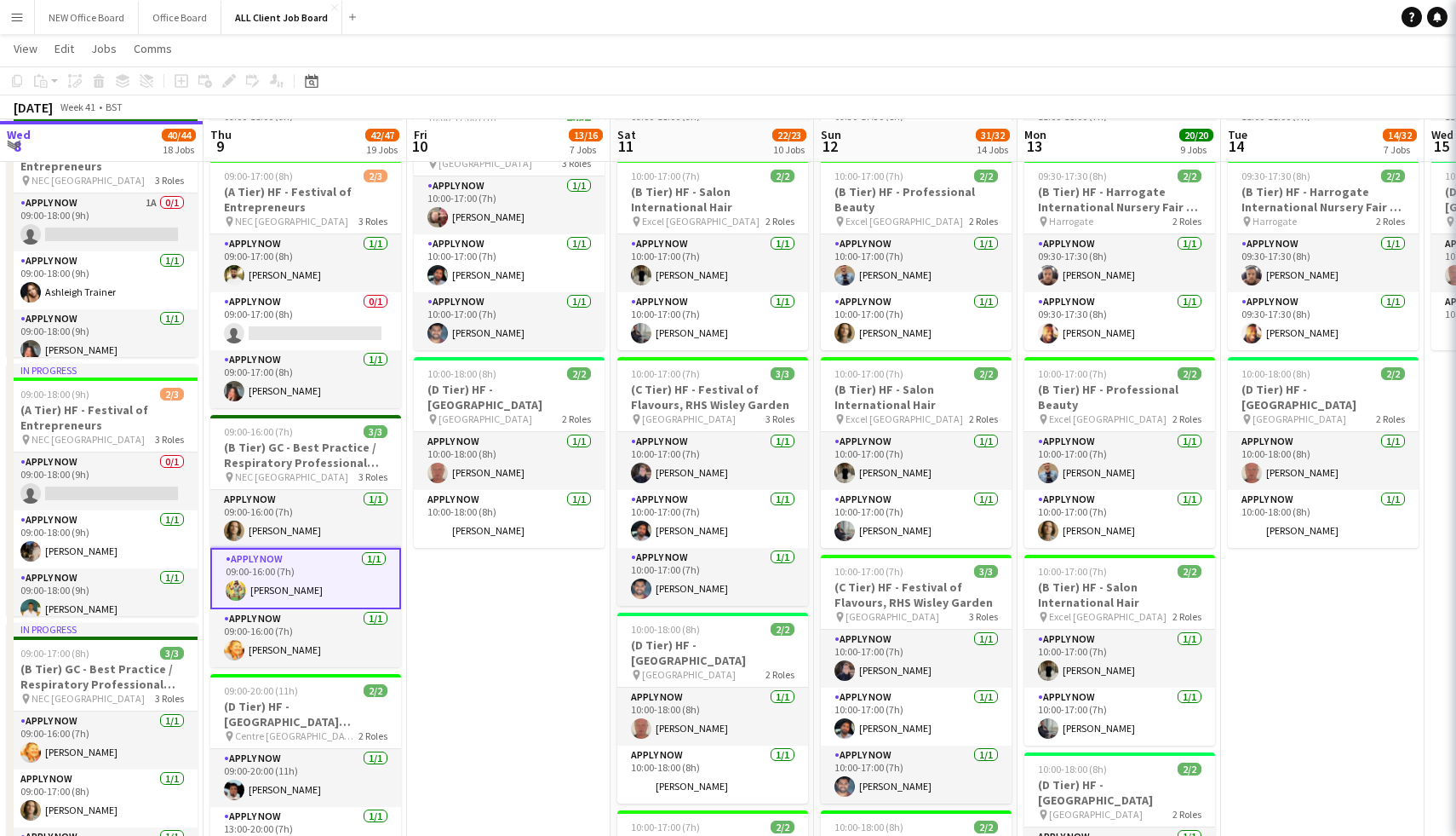
scroll to position [1010, 0]
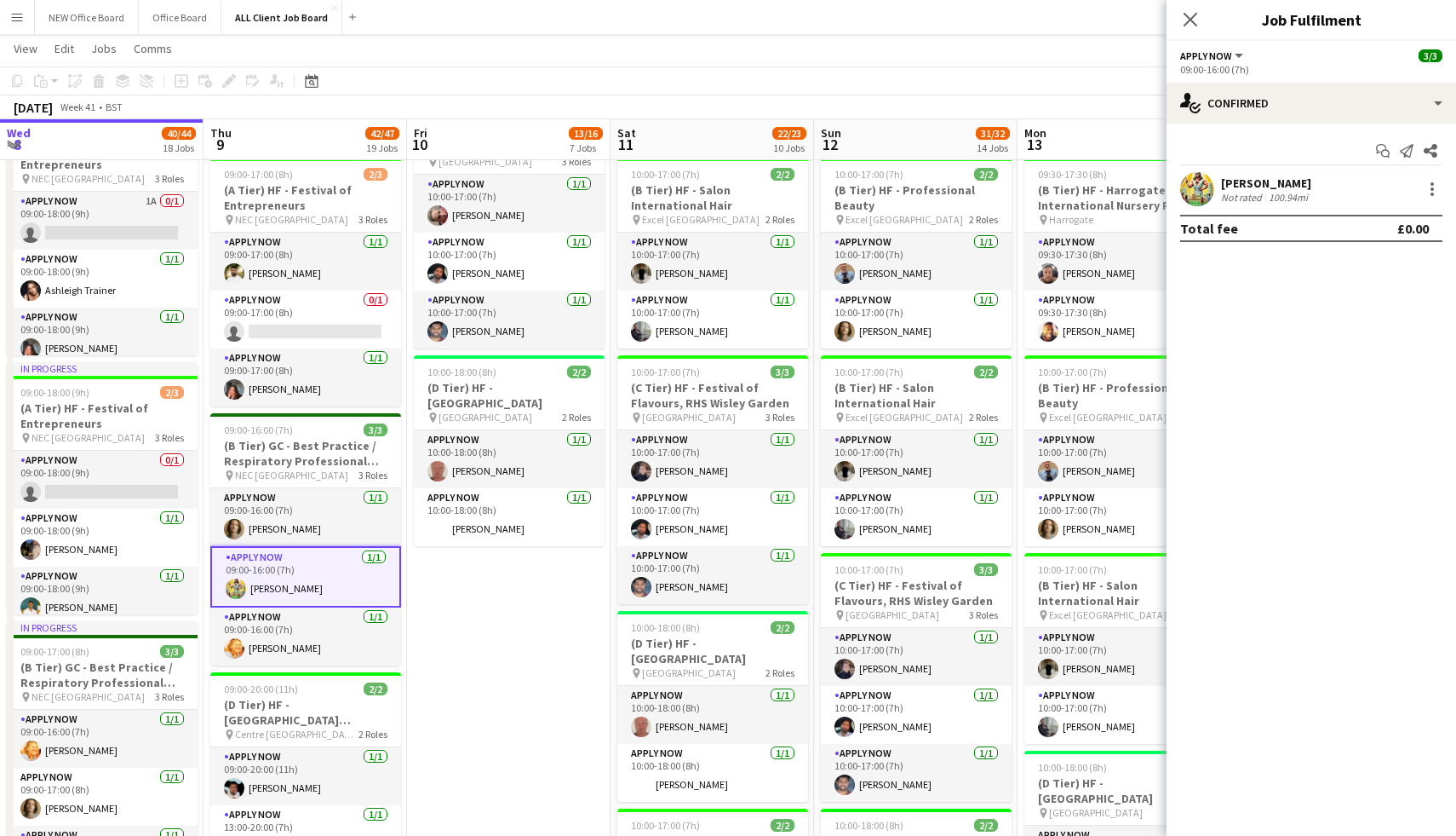
click at [1242, 176] on div "[PERSON_NAME]" at bounding box center [1266, 183] width 90 height 15
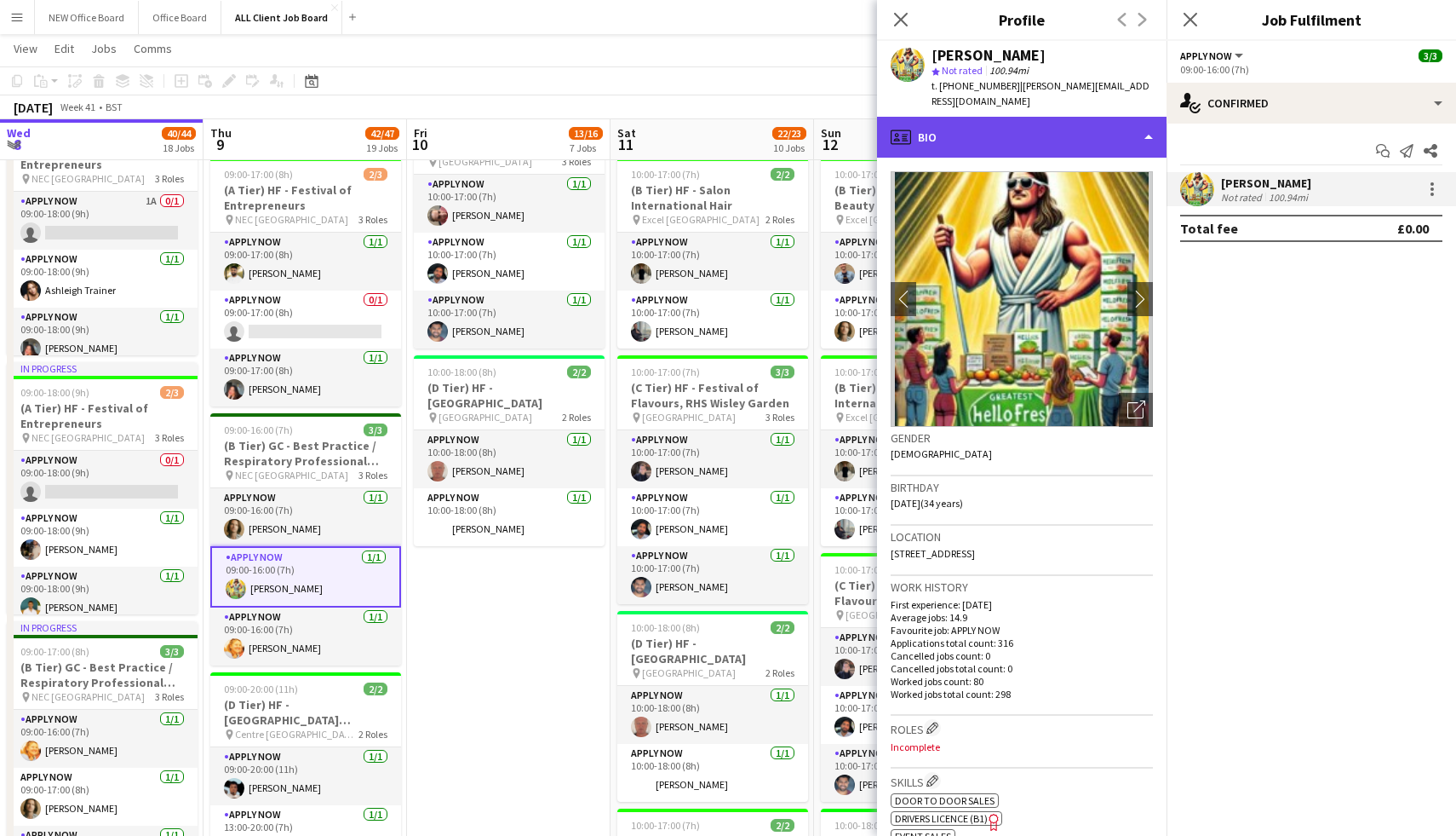
click at [1133, 120] on div "profile Bio" at bounding box center [1022, 137] width 290 height 41
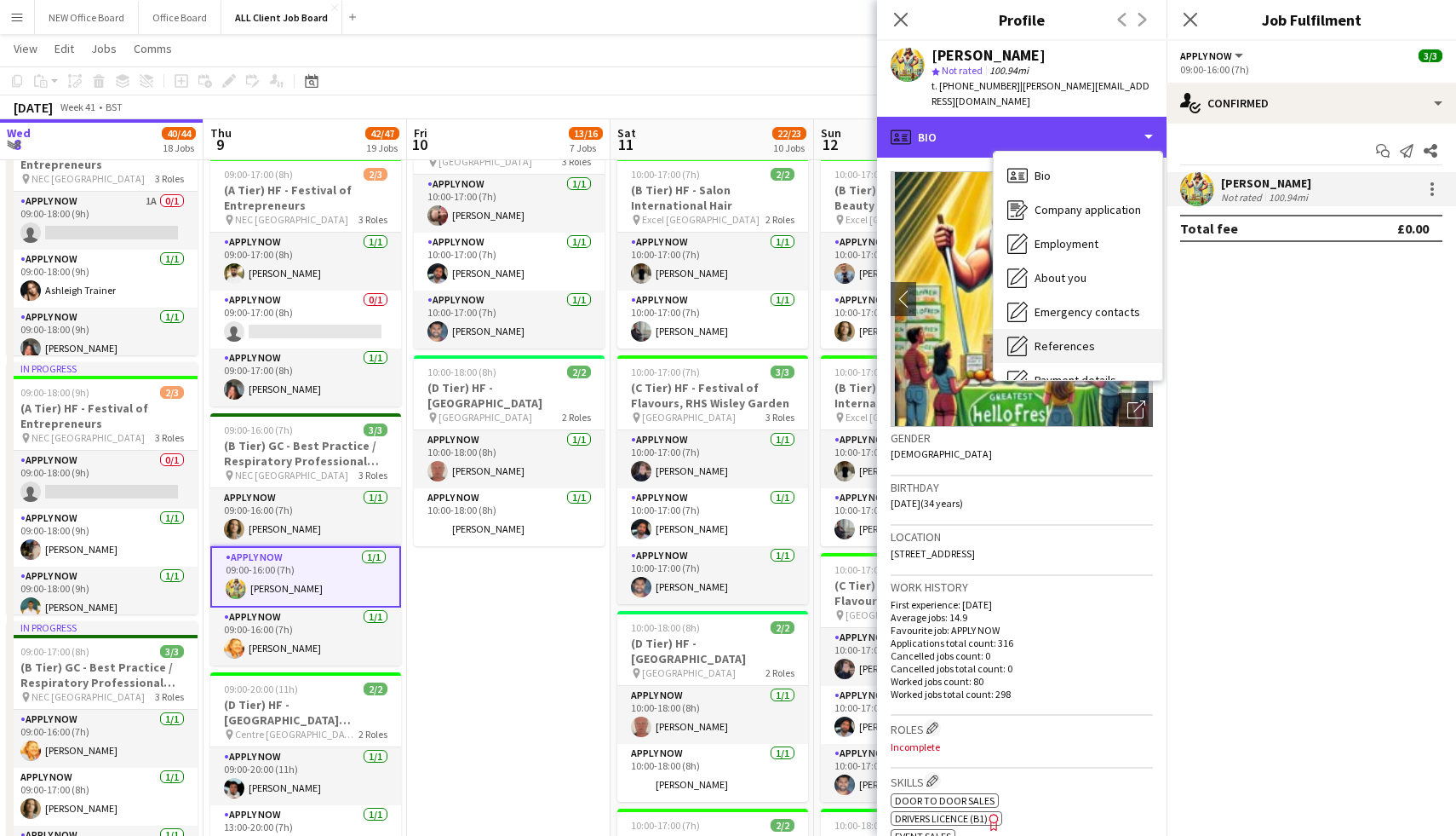
scroll to position [194, 0]
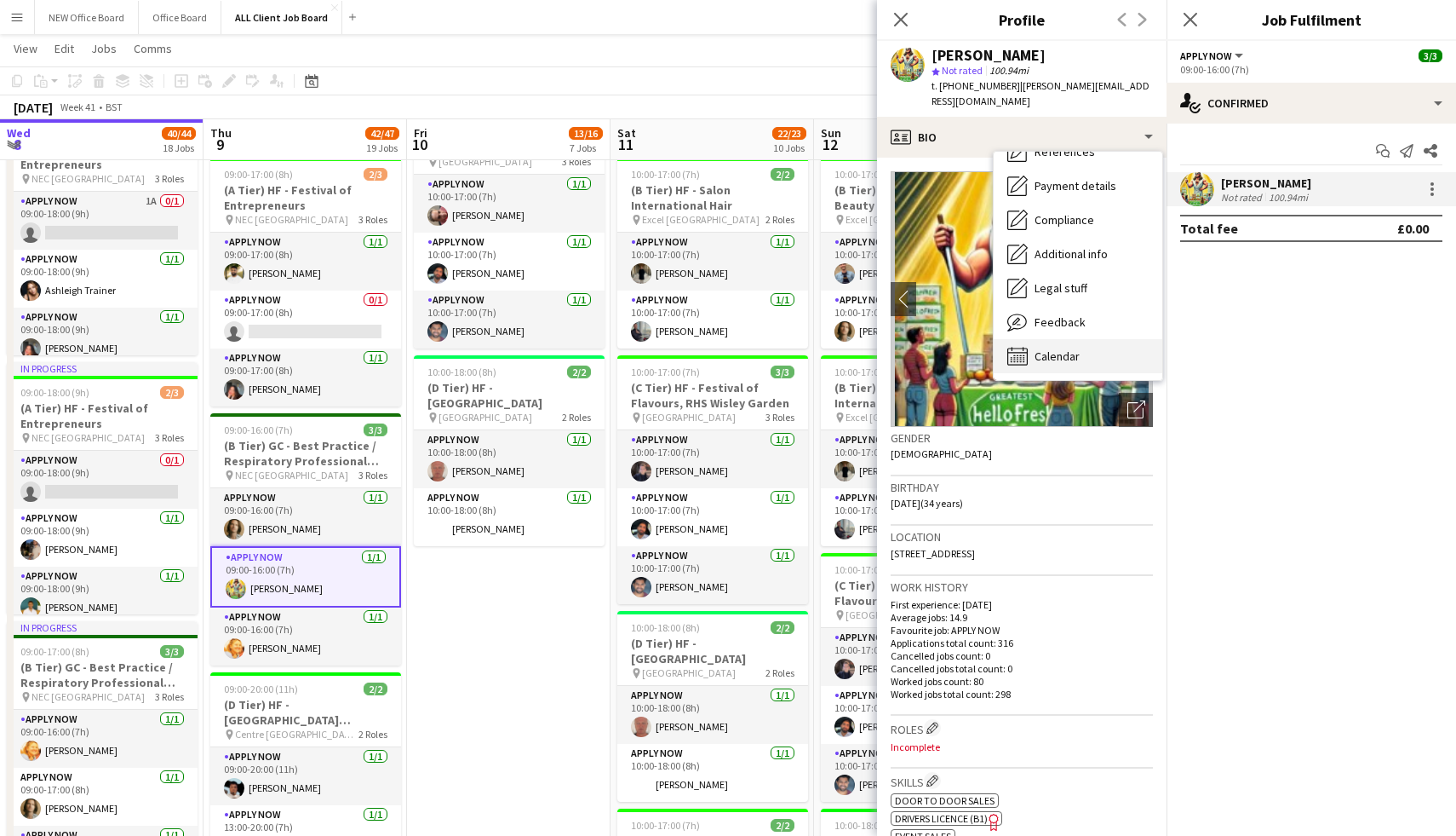
click at [1093, 339] on div "Calendar Calendar" at bounding box center [1078, 355] width 168 height 34
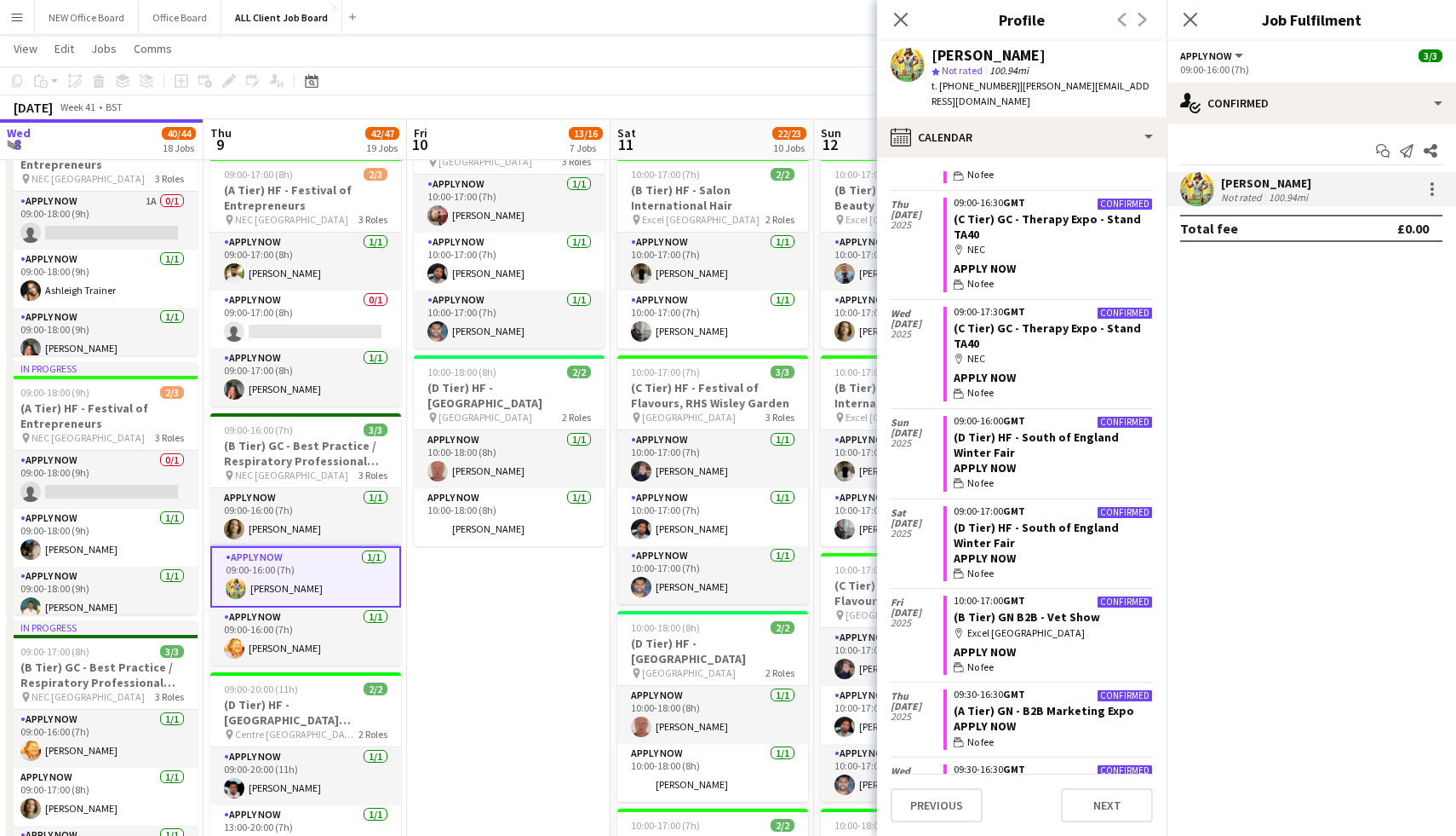
scroll to position [0, 0]
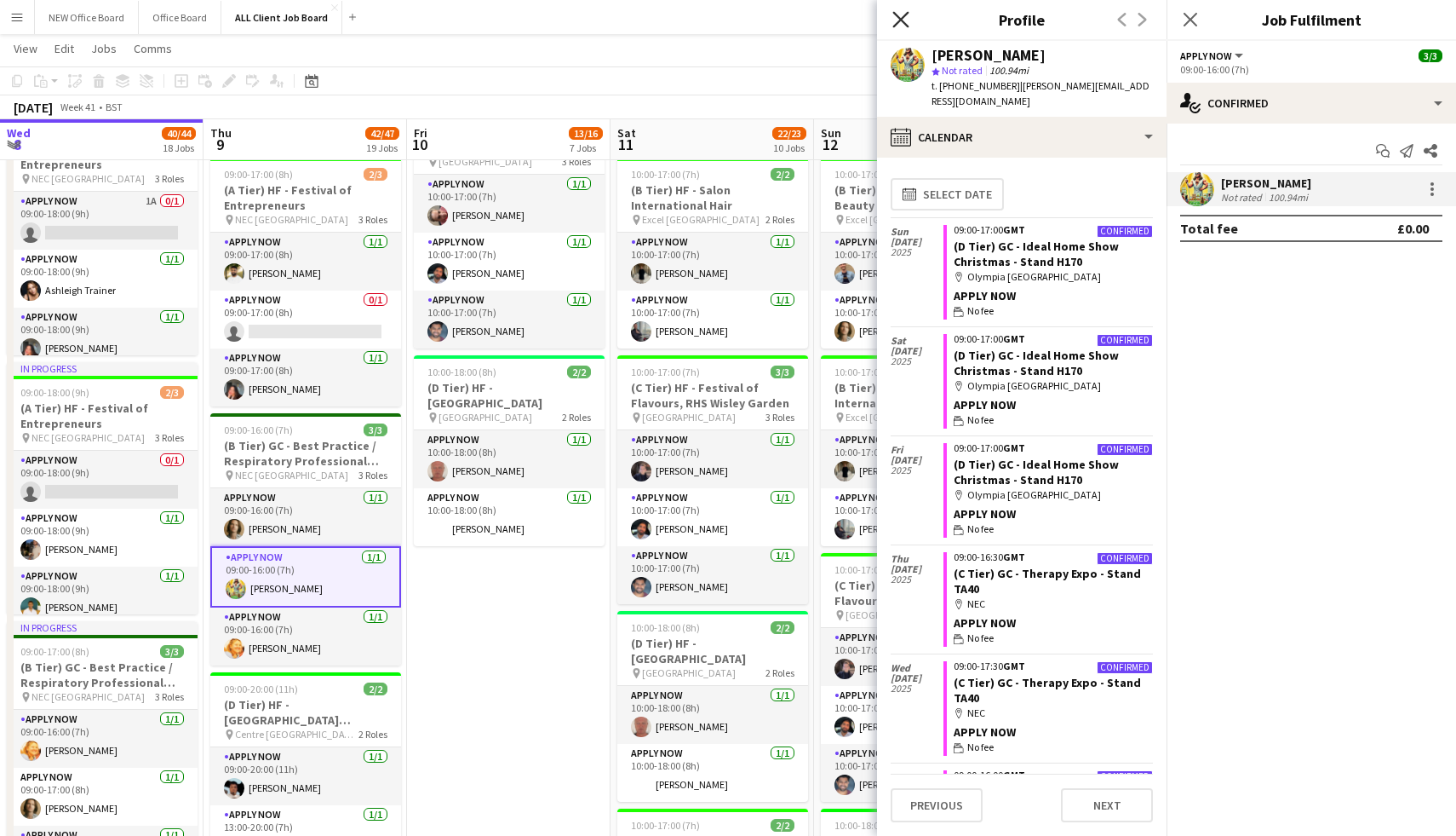
click at [898, 15] on icon at bounding box center [900, 19] width 16 height 16
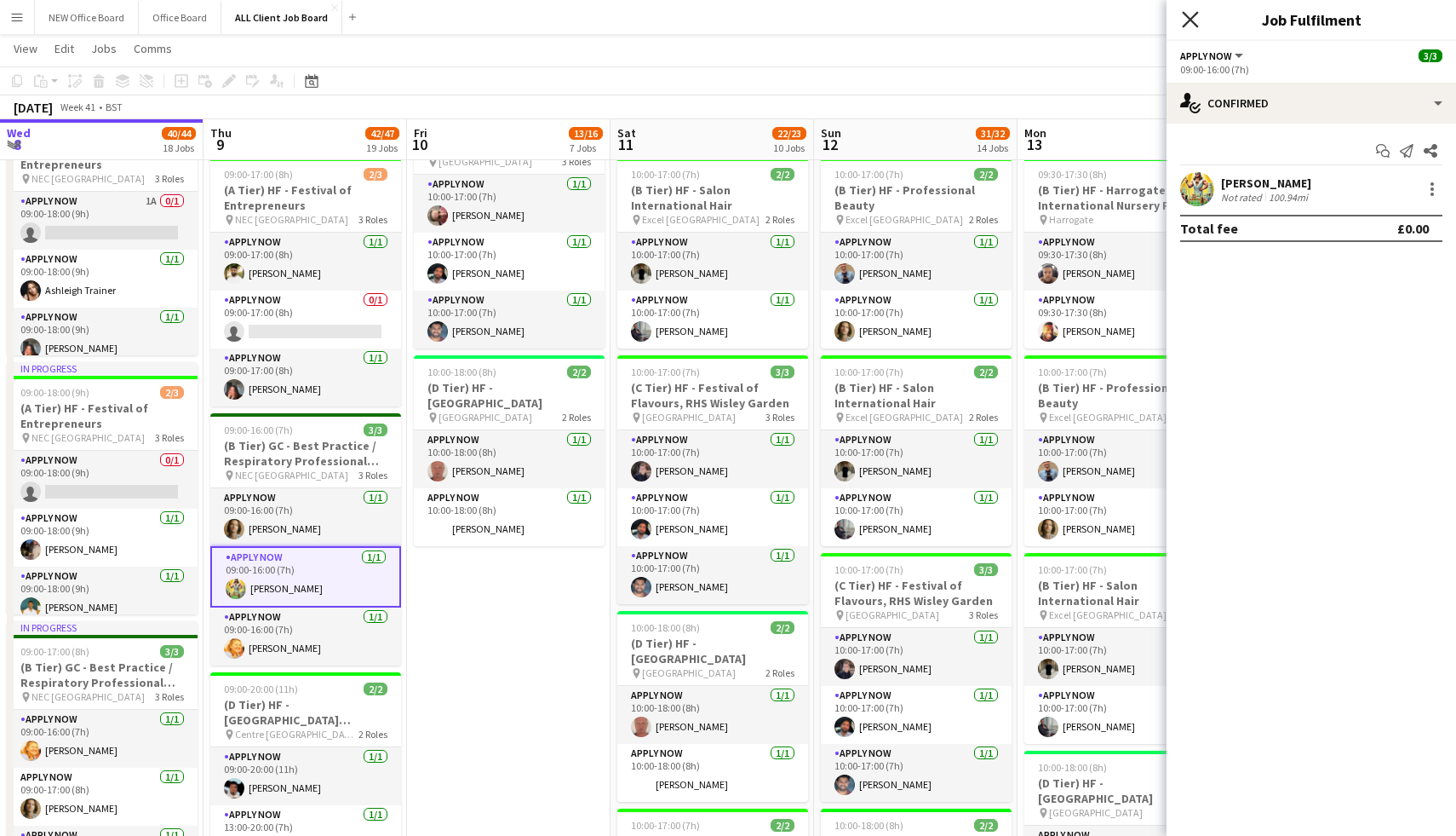
click at [1195, 21] on icon "Close pop-in" at bounding box center [1190, 19] width 16 height 16
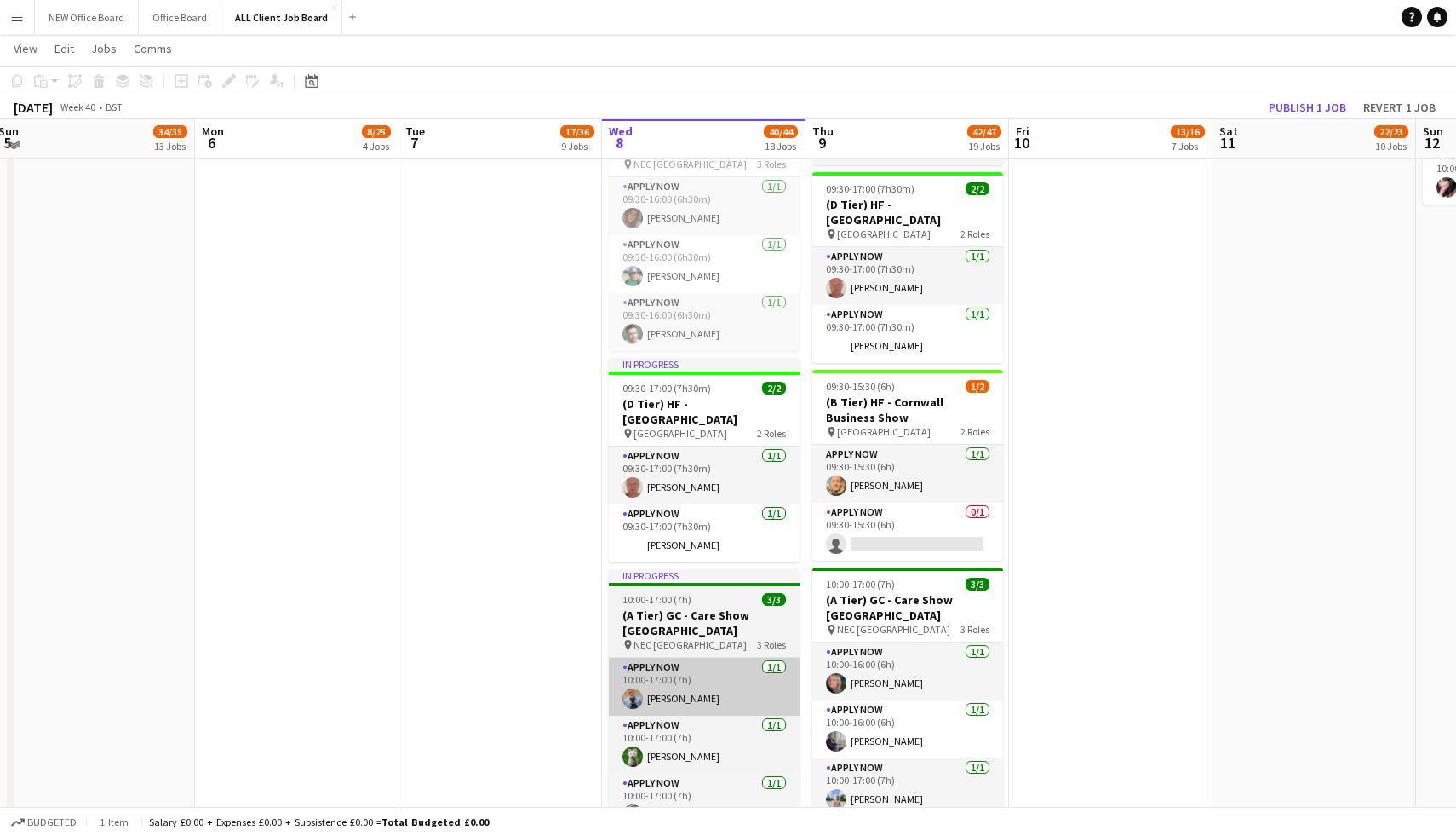
scroll to position [2466, 0]
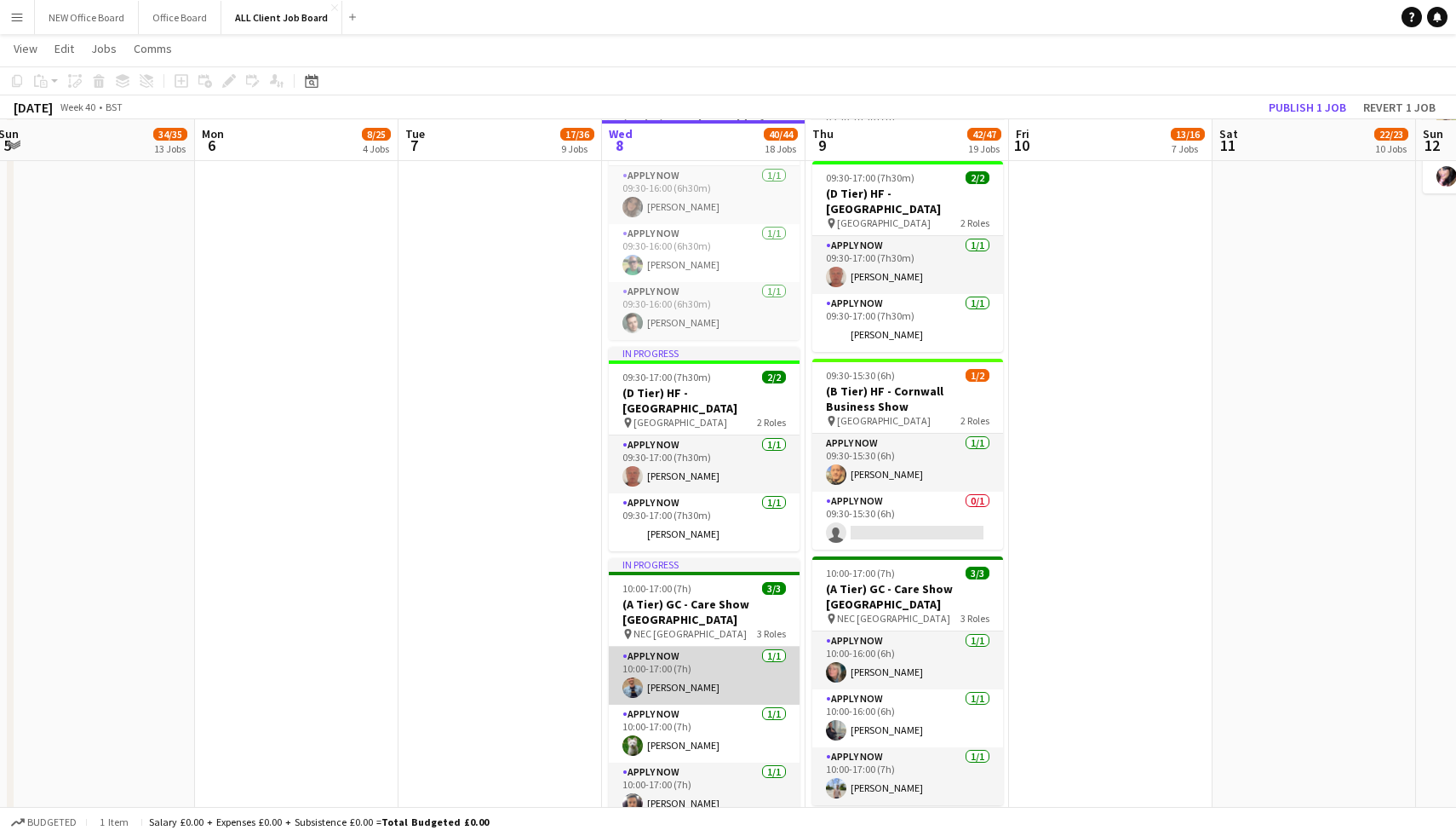
click at [703, 688] on app-card-role "APPLY NOW [DATE] 10:00-17:00 (7h) [PERSON_NAME]" at bounding box center [704, 675] width 191 height 58
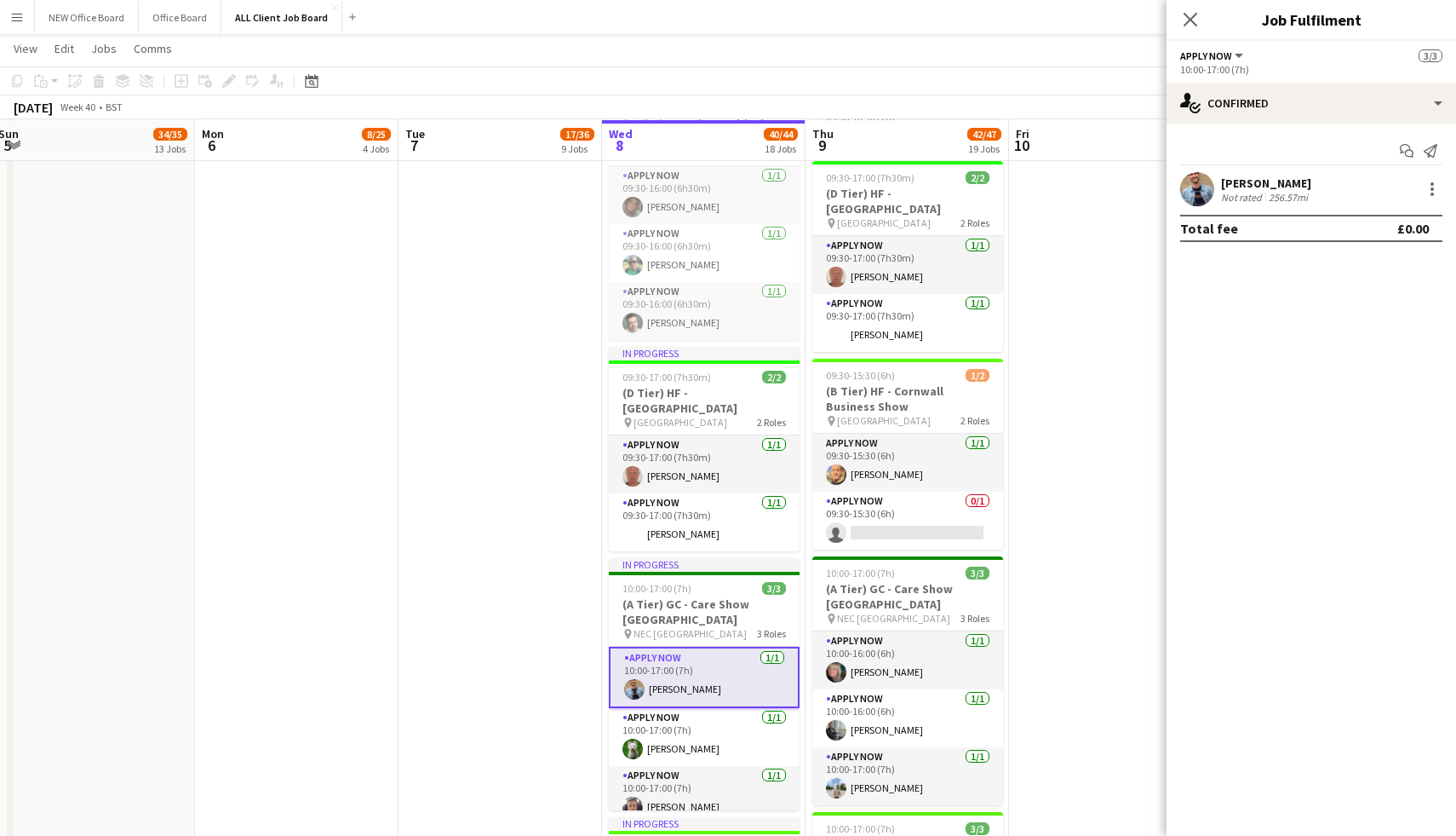
click at [1219, 178] on div "[PERSON_NAME] Not rated 256.57mi" at bounding box center [1312, 189] width 290 height 34
